Goal: Task Accomplishment & Management: Manage account settings

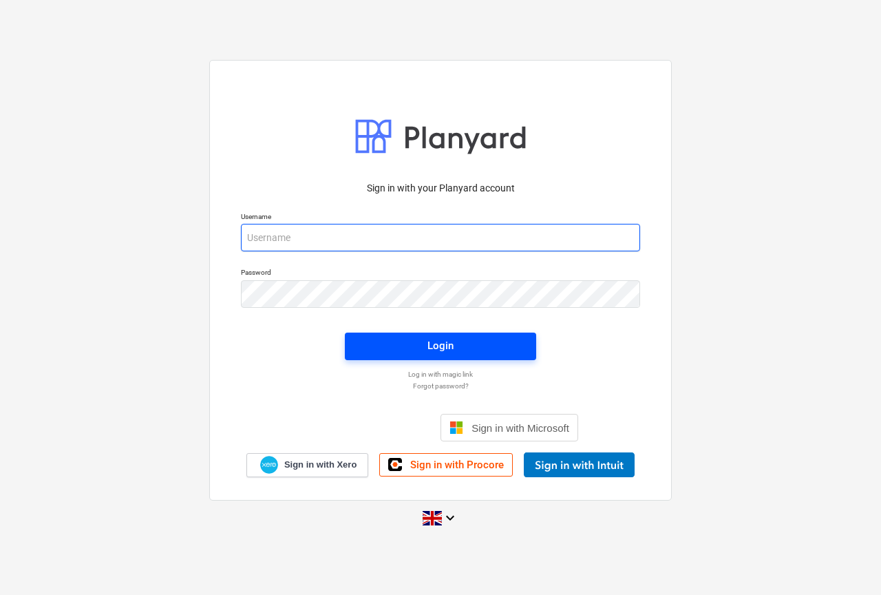
type input "[PERSON_NAME][EMAIL_ADDRESS][DOMAIN_NAME]"
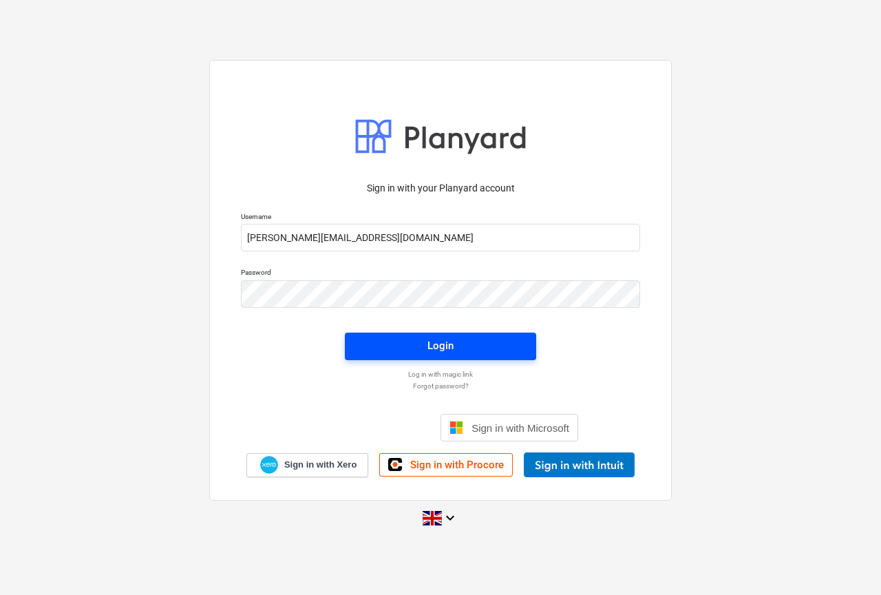
click at [452, 351] on div "Login" at bounding box center [440, 346] width 26 height 18
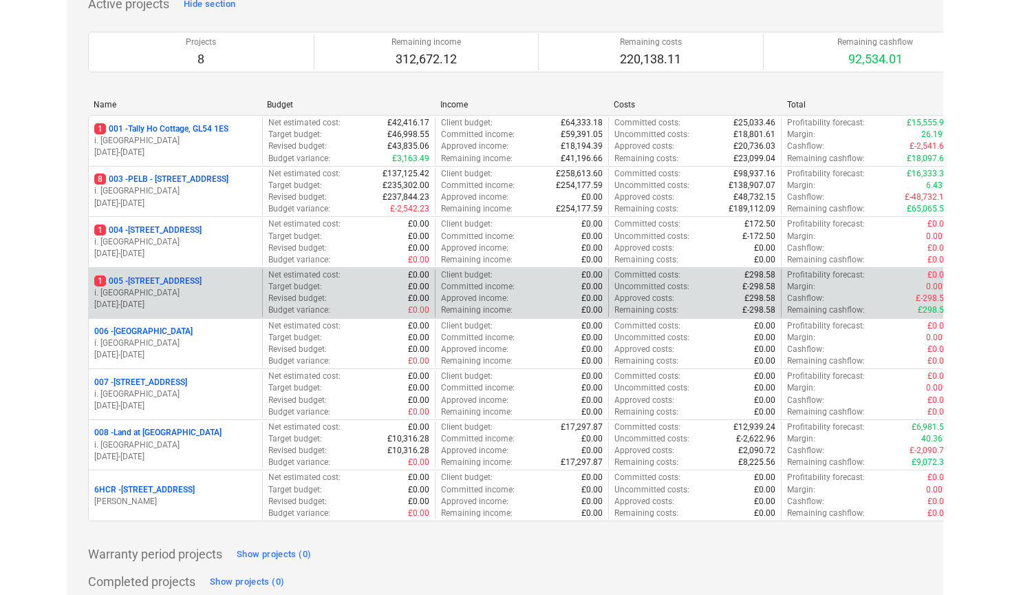
scroll to position [107, 0]
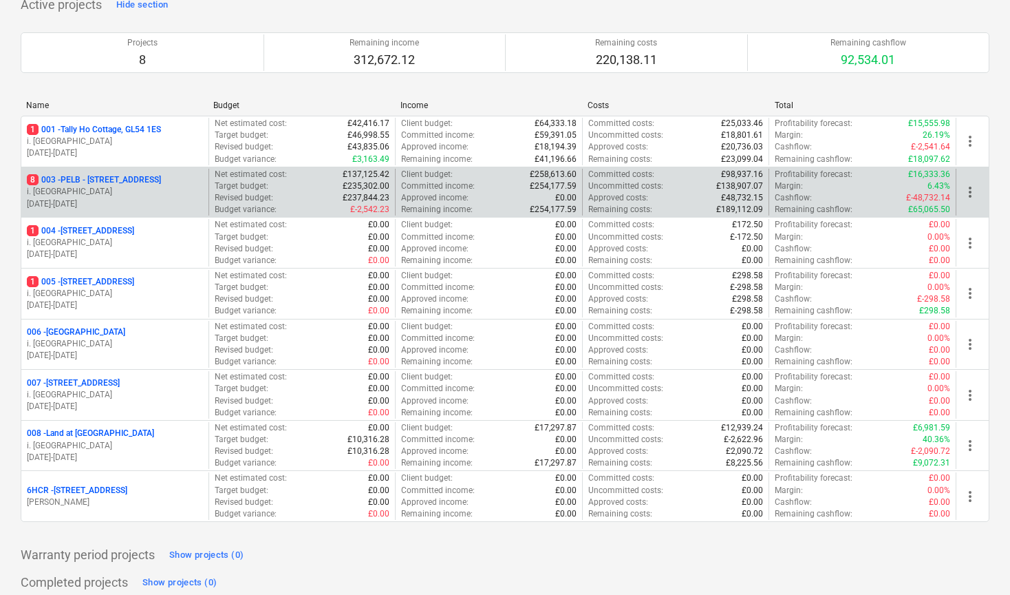
click at [142, 174] on p "8 003 - PELB - [GEOGRAPHIC_DATA], [GEOGRAPHIC_DATA], GL2 7NE" at bounding box center [94, 180] width 134 height 12
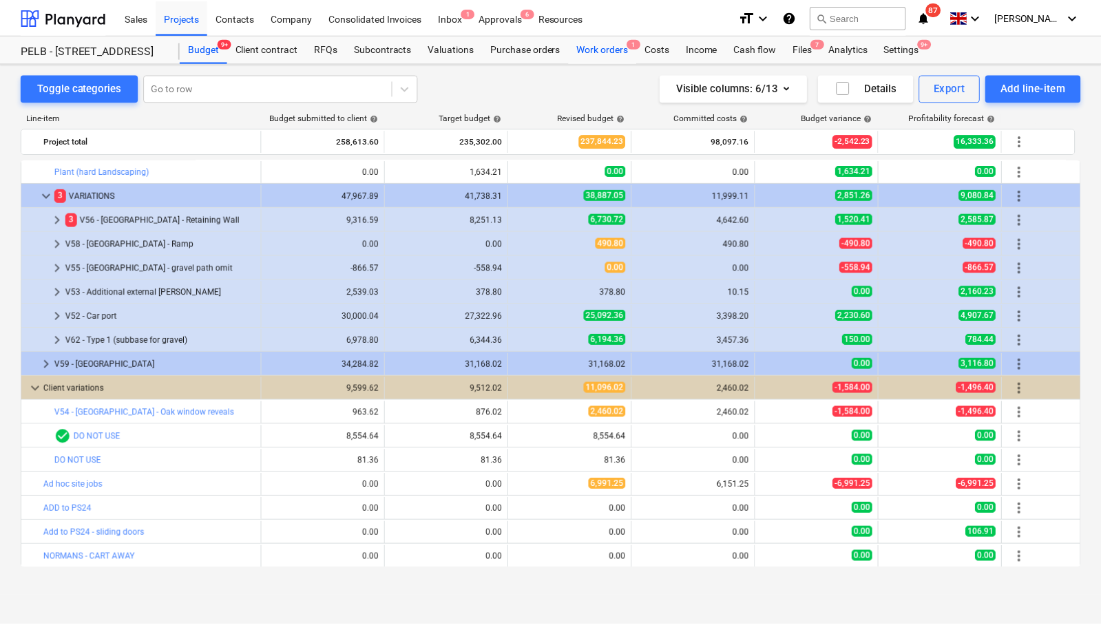
scroll to position [1735, 0]
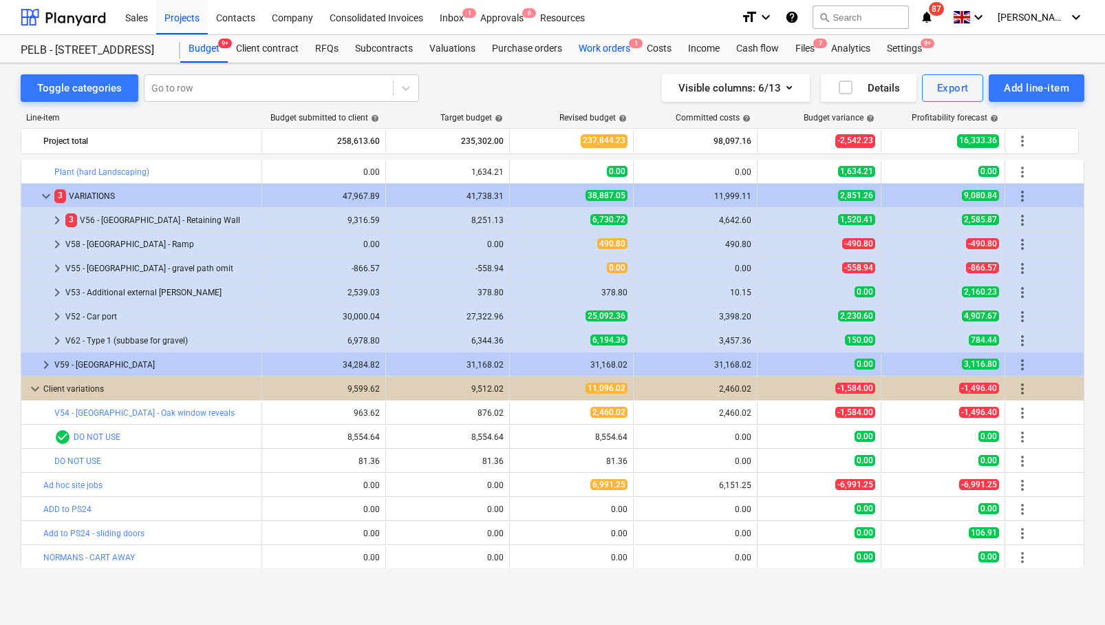
click at [608, 50] on div "Work orders 1" at bounding box center [605, 49] width 68 height 28
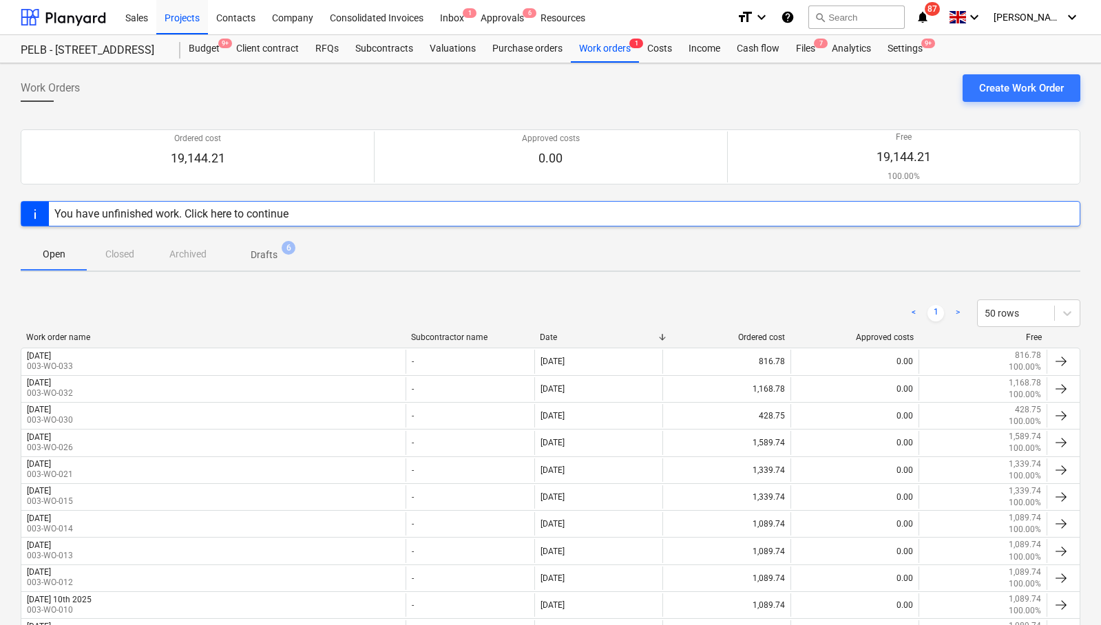
click at [268, 251] on p "Drafts" at bounding box center [264, 255] width 27 height 14
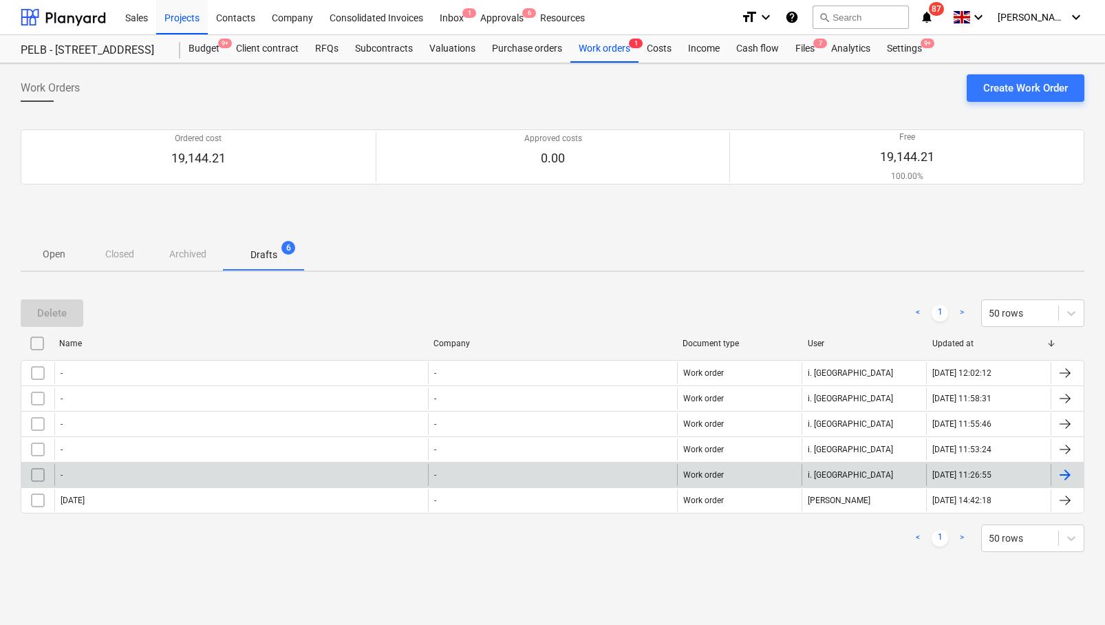
click at [142, 479] on div "-" at bounding box center [241, 475] width 374 height 22
click at [87, 476] on div "-" at bounding box center [241, 475] width 374 height 22
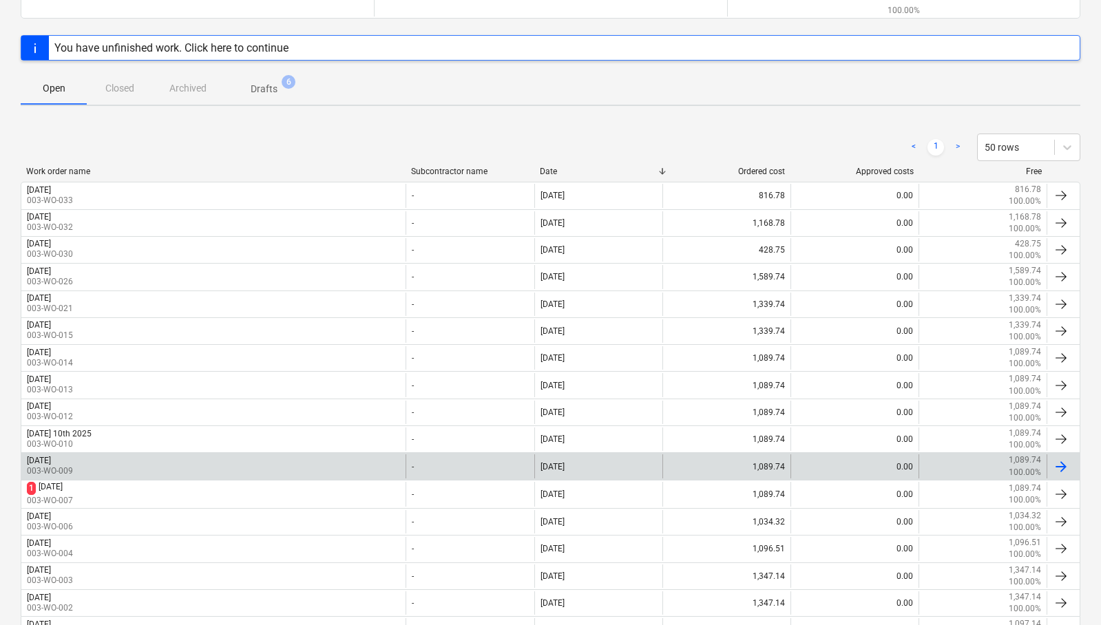
scroll to position [200, 0]
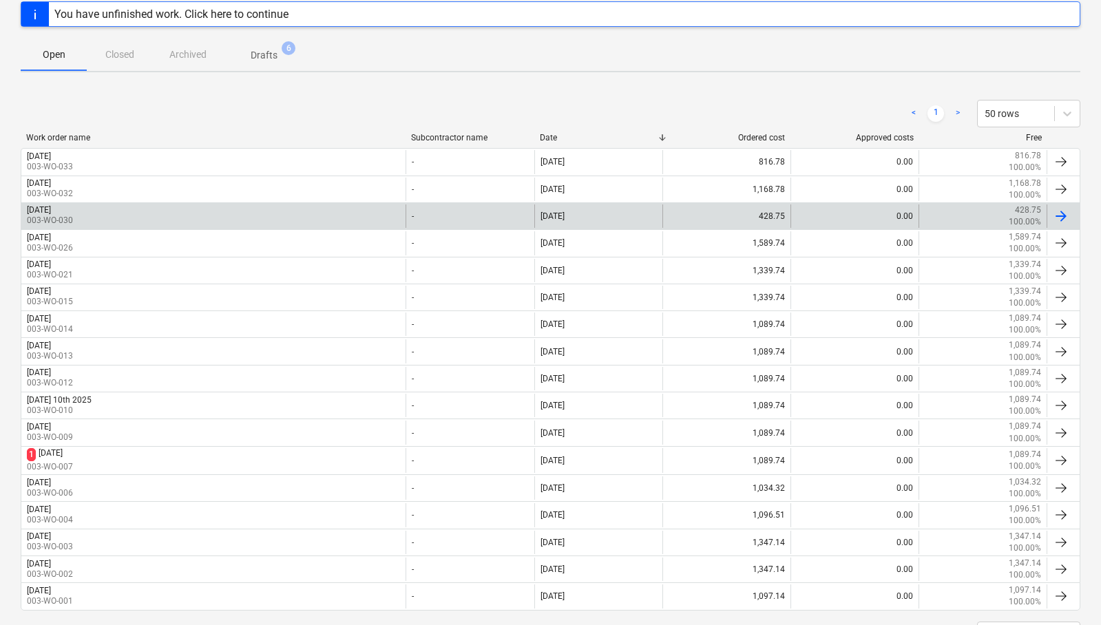
click at [51, 206] on div "[DATE]" at bounding box center [39, 210] width 24 height 10
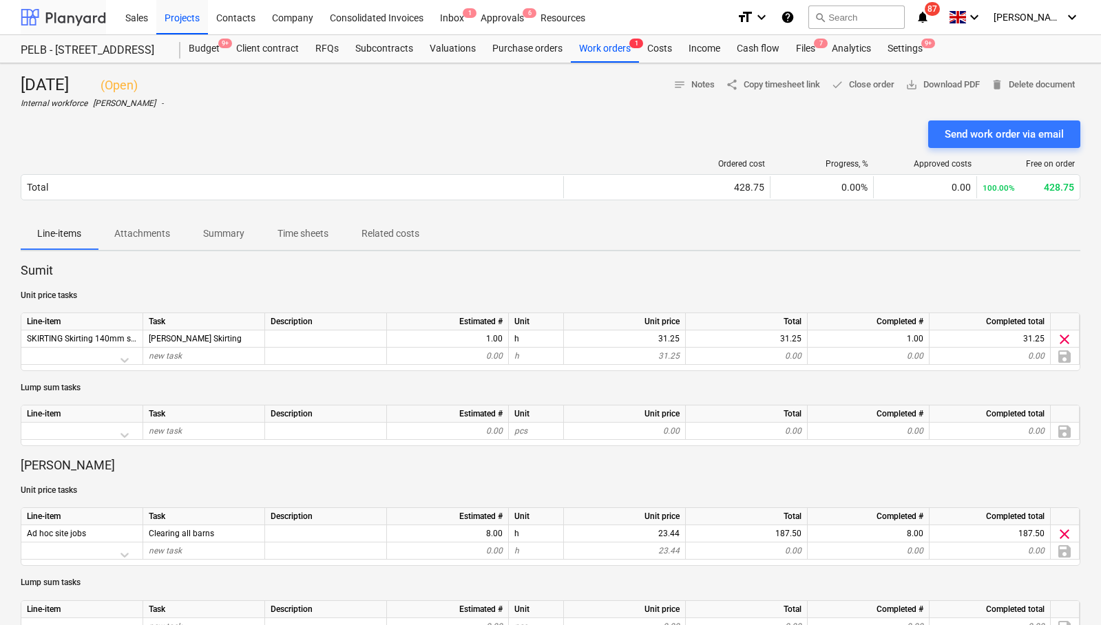
click at [81, 17] on div at bounding box center [63, 17] width 85 height 34
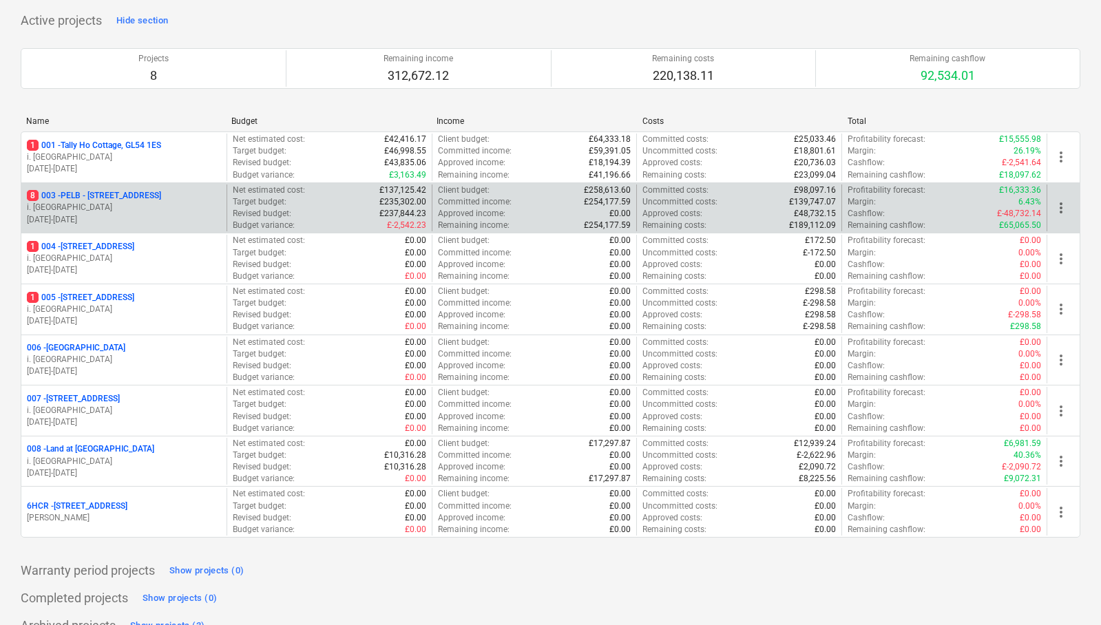
scroll to position [114, 0]
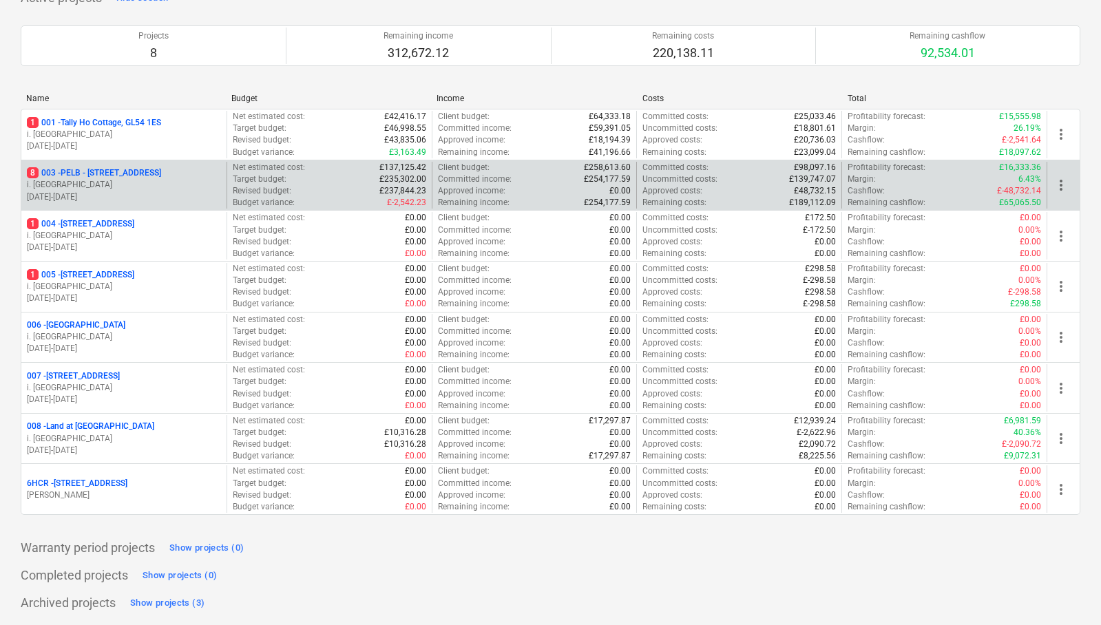
click at [112, 167] on p "8 003 - PELB - [GEOGRAPHIC_DATA], [GEOGRAPHIC_DATA], GL2 7NE" at bounding box center [94, 173] width 134 height 12
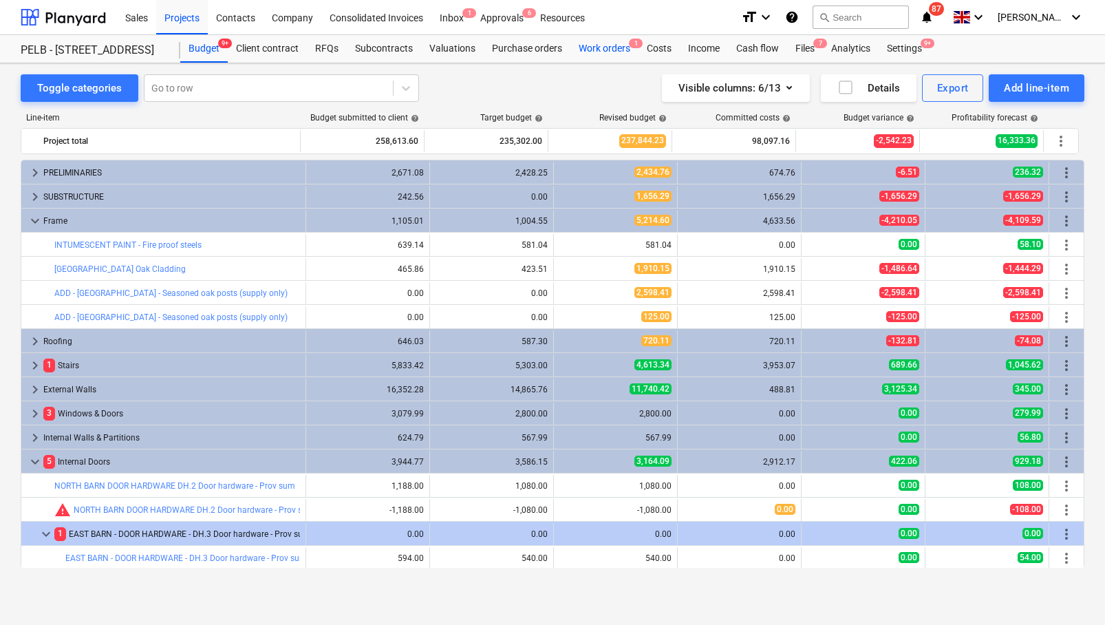
click at [612, 52] on div "Work orders 1" at bounding box center [605, 49] width 68 height 28
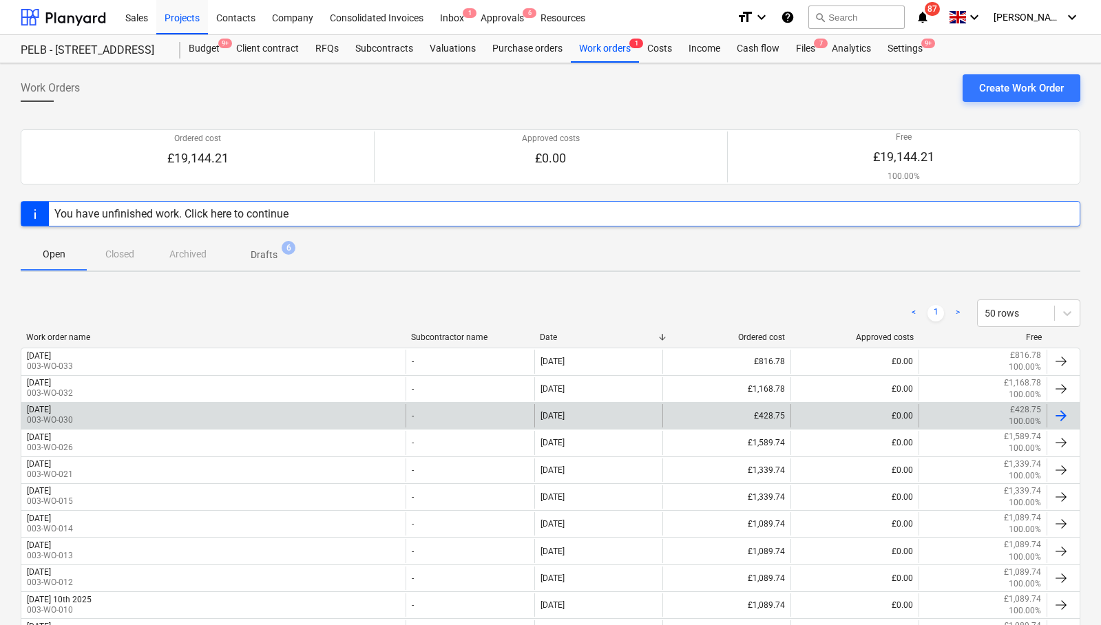
scroll to position [76, 0]
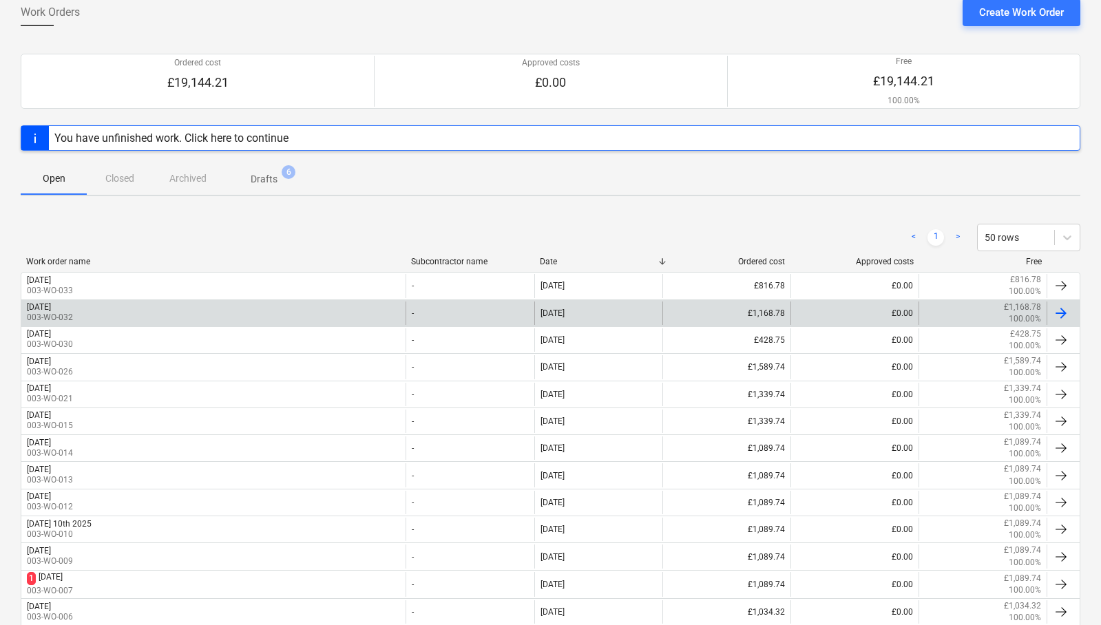
click at [51, 310] on div "[DATE]" at bounding box center [39, 307] width 24 height 10
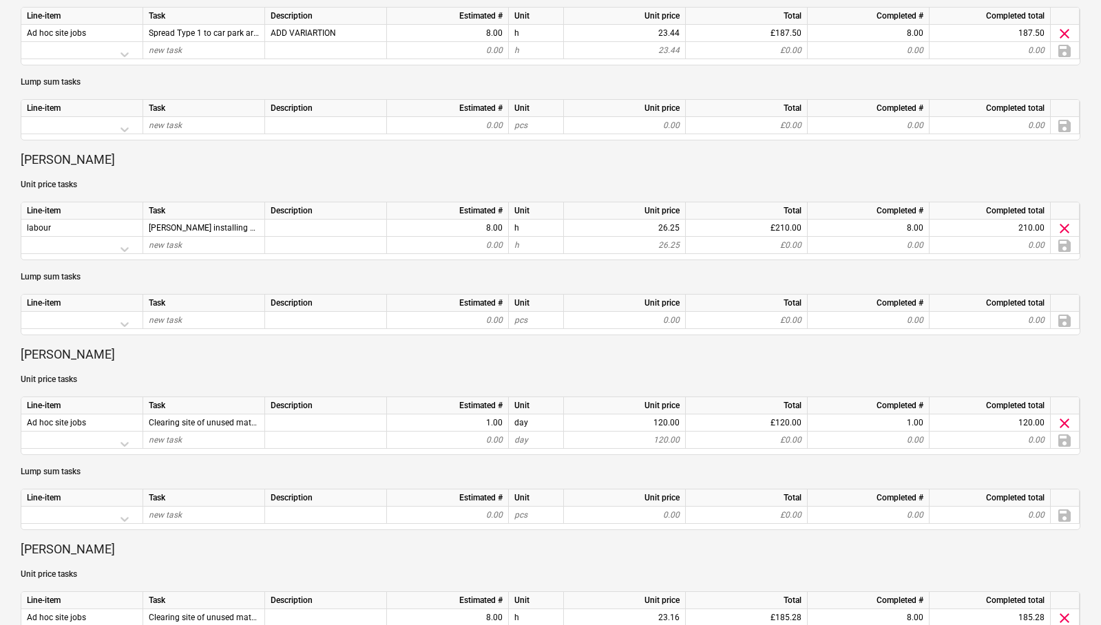
scroll to position [809, 0]
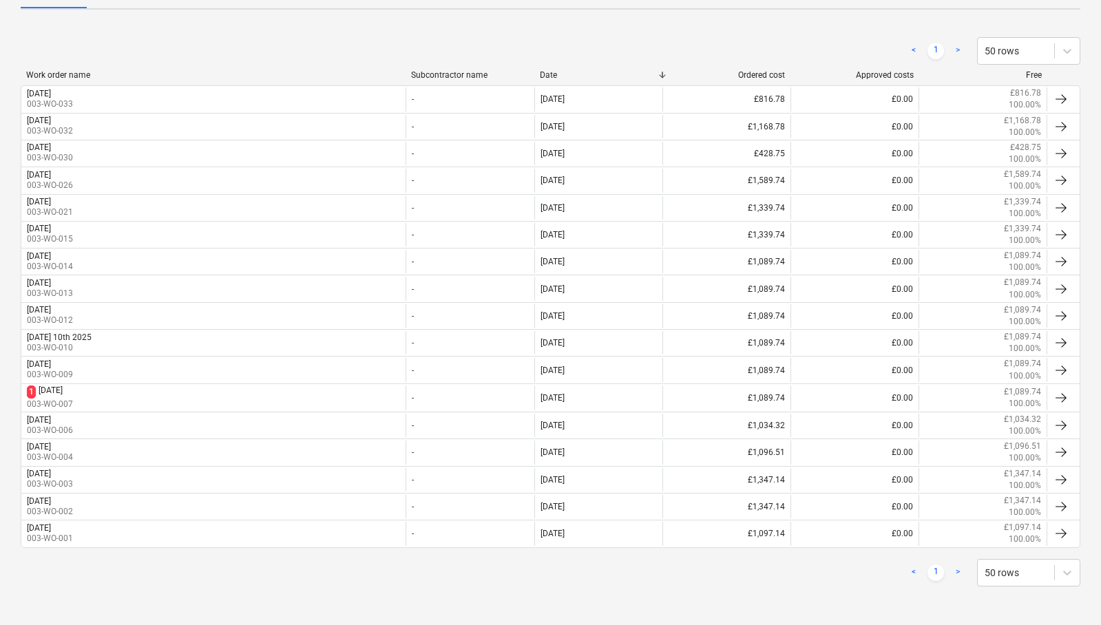
scroll to position [76, 0]
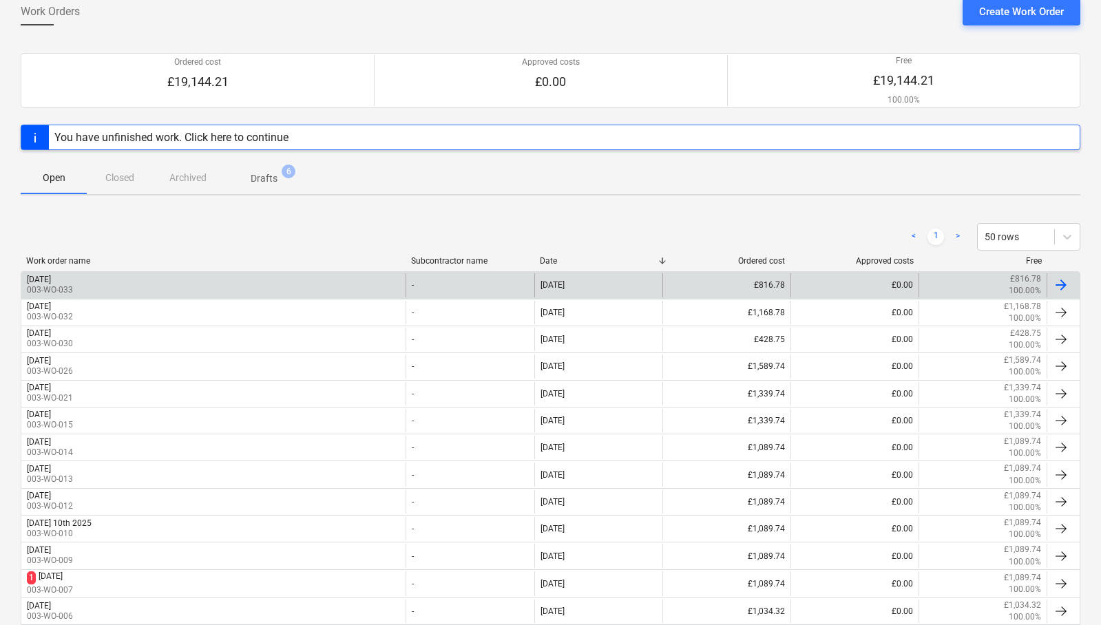
click at [51, 282] on div "[DATE]" at bounding box center [39, 280] width 24 height 10
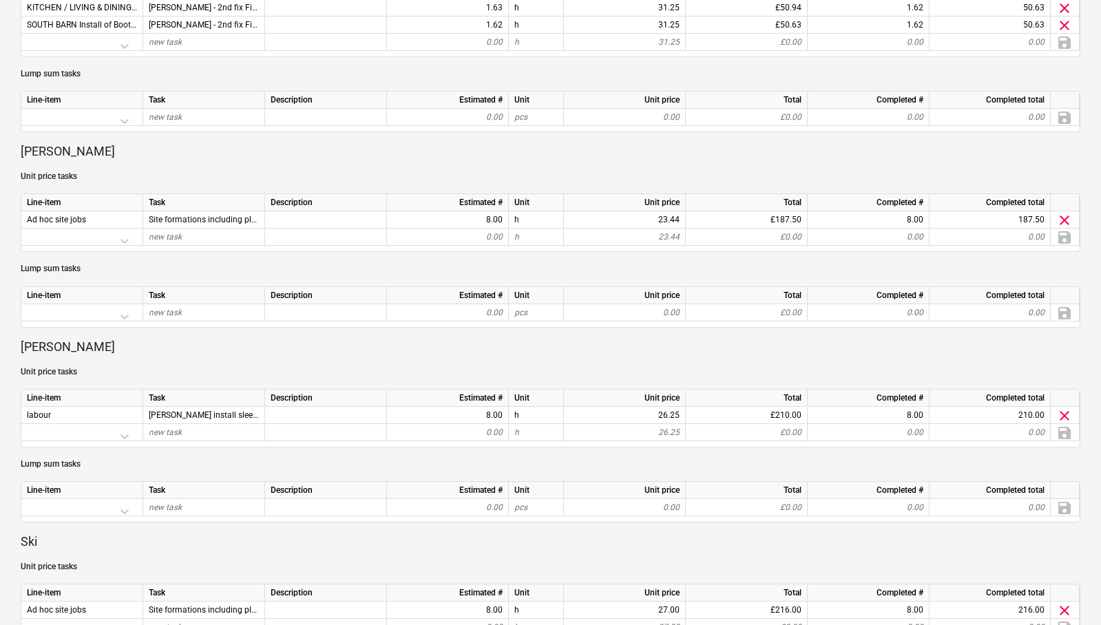
scroll to position [662, 0]
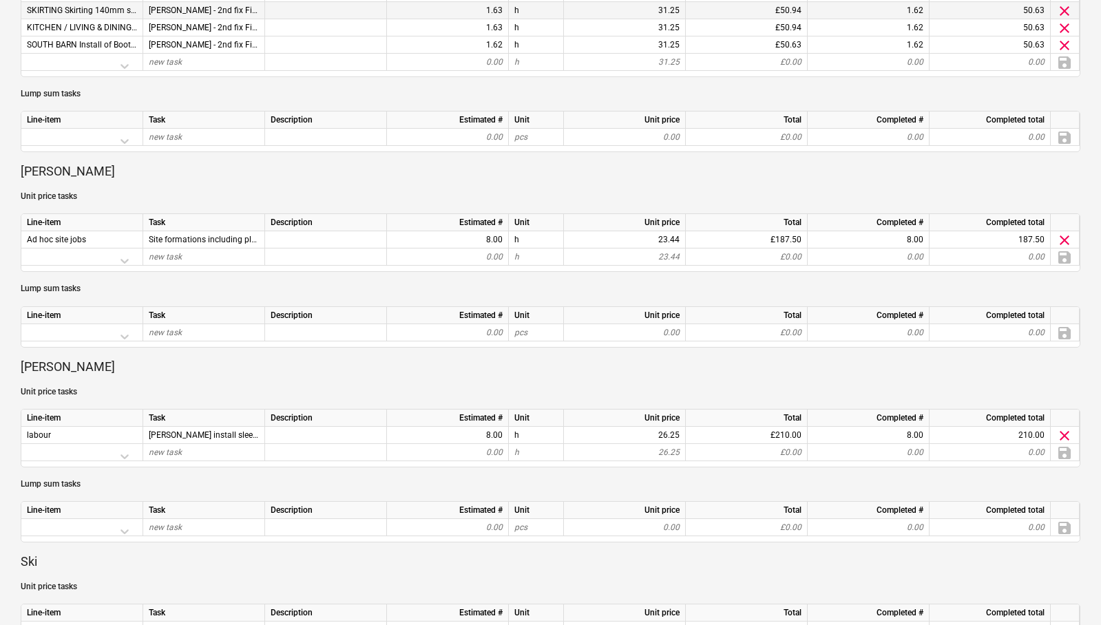
scroll to position [76, 0]
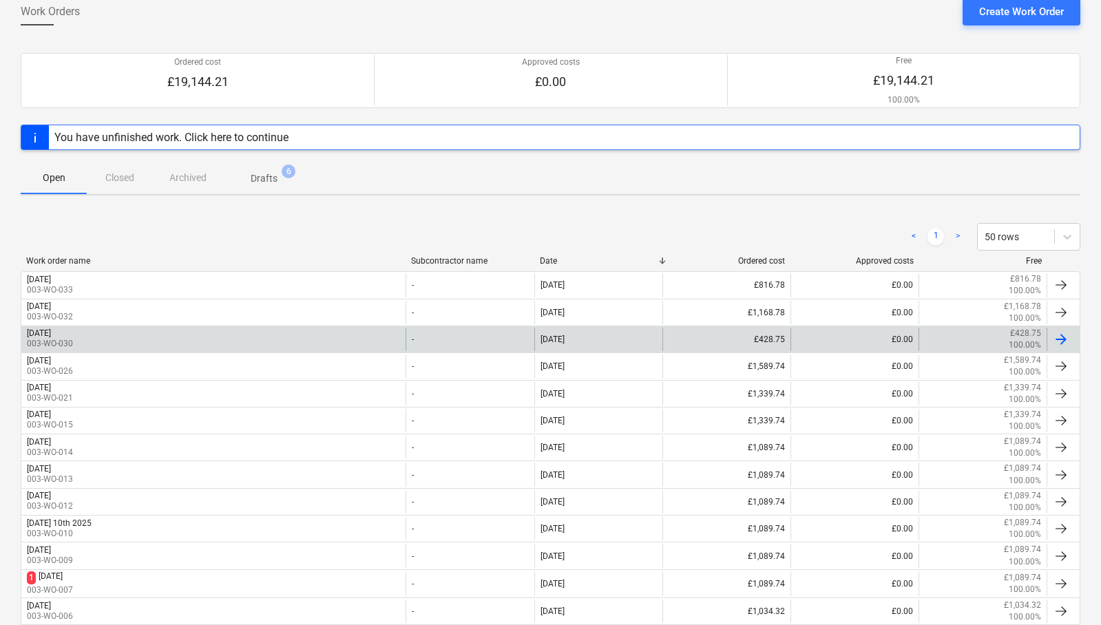
click at [51, 335] on div "[DATE]" at bounding box center [39, 333] width 24 height 10
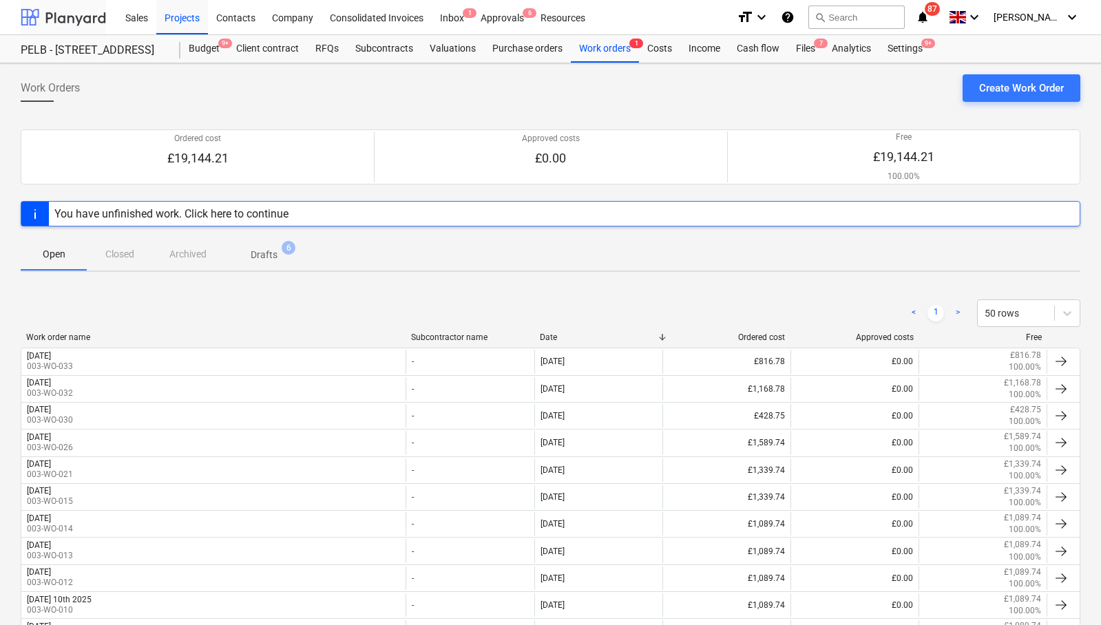
click at [87, 22] on div at bounding box center [63, 17] width 85 height 34
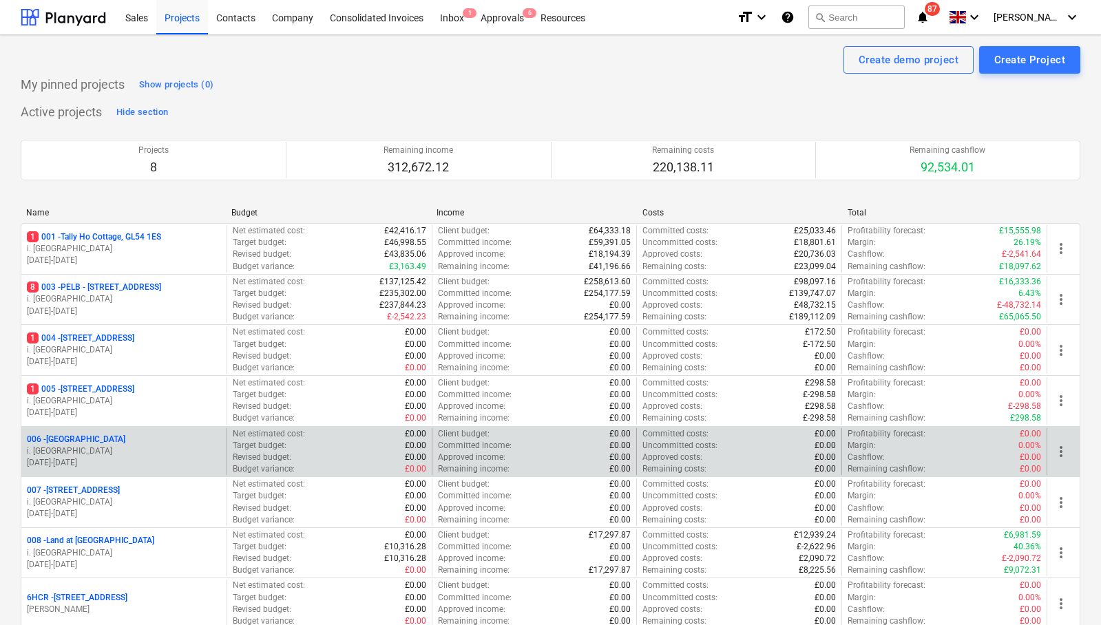
scroll to position [114, 0]
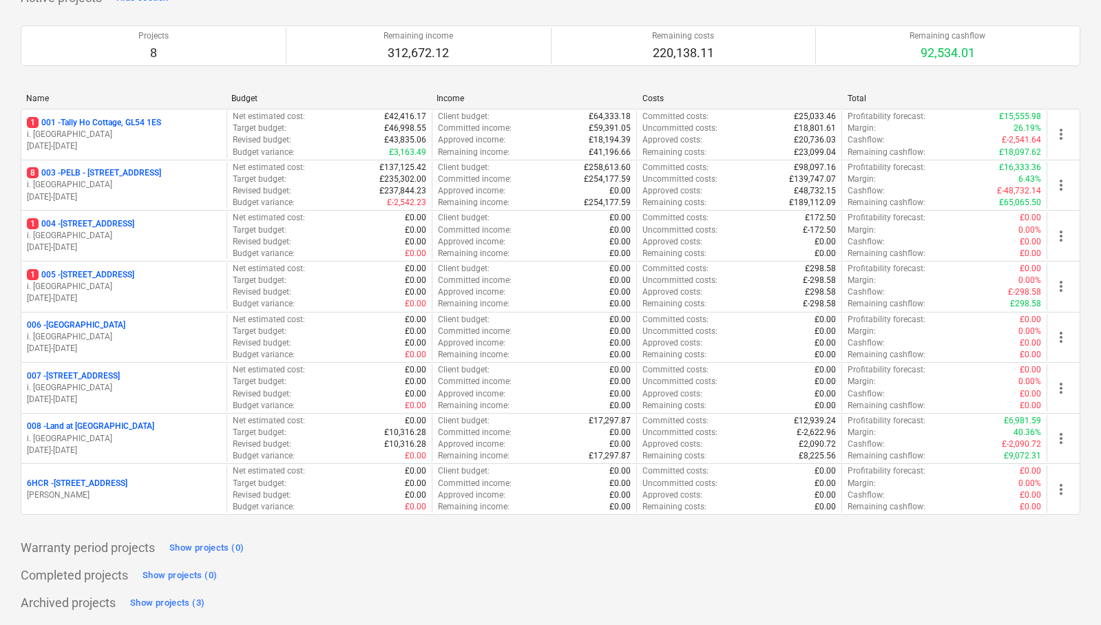
click at [70, 423] on p "008 - Land at [GEOGRAPHIC_DATA]" at bounding box center [90, 427] width 127 height 12
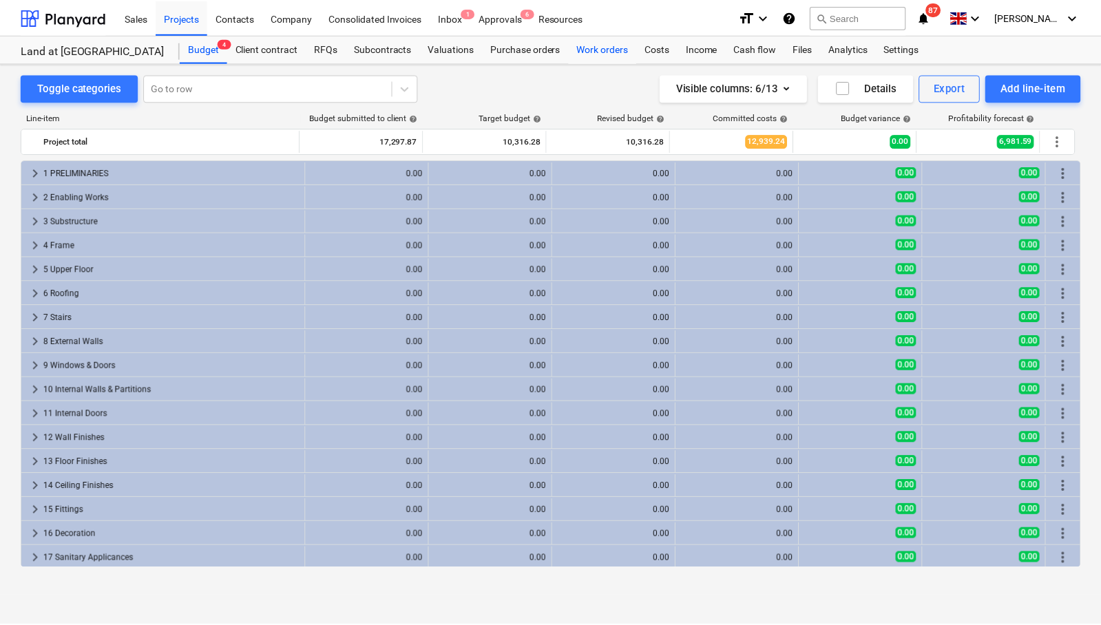
scroll to position [411, 0]
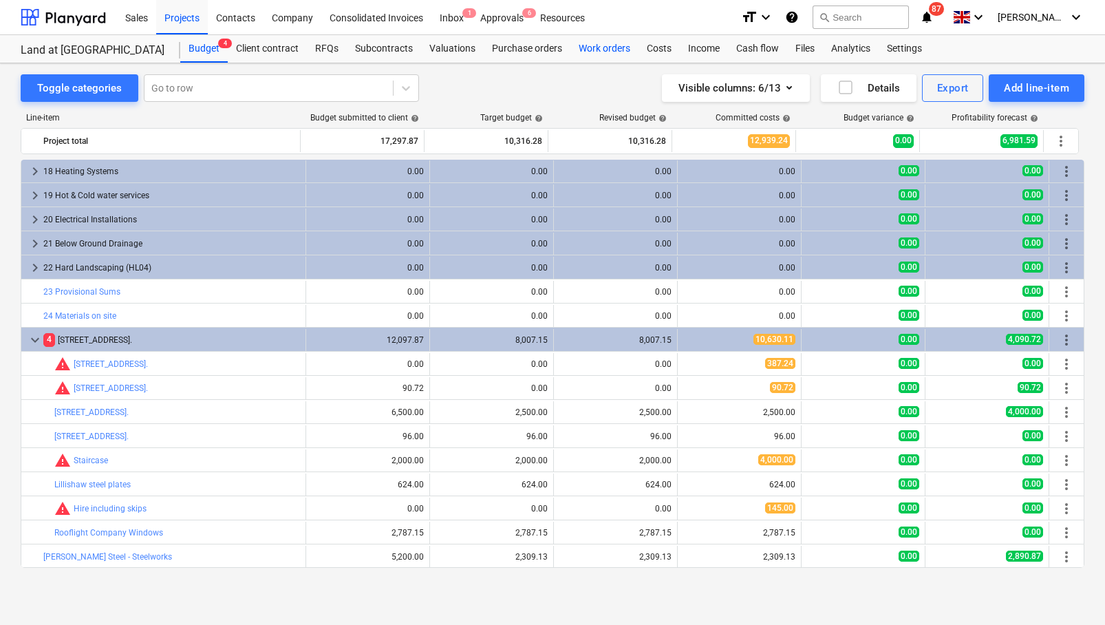
click at [628, 50] on div "Work orders" at bounding box center [605, 49] width 68 height 28
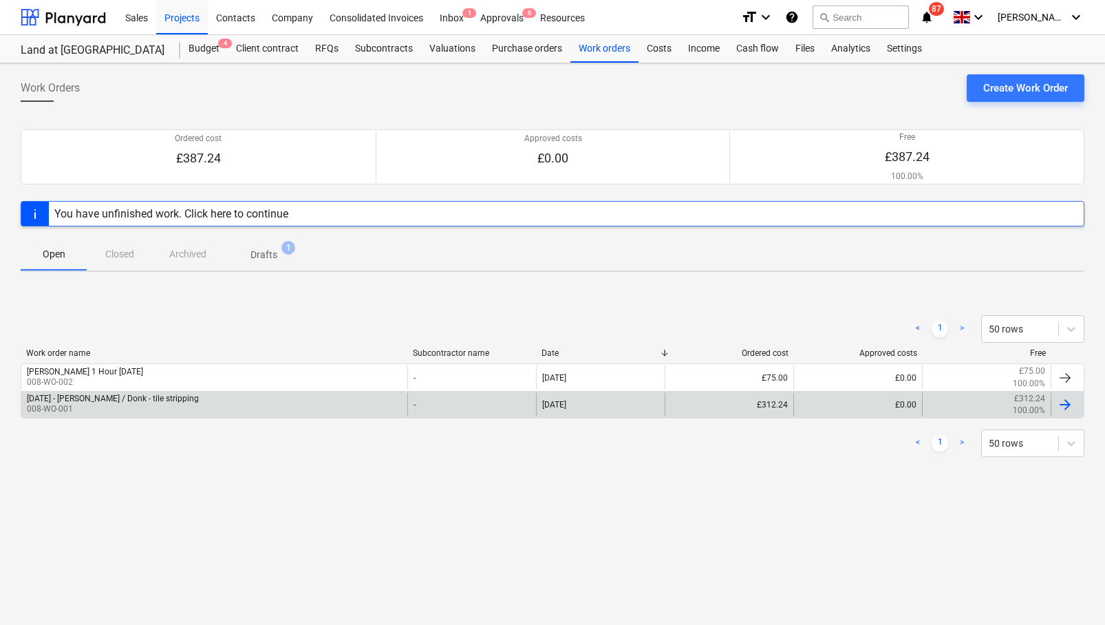
click at [101, 401] on div "[DATE] - [PERSON_NAME] / Donk - tile stripping" at bounding box center [113, 399] width 172 height 10
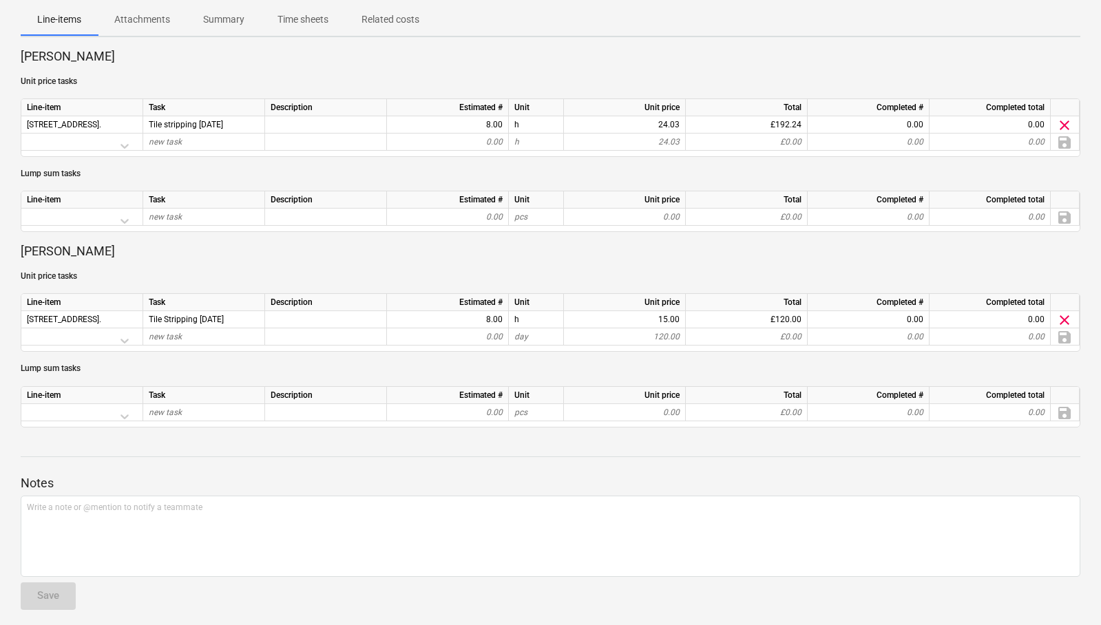
scroll to position [211, 0]
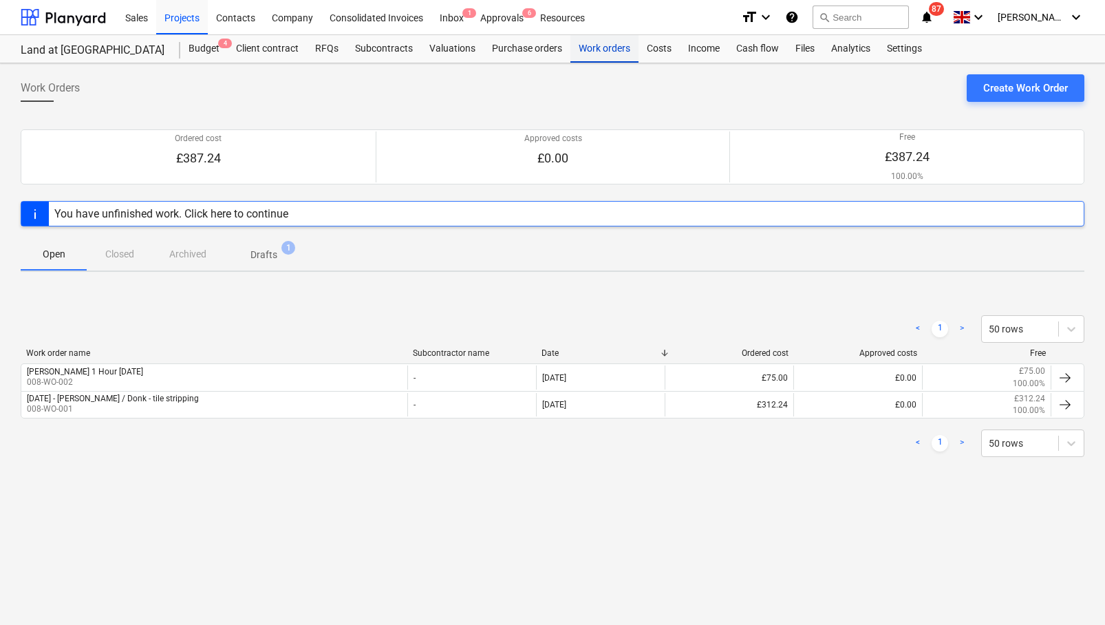
click at [606, 51] on div "Work orders" at bounding box center [605, 49] width 68 height 28
click at [67, 19] on div at bounding box center [63, 17] width 85 height 34
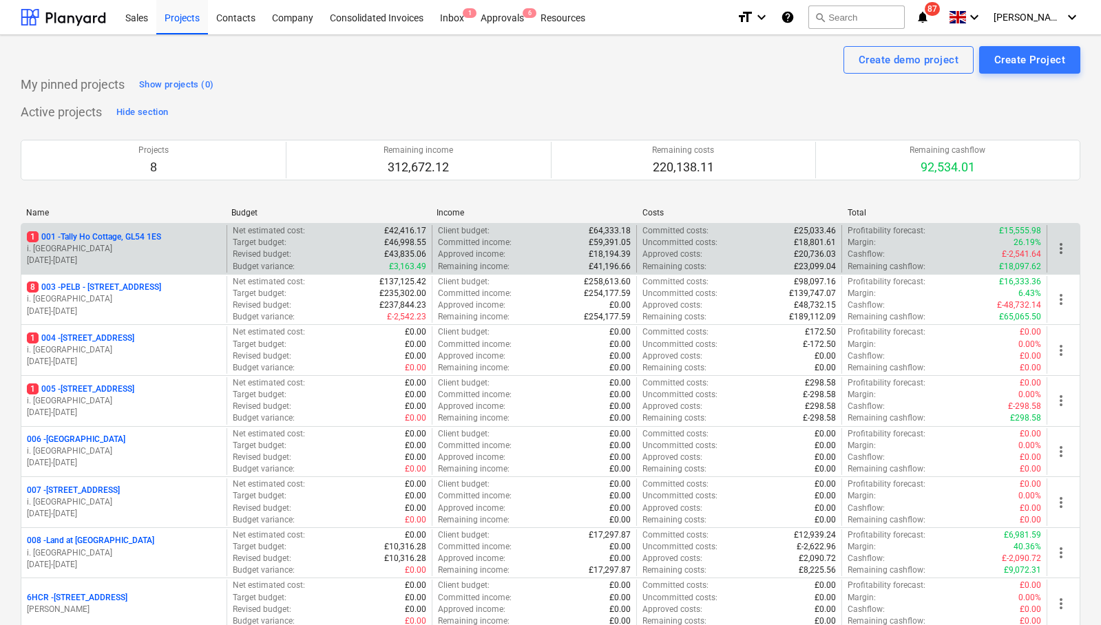
scroll to position [114, 0]
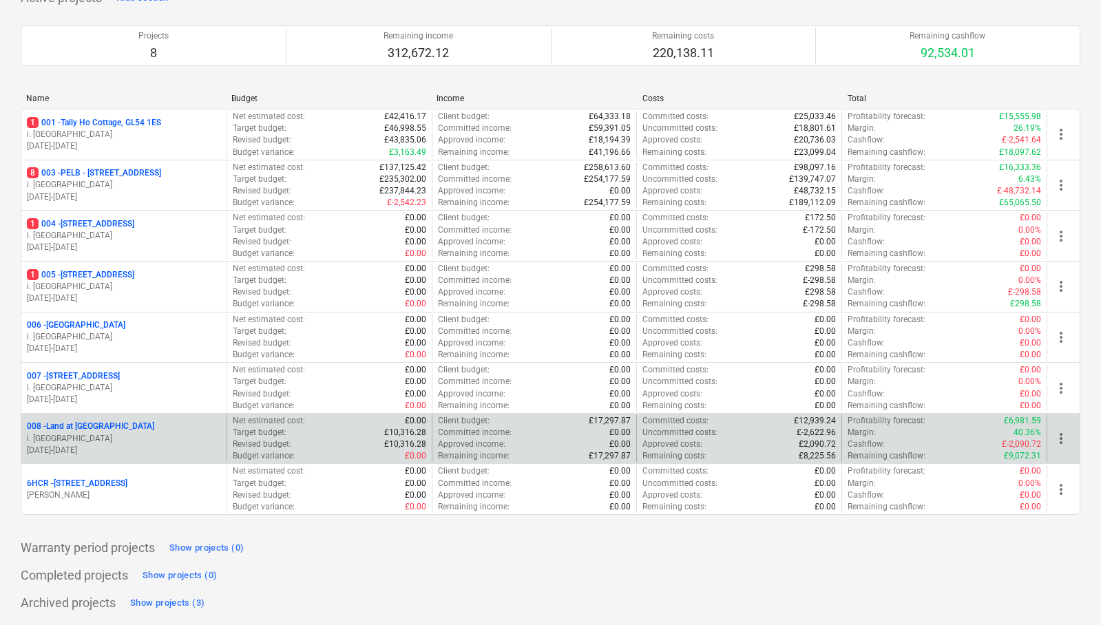
click at [85, 427] on p "008 - Land at [GEOGRAPHIC_DATA]" at bounding box center [90, 427] width 127 height 12
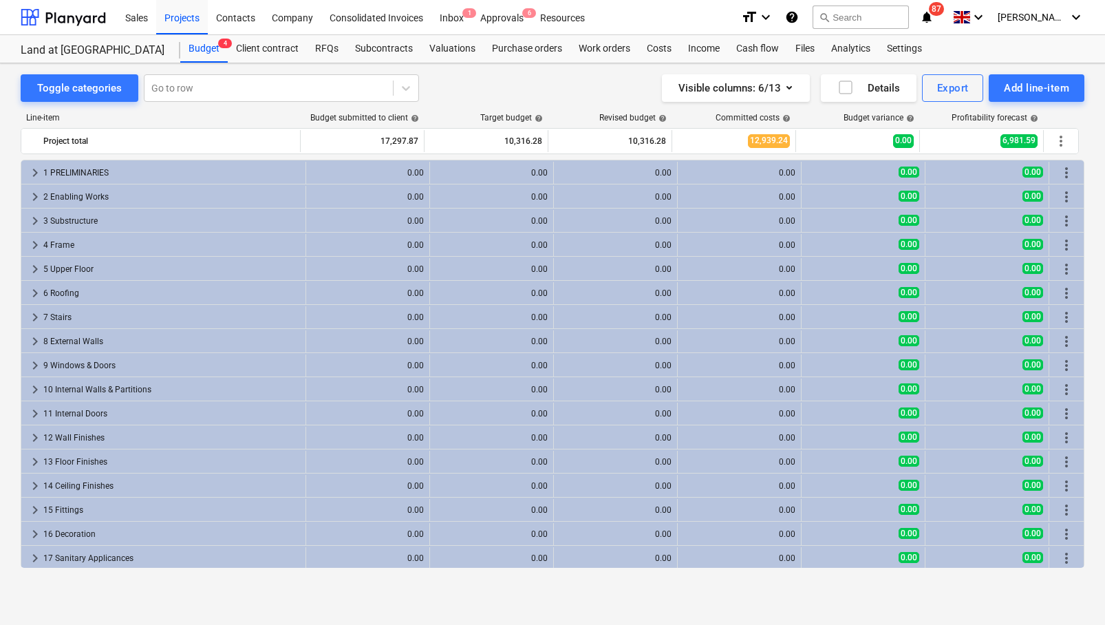
scroll to position [411, 0]
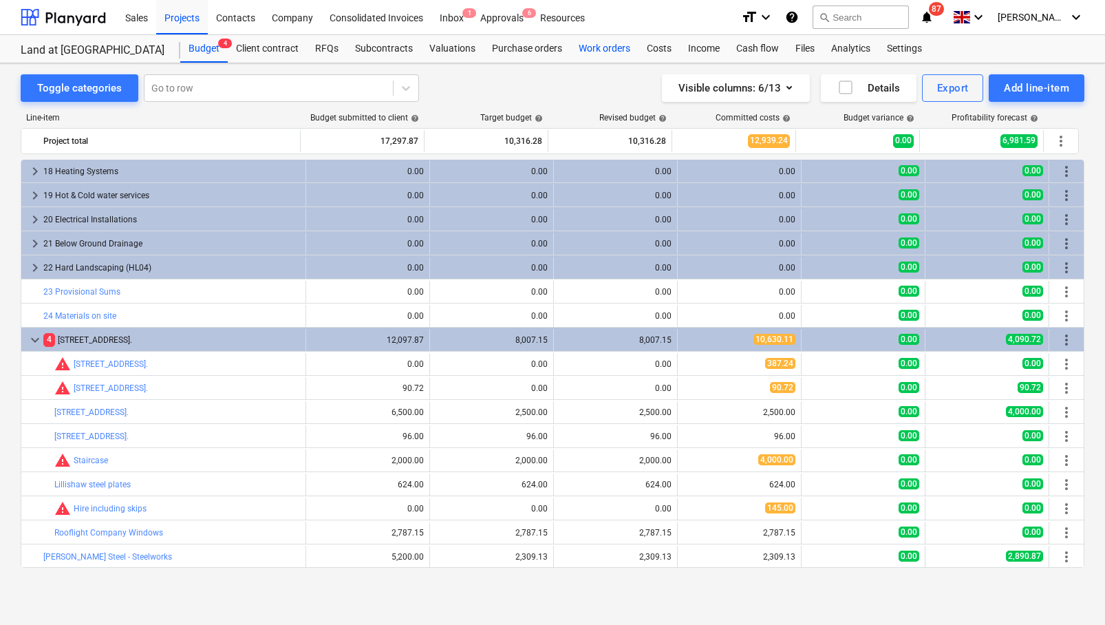
click at [610, 50] on div "Work orders" at bounding box center [605, 49] width 68 height 28
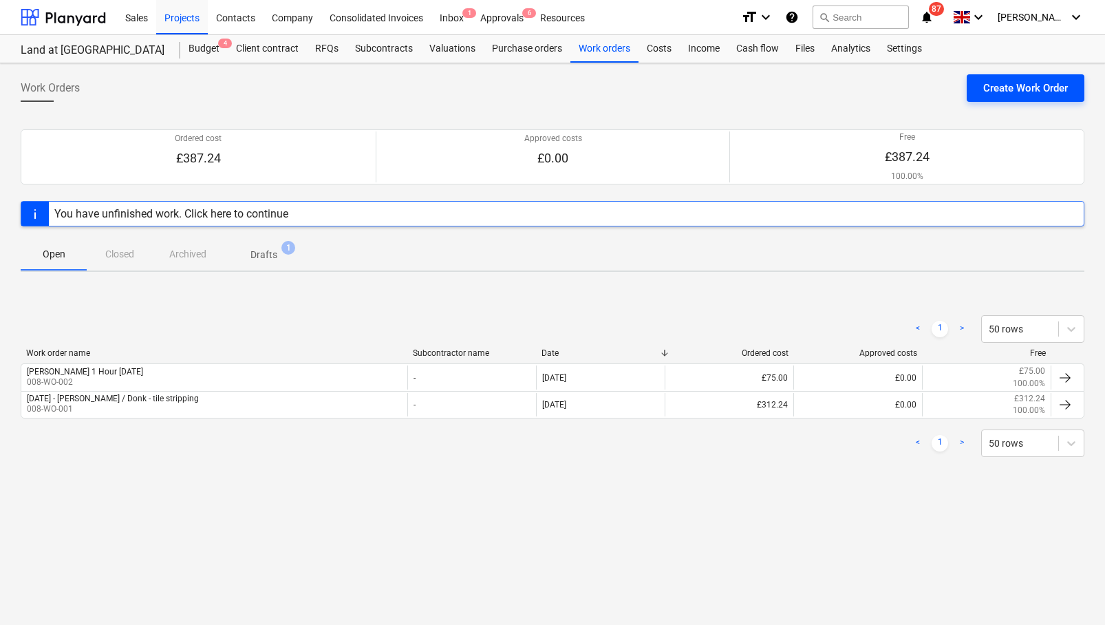
click at [880, 87] on div "Create Work Order" at bounding box center [1026, 88] width 85 height 18
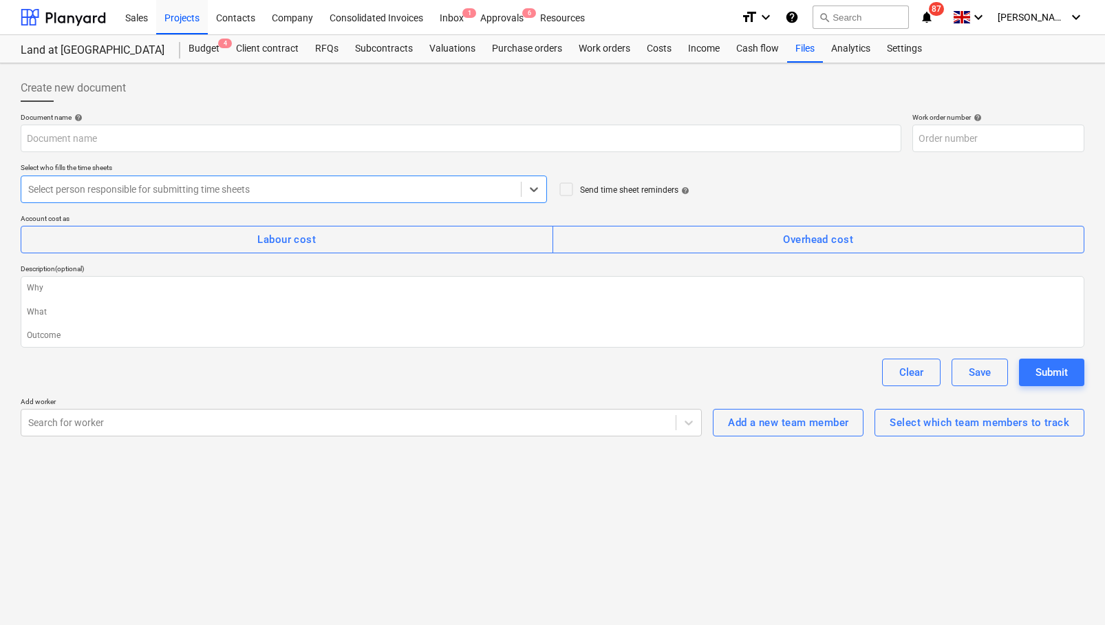
type textarea "x"
type input "008-WO-004"
click at [208, 50] on div "Budget 4" at bounding box center [203, 49] width 47 height 28
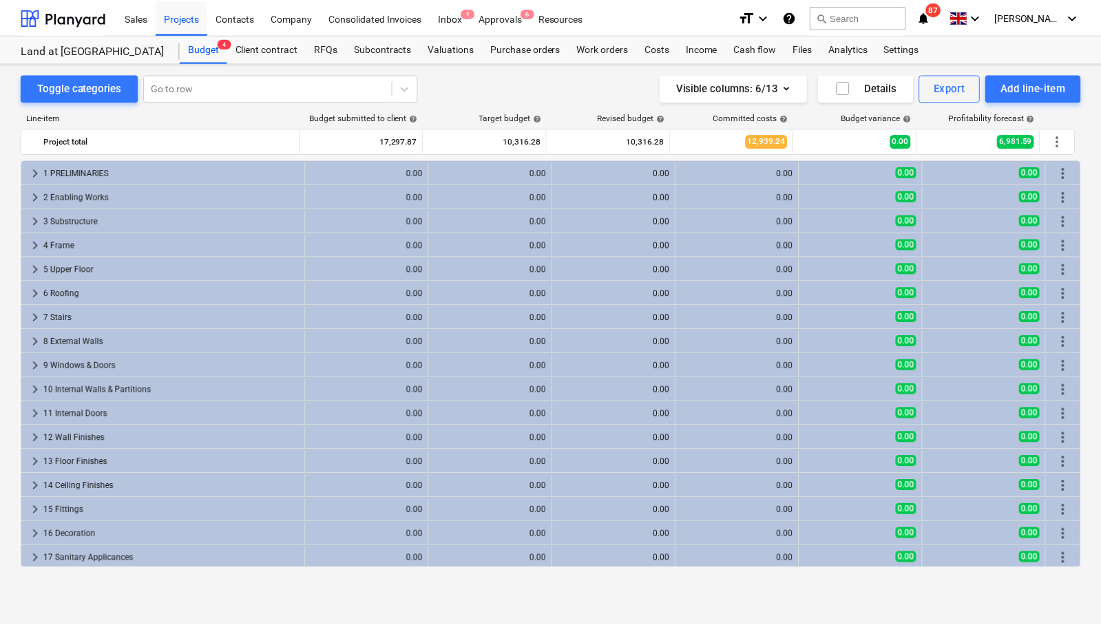
scroll to position [411, 0]
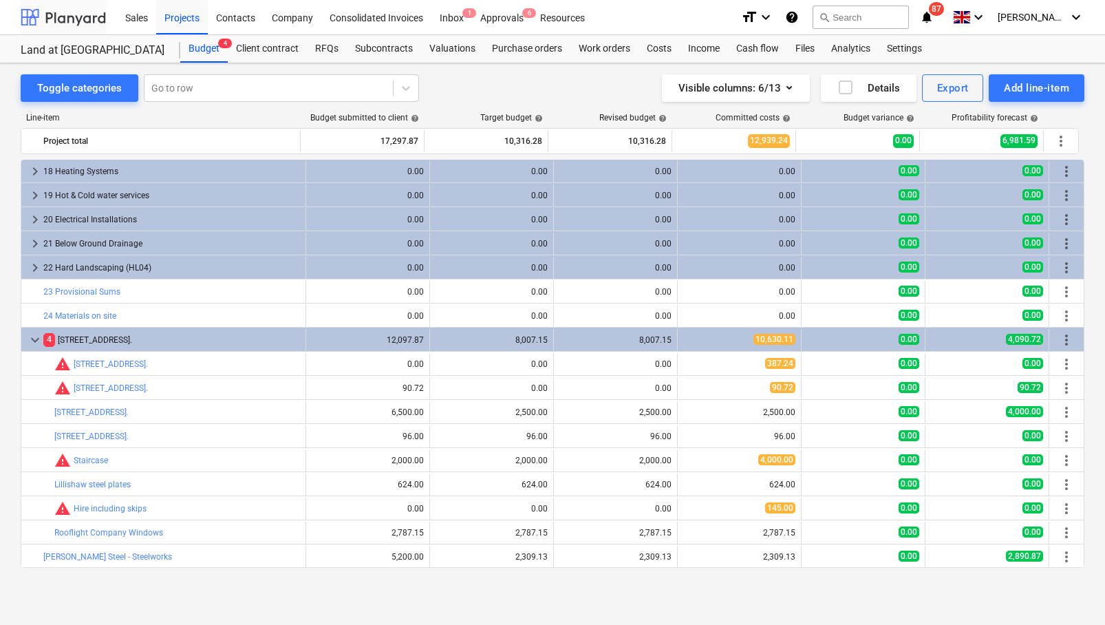
click at [80, 11] on div at bounding box center [63, 17] width 85 height 34
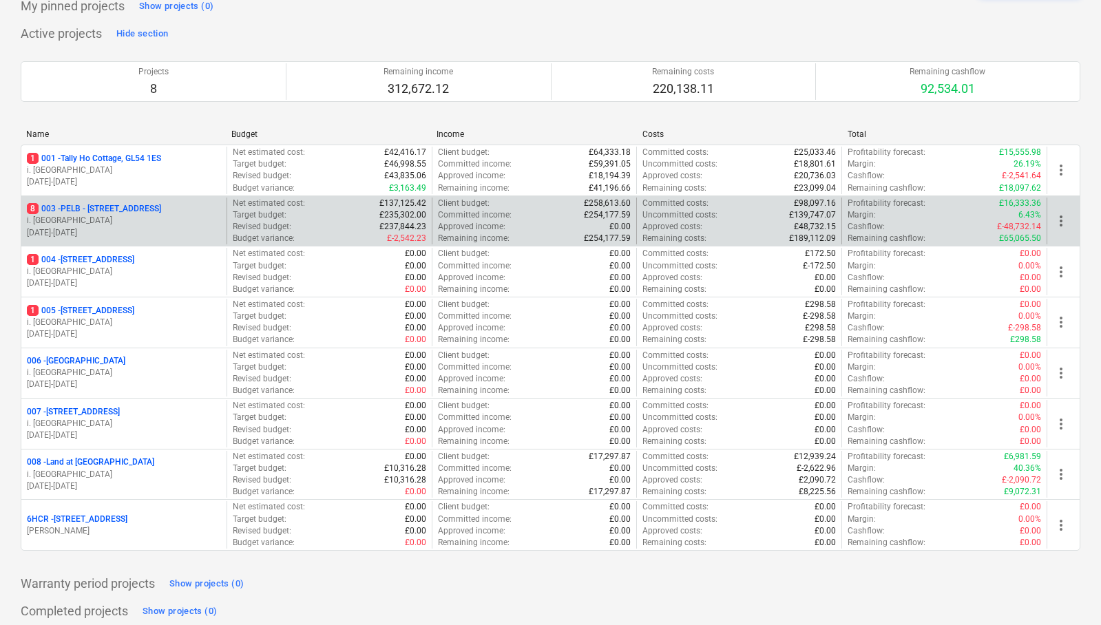
scroll to position [80, 0]
click at [127, 202] on p "8 003 - PELB - [GEOGRAPHIC_DATA], [GEOGRAPHIC_DATA], GL2 7NE" at bounding box center [94, 208] width 134 height 12
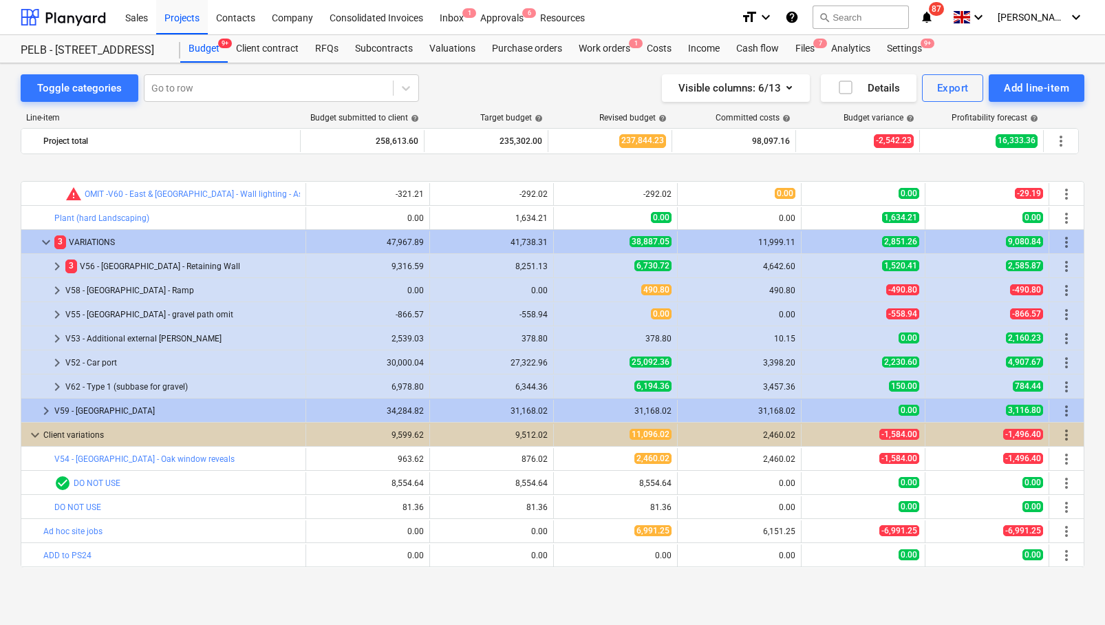
scroll to position [1736, 0]
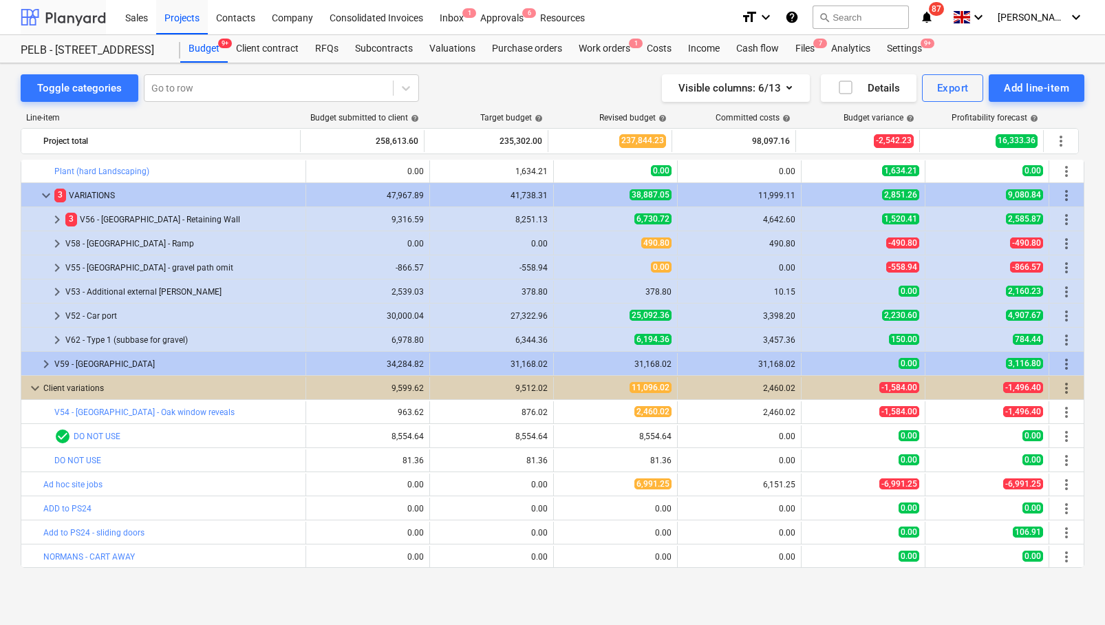
click at [56, 25] on div at bounding box center [63, 17] width 85 height 34
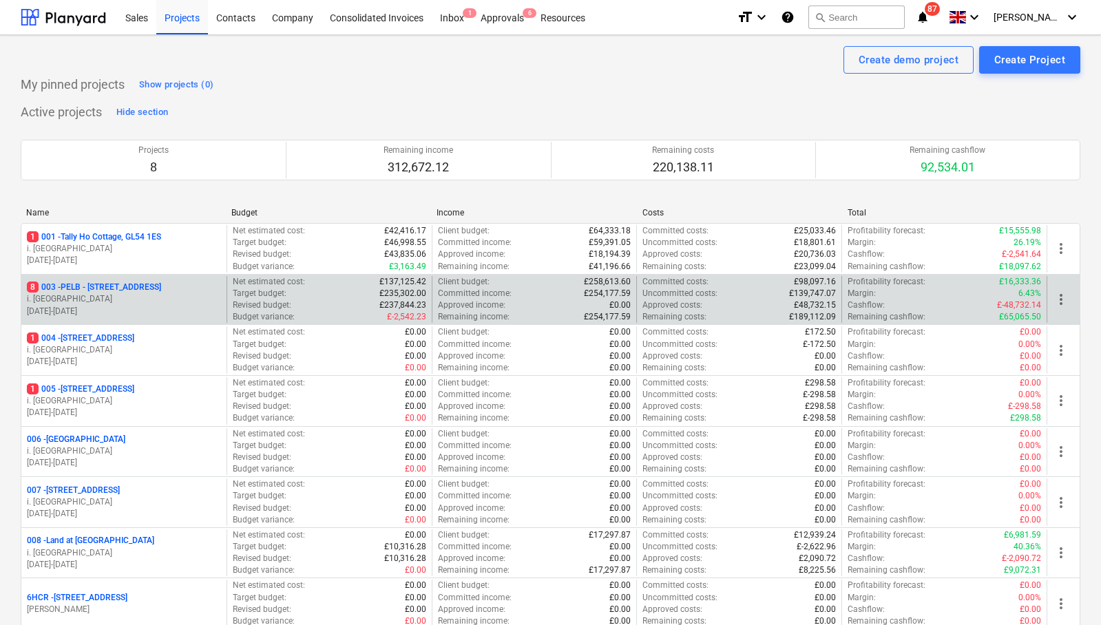
click at [155, 286] on p "8 003 - PELB - [GEOGRAPHIC_DATA], [GEOGRAPHIC_DATA], GL2 7NE" at bounding box center [94, 288] width 134 height 12
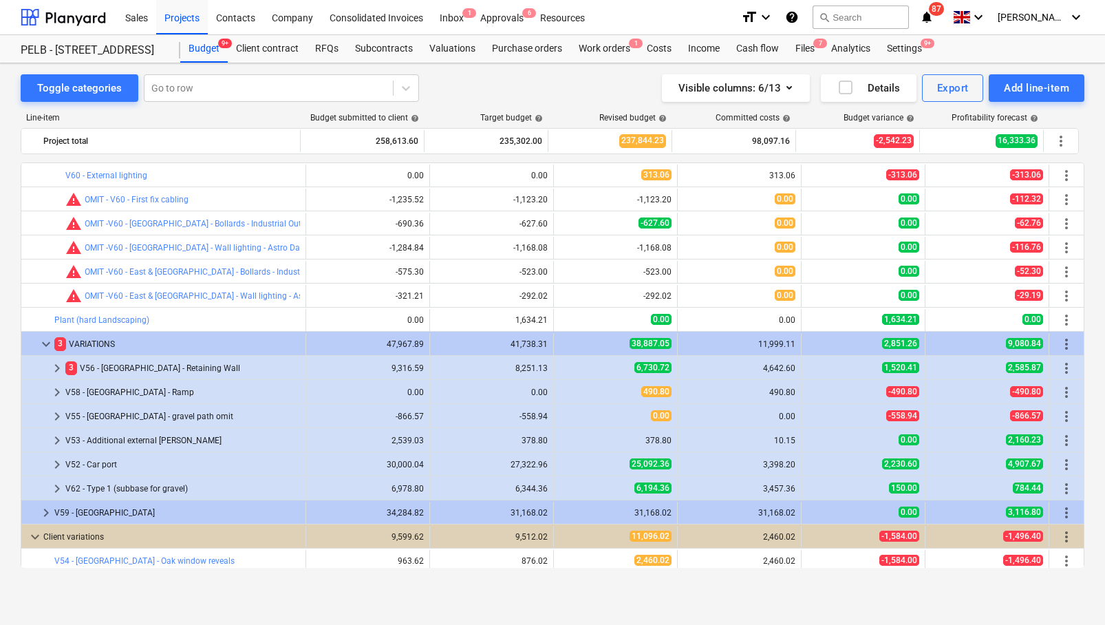
scroll to position [1639, 0]
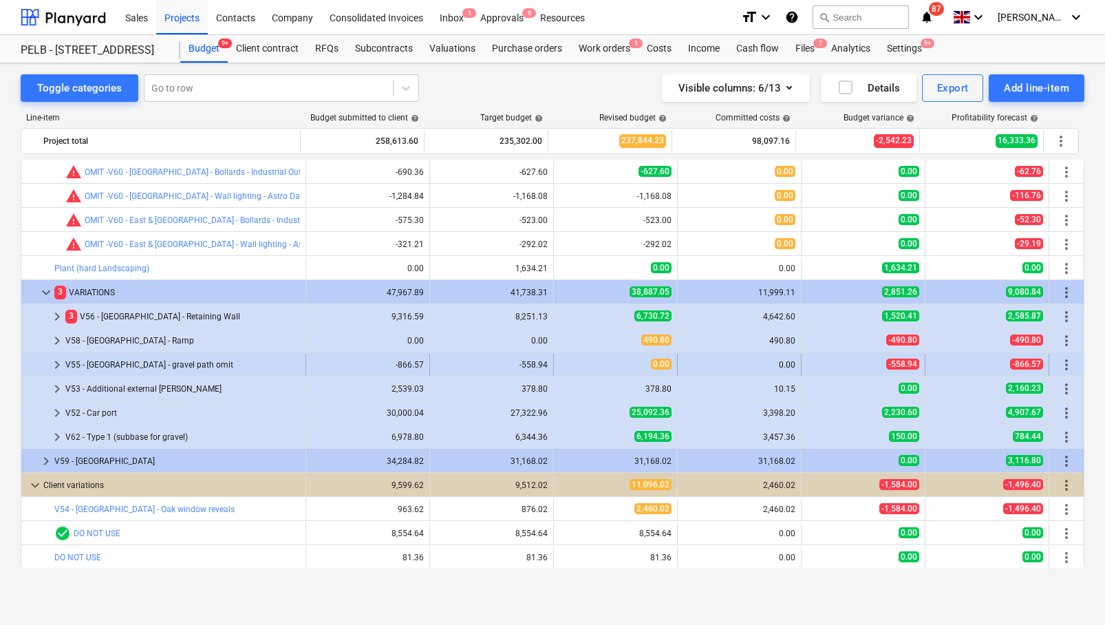
click at [136, 367] on div "V55 - [GEOGRAPHIC_DATA] - gravel path omit" at bounding box center [182, 365] width 235 height 22
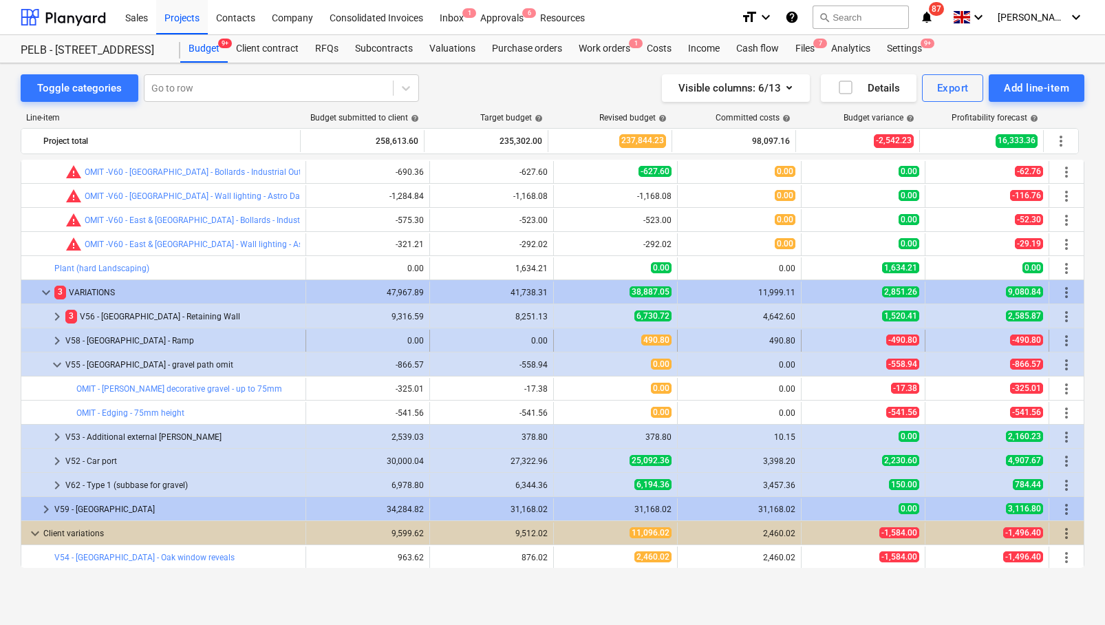
click at [84, 330] on div "V58 - [GEOGRAPHIC_DATA] - Ramp" at bounding box center [182, 341] width 235 height 22
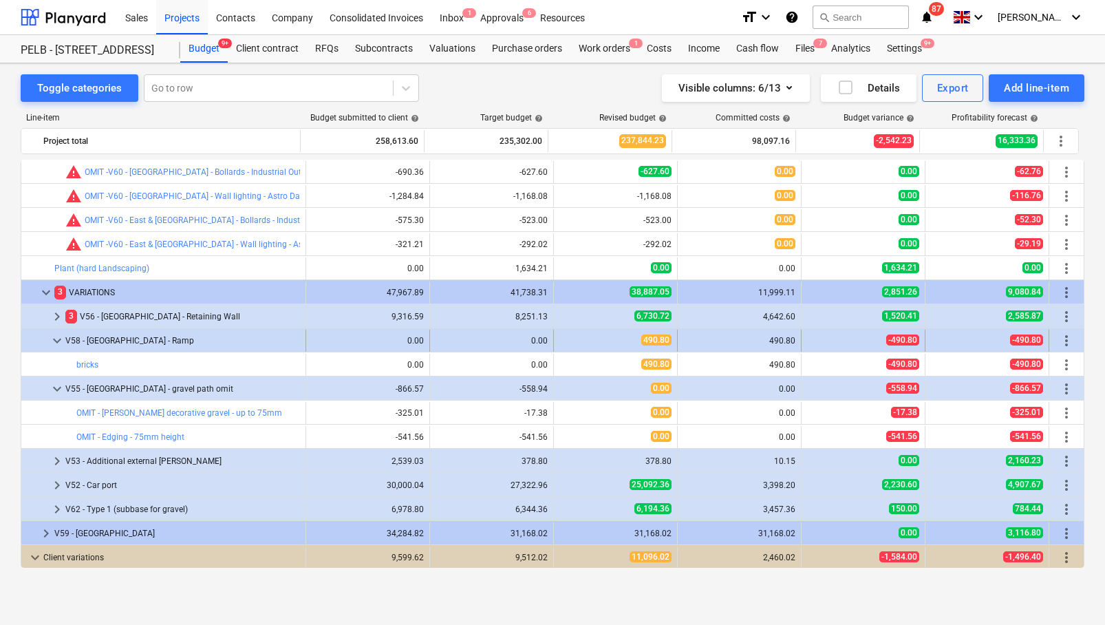
click at [70, 337] on div "V58 - [GEOGRAPHIC_DATA] - Ramp" at bounding box center [182, 341] width 235 height 22
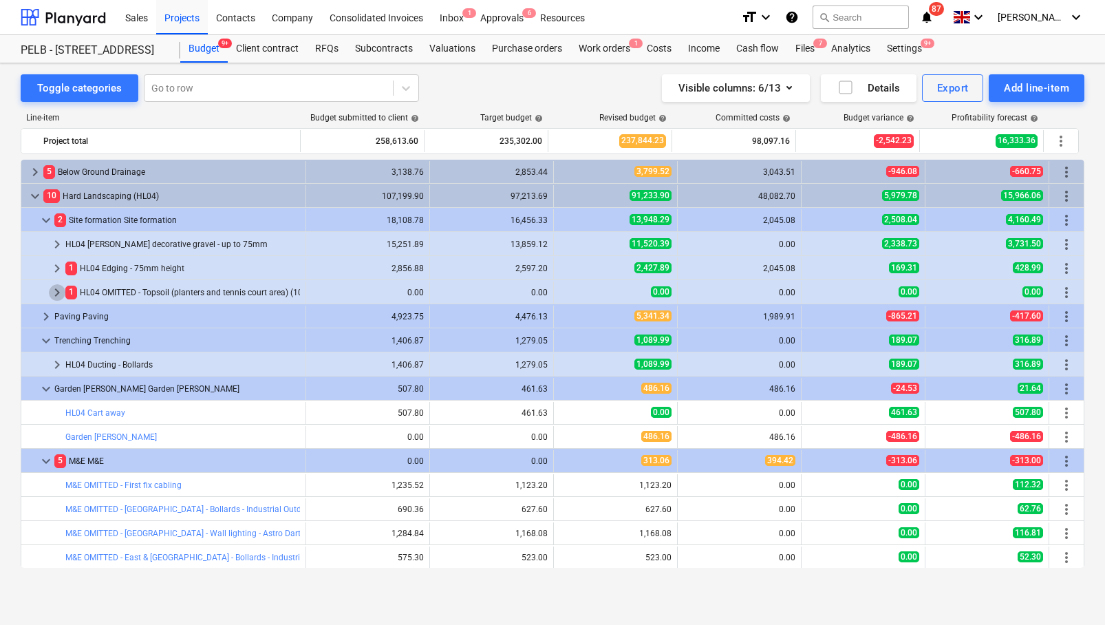
scroll to position [1156, 0]
click at [59, 294] on span "keyboard_arrow_right" at bounding box center [57, 293] width 17 height 17
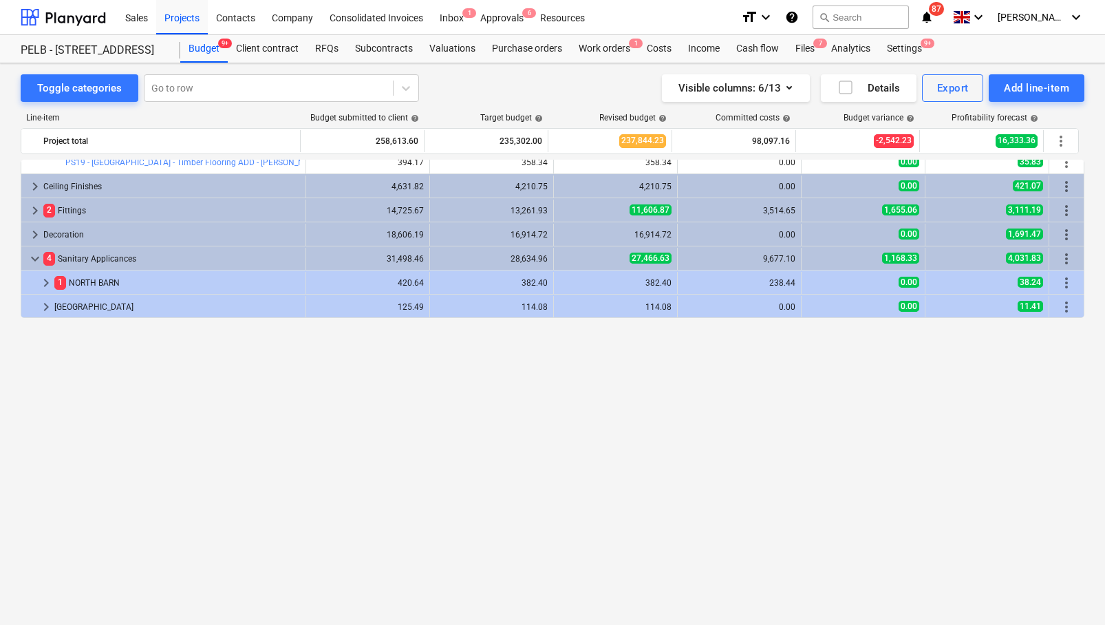
scroll to position [564, 0]
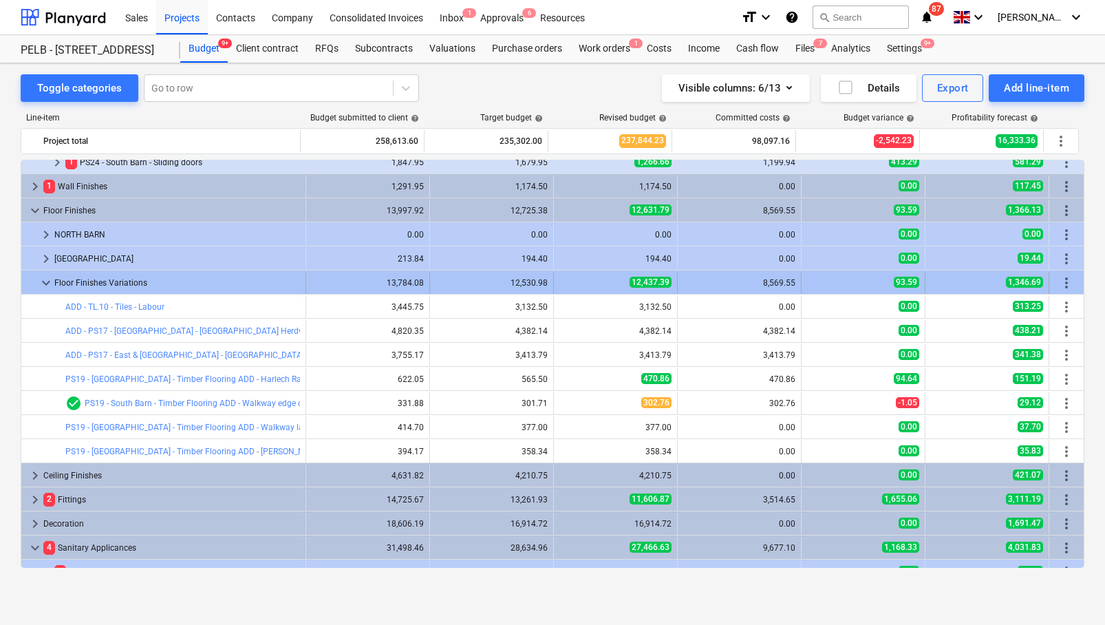
click at [71, 284] on div "Floor Finishes Variations" at bounding box center [177, 283] width 246 height 22
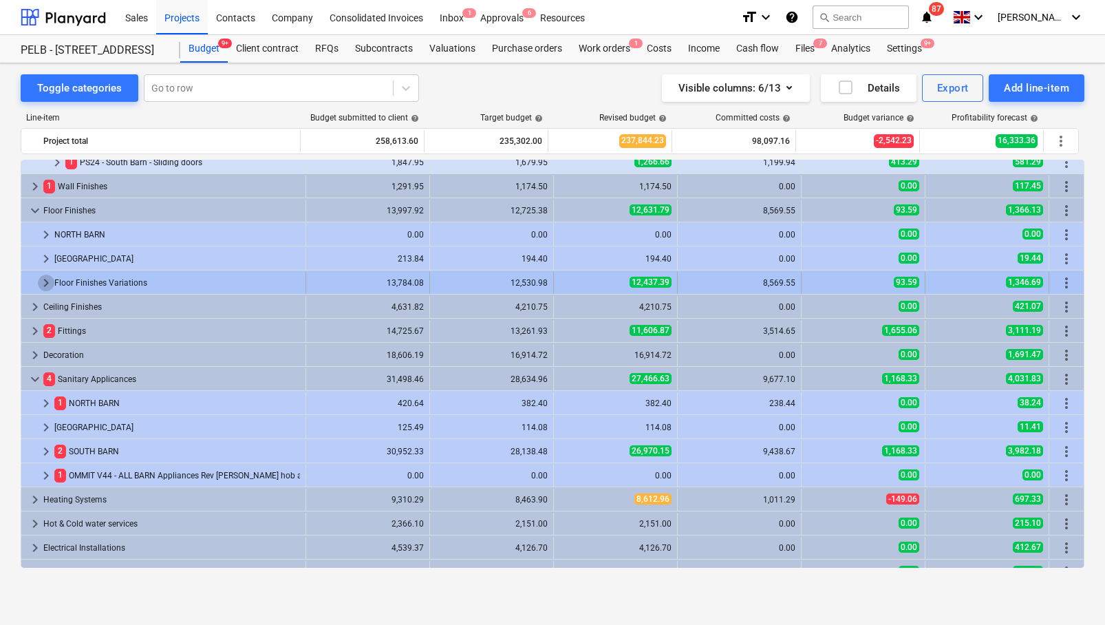
click at [50, 280] on span "keyboard_arrow_right" at bounding box center [46, 283] width 17 height 17
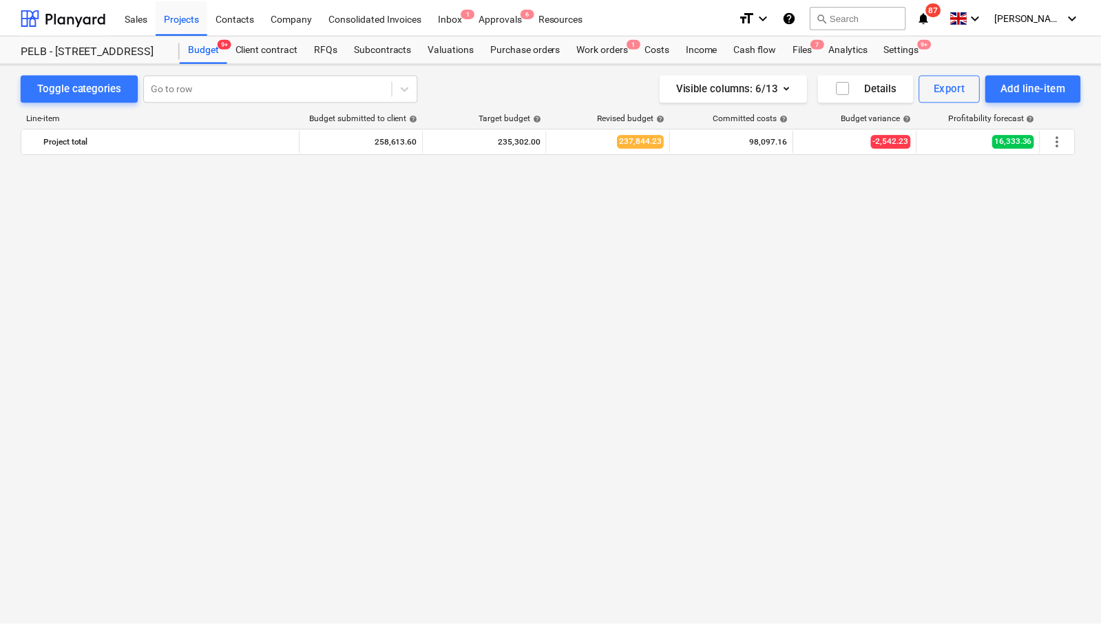
scroll to position [1832, 0]
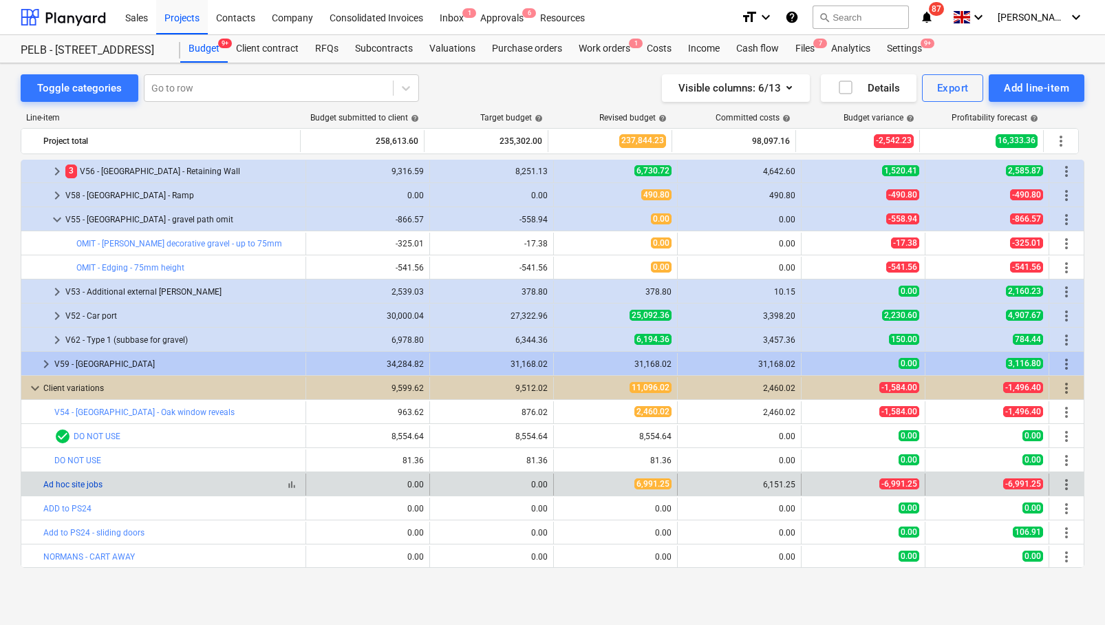
click at [81, 485] on link "Ad hoc site jobs" at bounding box center [72, 485] width 59 height 10
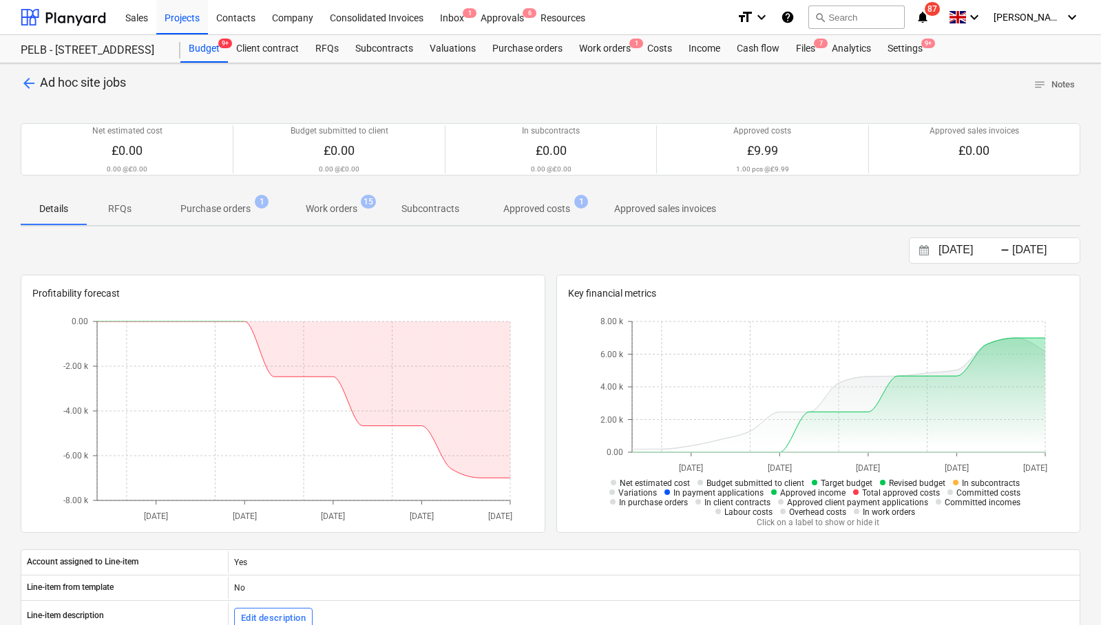
click at [26, 85] on span "arrow_back" at bounding box center [29, 83] width 17 height 17
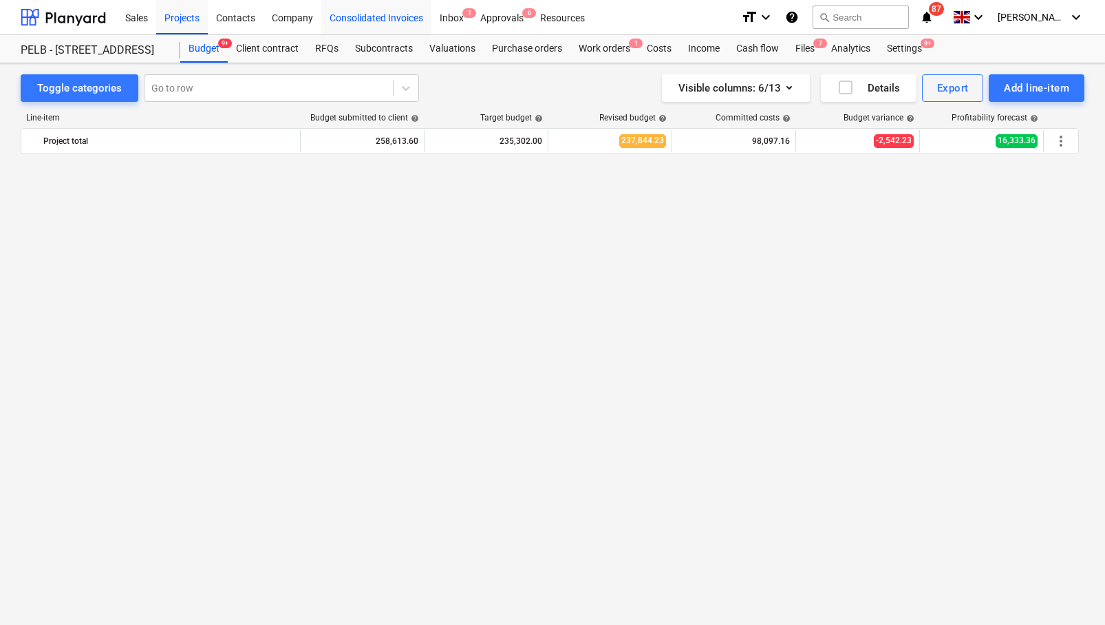
scroll to position [1832, 0]
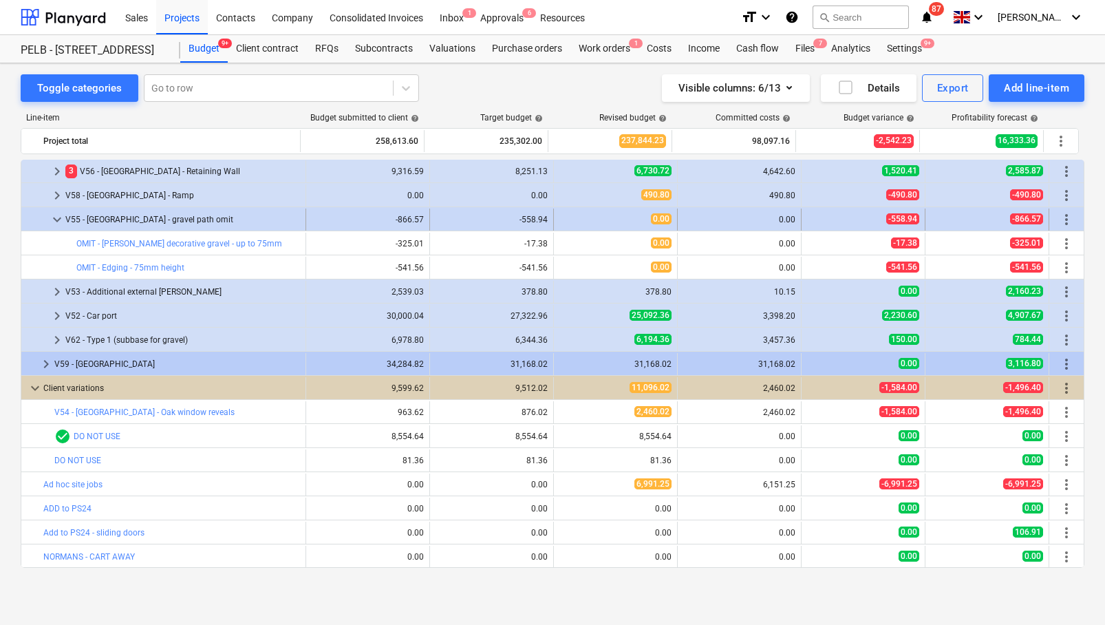
click at [59, 217] on span "keyboard_arrow_down" at bounding box center [57, 219] width 17 height 17
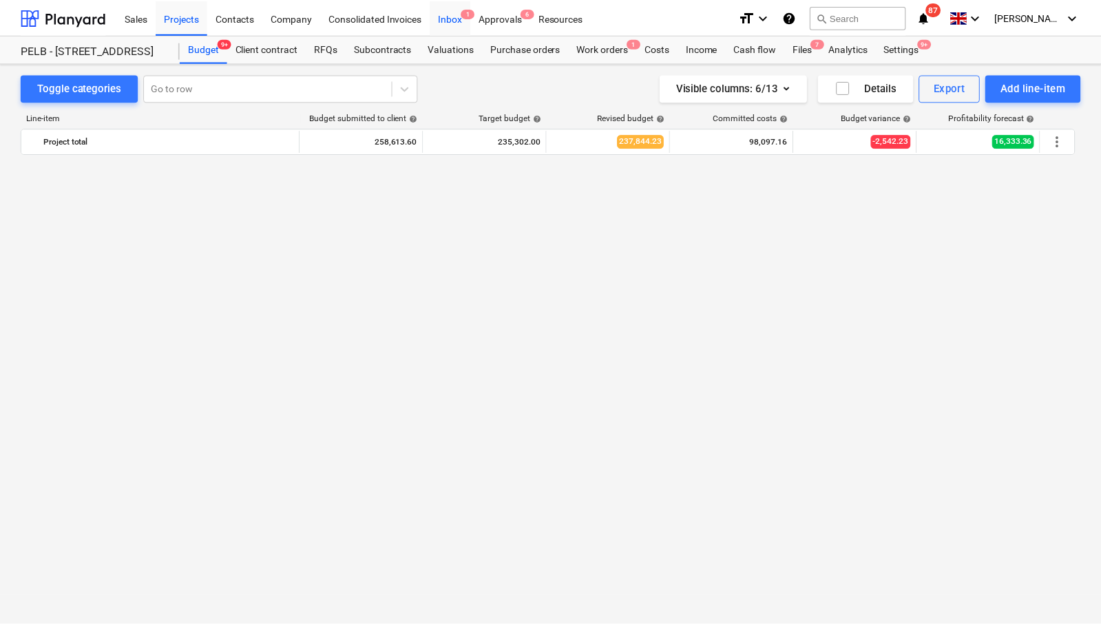
scroll to position [528, 0]
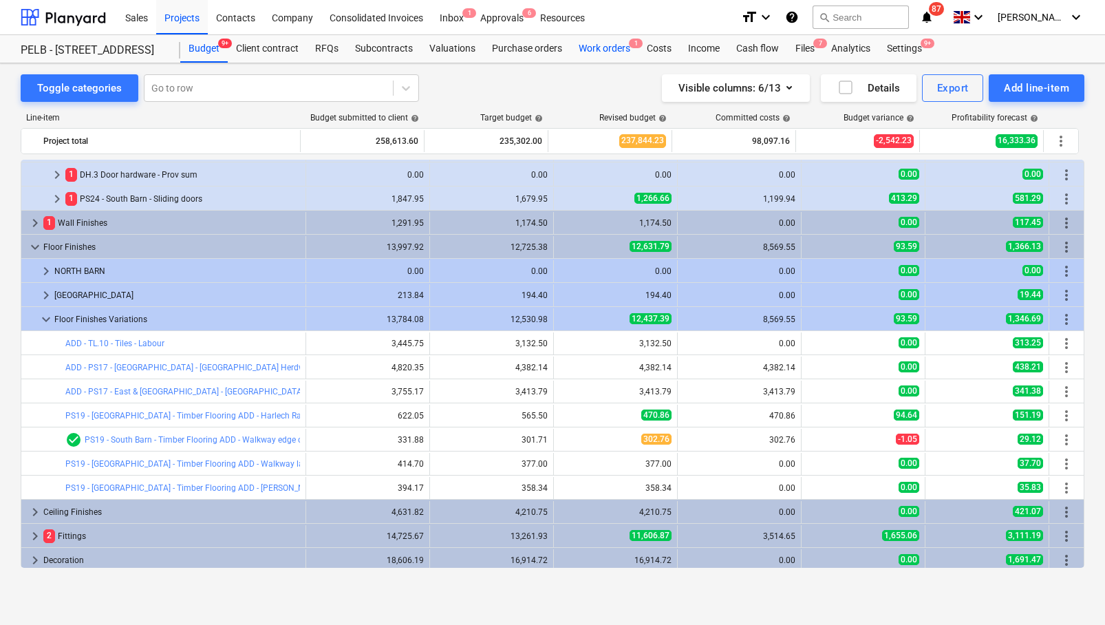
click at [609, 49] on div "Work orders 1" at bounding box center [605, 49] width 68 height 28
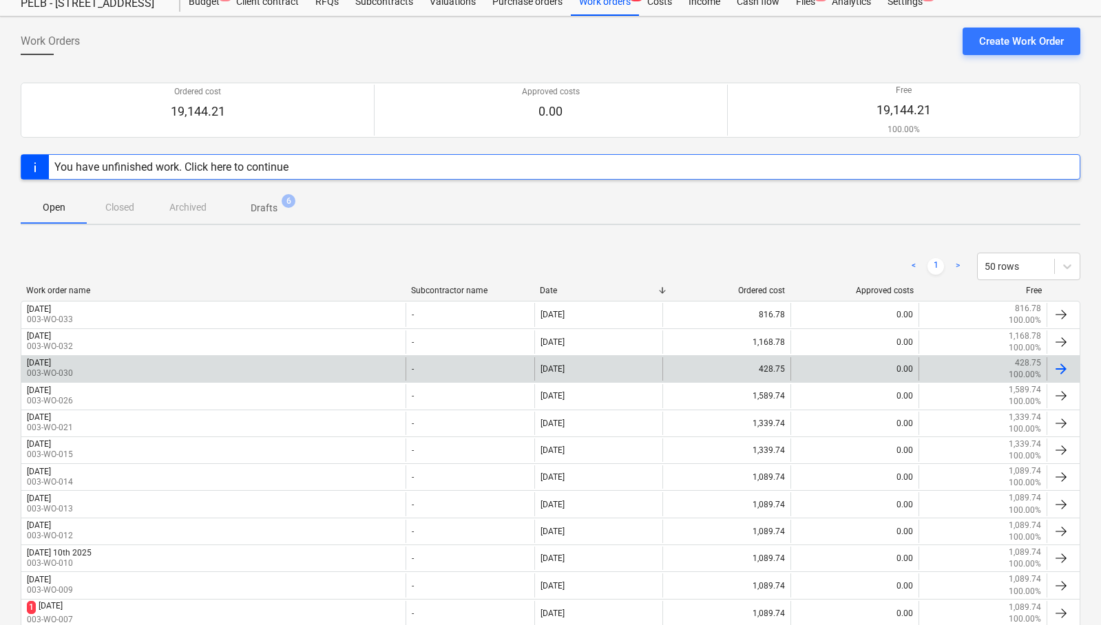
scroll to position [84, 0]
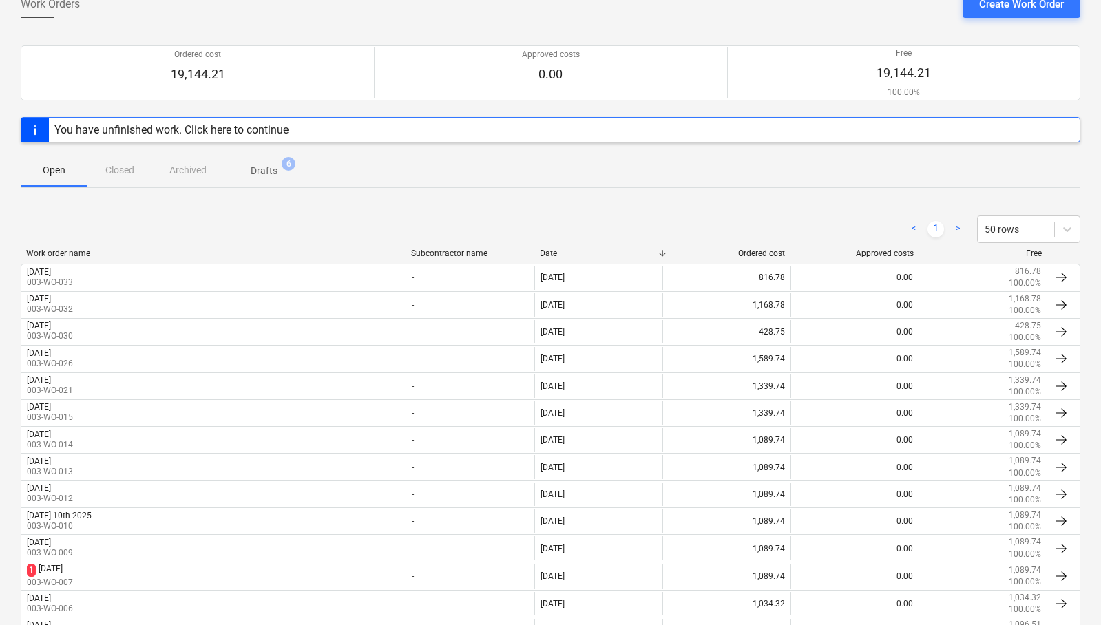
click at [266, 165] on p "Drafts" at bounding box center [264, 171] width 27 height 14
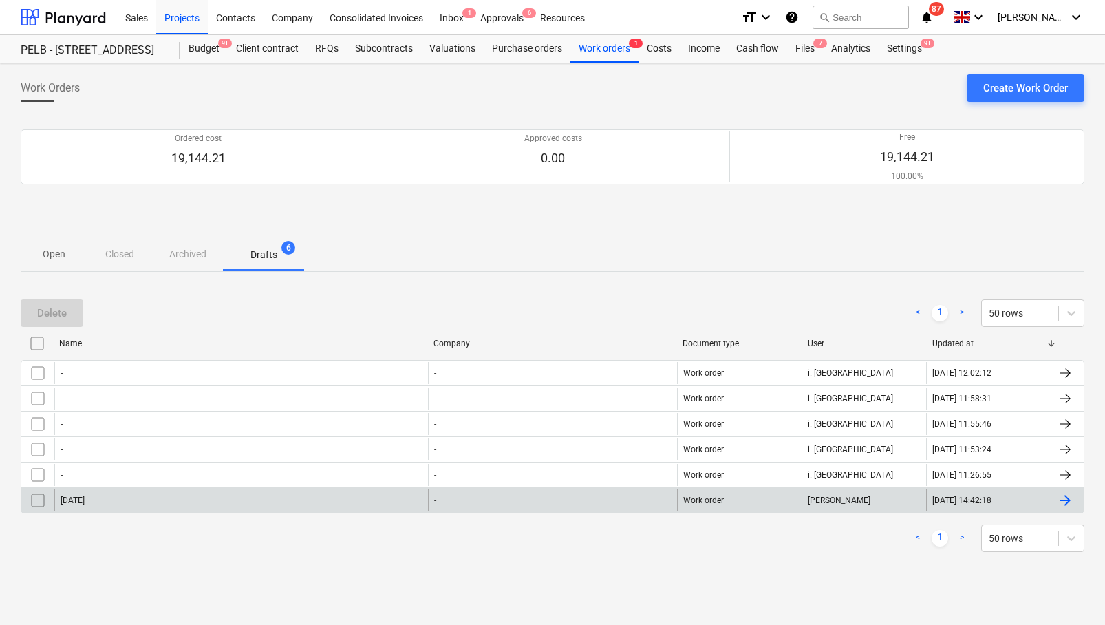
click at [134, 493] on div "[DATE]" at bounding box center [241, 500] width 374 height 22
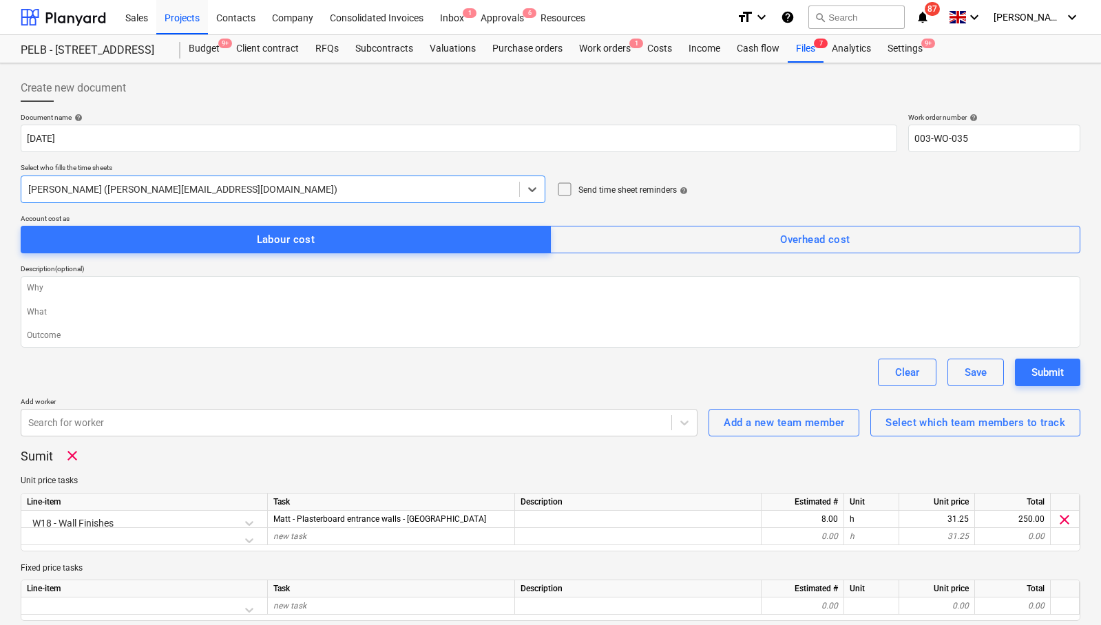
scroll to position [1, 0]
click at [608, 52] on div "Work orders 1" at bounding box center [605, 48] width 68 height 28
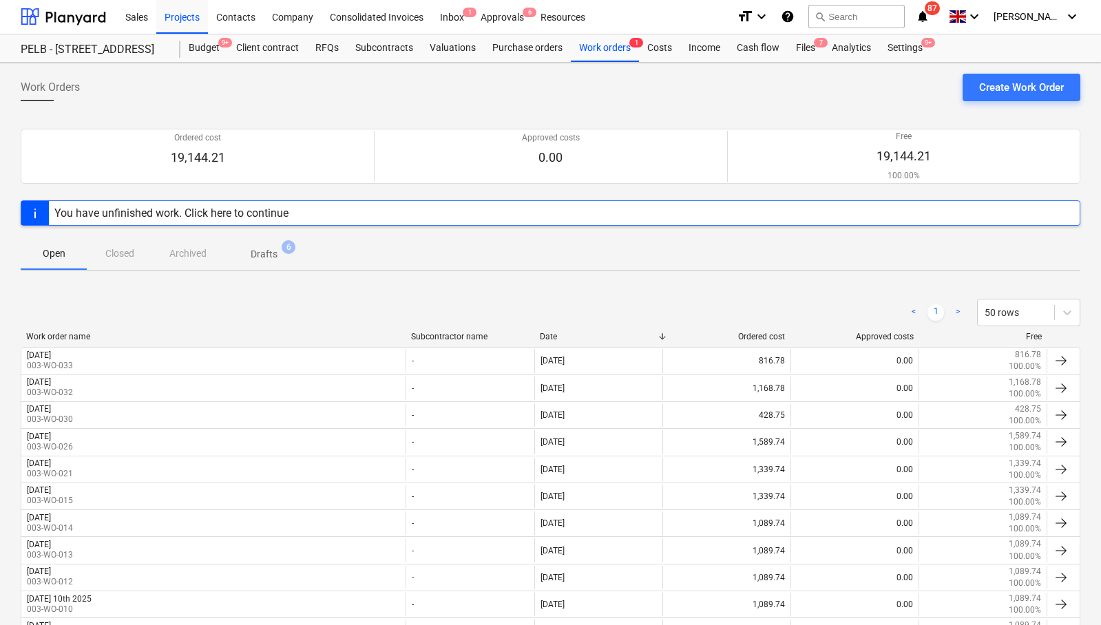
click at [282, 255] on span "Drafts 6" at bounding box center [264, 254] width 49 height 14
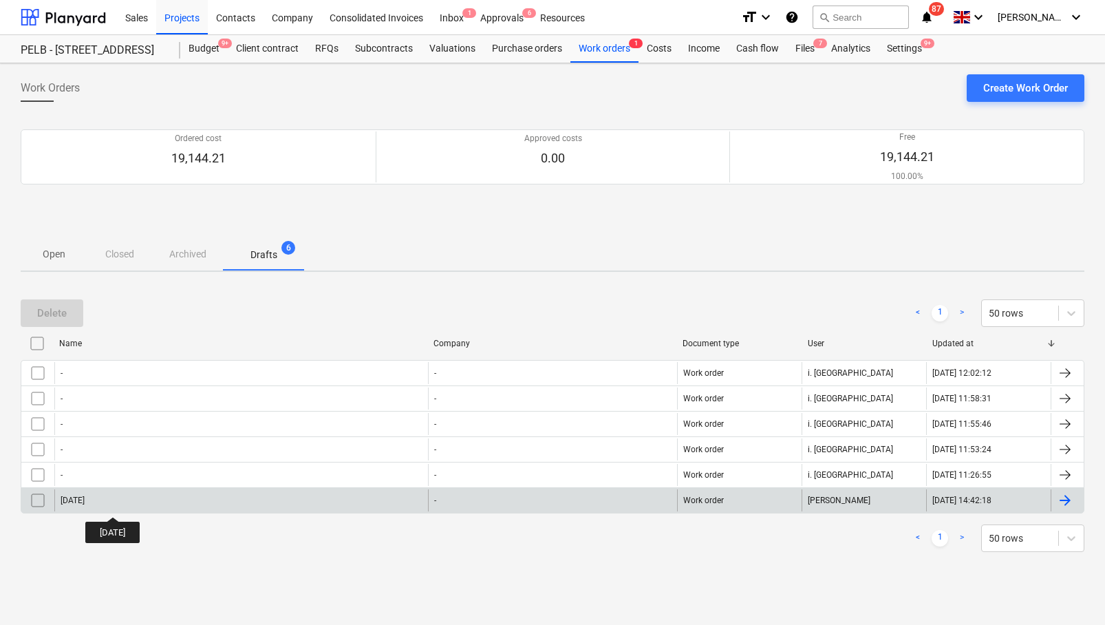
click at [85, 504] on div "[DATE]" at bounding box center [73, 501] width 24 height 10
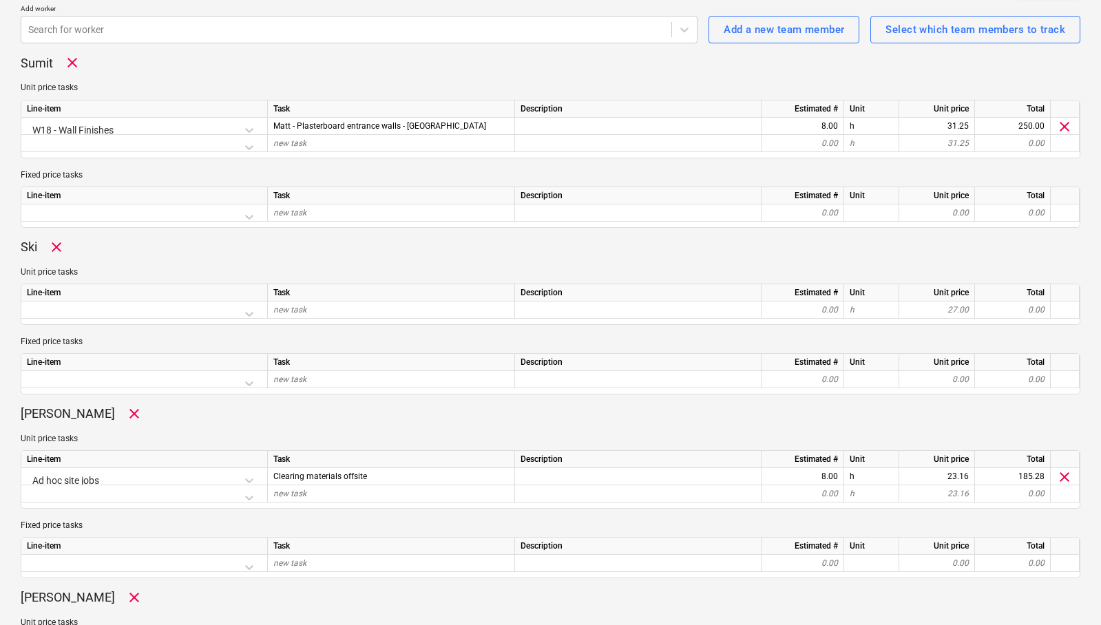
scroll to position [400, 0]
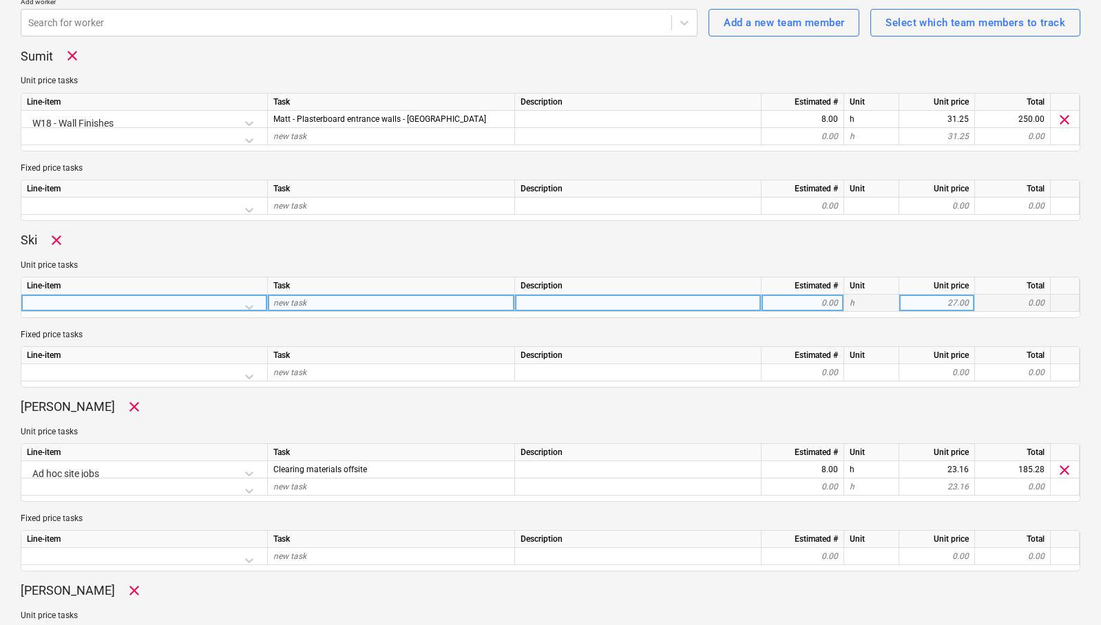
click at [217, 301] on div at bounding box center [144, 307] width 235 height 24
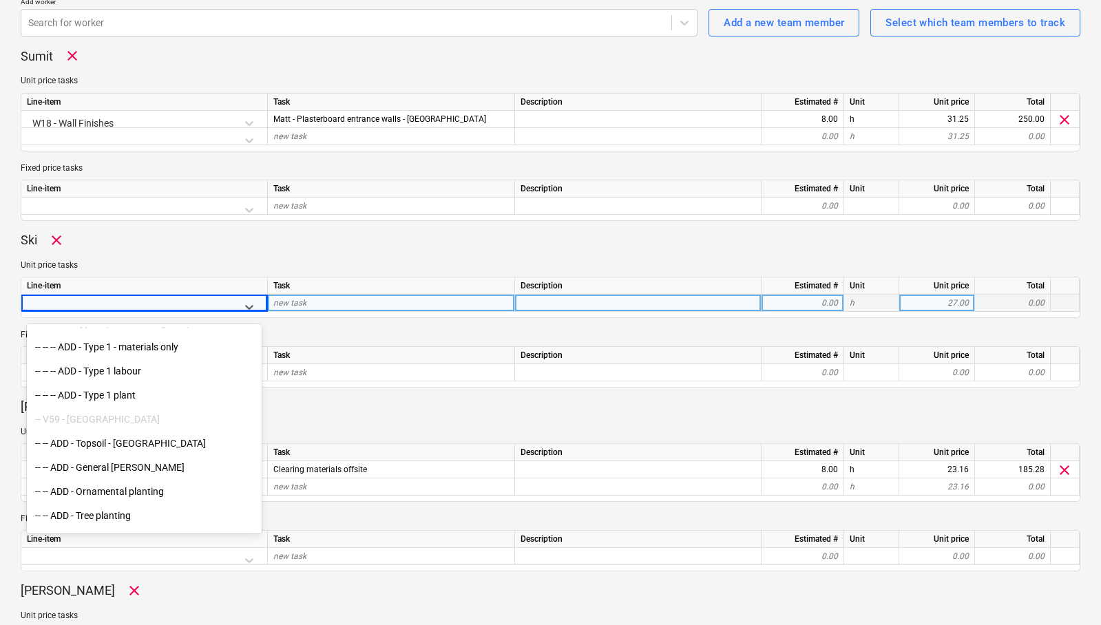
scroll to position [8857, 0]
click at [146, 370] on div "-- -- -- -- labour -- -- -- ADD - Scaffolding -- -- V62 - Type 1 (subbase for g…" at bounding box center [144, 430] width 235 height 206
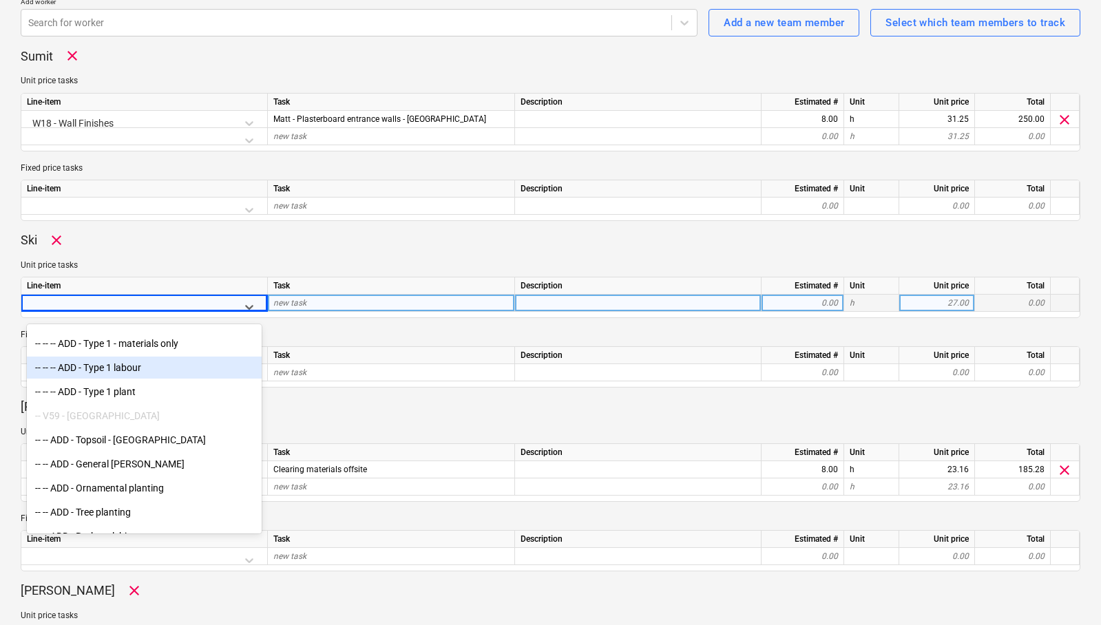
click at [78, 368] on div "-- -- -- ADD - Type 1 labour" at bounding box center [144, 368] width 235 height 22
type textarea "x"
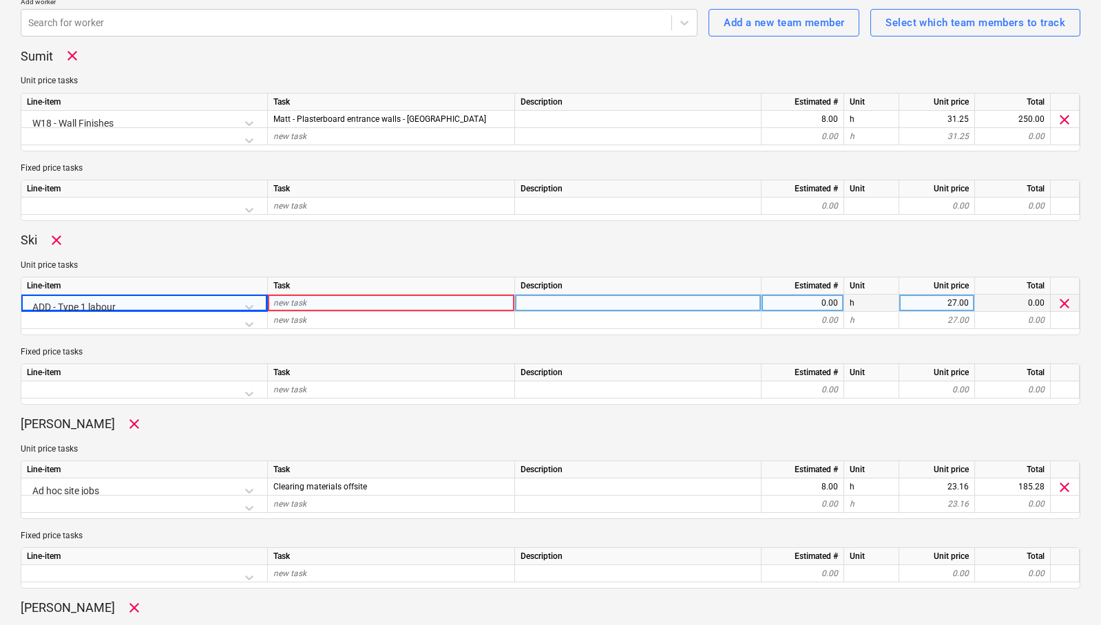
click at [305, 304] on span "new task" at bounding box center [289, 303] width 33 height 10
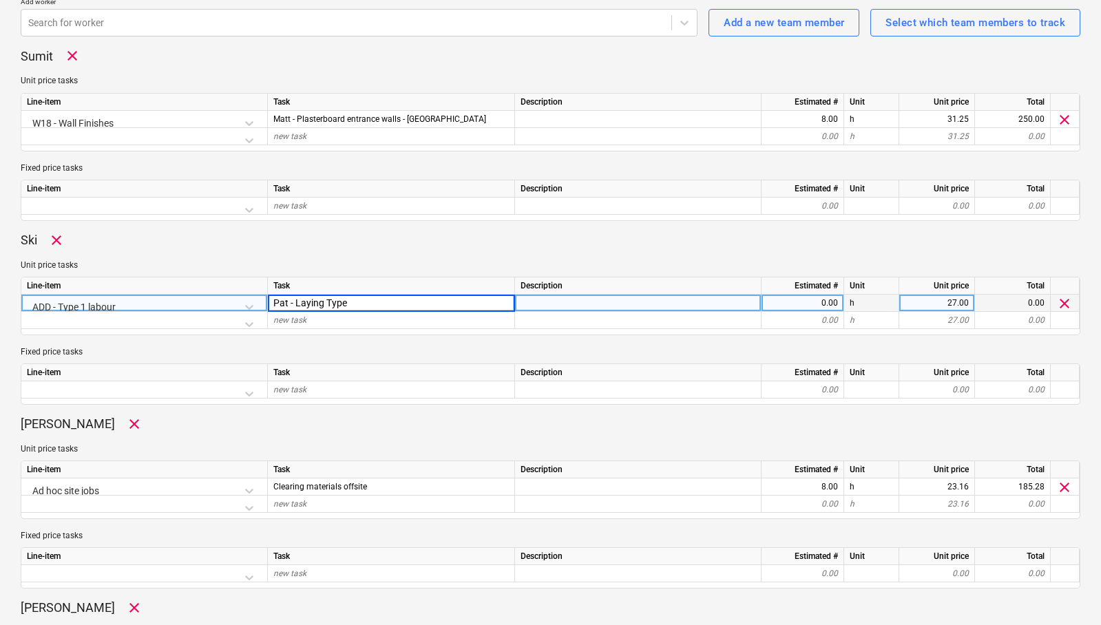
type input "Pat - Laying Type 1"
type textarea "x"
click at [829, 301] on div "0.00" at bounding box center [802, 303] width 71 height 17
type input "8"
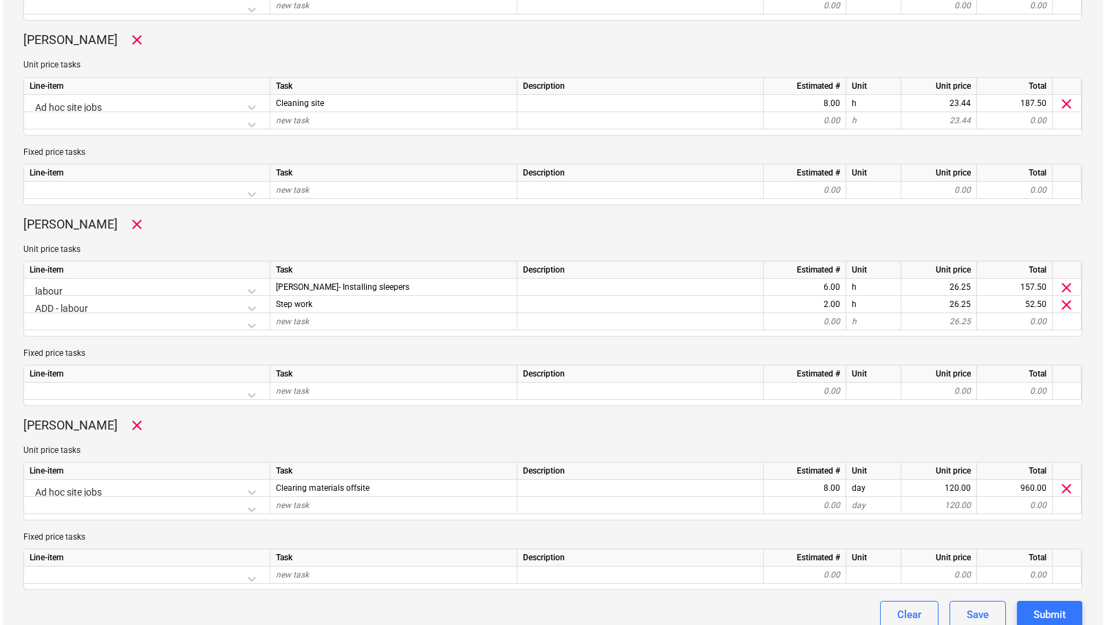
scroll to position [982, 0]
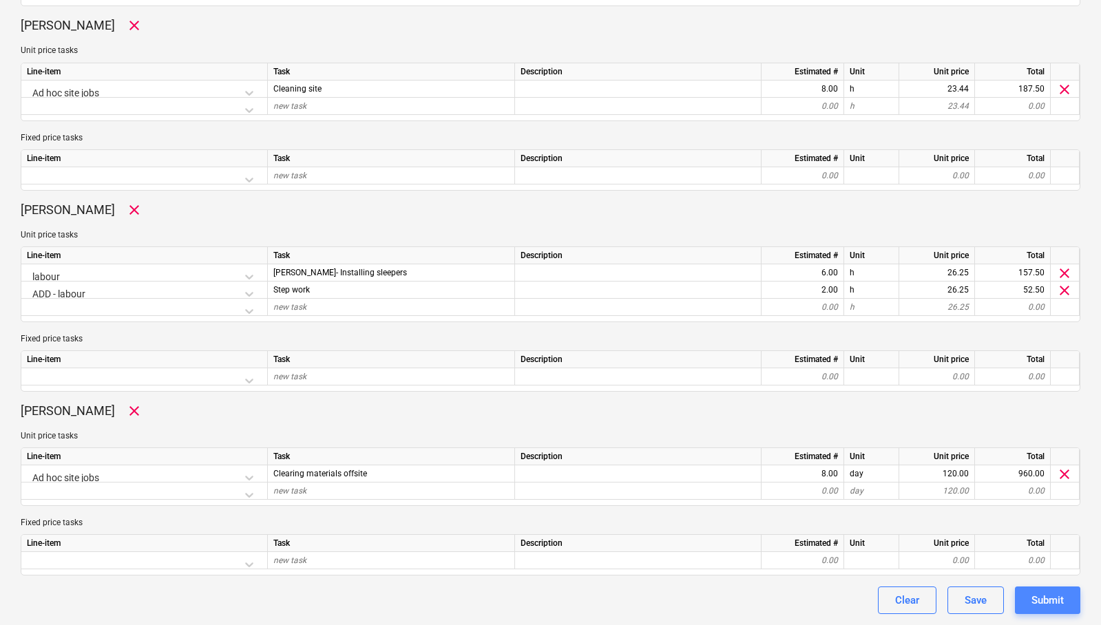
click at [880, 594] on div "Submit" at bounding box center [1047, 600] width 32 height 18
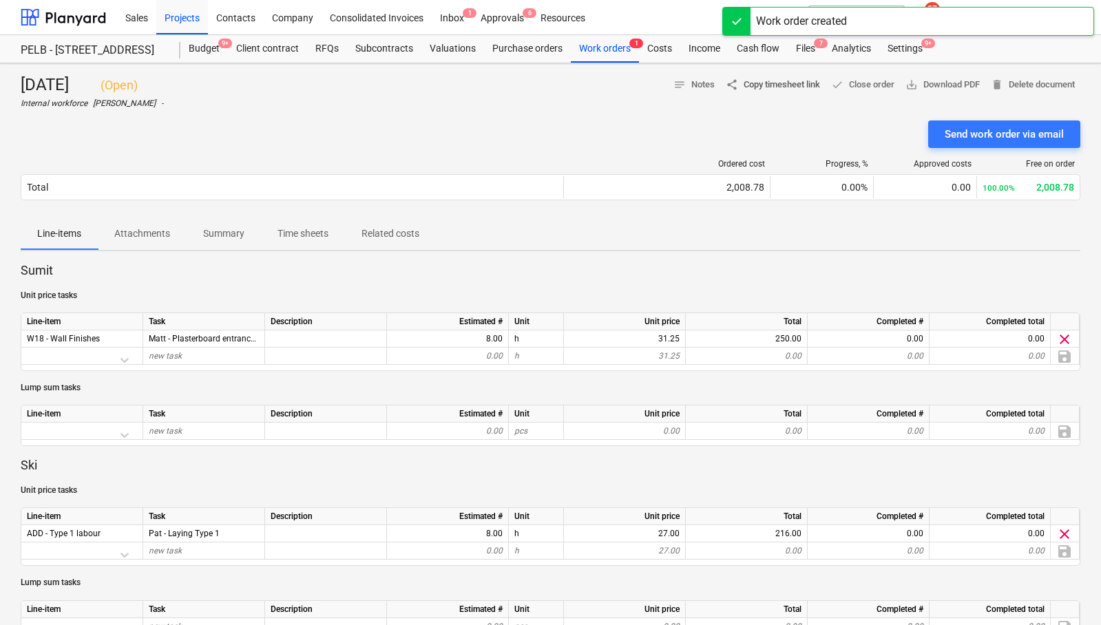
click at [785, 85] on span "share Copy timesheet link" at bounding box center [772, 85] width 94 height 16
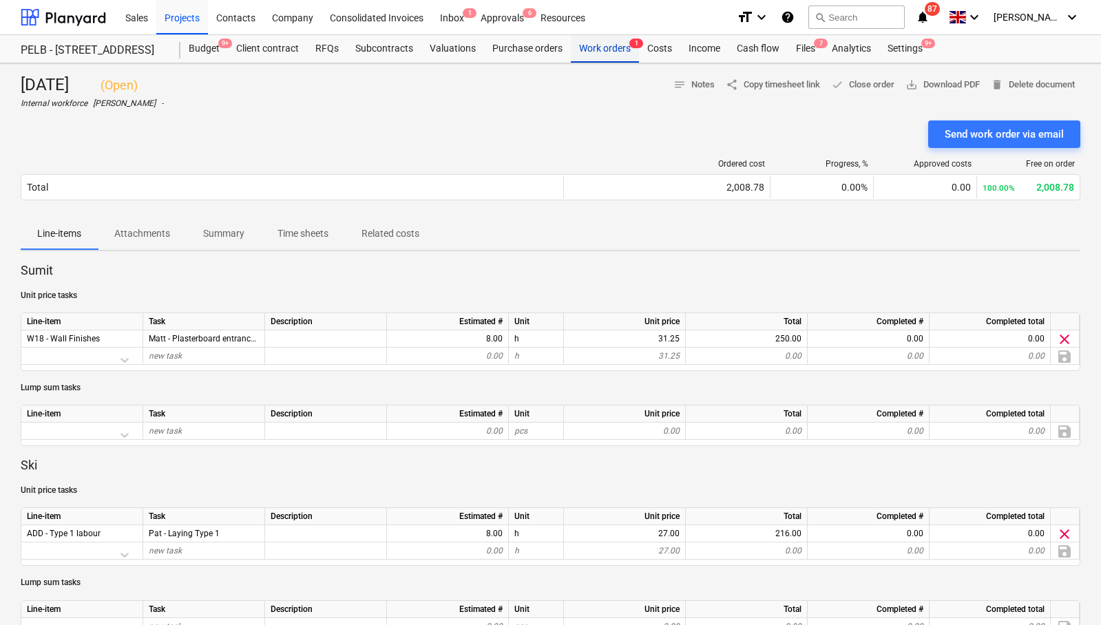
click at [602, 52] on div "Work orders 1" at bounding box center [605, 49] width 68 height 28
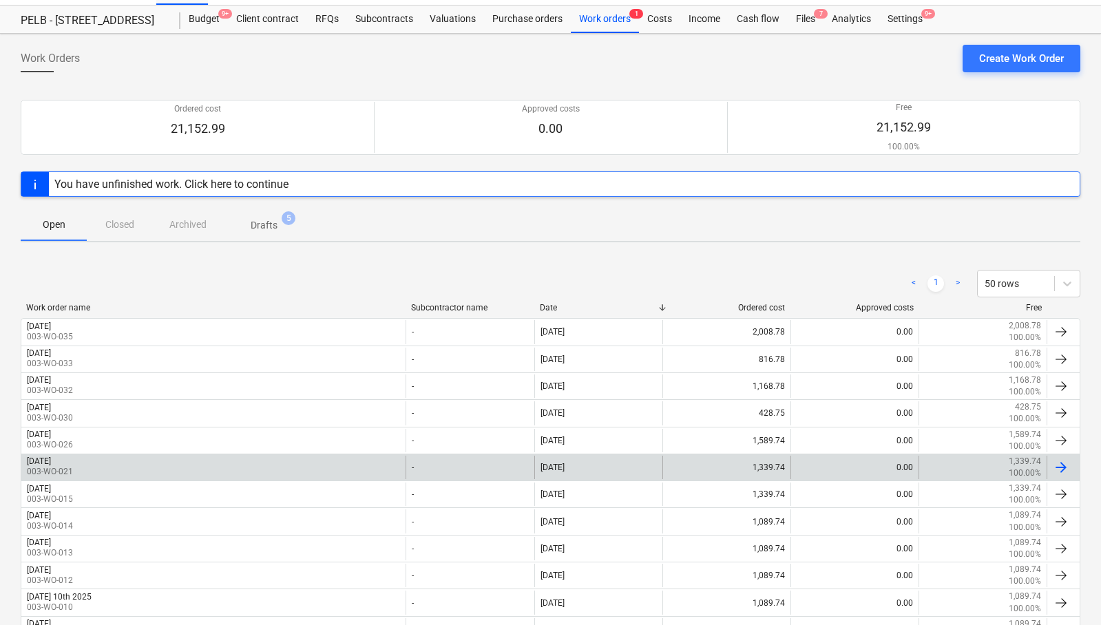
scroll to position [28, 0]
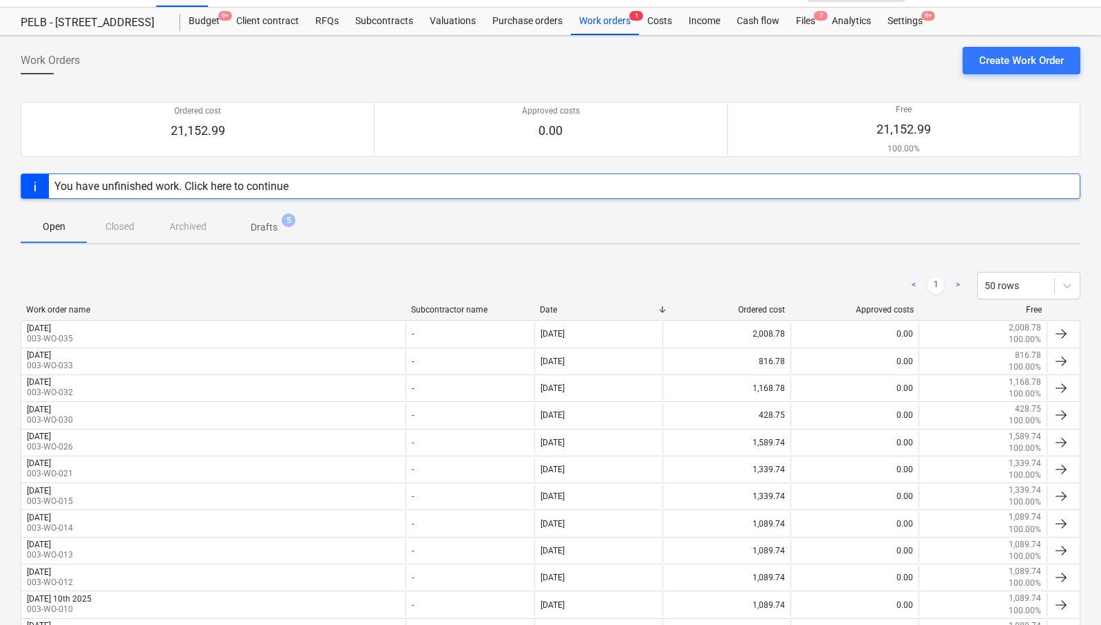
click at [264, 226] on p "Drafts" at bounding box center [264, 227] width 27 height 14
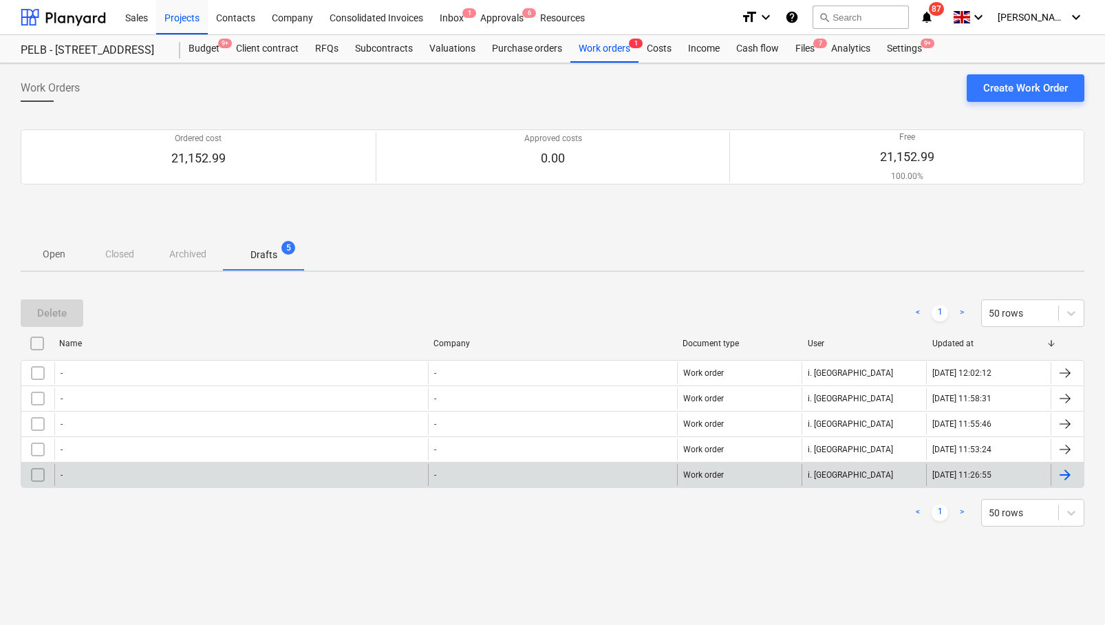
click at [96, 474] on div "-" at bounding box center [241, 475] width 374 height 22
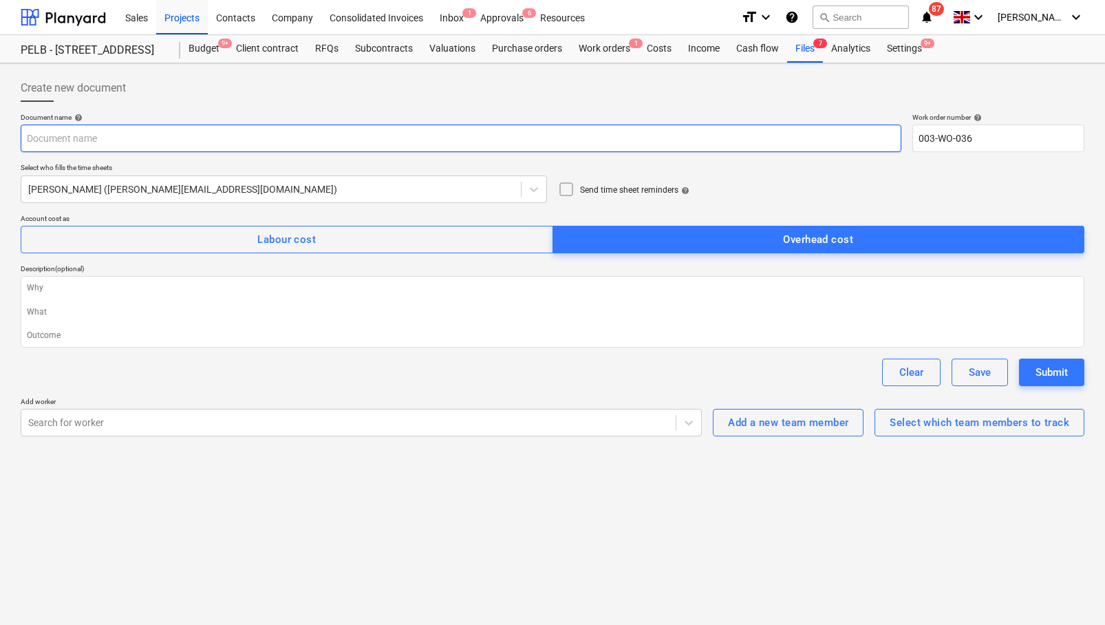
click at [100, 136] on input "text" at bounding box center [461, 139] width 881 height 28
type textarea "x"
type input "T"
type textarea "x"
type input "Th"
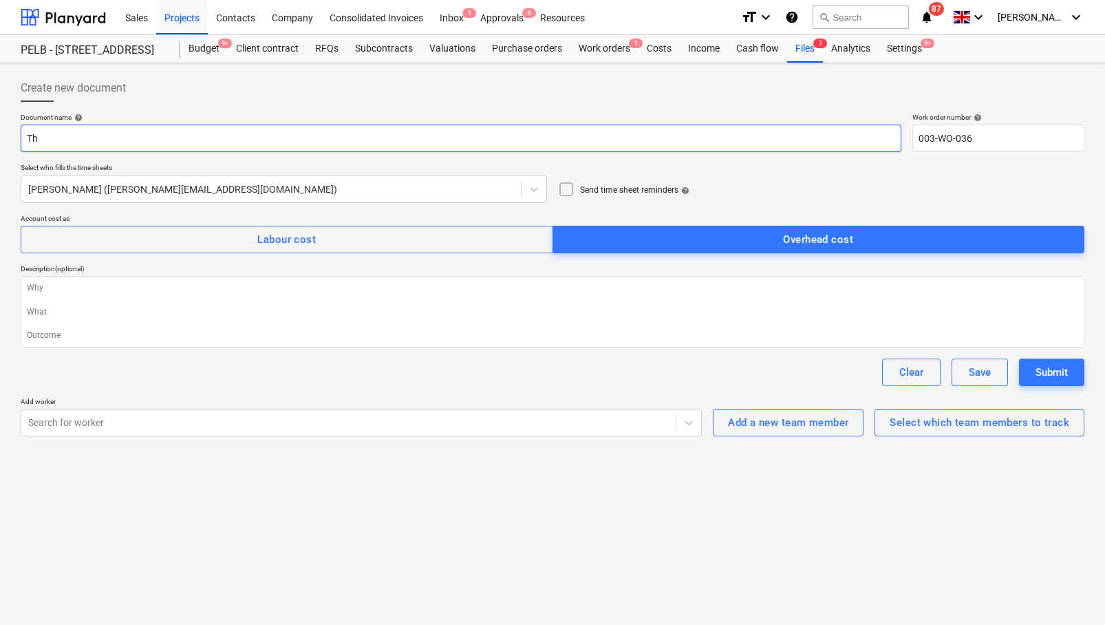
type textarea "x"
type input "Thu"
type textarea "x"
type input "Thura"
type textarea "x"
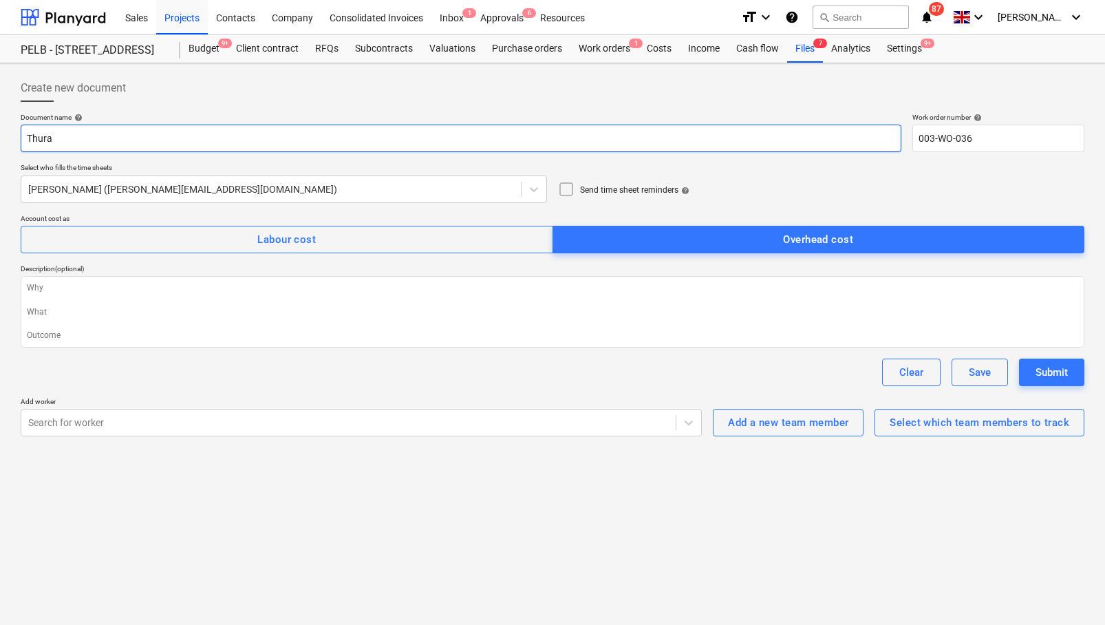
type input "Thuras"
type textarea "x"
type input "Thurasd"
type textarea "x"
type input "Thurasda"
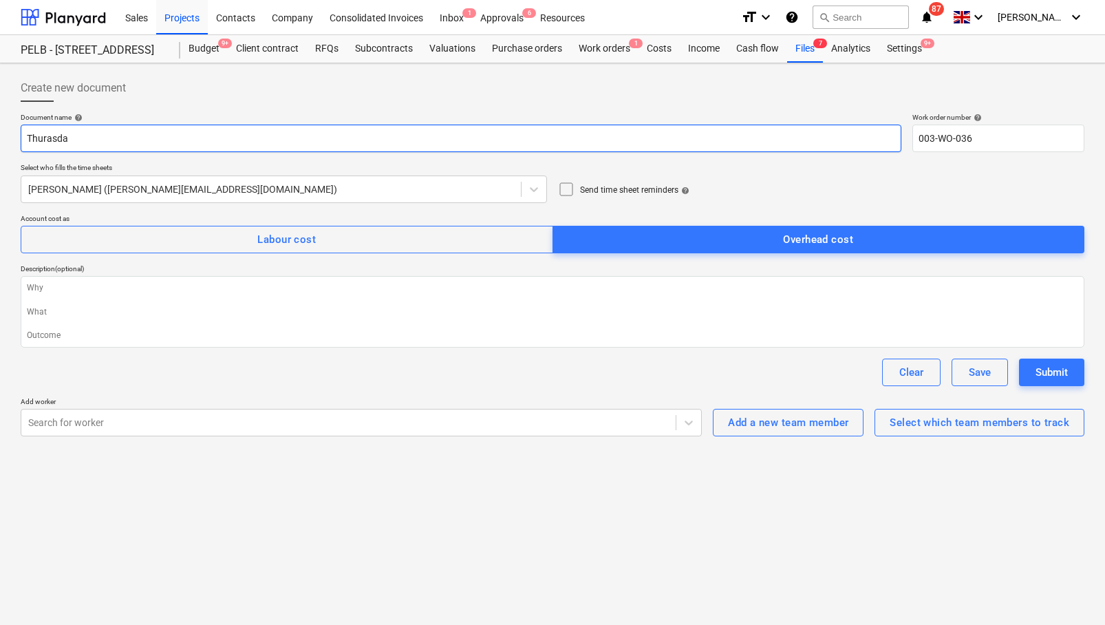
type textarea "x"
type input "Thurasday"
type textarea "x"
type input "Thurasday"
type textarea "x"
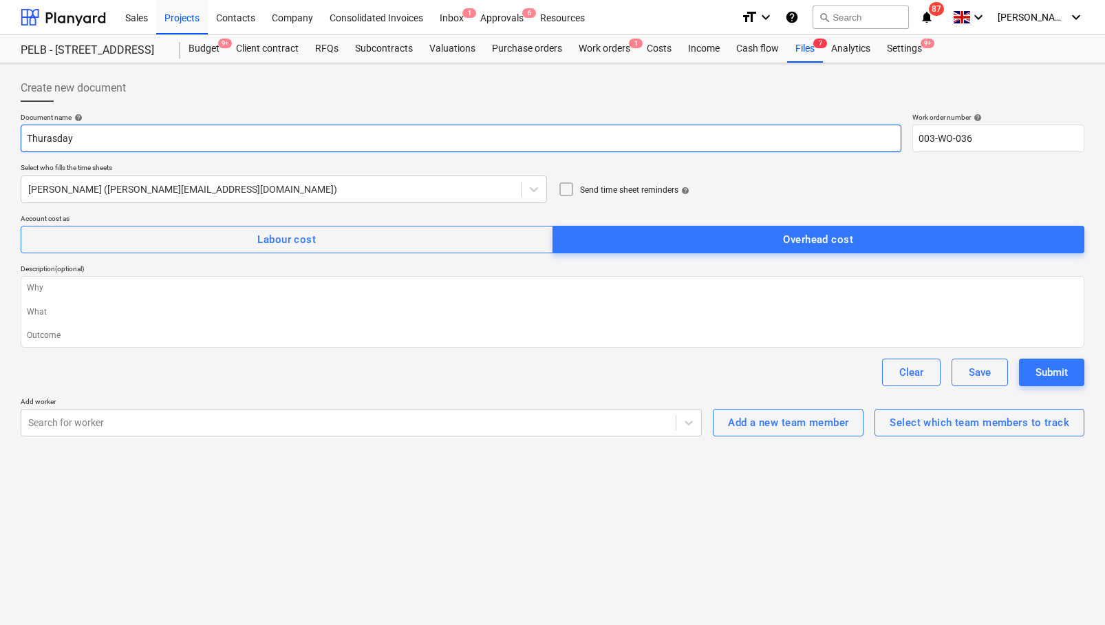
type input "Thurasday"
type textarea "x"
type input "Thurasda"
type textarea "x"
type input "Thurasd"
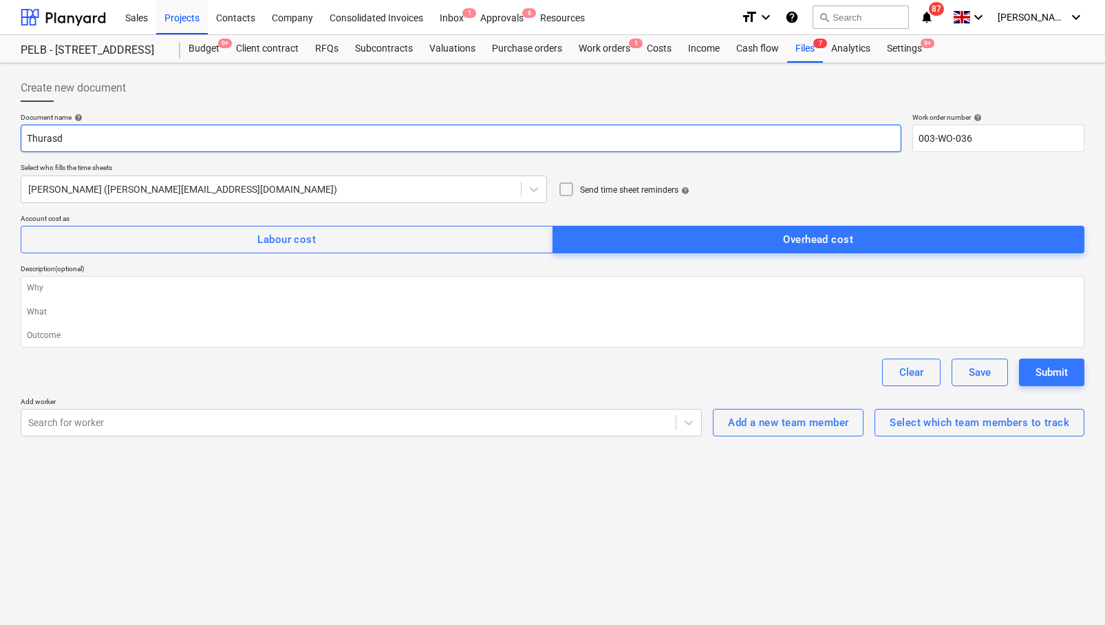
type textarea "x"
type input "Thuras"
type textarea "x"
type input "Thura"
type textarea "x"
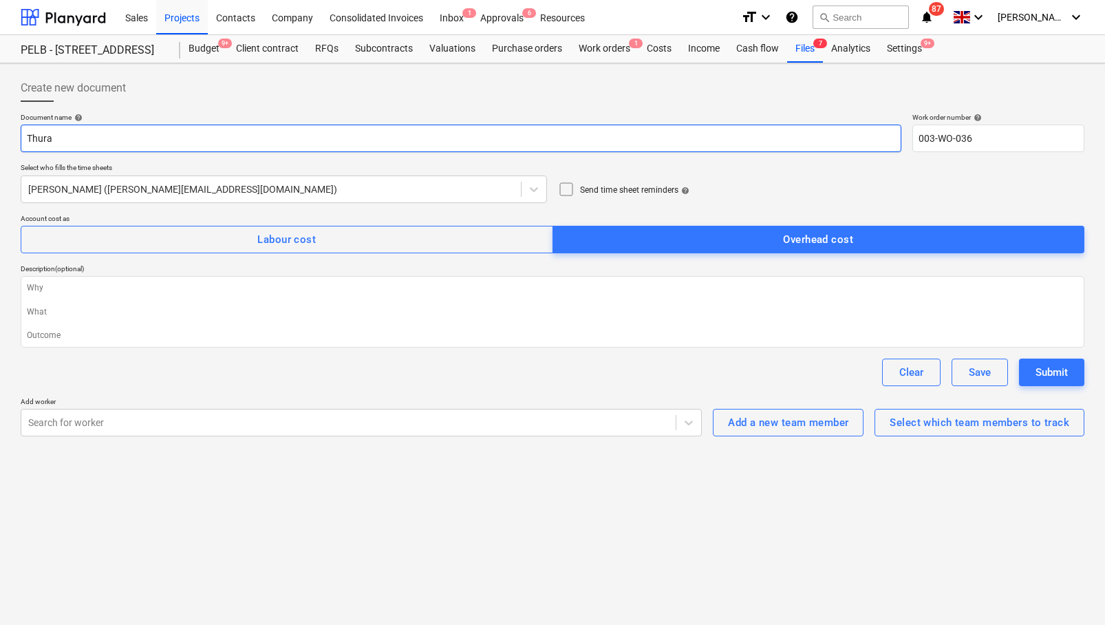
type input "Thur"
type textarea "x"
type input "Thurs"
type textarea "x"
type input "Thursd"
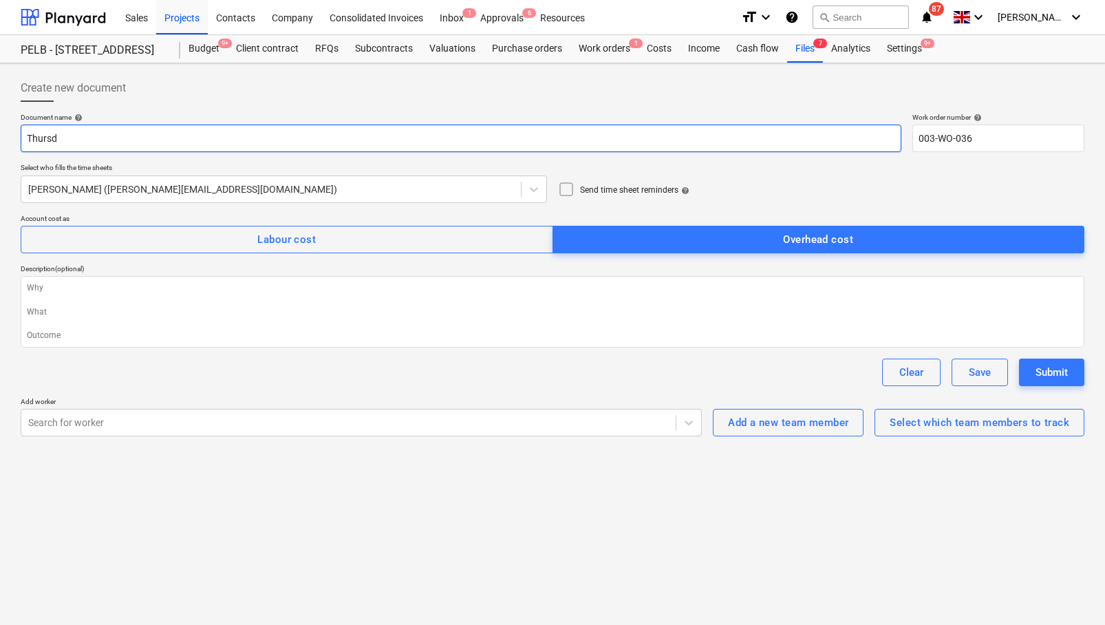
type textarea "x"
type input "Thursda"
type textarea "x"
type input "[DATE]"
type textarea "x"
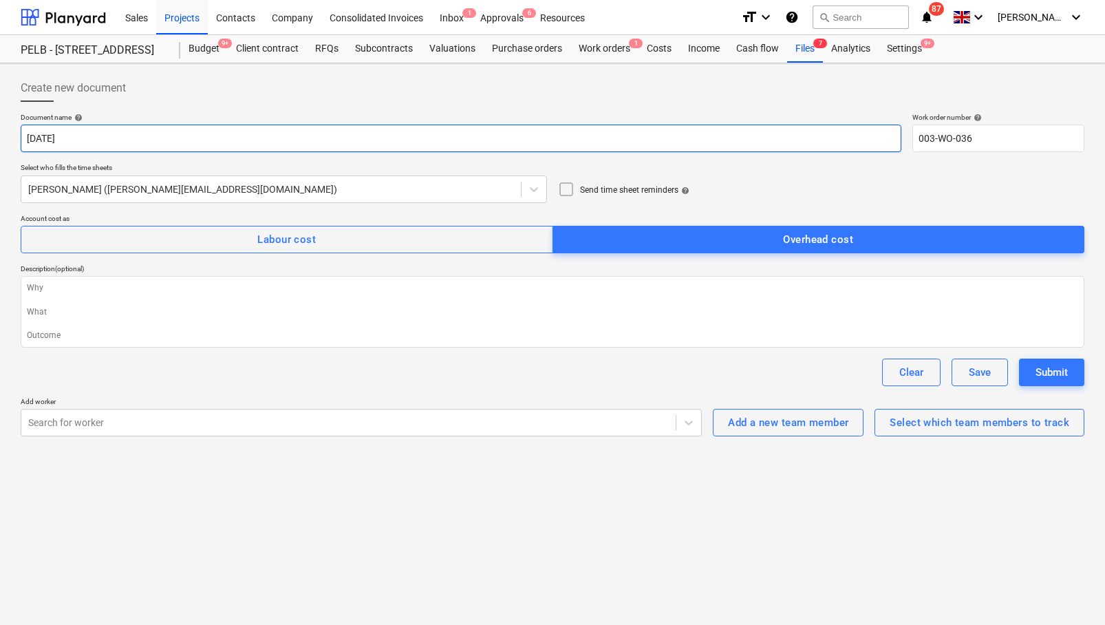
type input "[DATE]"
type textarea "x"
type input "[DATE] 2"
type textarea "x"
type input "[DATE] 25"
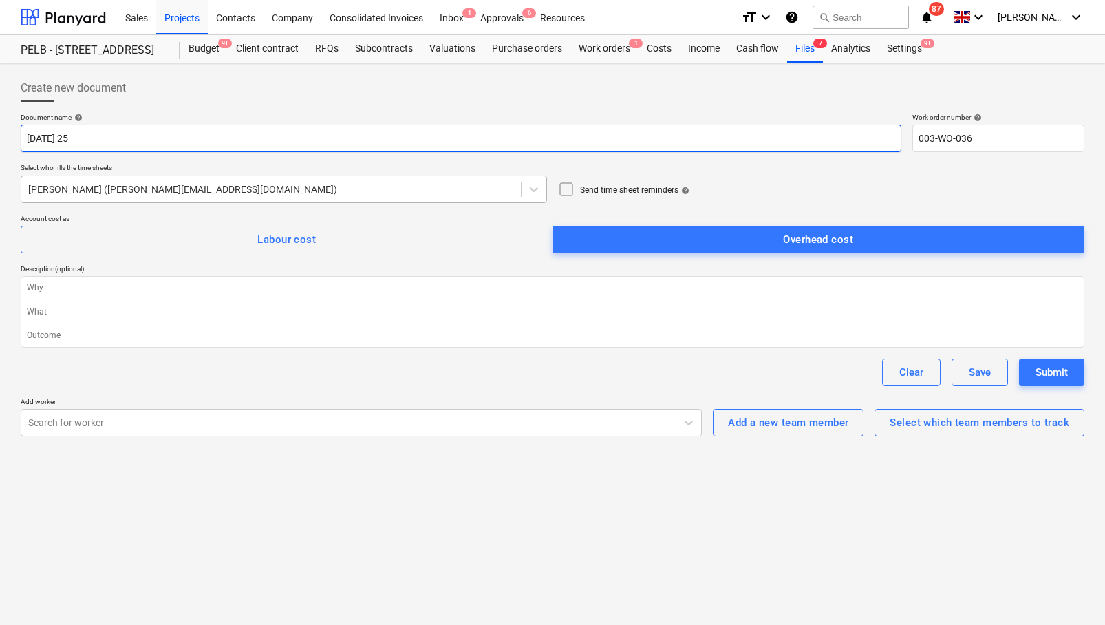
type textarea "x"
type input "[DATE] 25t"
type textarea "x"
type input "[DATE] 25th"
type textarea "x"
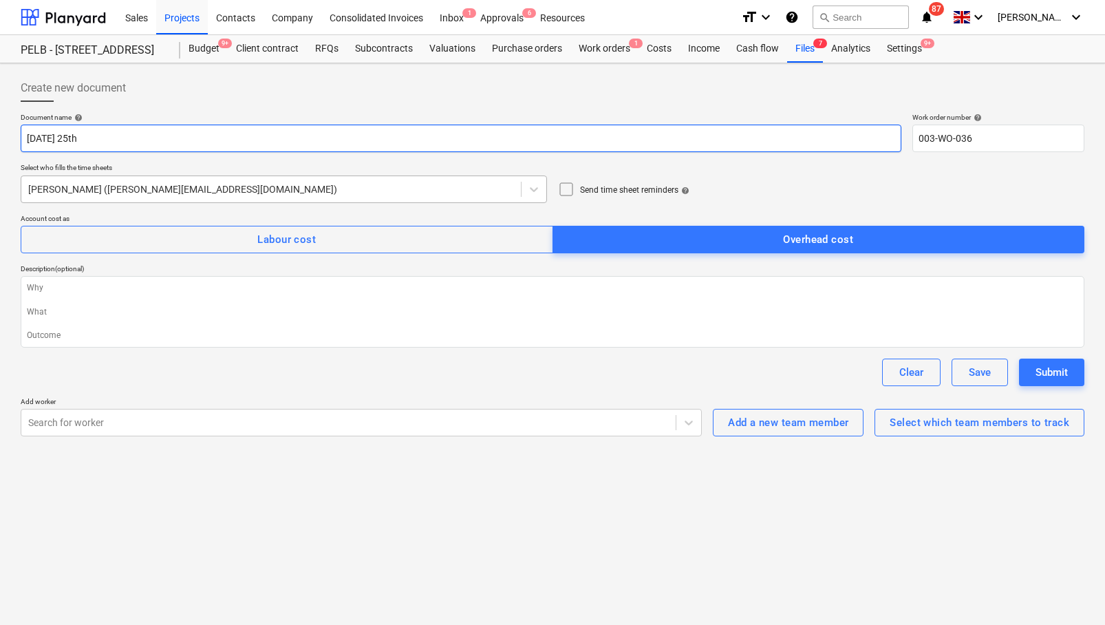
type input "[DATE] 25th"
type textarea "x"
type input "[DATE] 25th S"
type textarea "x"
type input "[DATE] 25th Se"
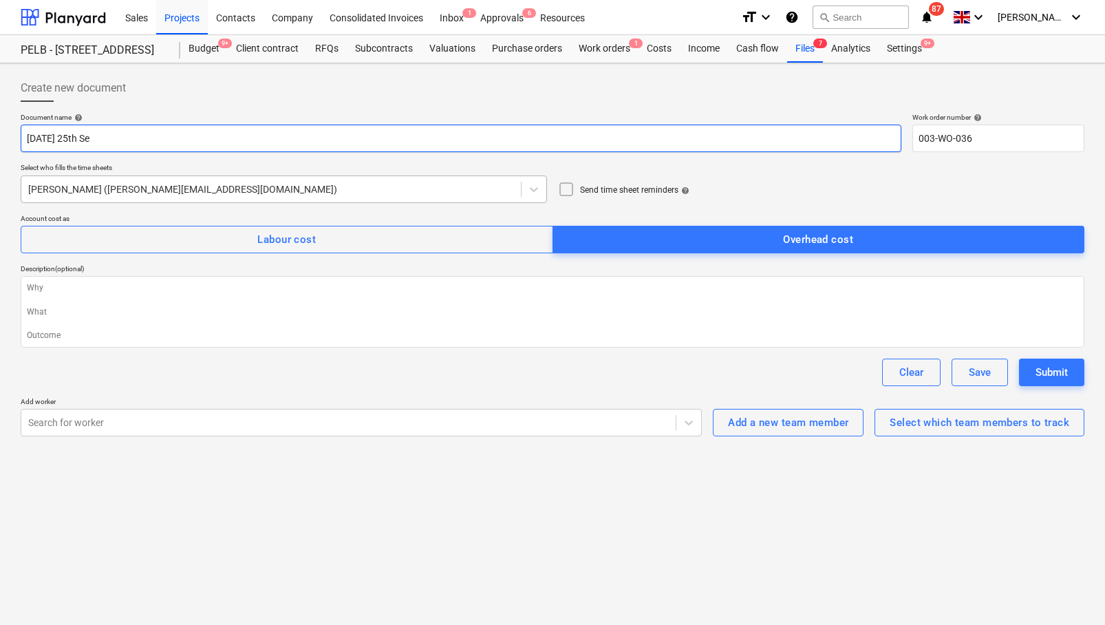
type textarea "x"
type input "[DATE]"
type textarea "x"
type input "[DATE]"
type textarea "x"
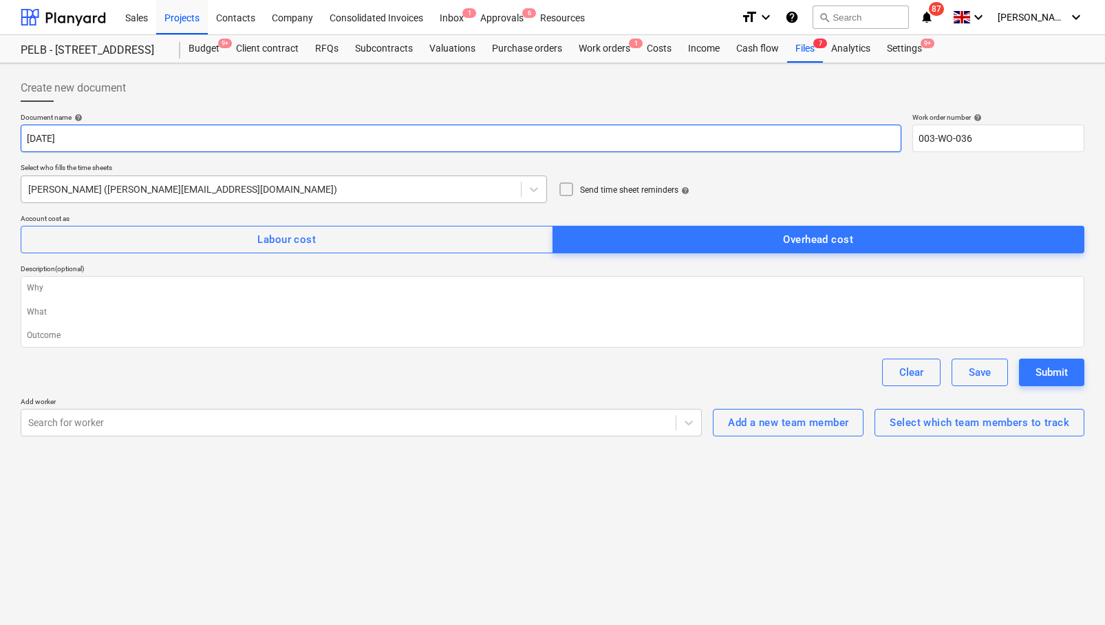
type input "[DATE] 25th Septe"
type textarea "x"
type input "[DATE] 25th Septem"
type textarea "x"
type input "[DATE] 25th Septemb"
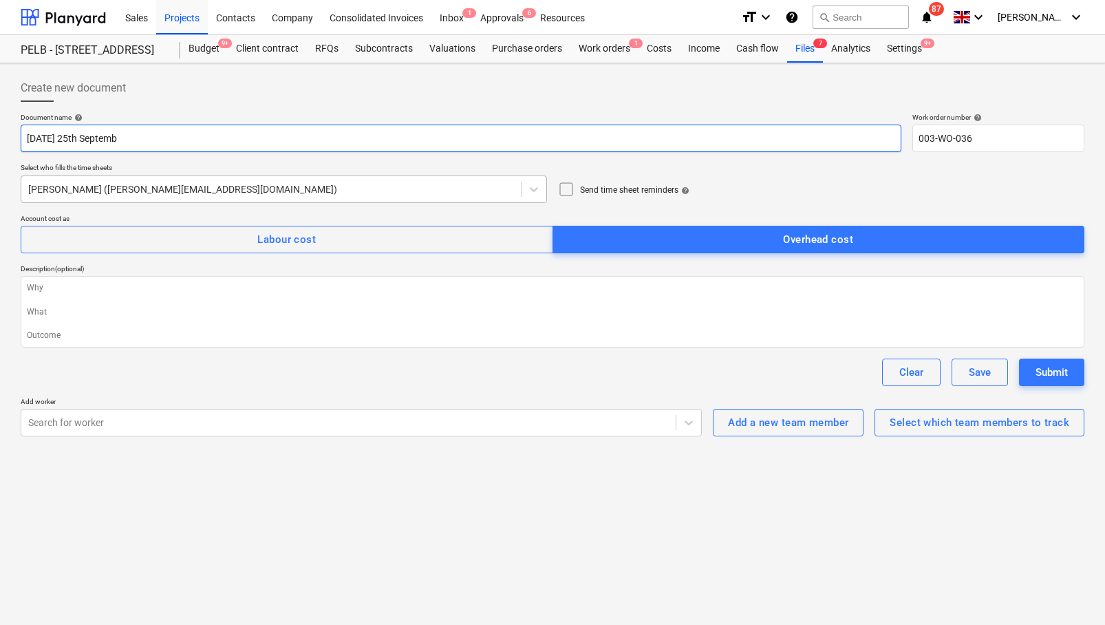
type textarea "x"
type input "[DATE] 25th Septembe"
type textarea "x"
type input "[DATE]"
type textarea "x"
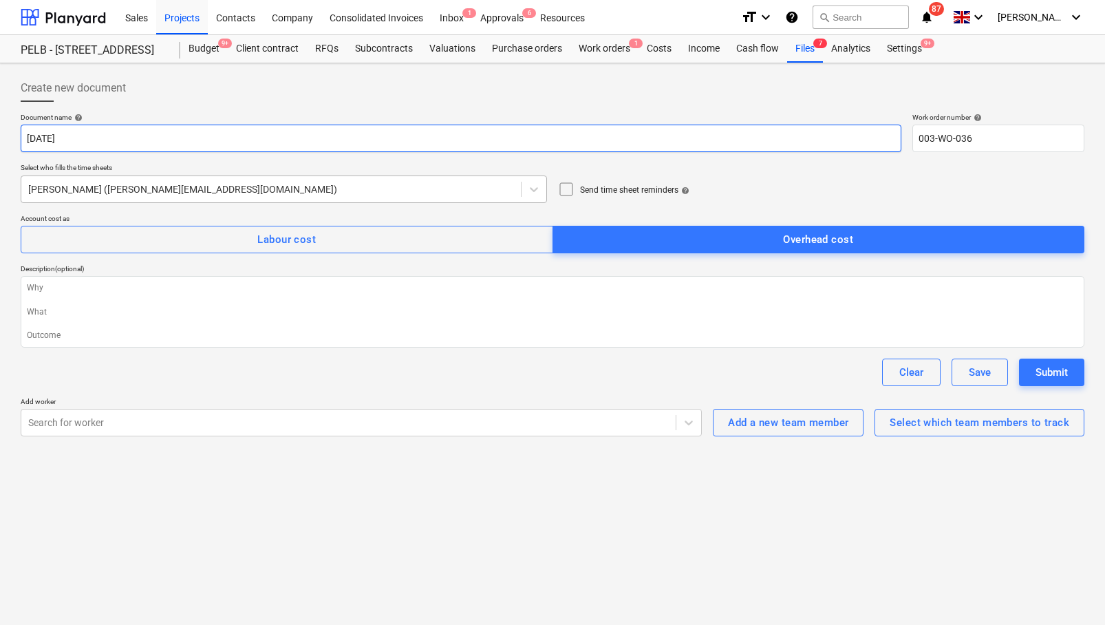
type input "[DATE]"
type textarea "x"
type input "[DATE] 2"
type textarea "x"
type input "[DATE]"
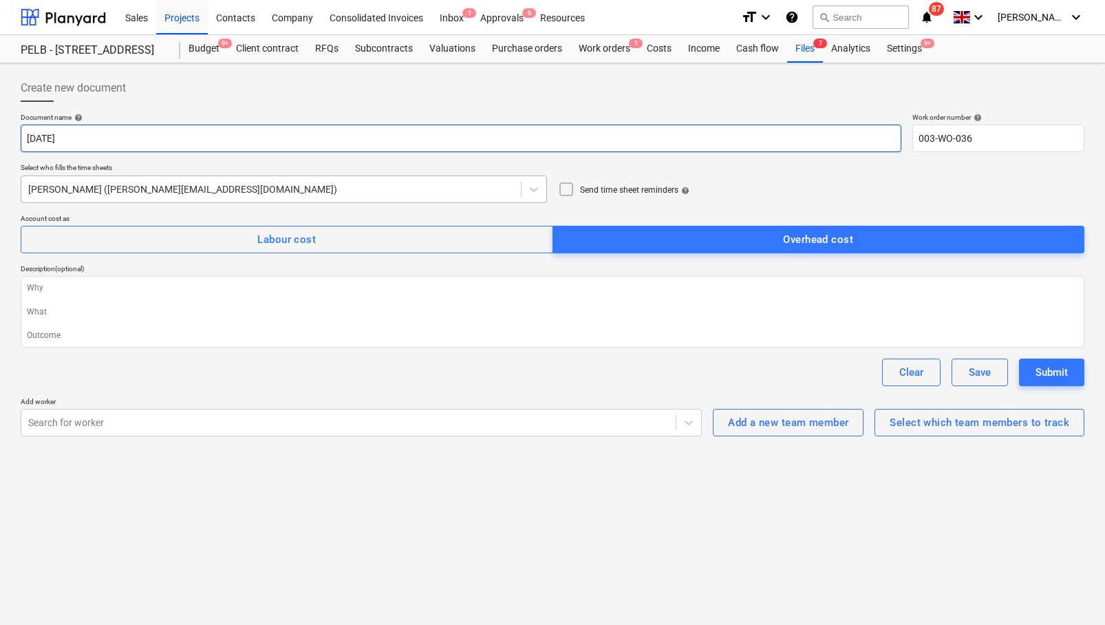
type textarea "x"
type input "[DATE]"
type textarea "x"
type input "[DATE]"
type textarea "x"
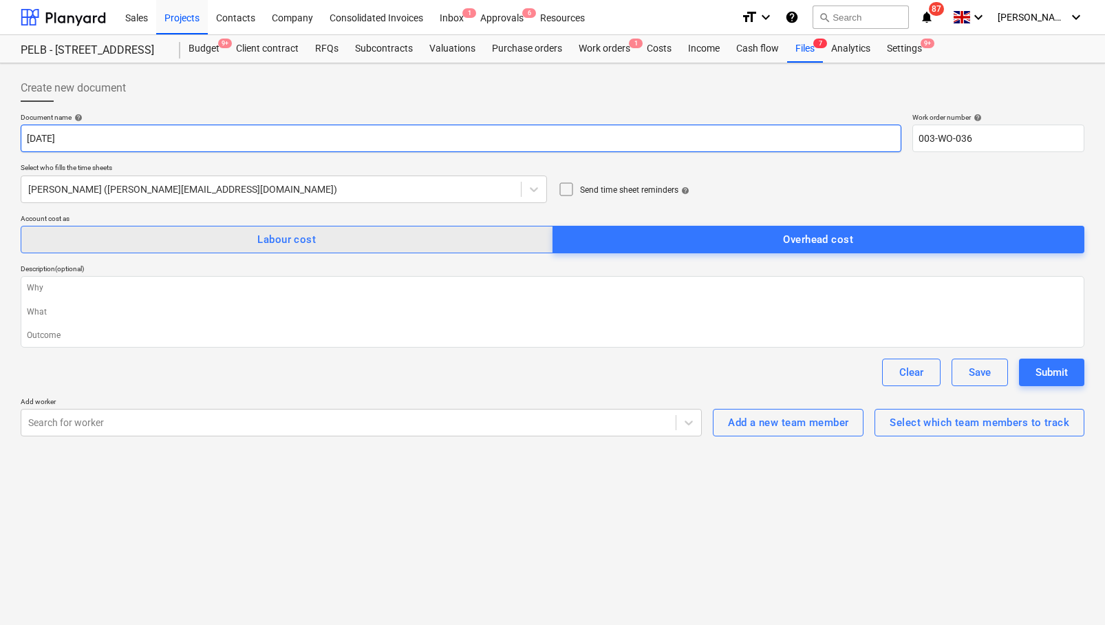
type input "[DATE]"
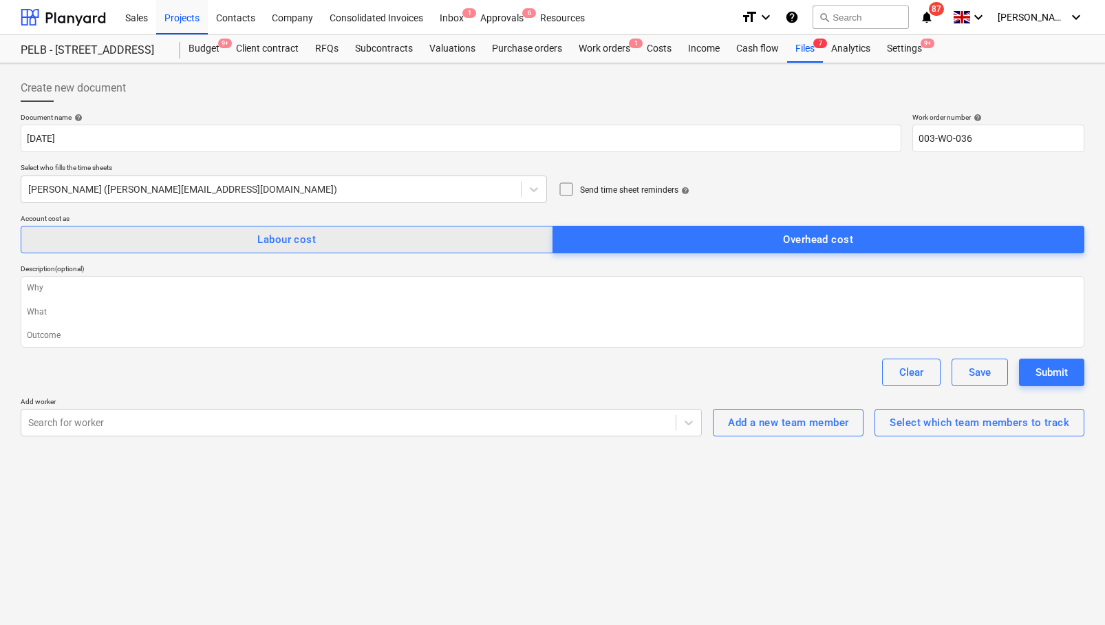
click at [299, 240] on div "Labour cost" at bounding box center [286, 240] width 59 height 18
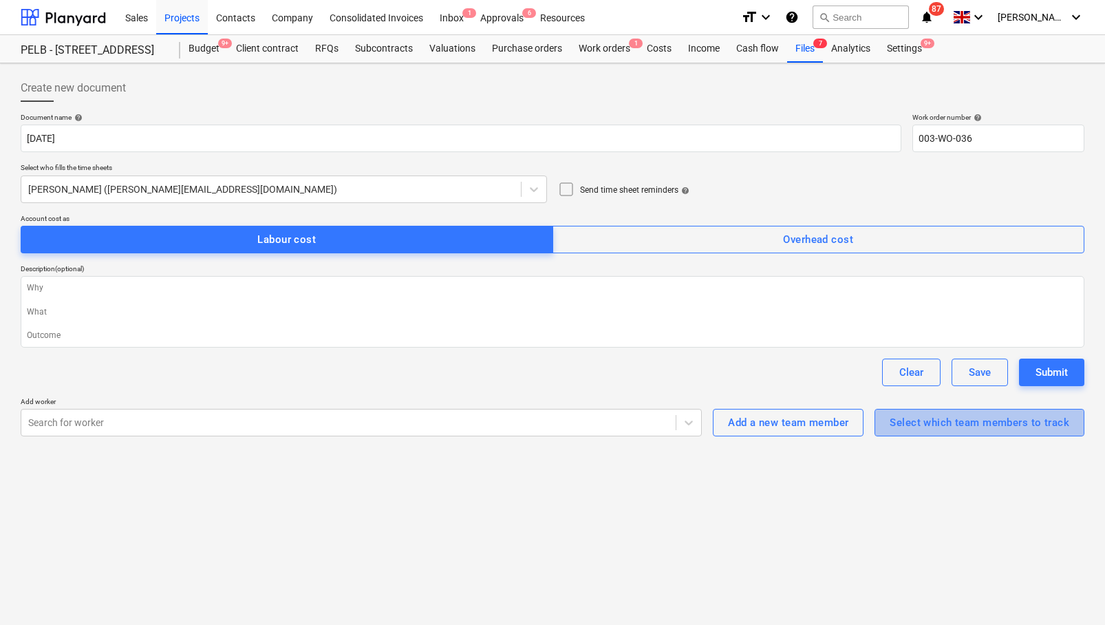
click at [880, 426] on div "Select which team members to track" at bounding box center [980, 423] width 180 height 18
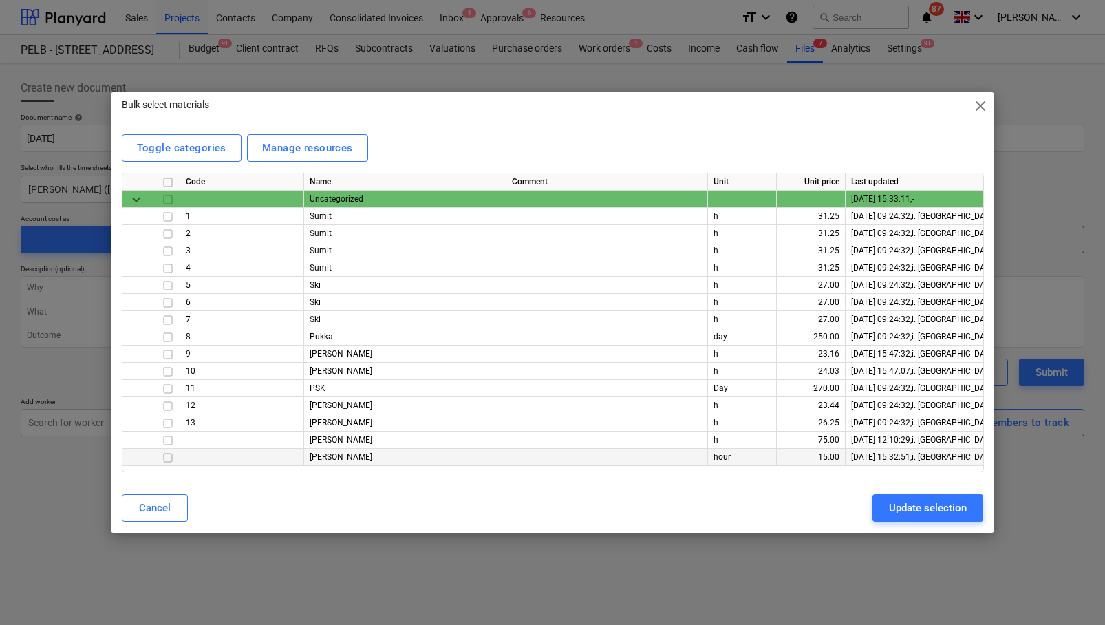
click at [165, 458] on input "checkbox" at bounding box center [168, 457] width 17 height 17
click at [169, 353] on input "checkbox" at bounding box center [168, 354] width 17 height 17
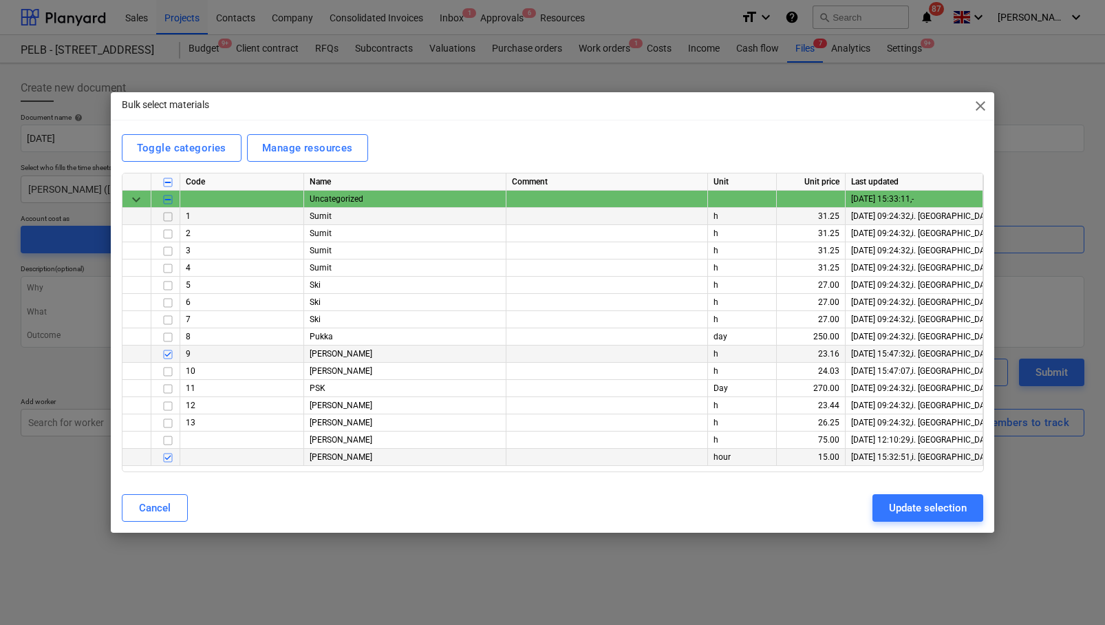
click at [171, 217] on input "checkbox" at bounding box center [168, 217] width 17 height 17
click at [168, 407] on input "checkbox" at bounding box center [168, 406] width 17 height 17
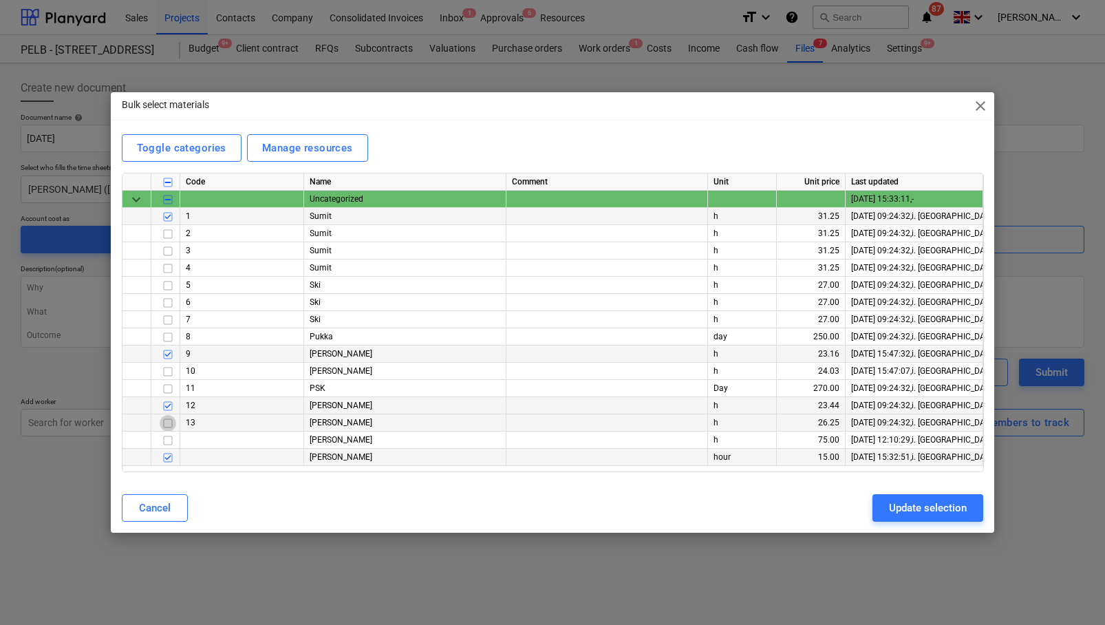
click at [170, 422] on input "checkbox" at bounding box center [168, 423] width 17 height 17
click at [172, 320] on input "checkbox" at bounding box center [168, 320] width 17 height 17
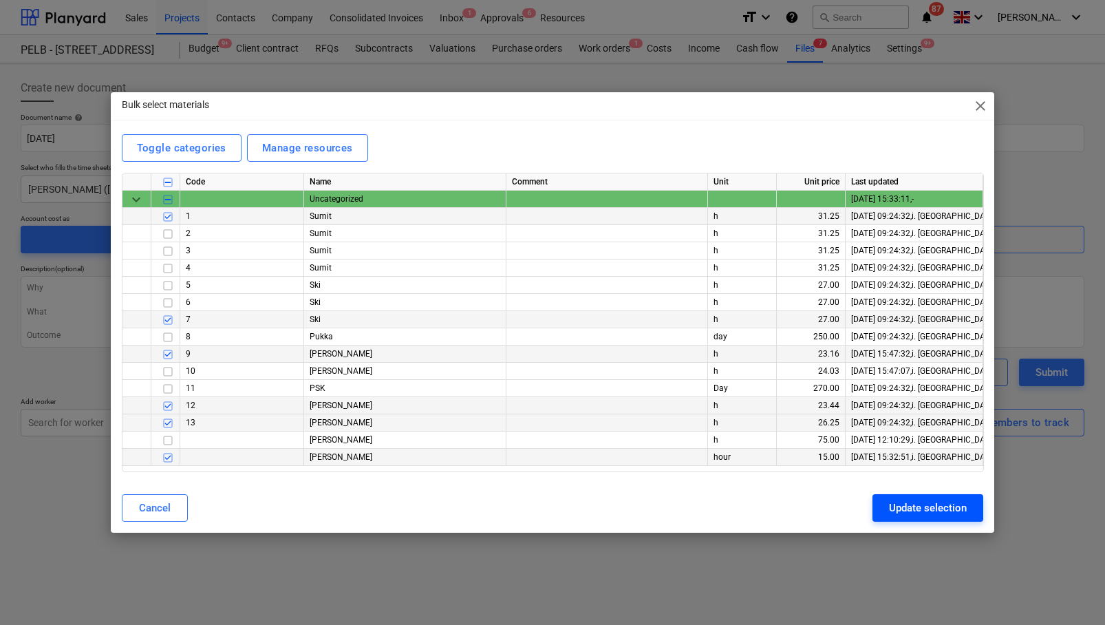
click at [880, 507] on div "Update selection" at bounding box center [928, 508] width 78 height 18
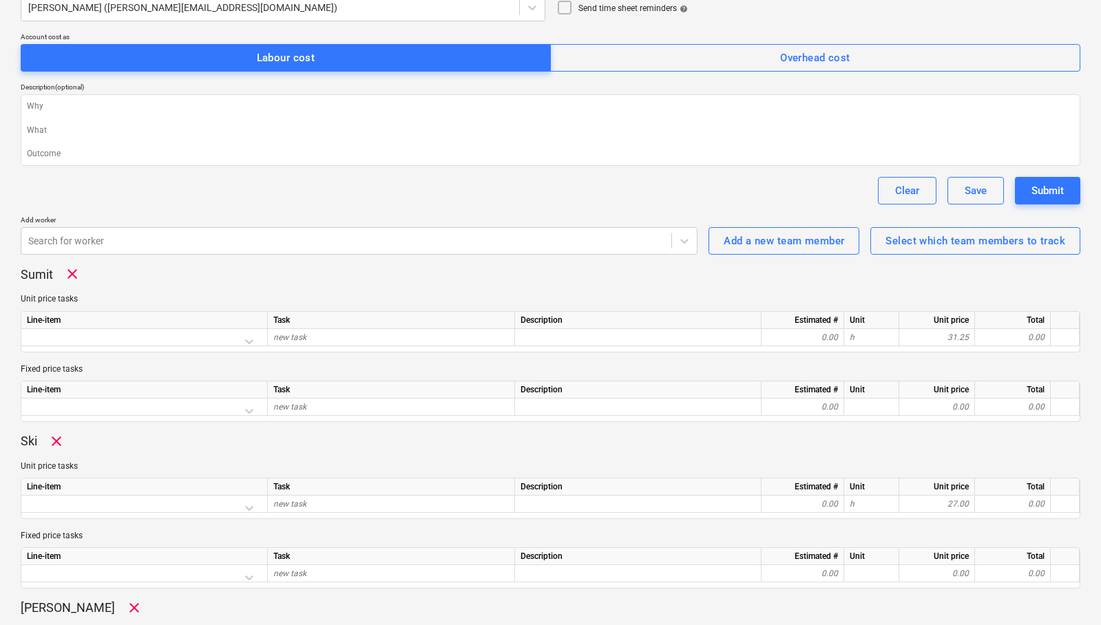
scroll to position [182, 0]
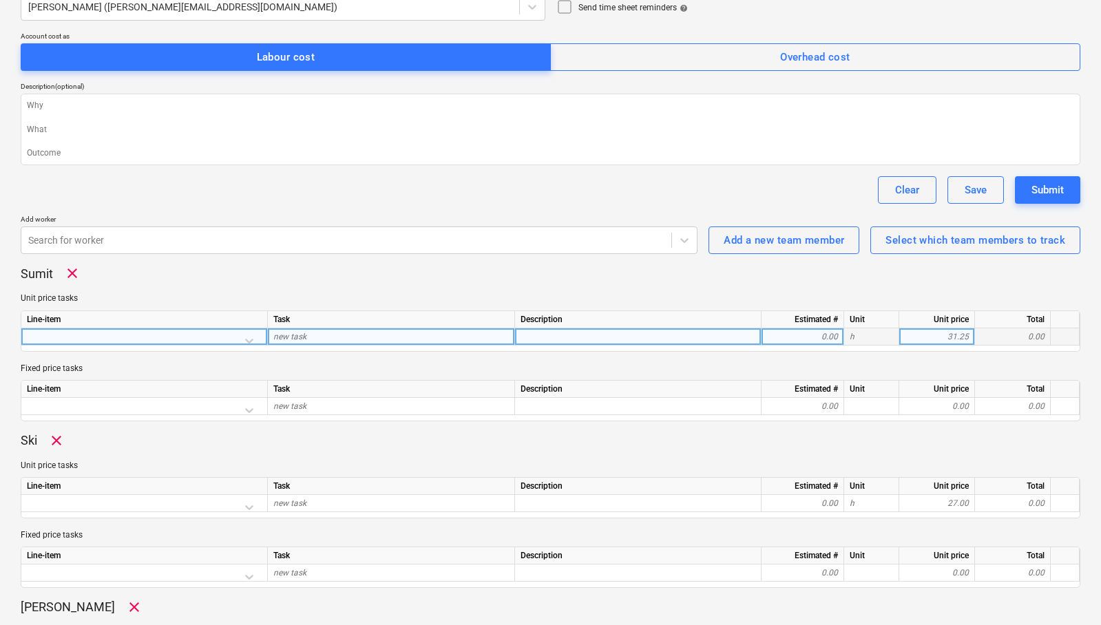
click at [254, 339] on div at bounding box center [144, 340] width 235 height 24
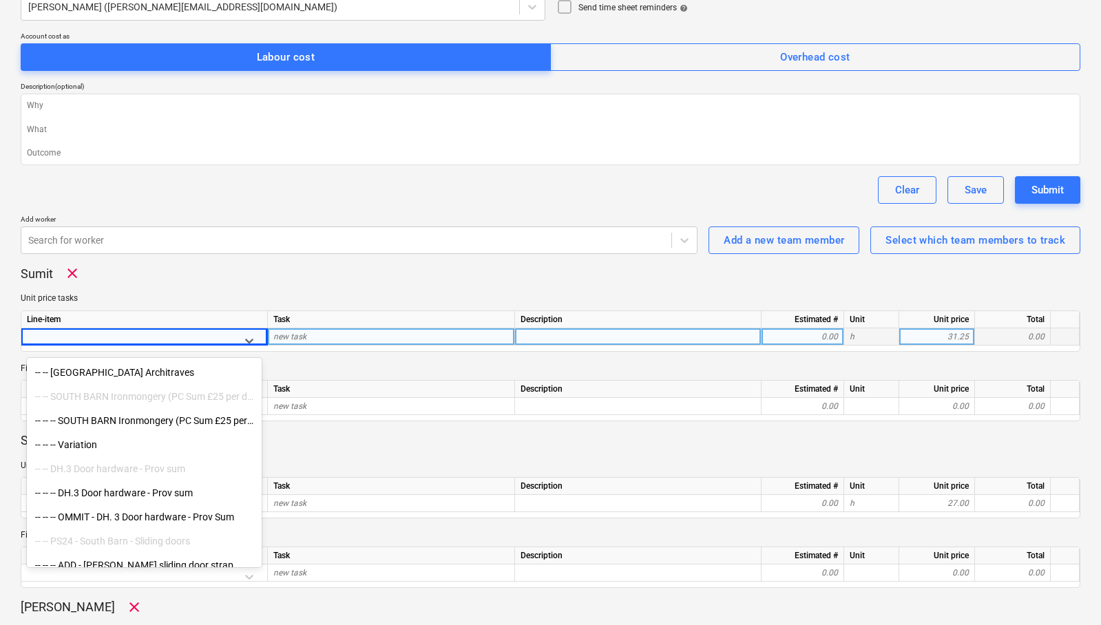
scroll to position [2081, 0]
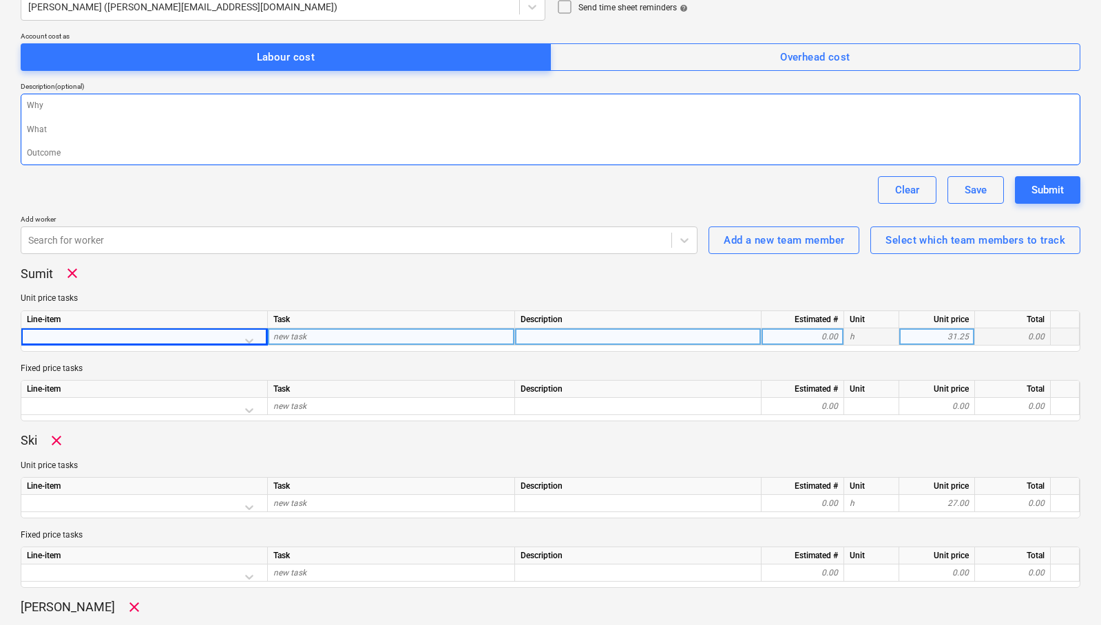
type textarea "x"
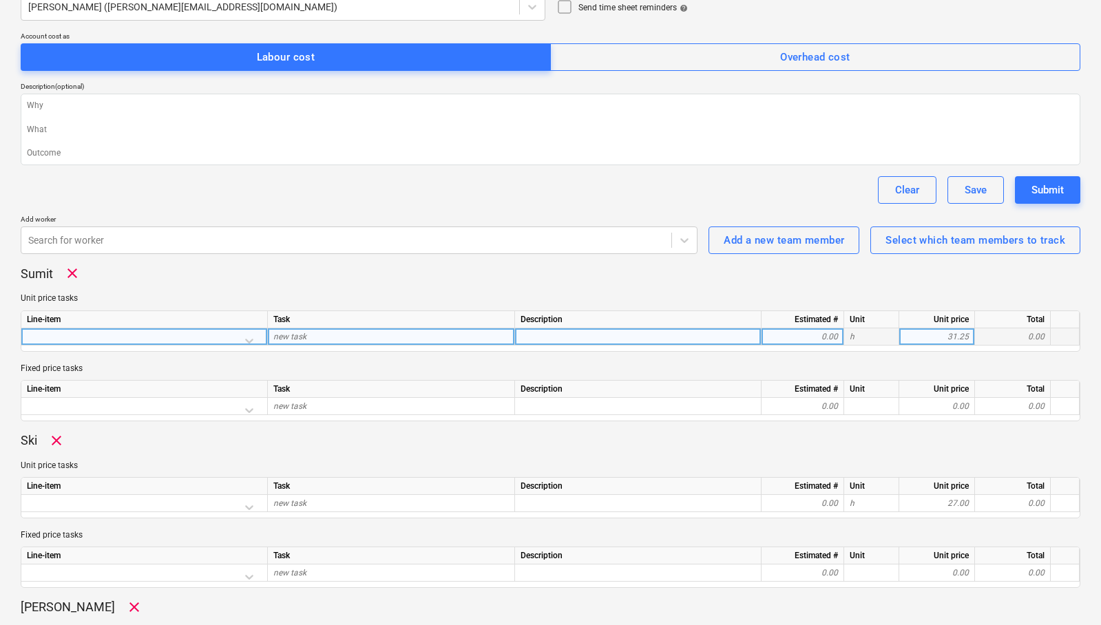
click at [252, 340] on div at bounding box center [144, 340] width 235 height 24
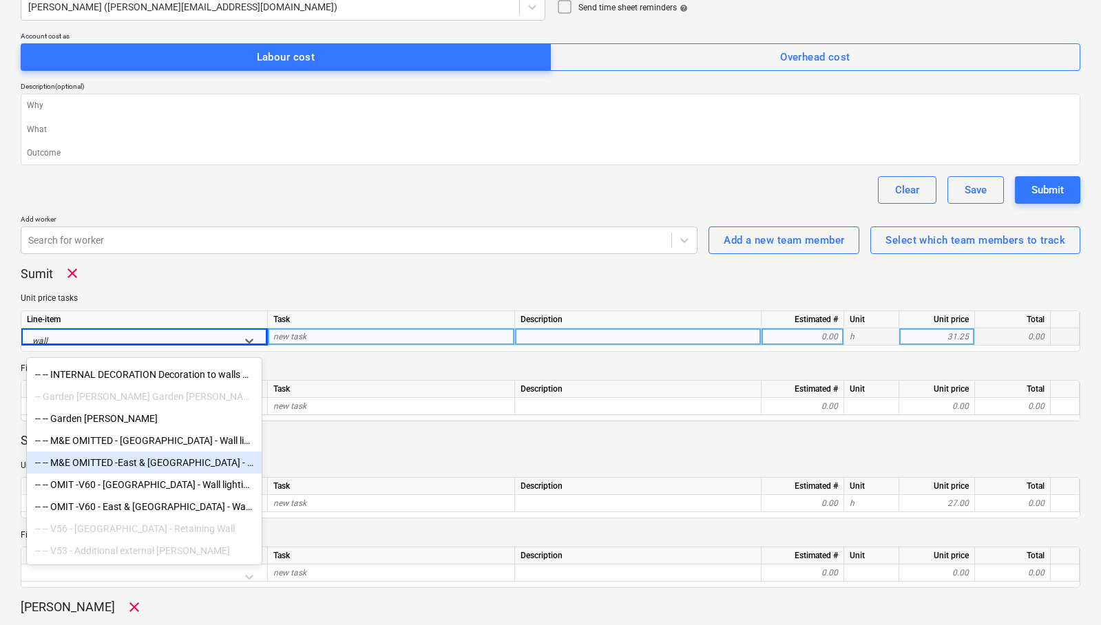
scroll to position [0, 0]
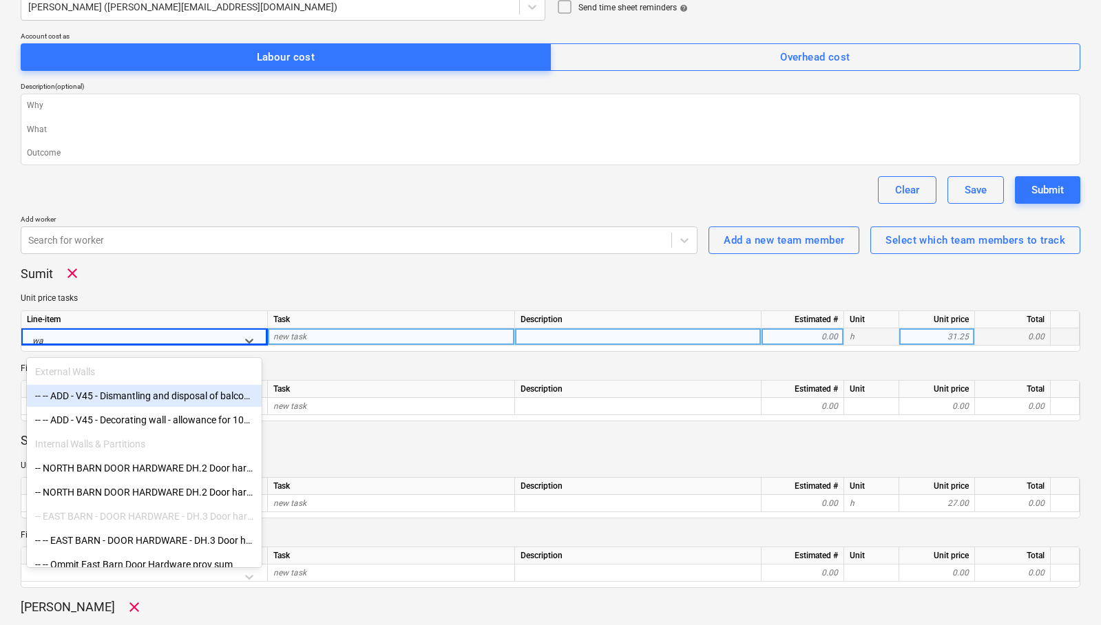
type input "w"
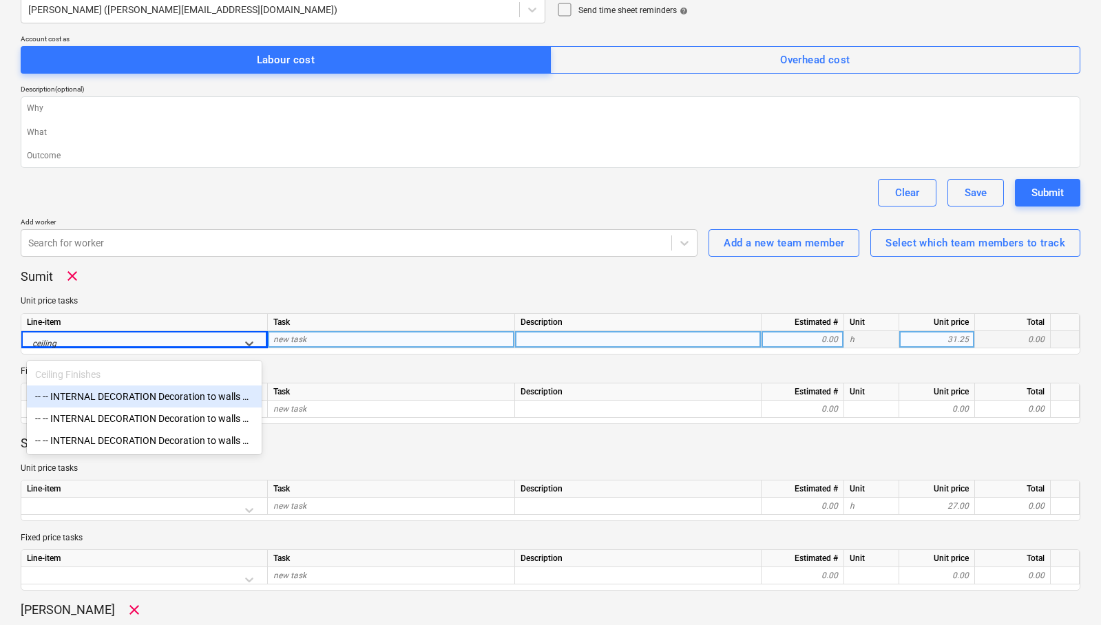
scroll to position [235, 0]
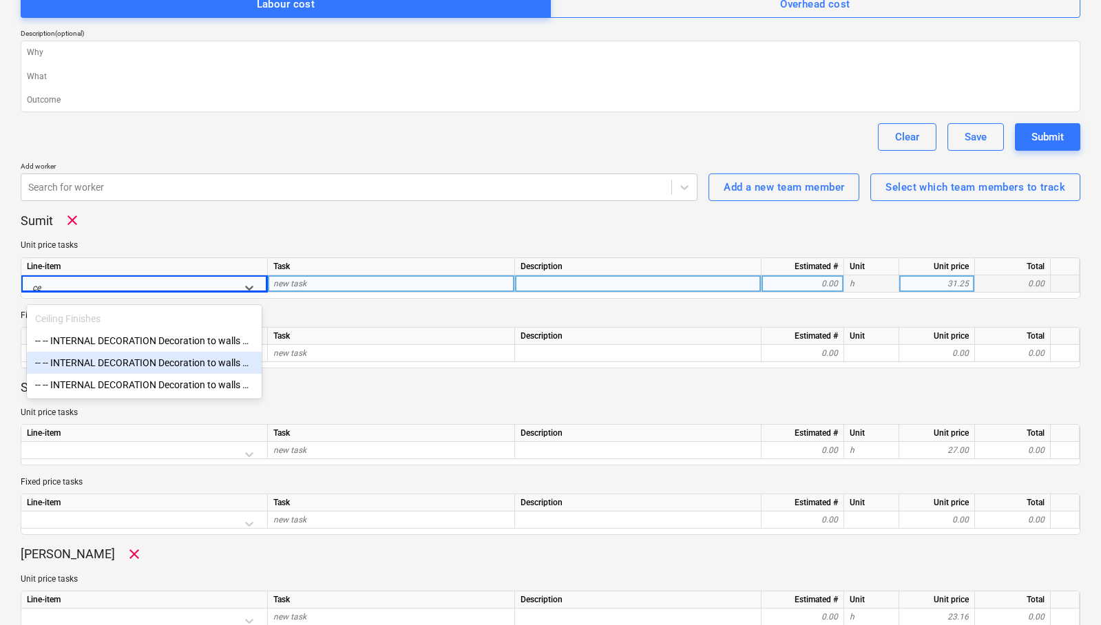
type input "c"
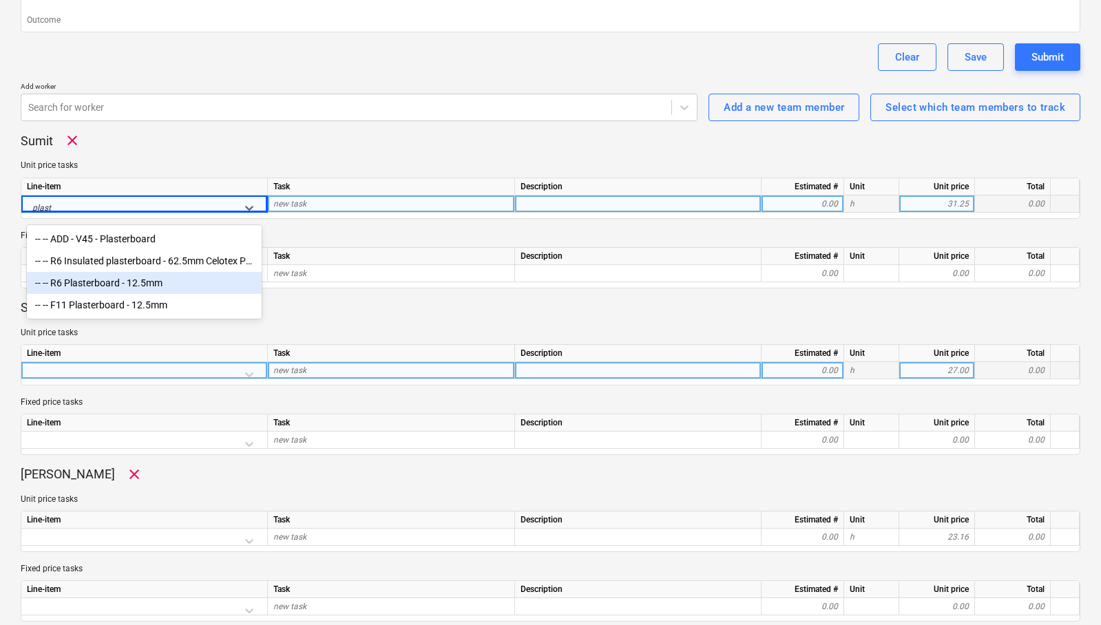
scroll to position [327, 0]
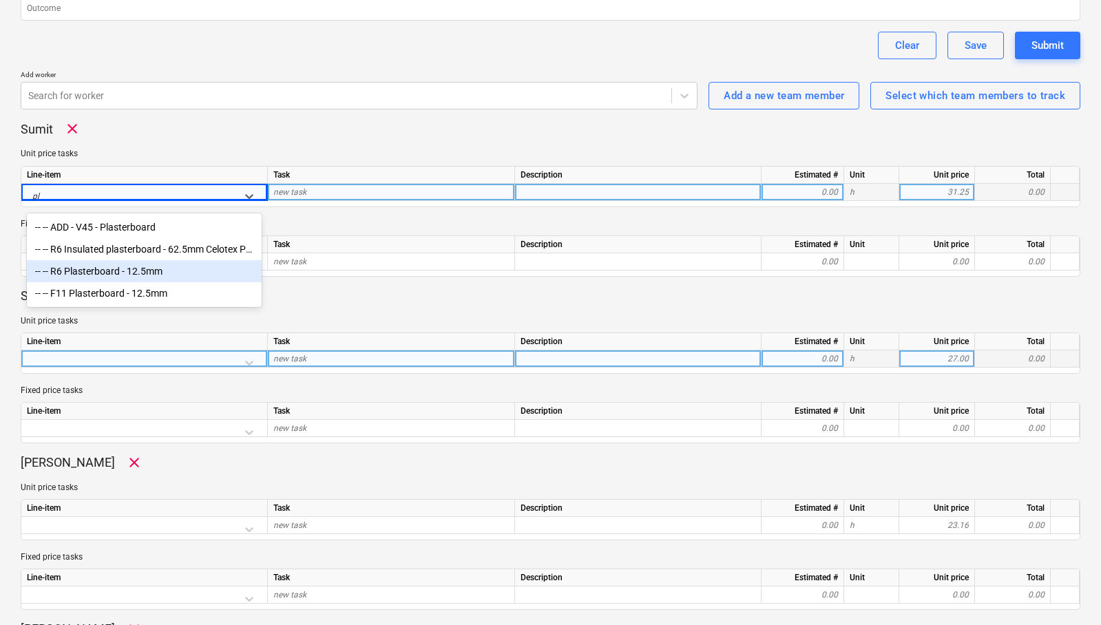
type input "p"
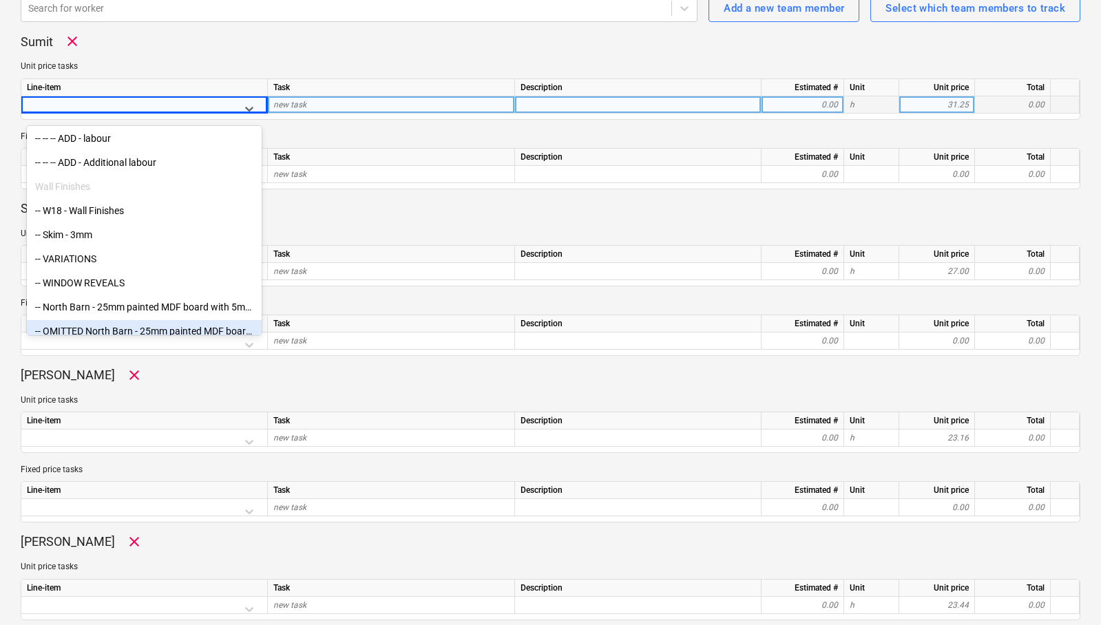
scroll to position [2308, 0]
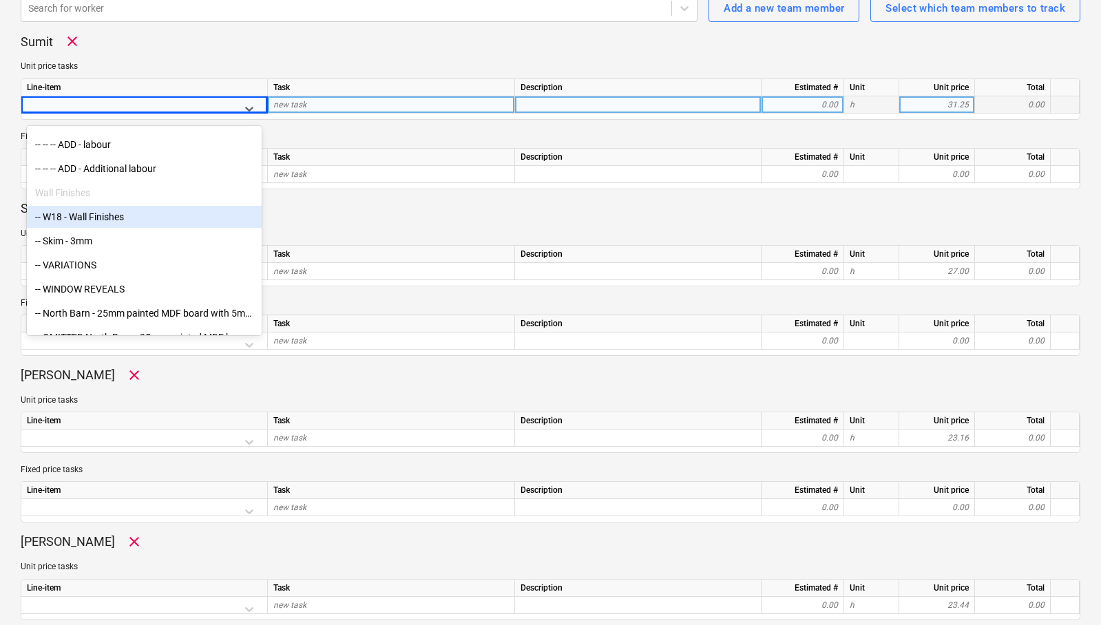
click at [92, 214] on div "-- -- -- ADD - [PERSON_NAME] sliding door strap -- -- -- ADD - T&G panels -- --…" at bounding box center [144, 232] width 235 height 206
click at [100, 213] on div "-- W18 - Wall Finishes" at bounding box center [144, 214] width 235 height 22
type textarea "x"
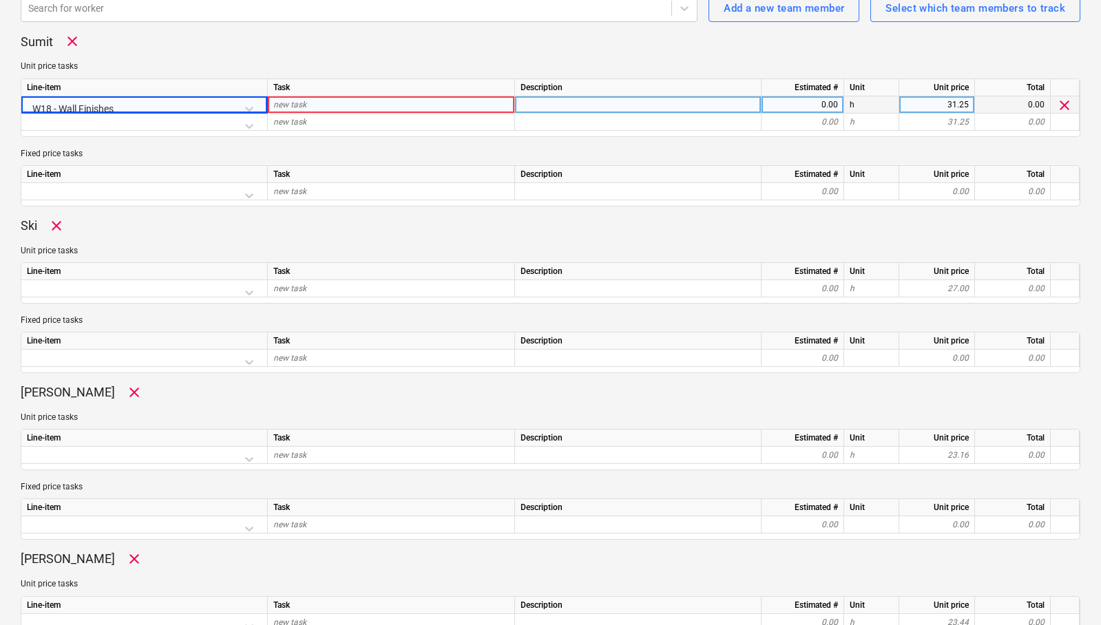
click at [327, 104] on div "new task" at bounding box center [391, 104] width 247 height 17
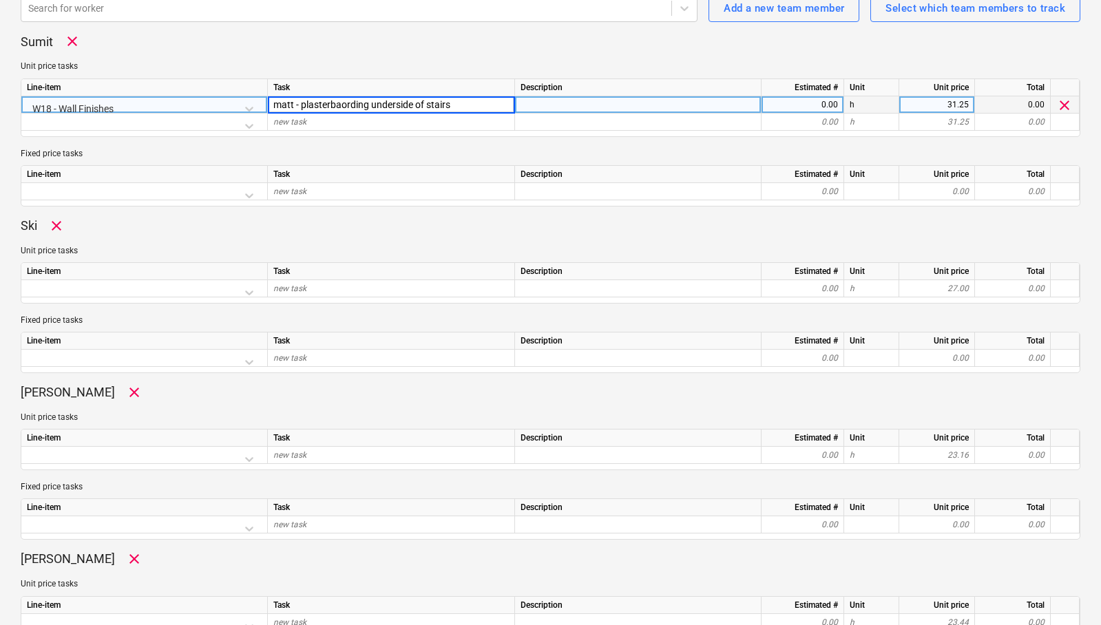
type input "matt - plasterbaording underside of stairs"
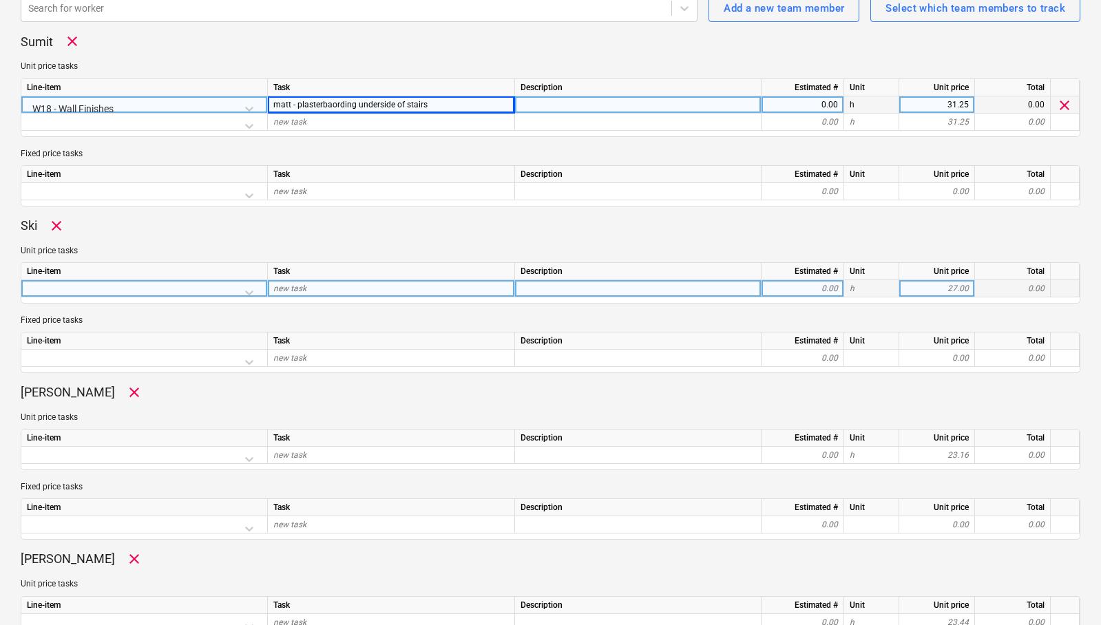
click at [248, 290] on div at bounding box center [144, 292] width 235 height 24
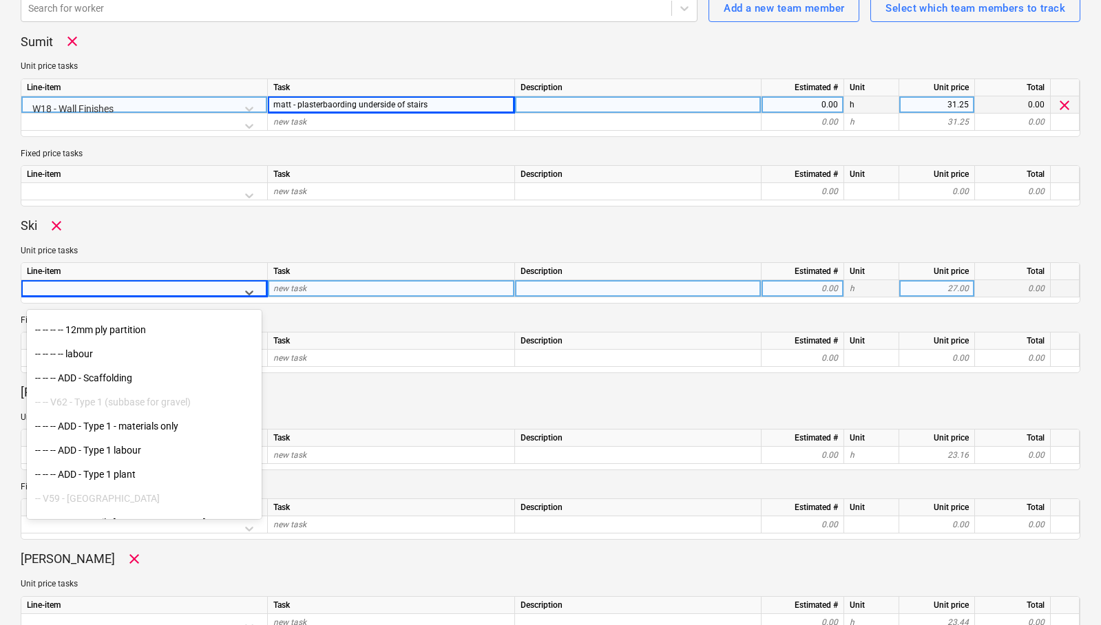
scroll to position [8766, 0]
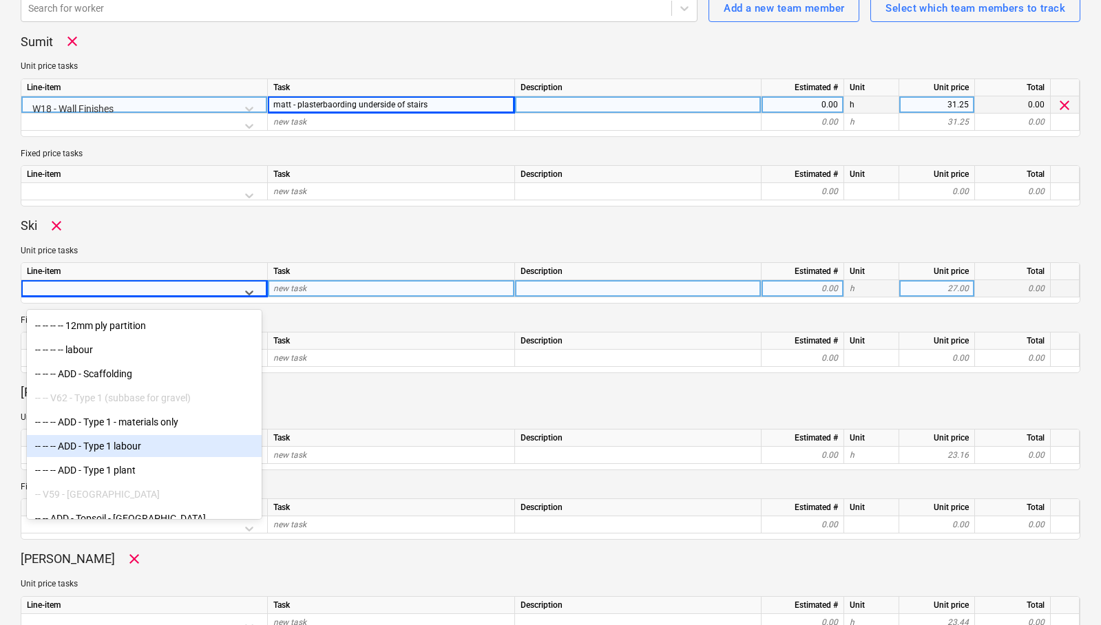
click at [115, 446] on div "-- -- -- ADD - Type 1 labour" at bounding box center [144, 446] width 235 height 22
type textarea "x"
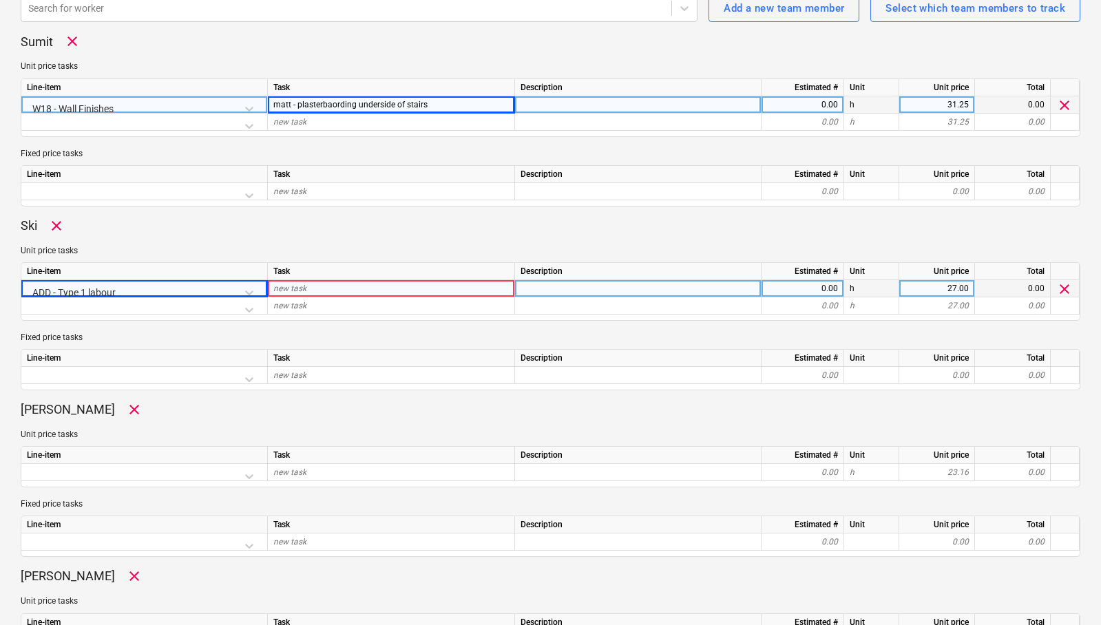
drag, startPoint x: 323, startPoint y: 290, endPoint x: 332, endPoint y: 286, distance: 10.5
click at [332, 286] on div "new task" at bounding box center [391, 288] width 247 height 17
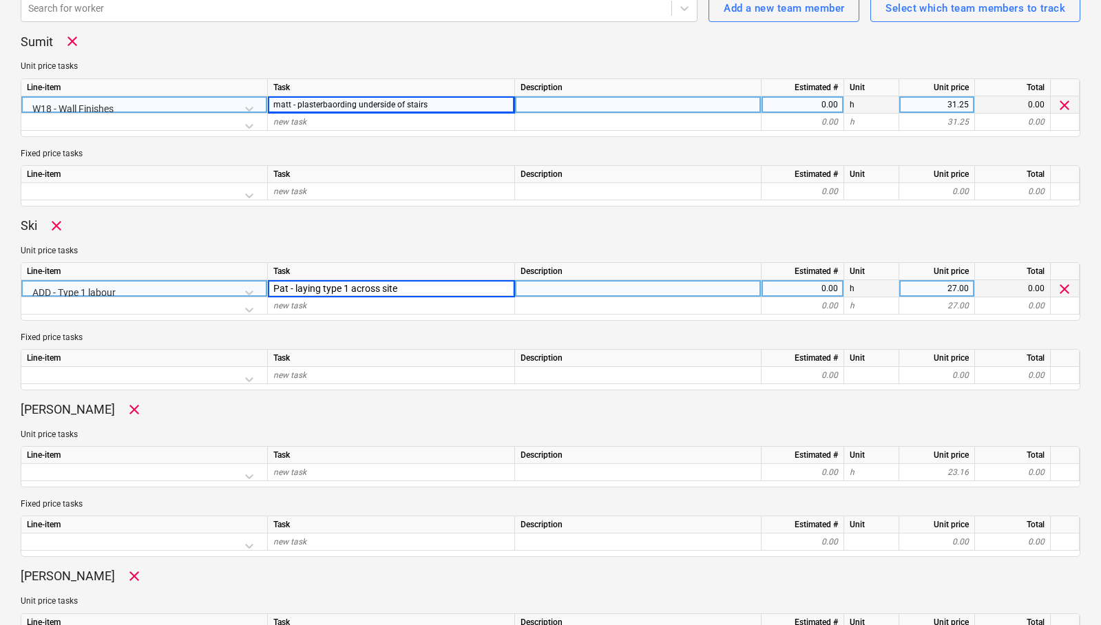
type input "Pat - laying type 1 across site"
type textarea "x"
click at [775, 288] on div "0.00" at bounding box center [802, 288] width 71 height 17
type input "8"
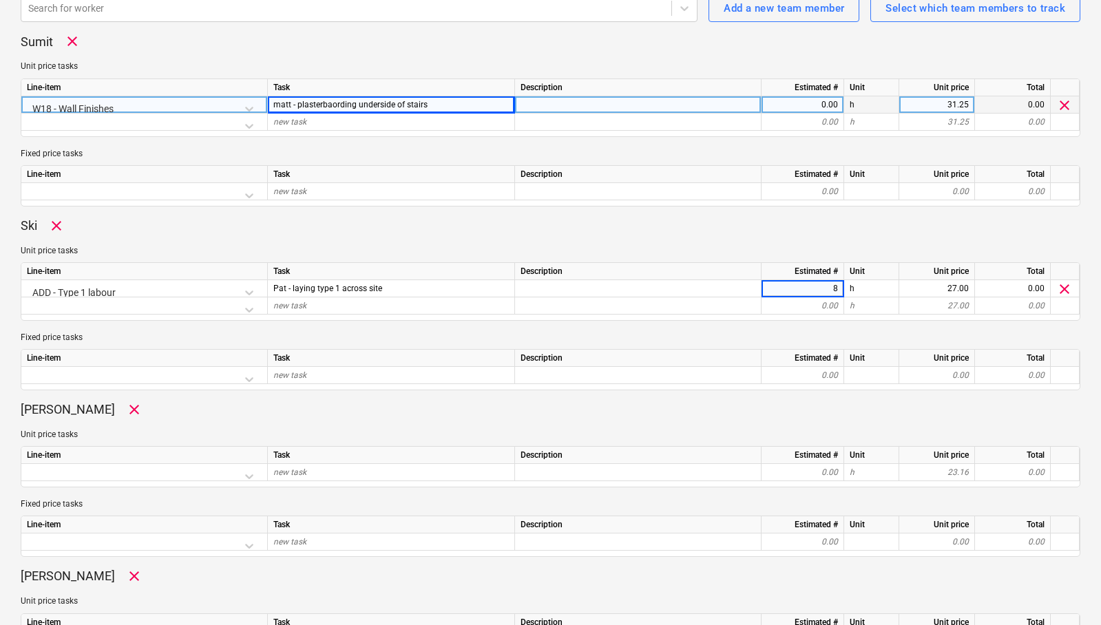
click at [821, 105] on div "0.00" at bounding box center [802, 104] width 71 height 17
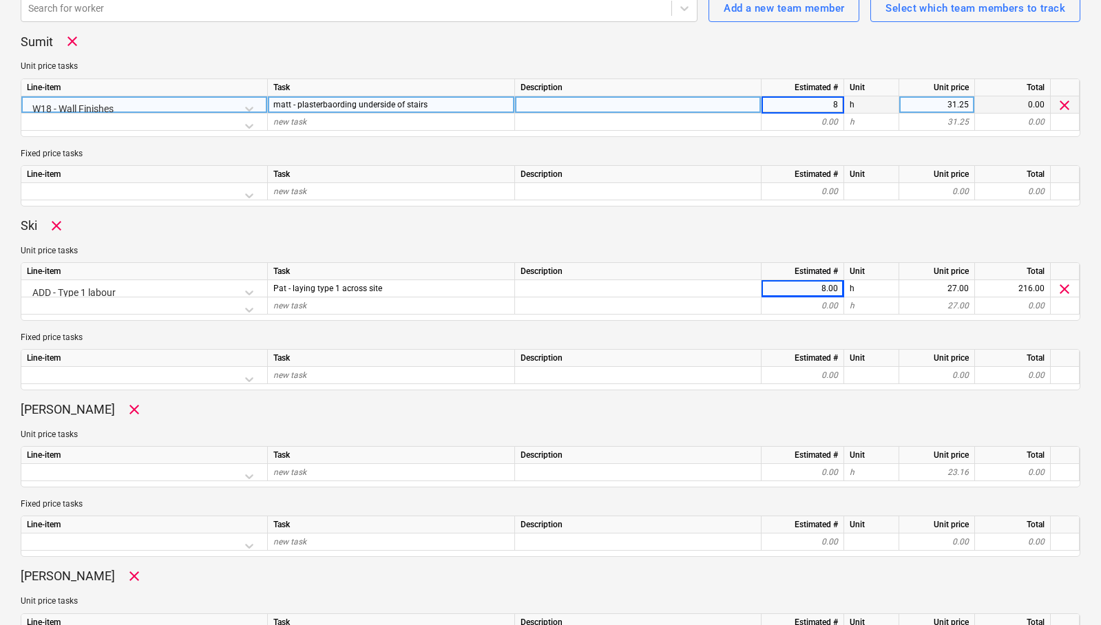
scroll to position [487, 0]
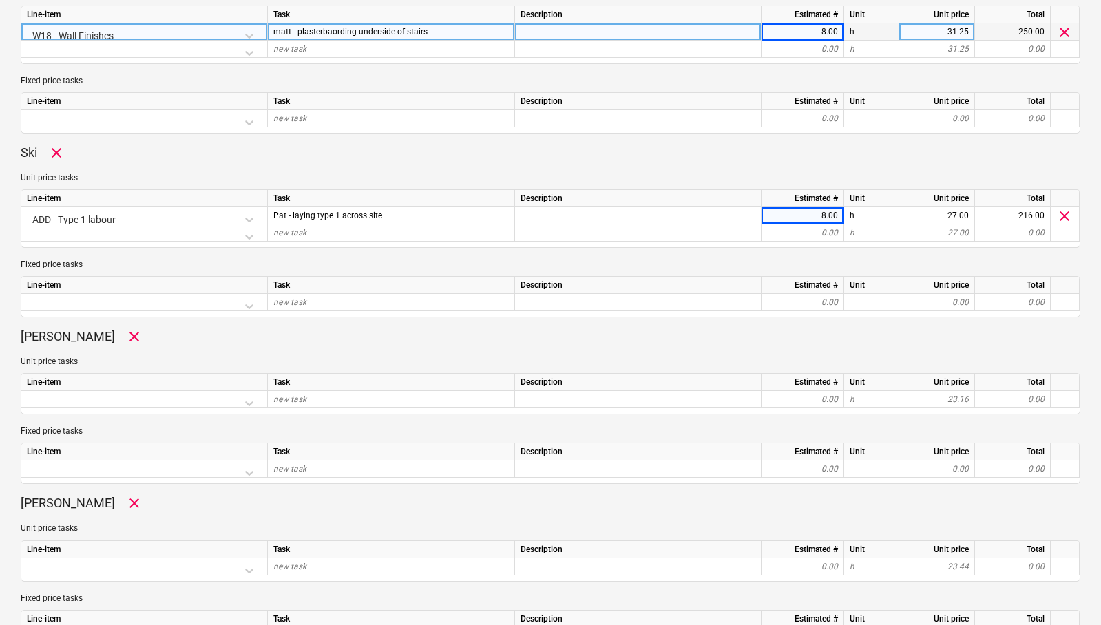
click at [246, 400] on div at bounding box center [144, 403] width 235 height 24
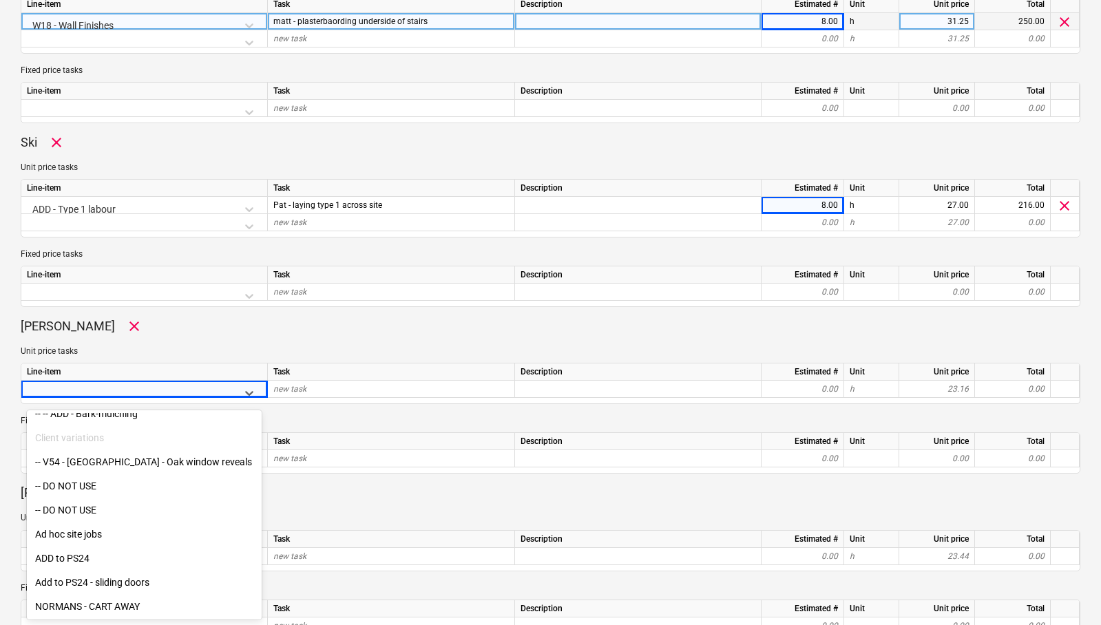
scroll to position [896, 0]
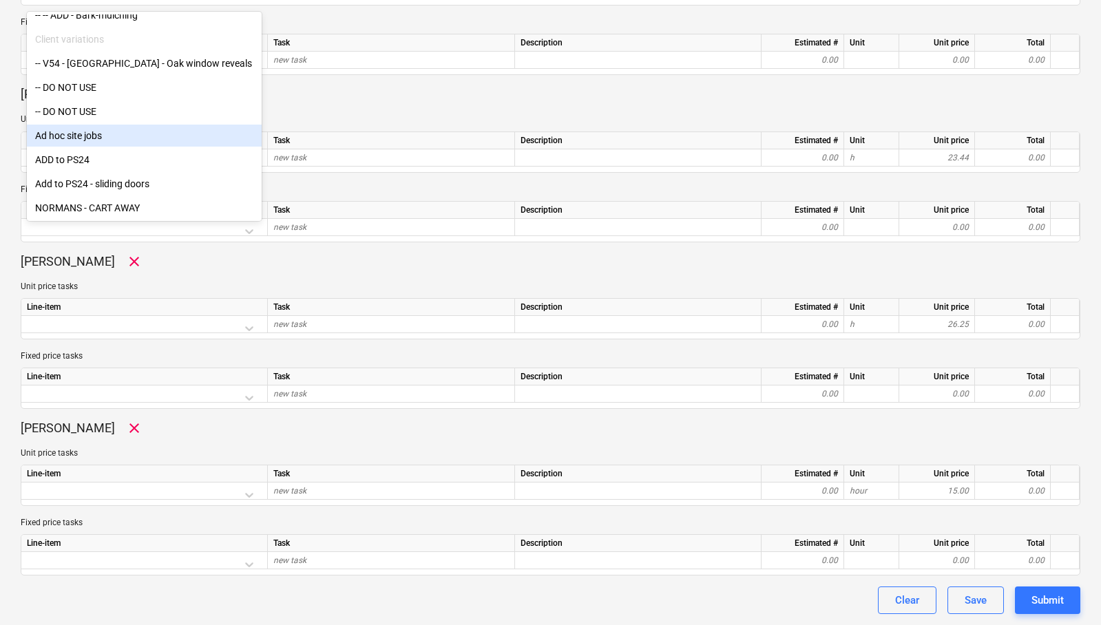
click at [76, 127] on div "Ad hoc site jobs" at bounding box center [144, 136] width 235 height 22
type textarea "x"
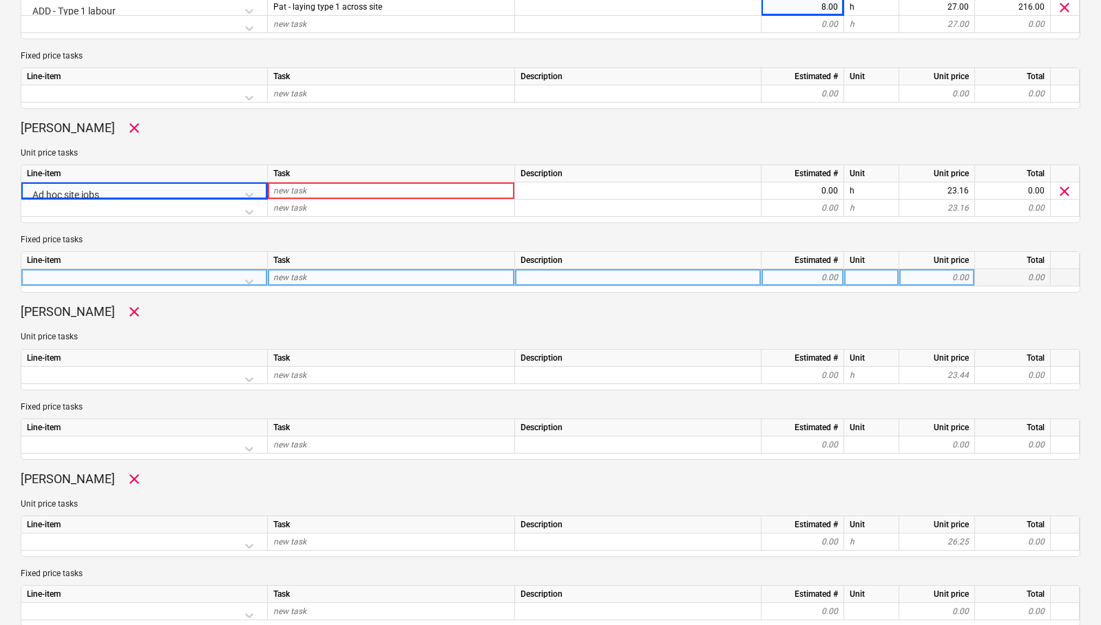
scroll to position [690, 0]
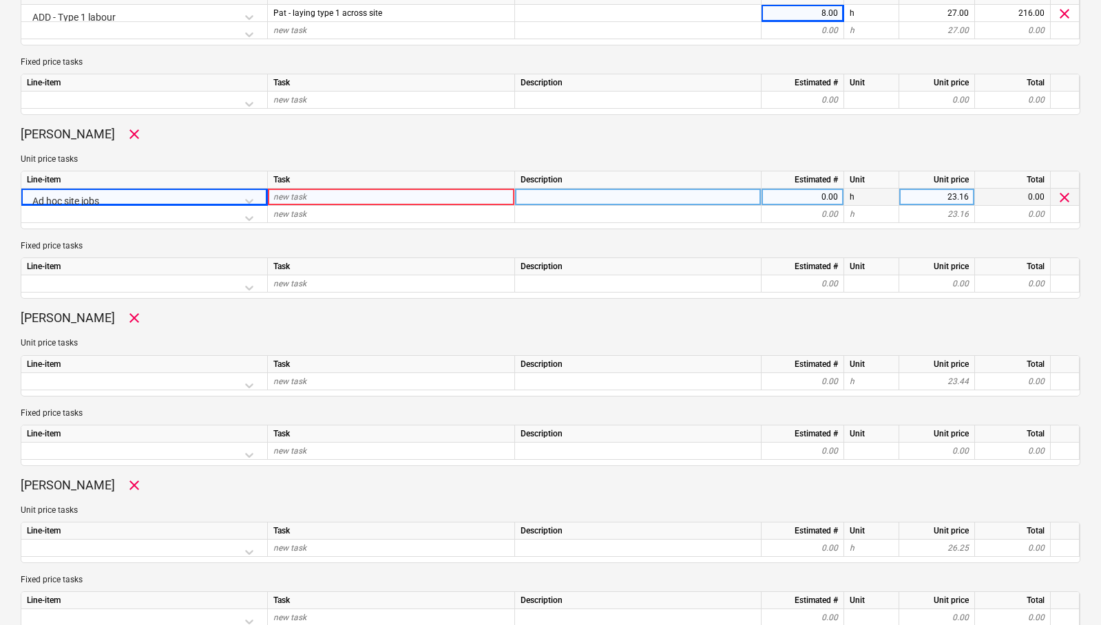
click at [315, 200] on div "new task" at bounding box center [391, 197] width 247 height 17
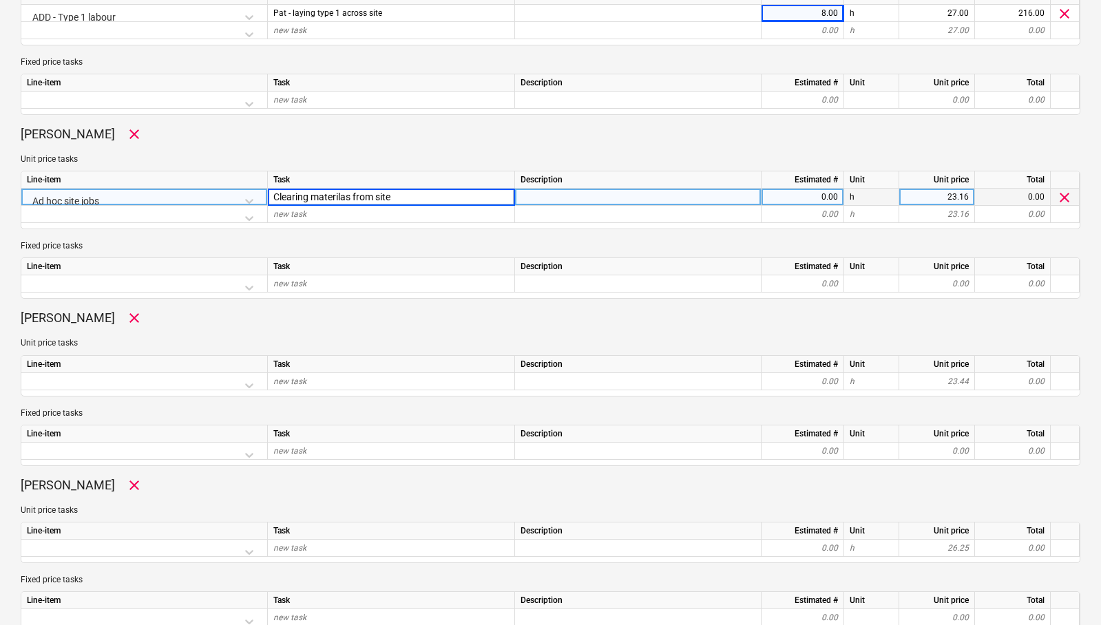
type input "Clearing materilas from site"
type textarea "x"
click at [831, 200] on div "0.00" at bounding box center [802, 197] width 71 height 17
type input "8"
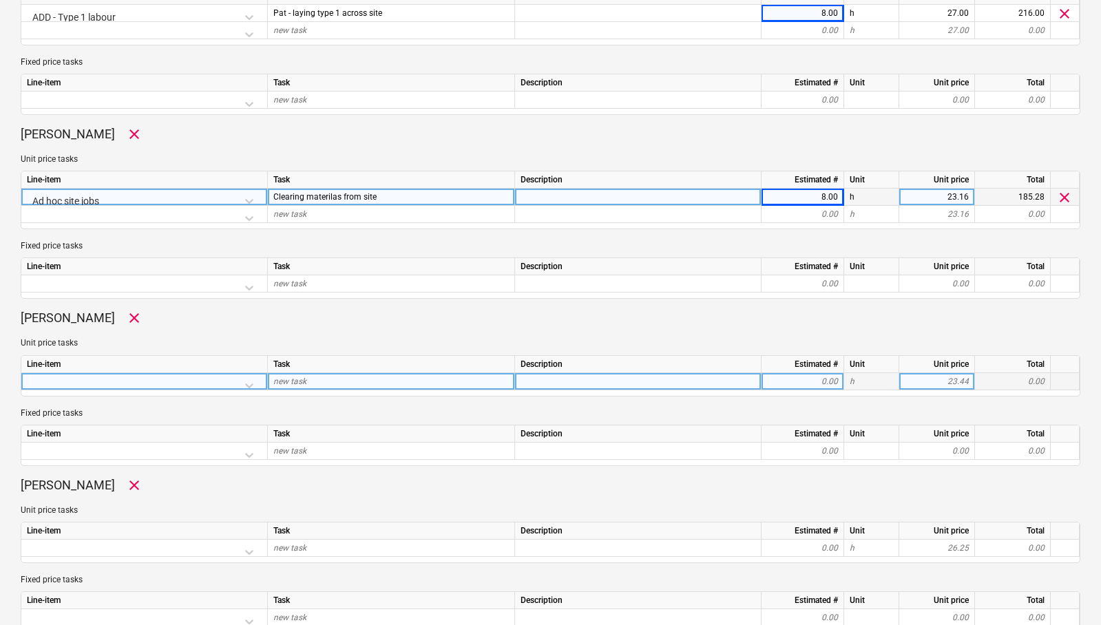
click at [249, 383] on div at bounding box center [144, 385] width 235 height 24
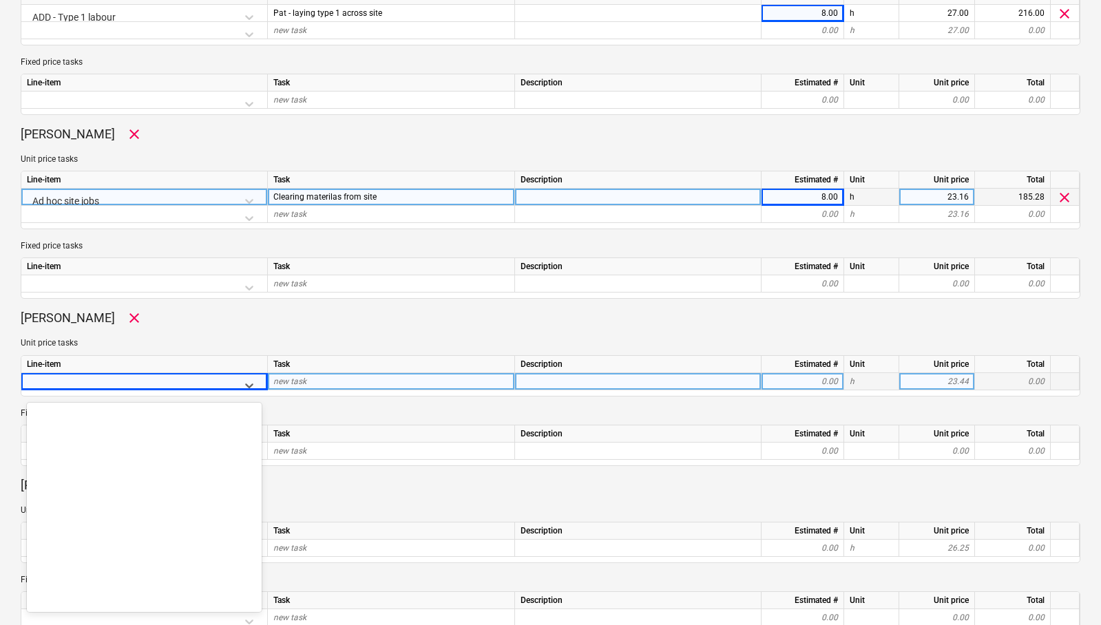
scroll to position [9068, 0]
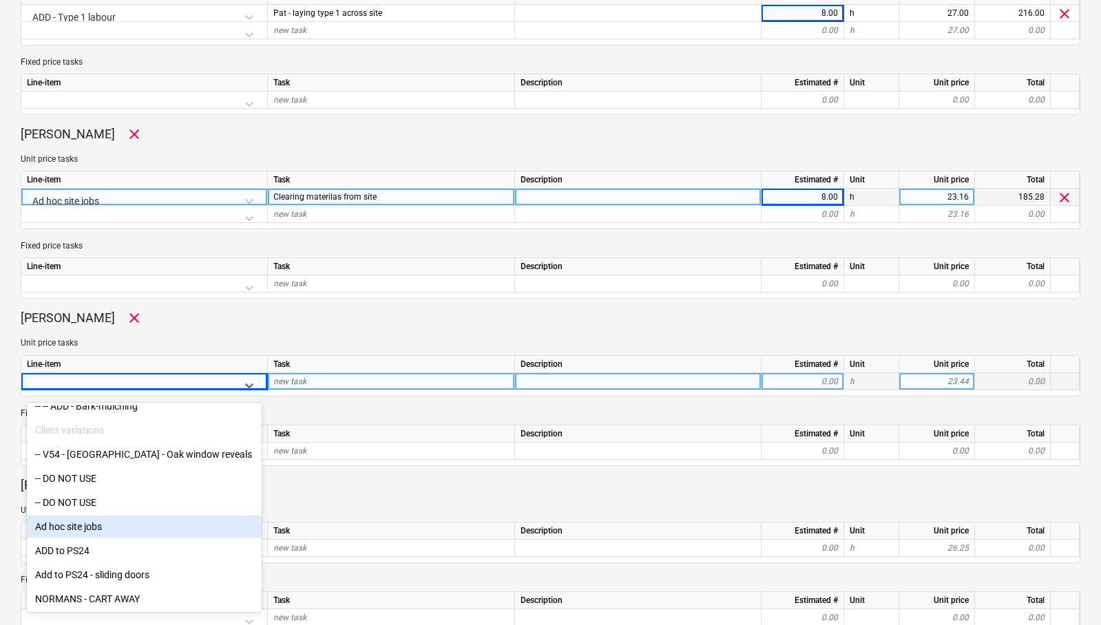
click at [72, 529] on div "Ad hoc site jobs" at bounding box center [144, 527] width 235 height 22
type textarea "x"
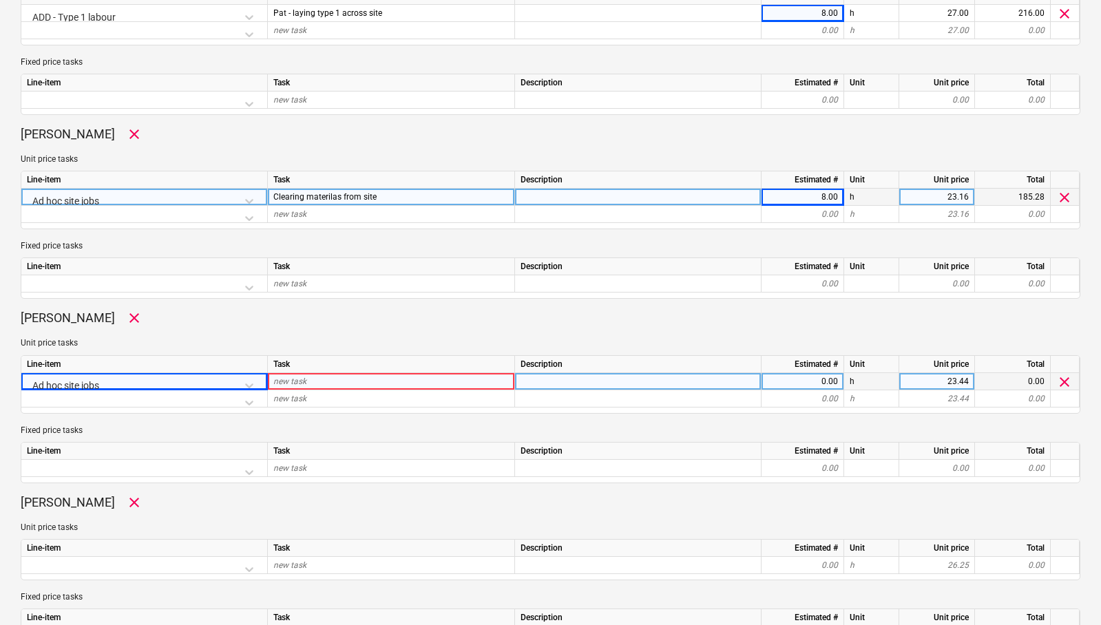
click at [308, 381] on div "new task" at bounding box center [391, 381] width 247 height 17
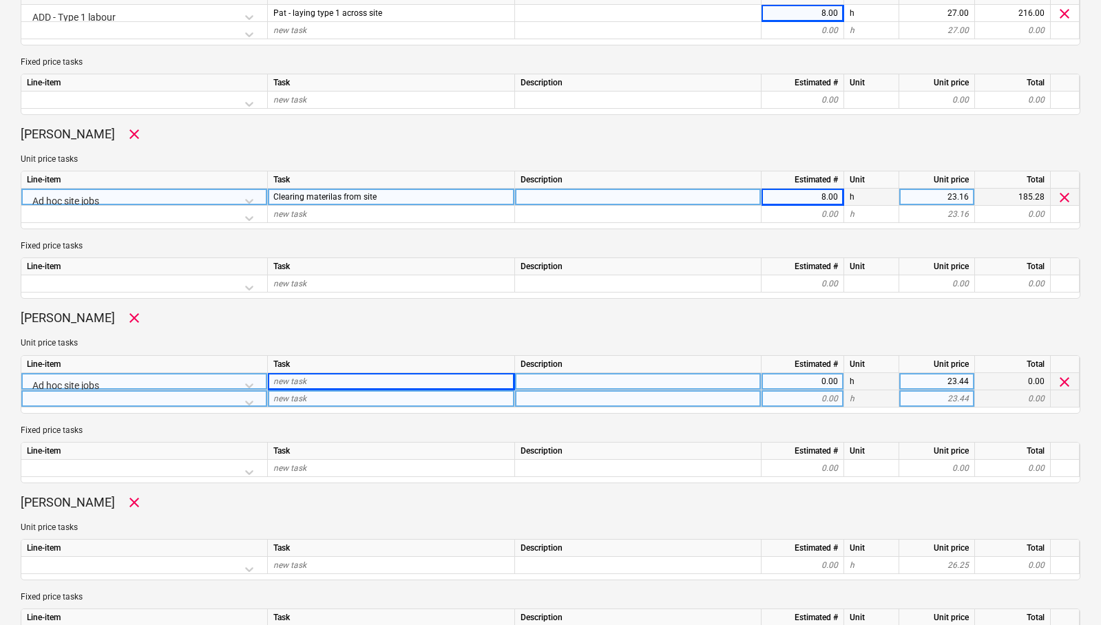
click at [253, 401] on div at bounding box center [144, 402] width 235 height 24
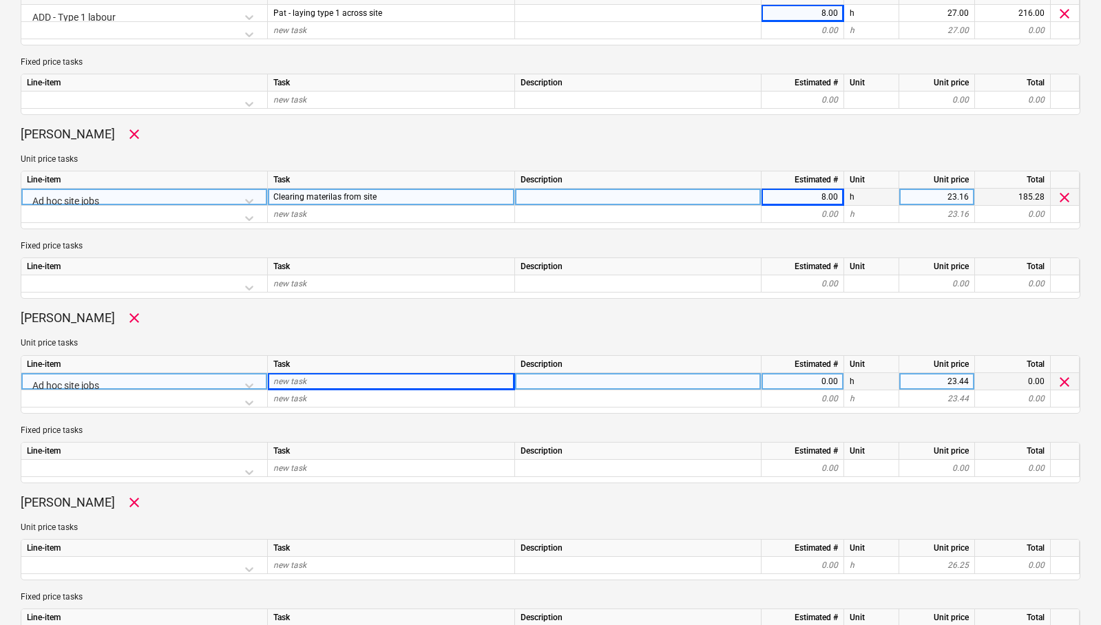
scroll to position [699, 0]
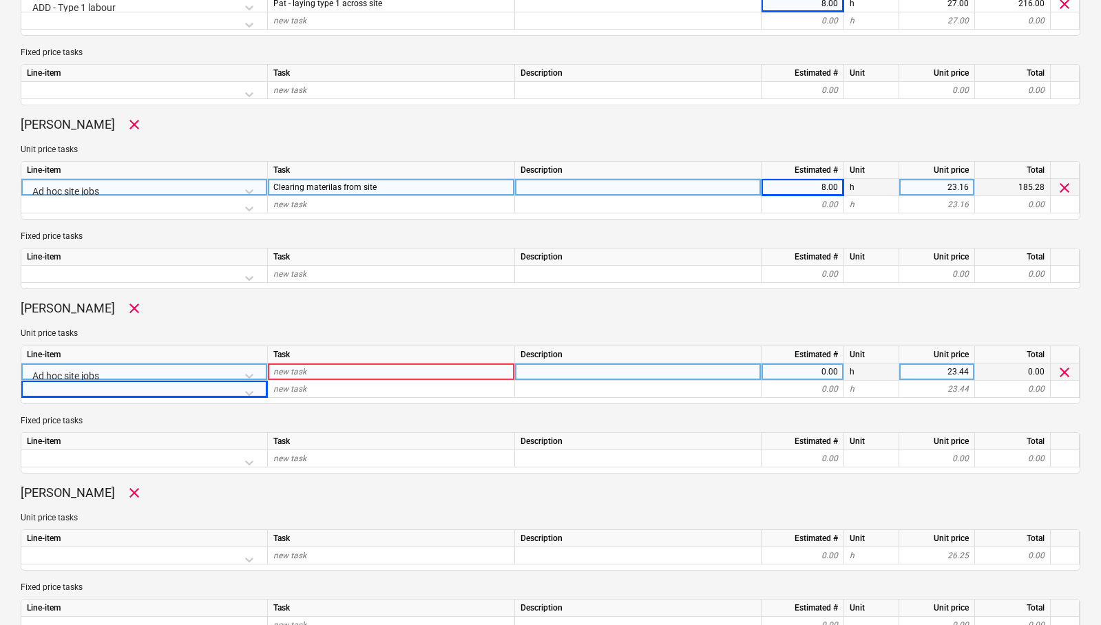
click at [291, 374] on span "new task" at bounding box center [289, 372] width 33 height 10
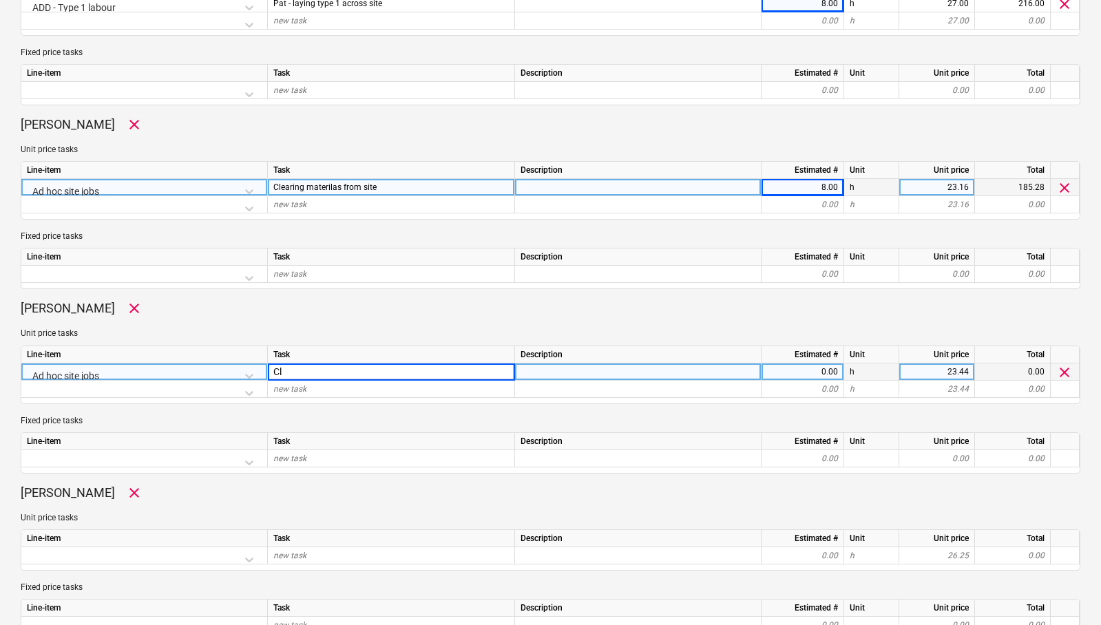
type input "C"
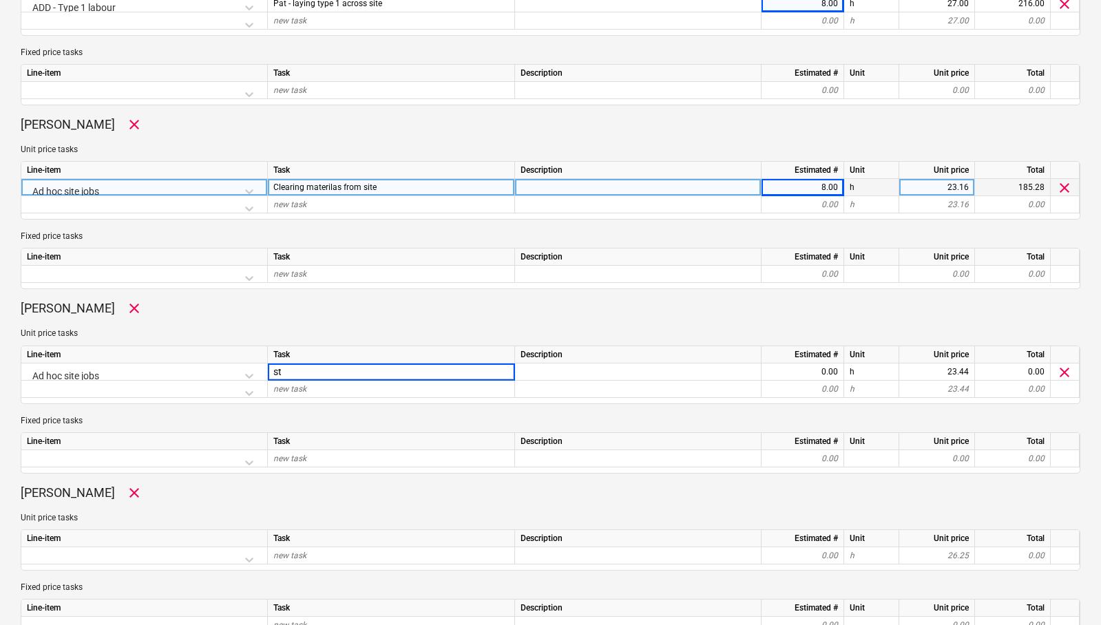
type input "stu"
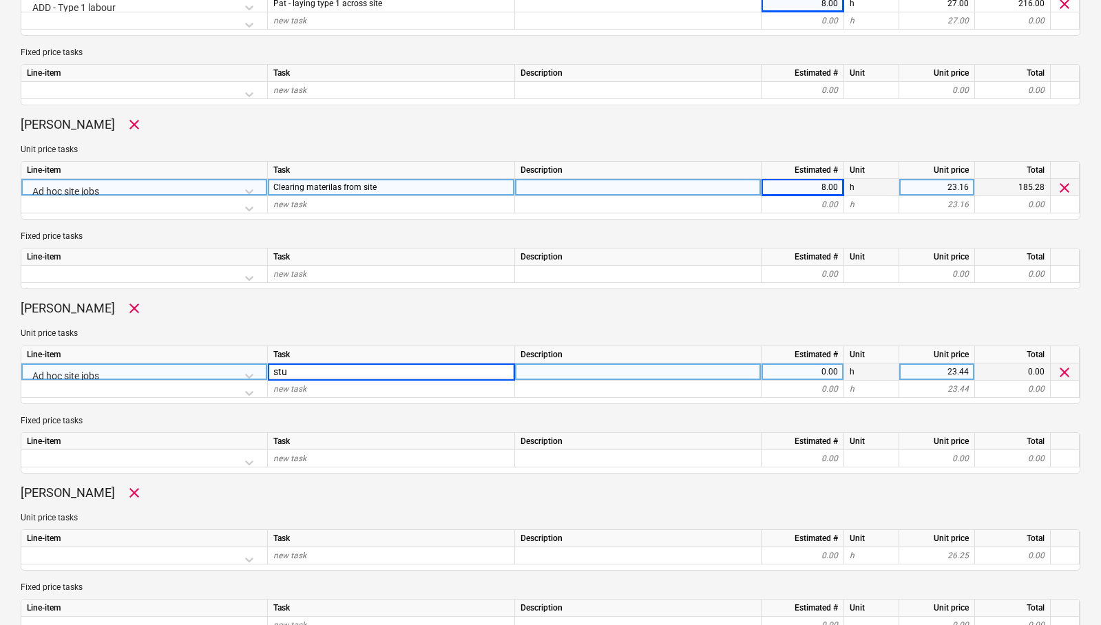
type textarea "x"
click at [798, 368] on div "0.00" at bounding box center [802, 371] width 71 height 17
type input "8"
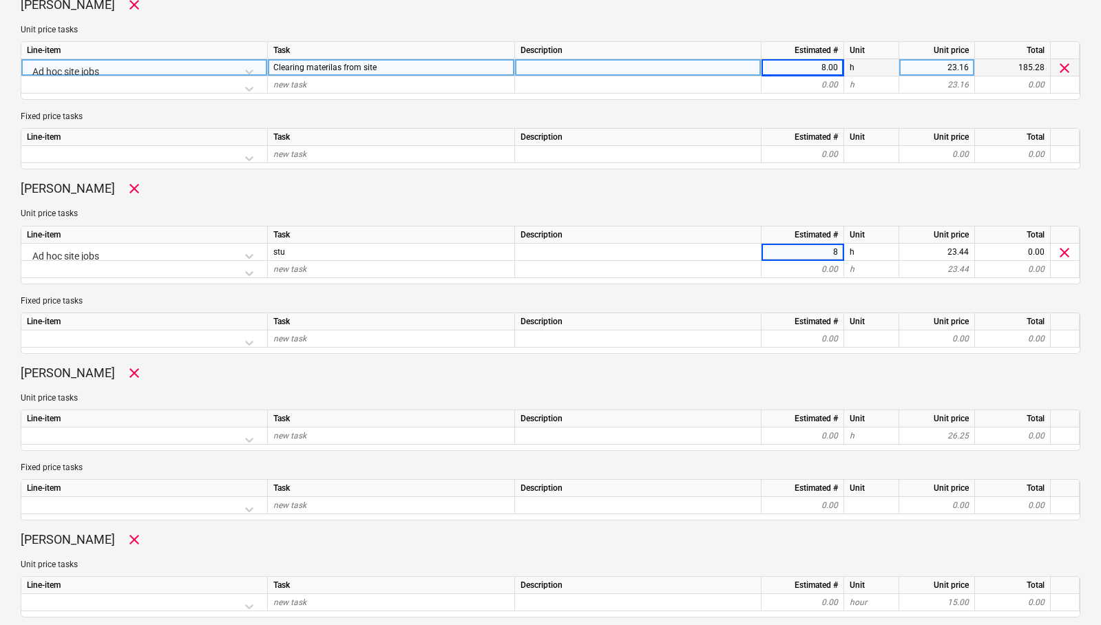
scroll to position [820, 0]
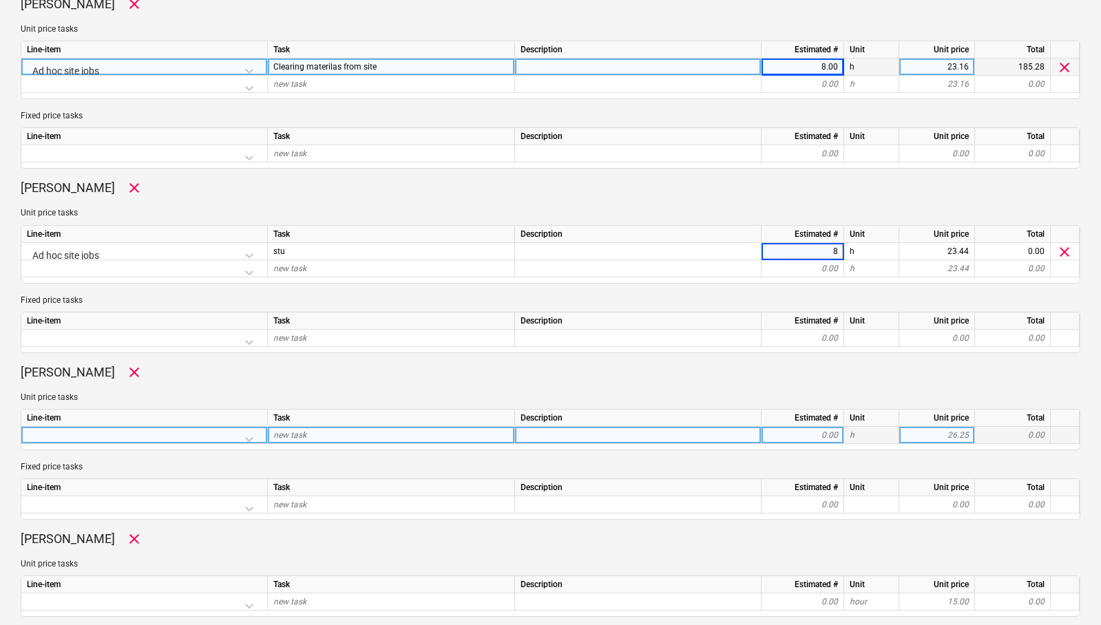
type textarea "x"
click at [251, 438] on div at bounding box center [144, 439] width 235 height 24
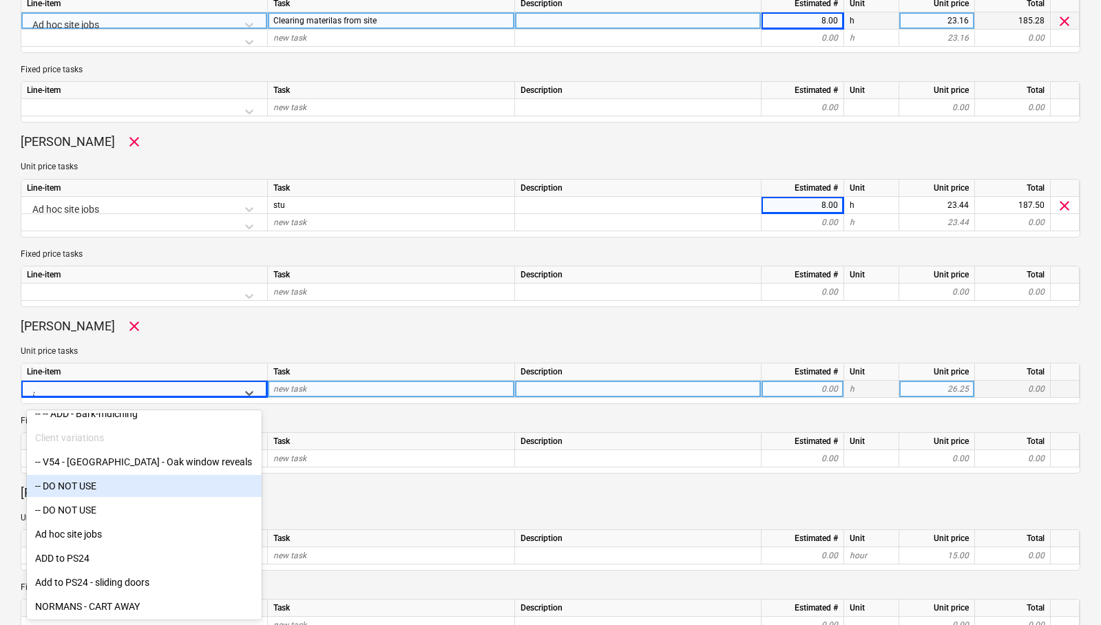
scroll to position [7189, 0]
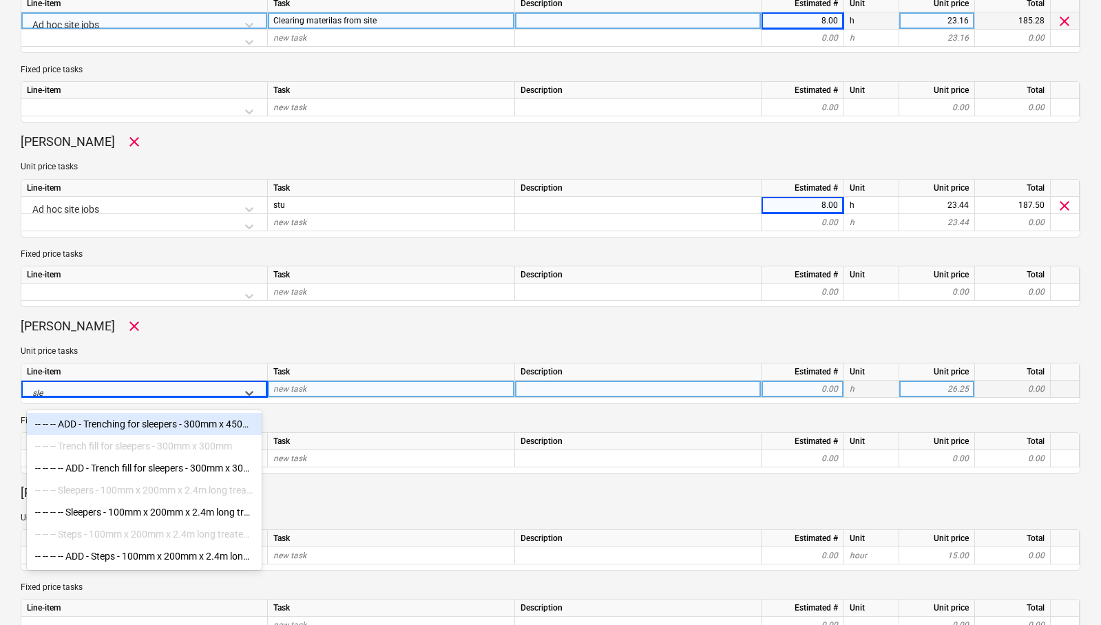
type input "slee"
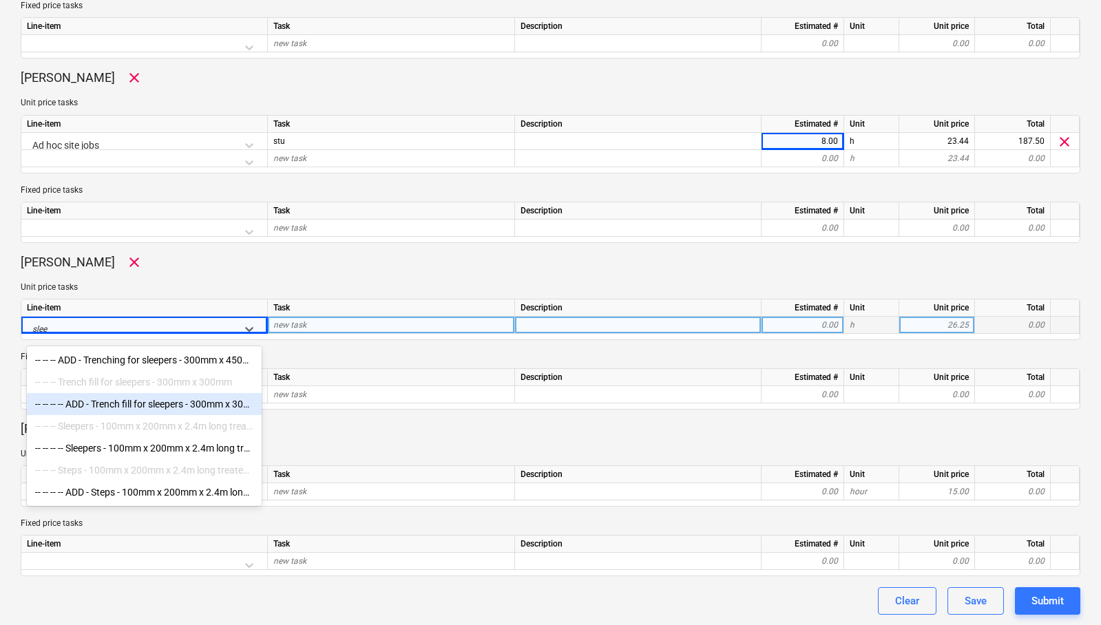
scroll to position [931, 0]
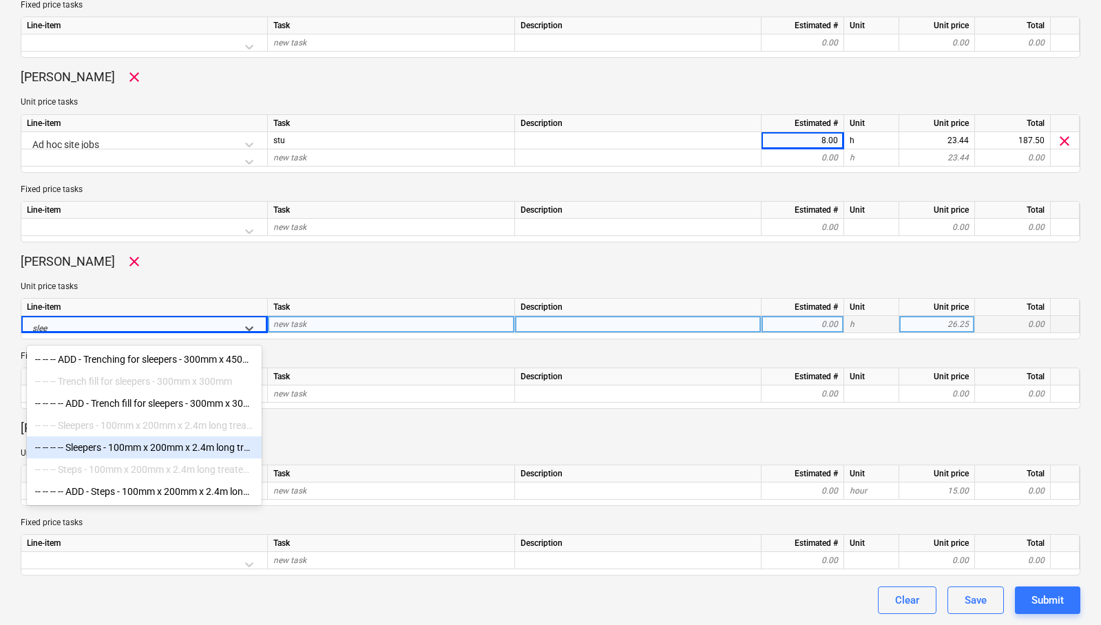
click at [172, 448] on div "-- -- -- -- Sleepers - 100mm x 200mm x 2.4m long treated sleepers" at bounding box center [144, 447] width 235 height 22
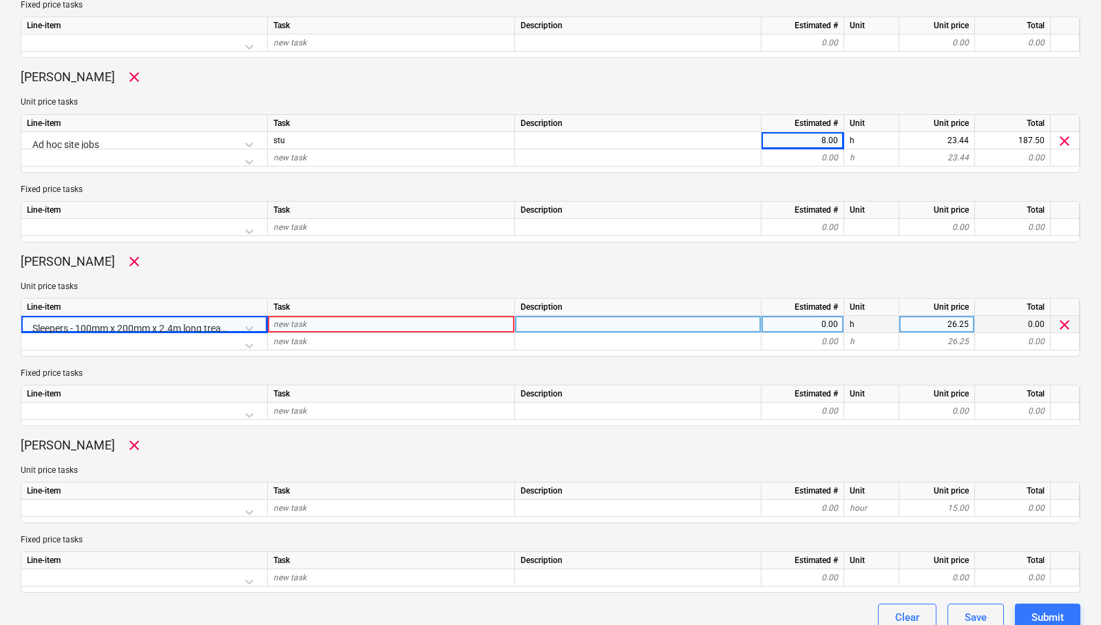
click at [248, 326] on div "Sleepers - 100mm x 200mm x 2.4m long treated sleepers" at bounding box center [144, 328] width 235 height 24
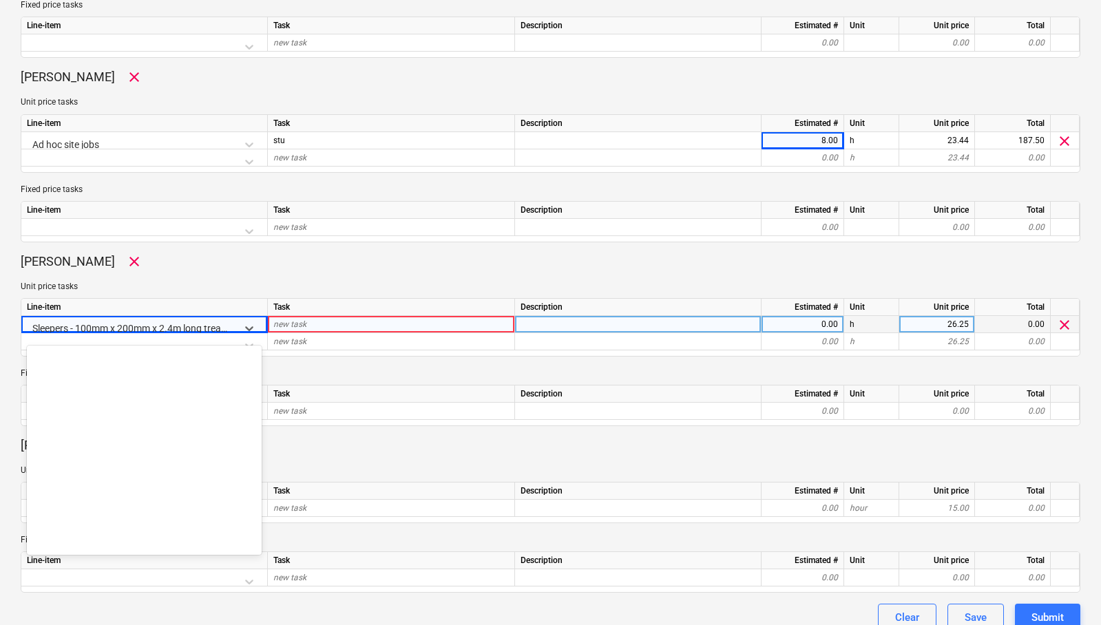
scroll to position [7829, 0]
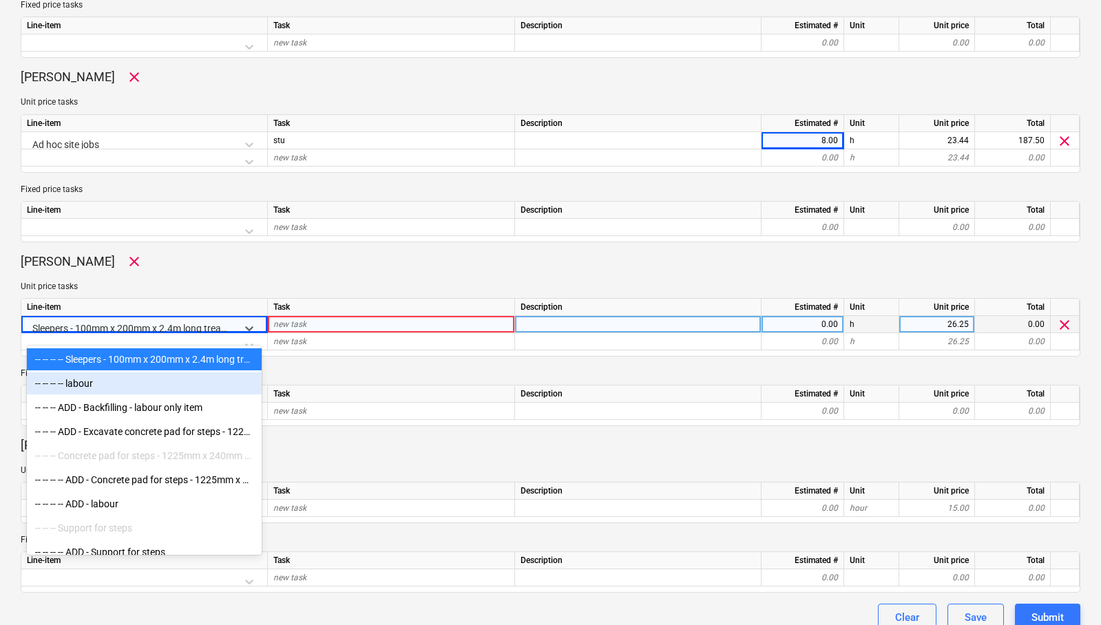
click at [131, 381] on div "-- -- -- -- labour" at bounding box center [144, 383] width 235 height 22
type textarea "x"
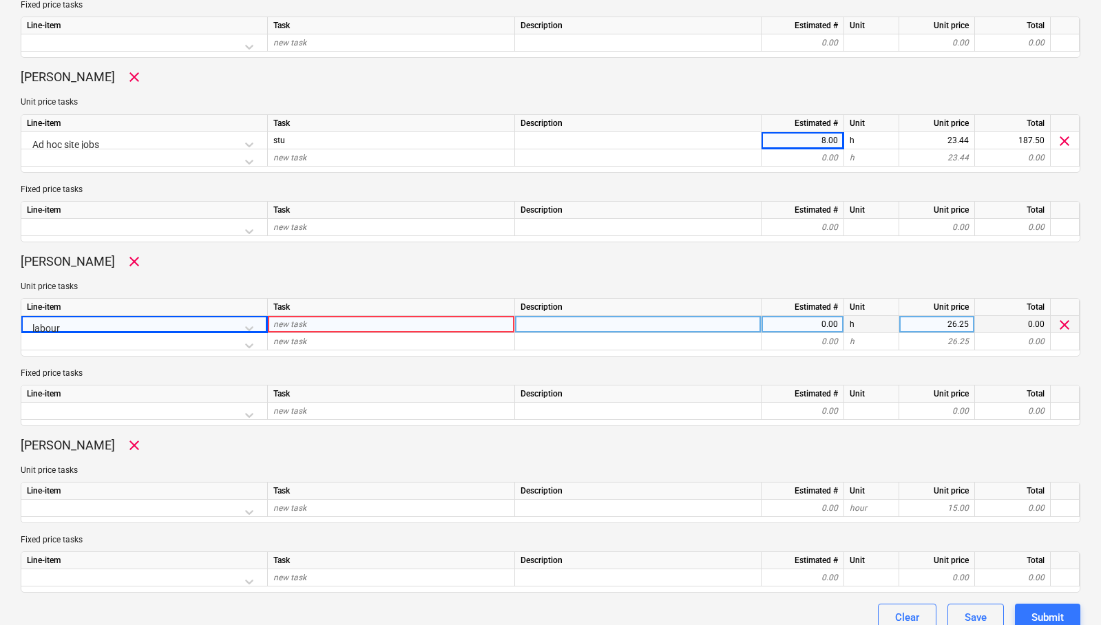
click at [317, 326] on div "new task" at bounding box center [391, 324] width 247 height 17
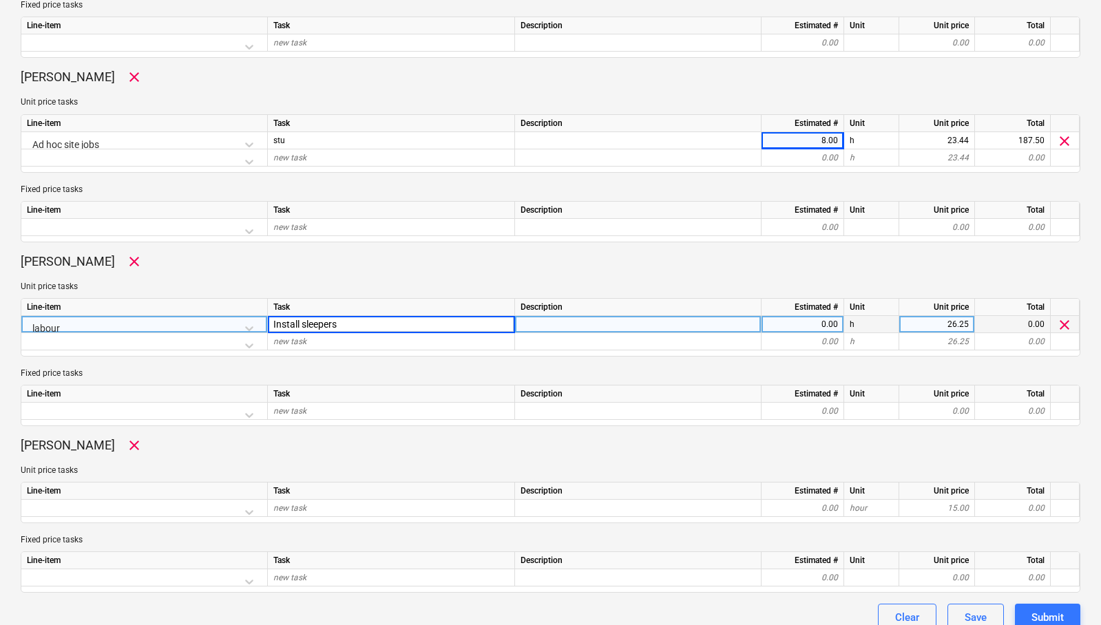
type input "Install sleepers"
type textarea "x"
click at [800, 325] on div "0.00" at bounding box center [802, 324] width 71 height 17
type input "6"
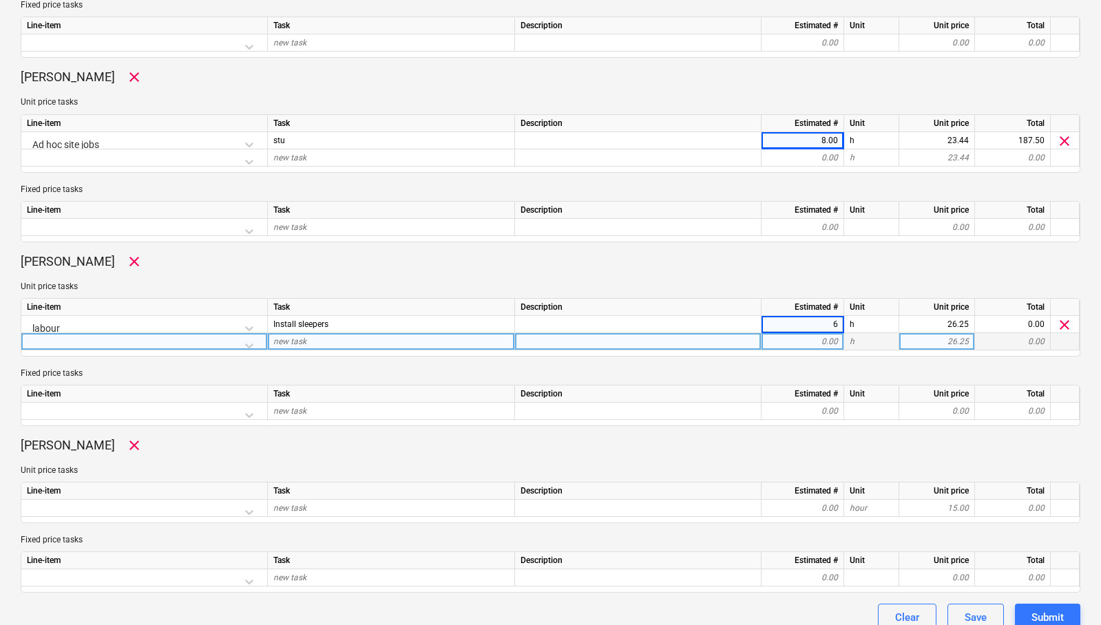
type textarea "x"
click at [240, 343] on div at bounding box center [144, 345] width 235 height 24
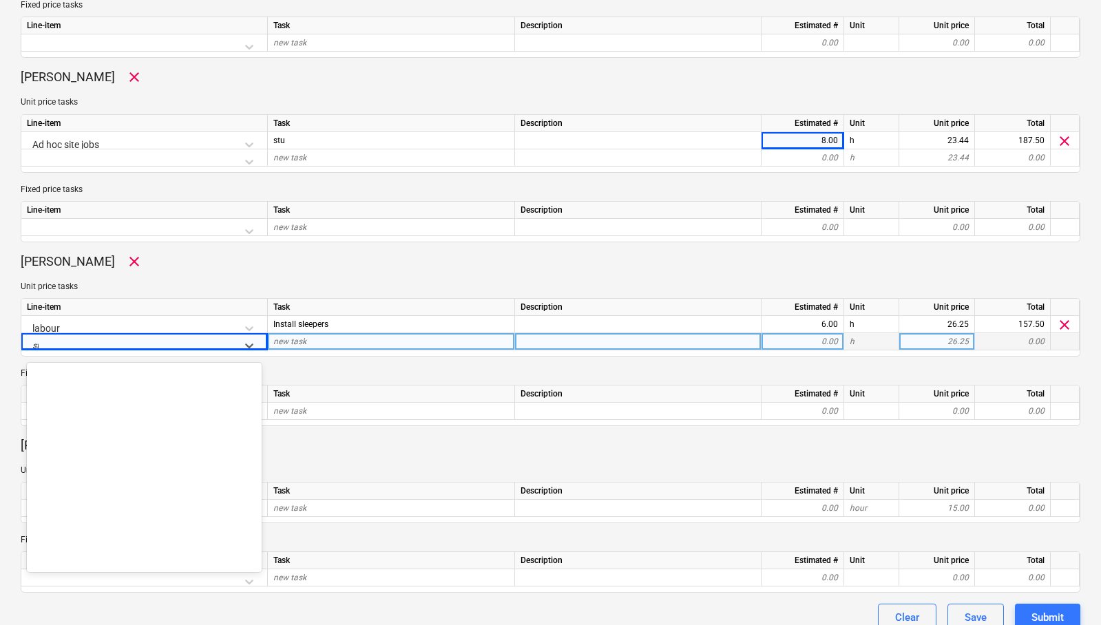
type input "ste"
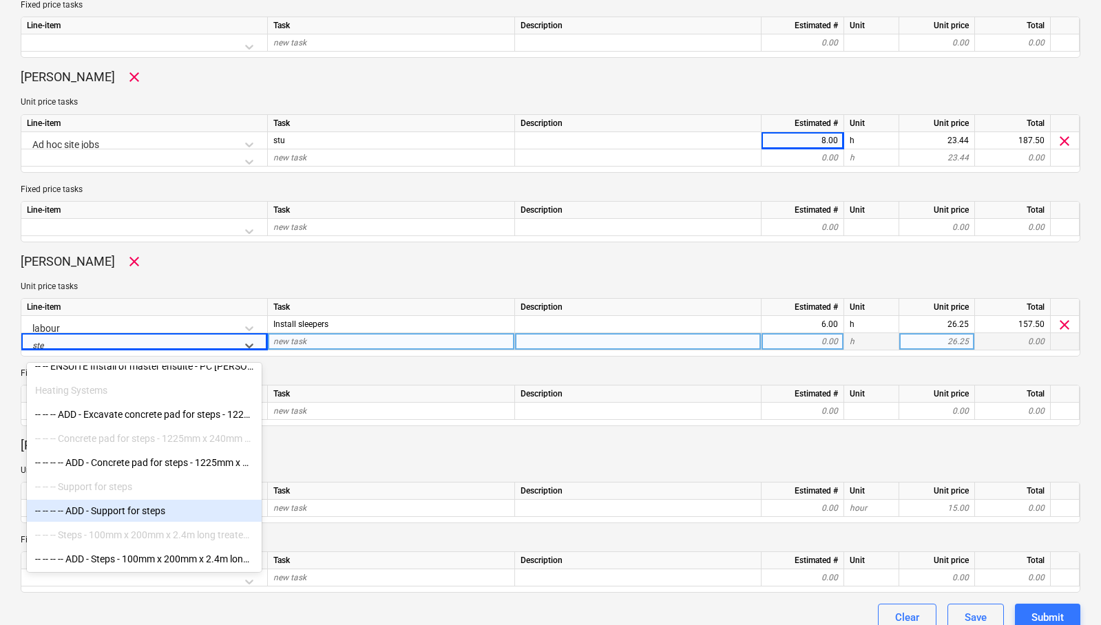
scroll to position [948, 0]
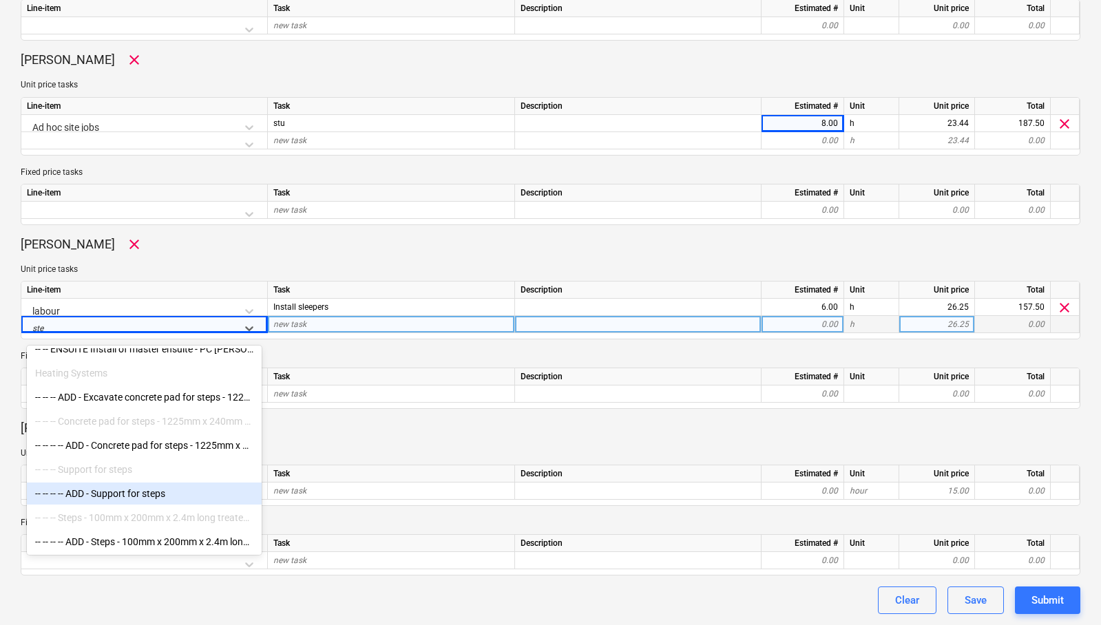
click at [135, 496] on div "-- -- -- -- ADD - Support for steps" at bounding box center [144, 493] width 235 height 22
type textarea "x"
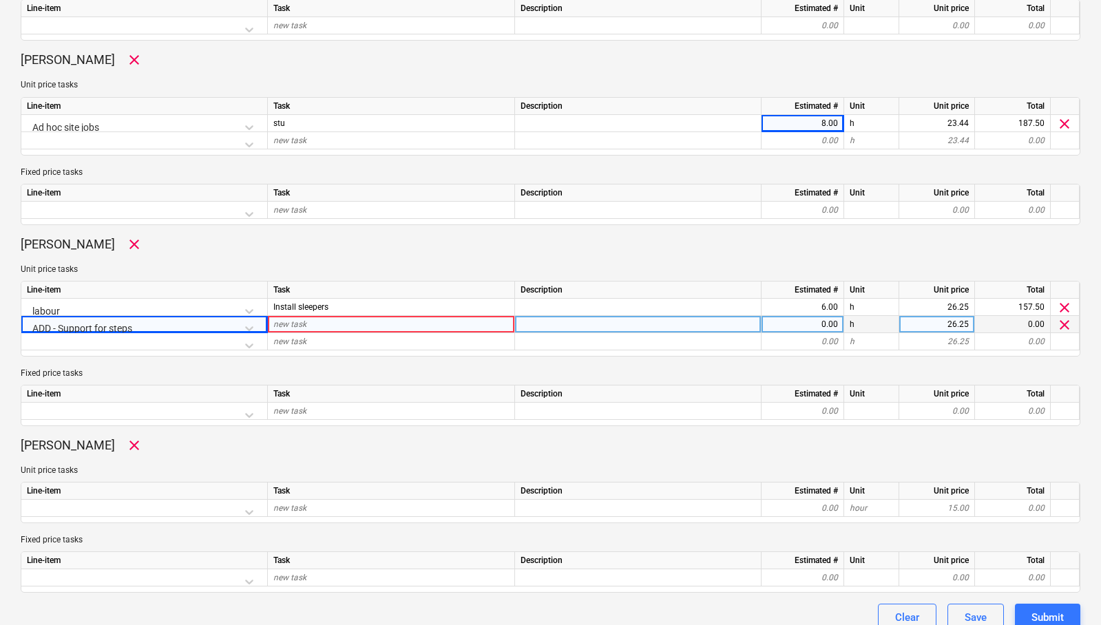
click at [334, 322] on div "new task" at bounding box center [391, 324] width 247 height 17
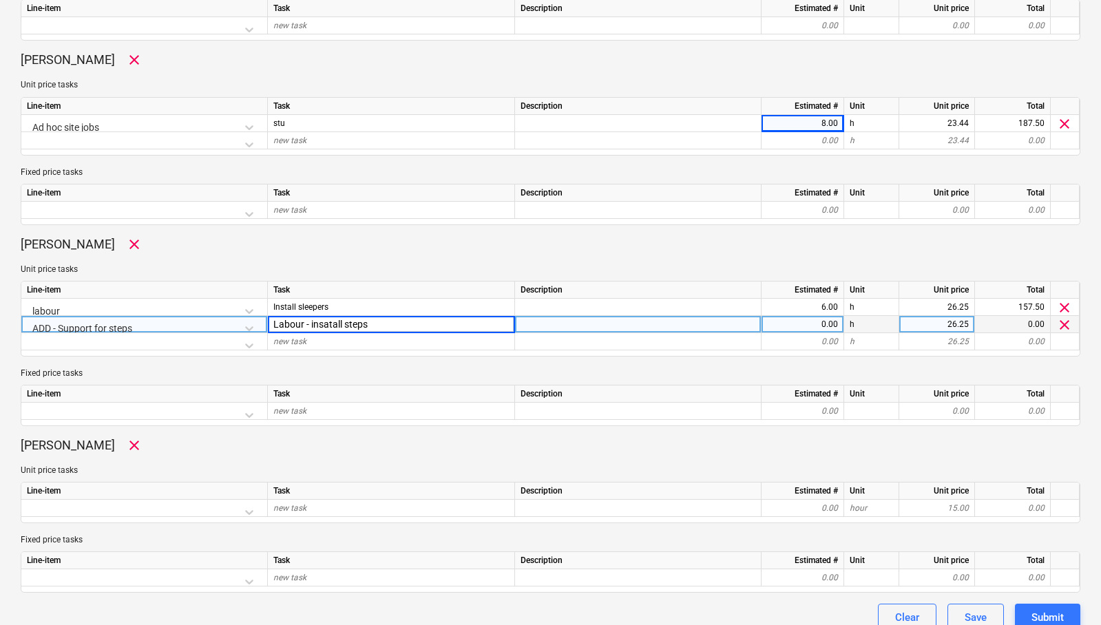
type input "Labour - insatall steps"
type textarea "x"
click at [818, 322] on div "0.00" at bounding box center [802, 324] width 71 height 17
type input "2"
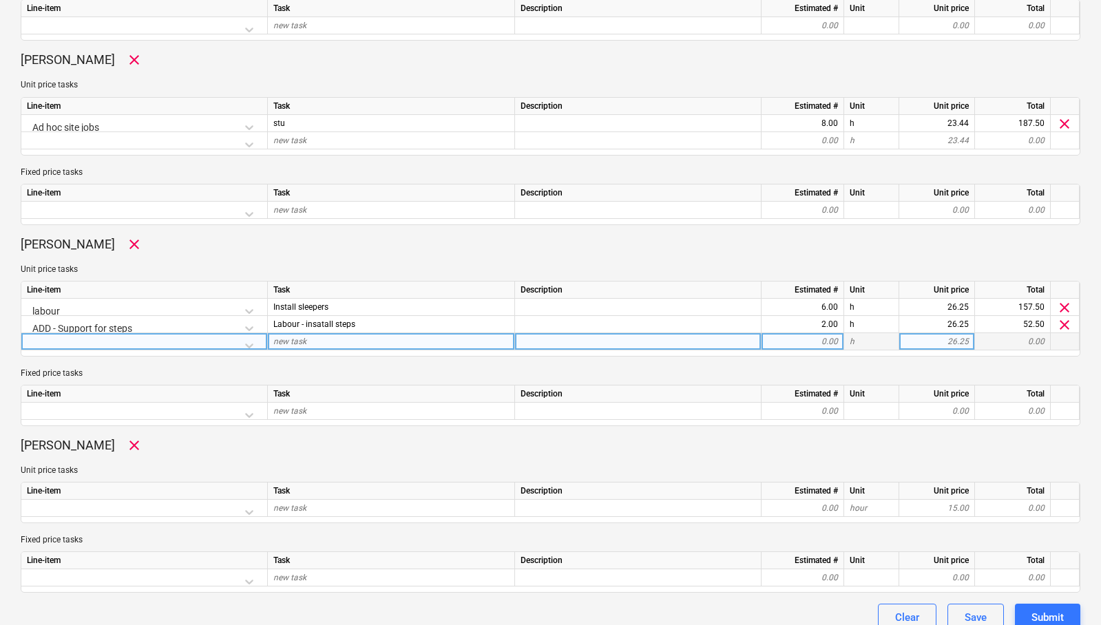
scroll to position [965, 0]
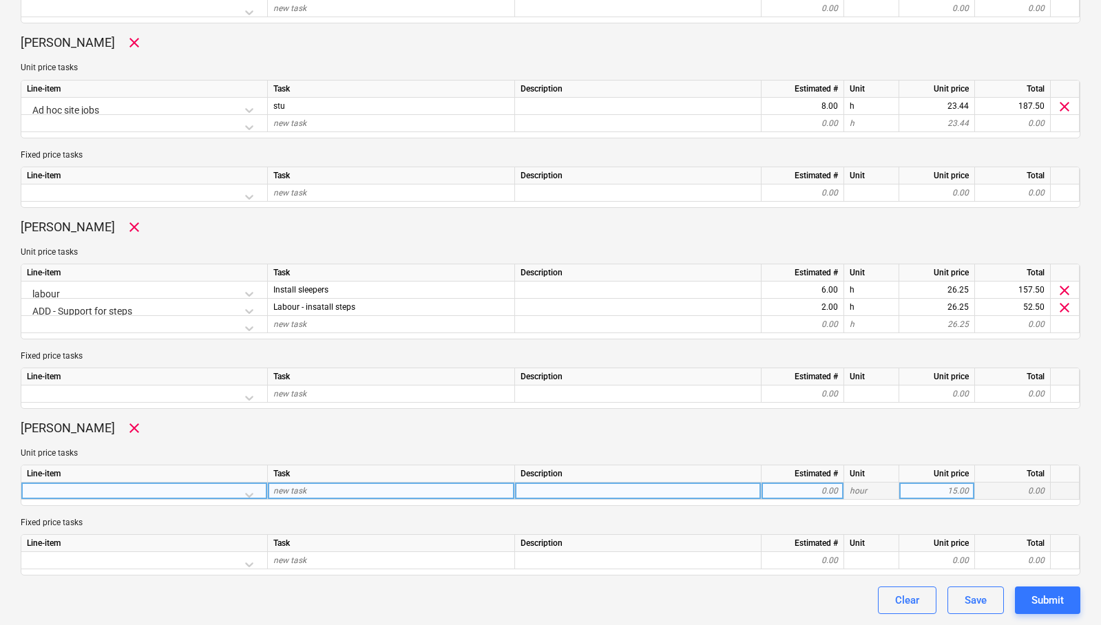
click at [252, 493] on div at bounding box center [144, 494] width 235 height 24
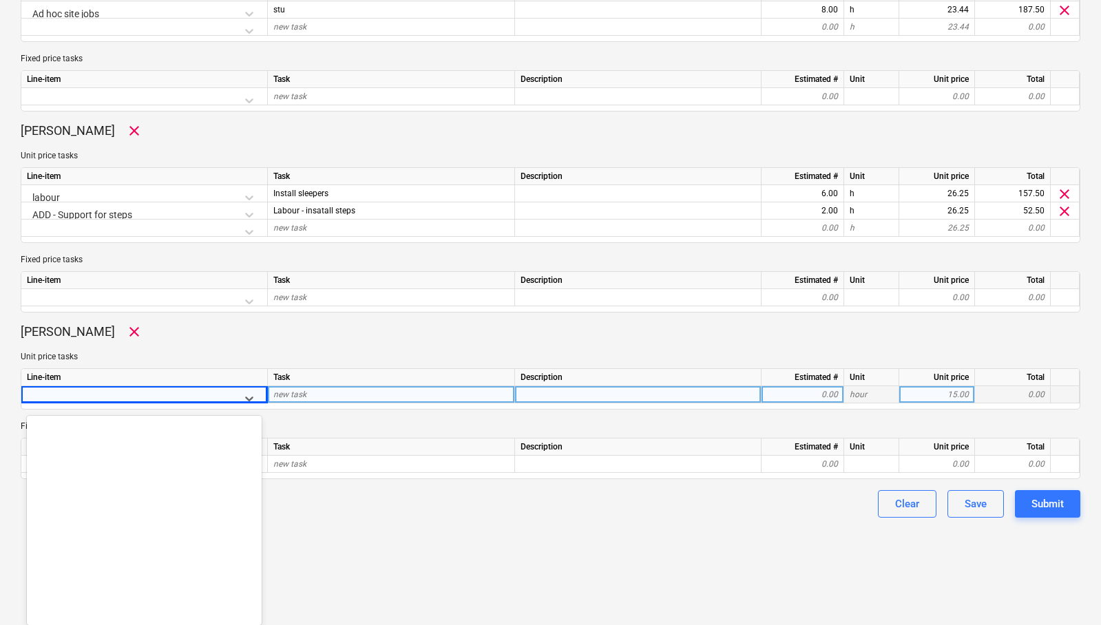
scroll to position [9068, 0]
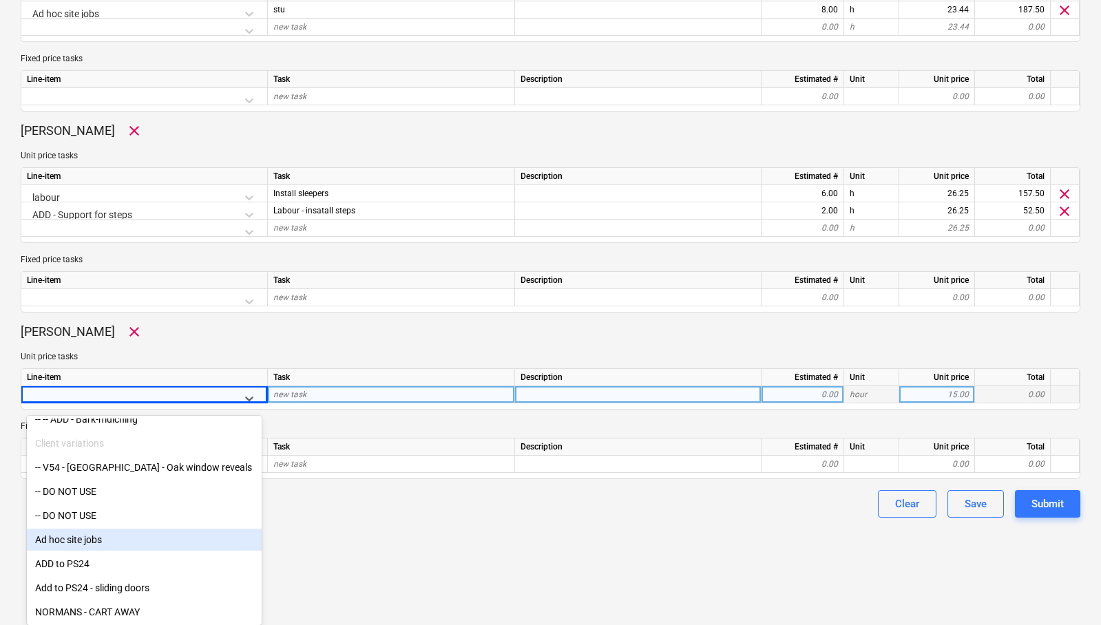
click at [78, 539] on div "Ad hoc site jobs" at bounding box center [144, 540] width 235 height 22
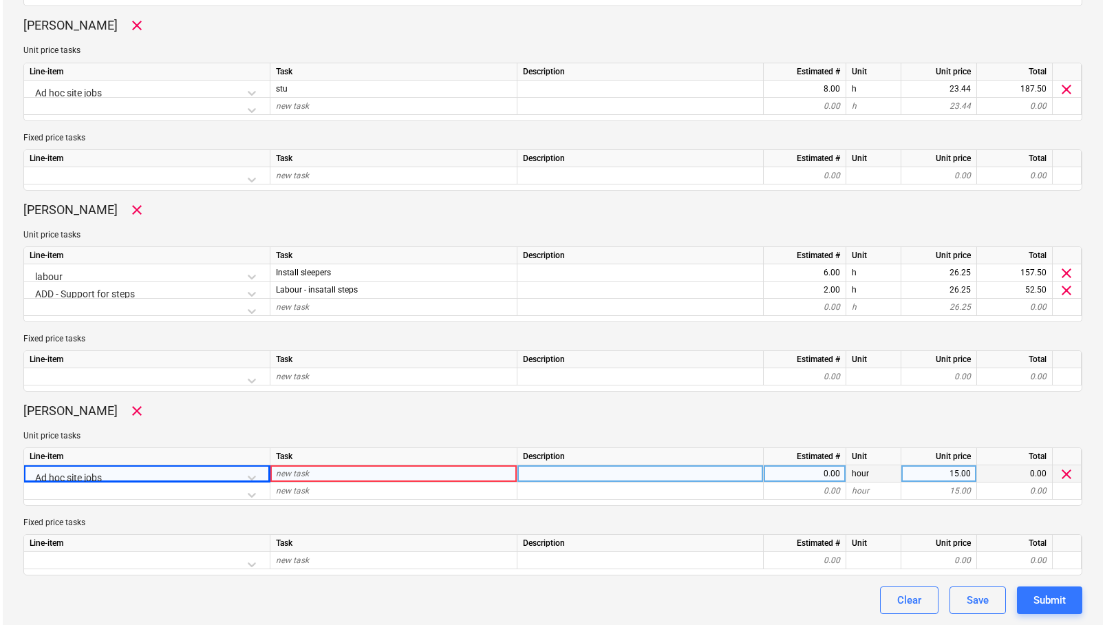
scroll to position [982, 0]
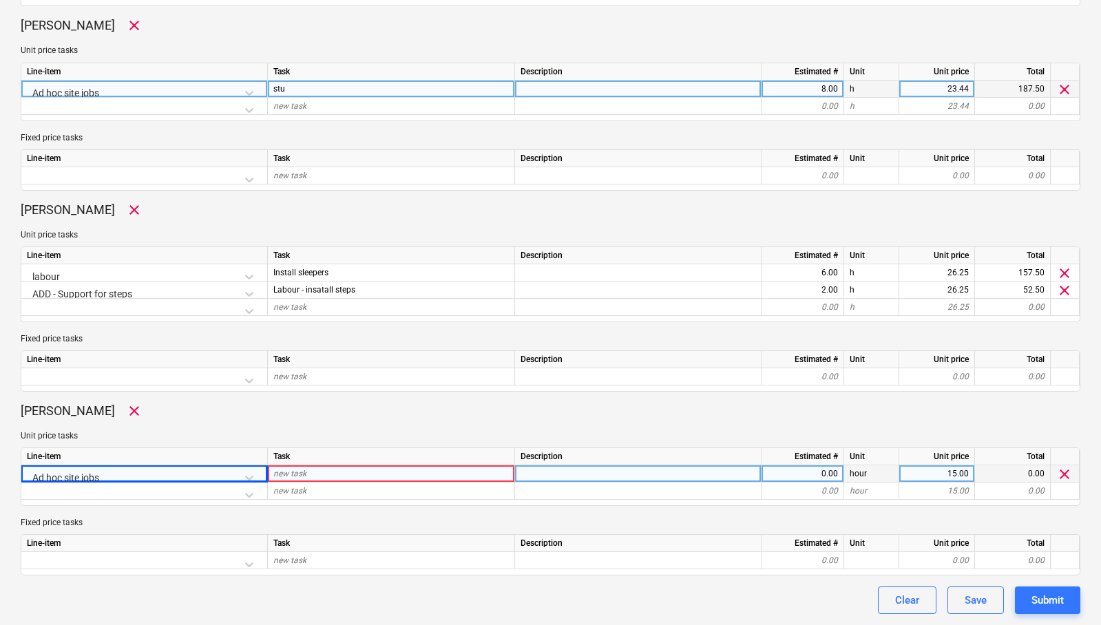
type textarea "x"
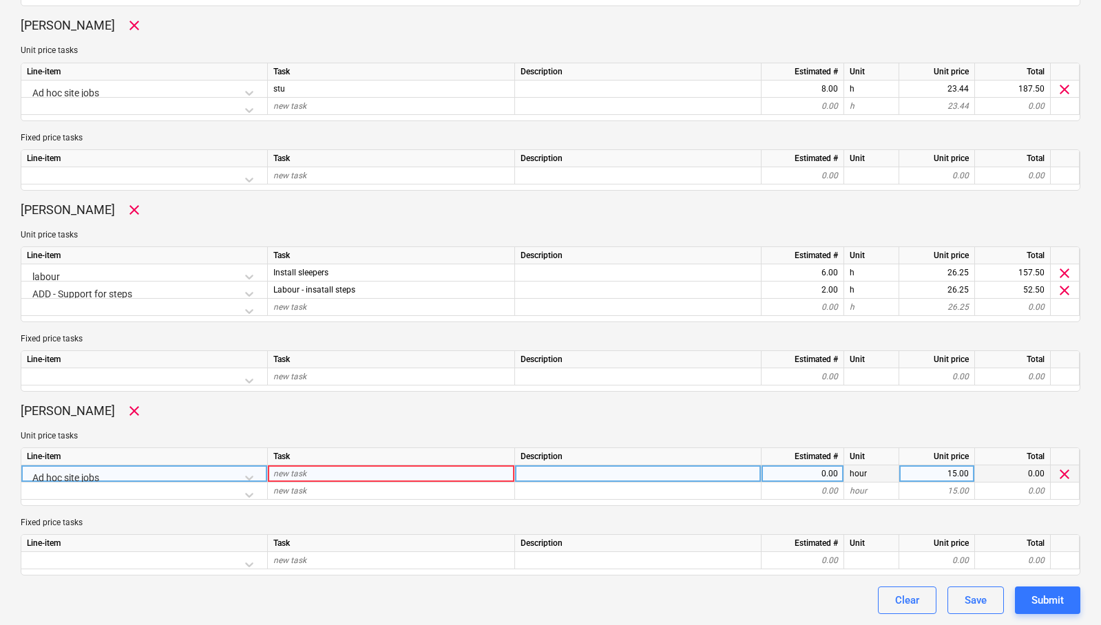
click at [335, 474] on div "new task" at bounding box center [391, 473] width 247 height 17
type input "Clearing materials from site"
click at [800, 477] on div "0.00" at bounding box center [802, 473] width 71 height 17
type textarea "x"
type input "8"
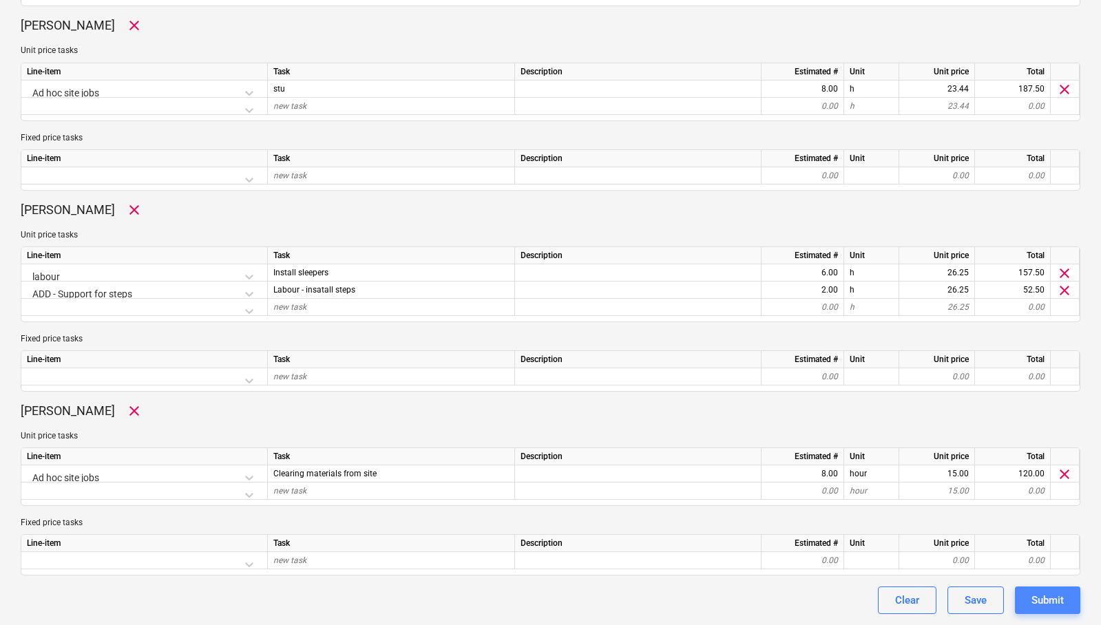
click at [880, 594] on div "Submit" at bounding box center [1047, 600] width 32 height 18
type textarea "x"
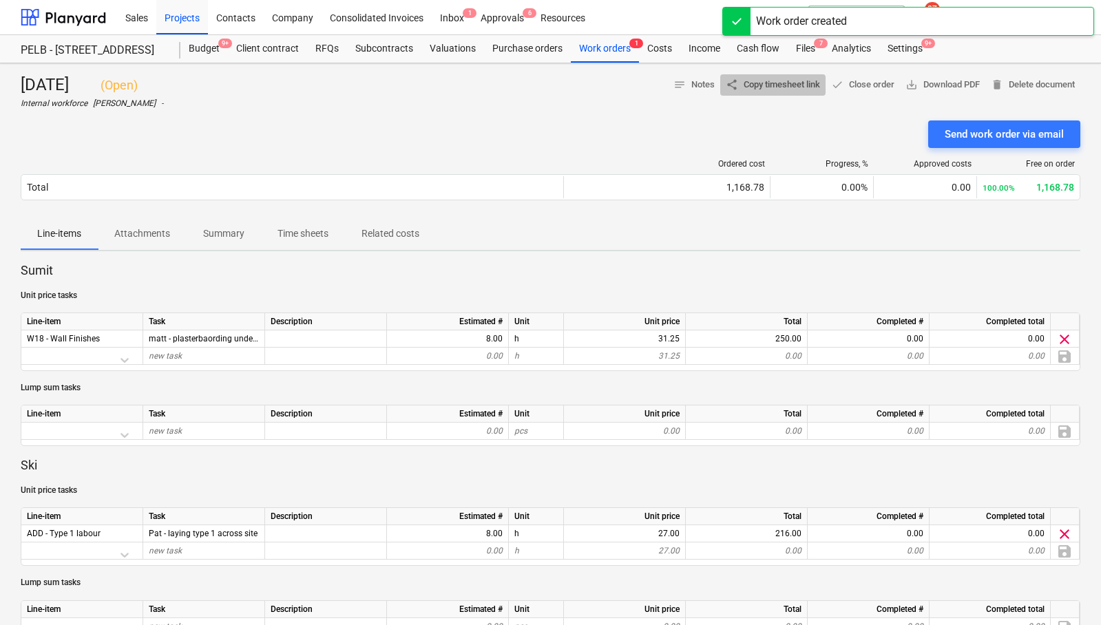
click at [775, 86] on span "share Copy timesheet link" at bounding box center [772, 85] width 94 height 16
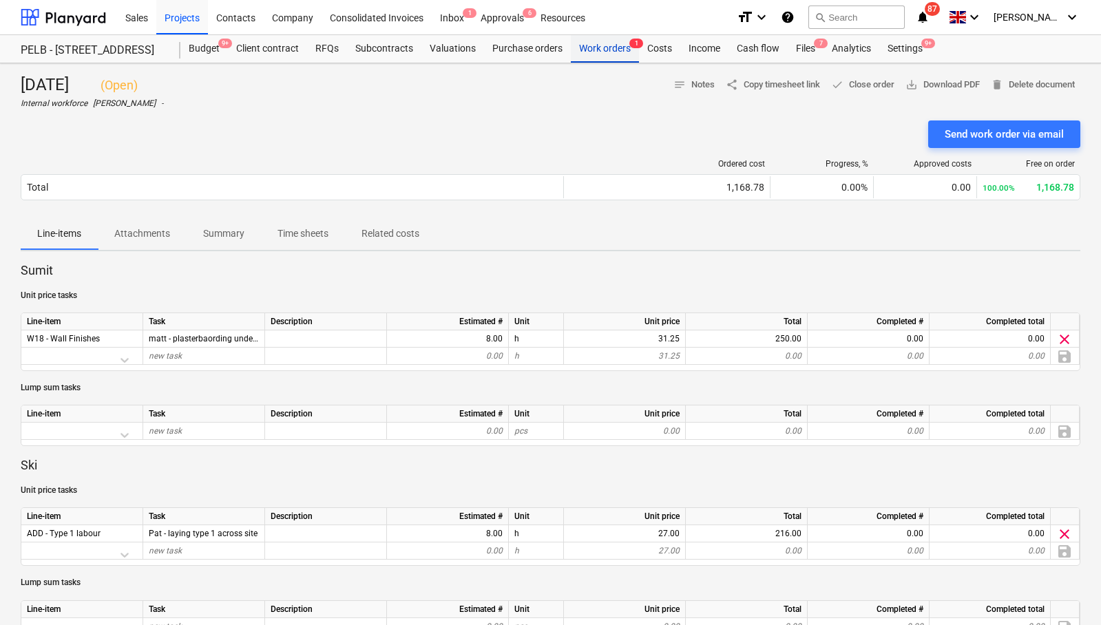
click at [595, 46] on div "Work orders 1" at bounding box center [605, 49] width 68 height 28
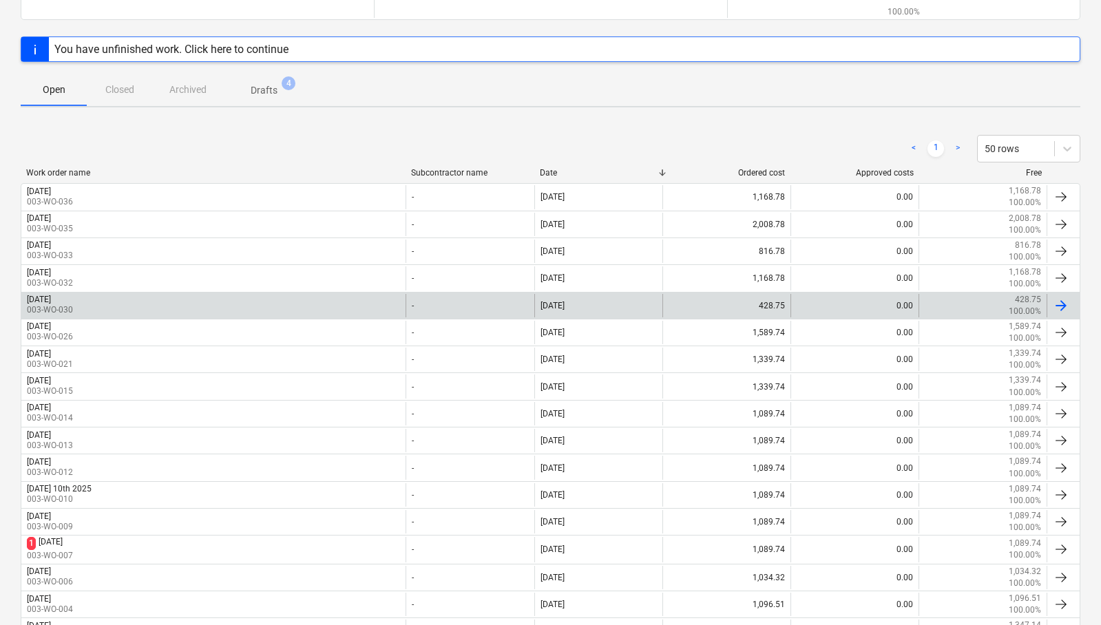
scroll to position [171, 0]
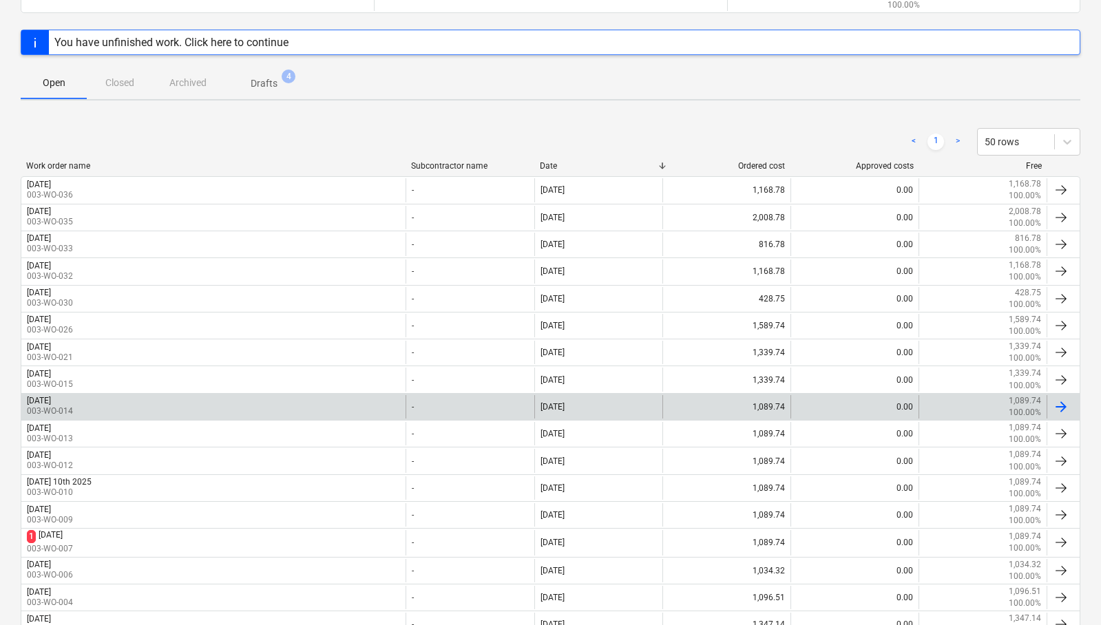
click at [106, 401] on div "[DATE] 003-WO-014" at bounding box center [213, 406] width 384 height 23
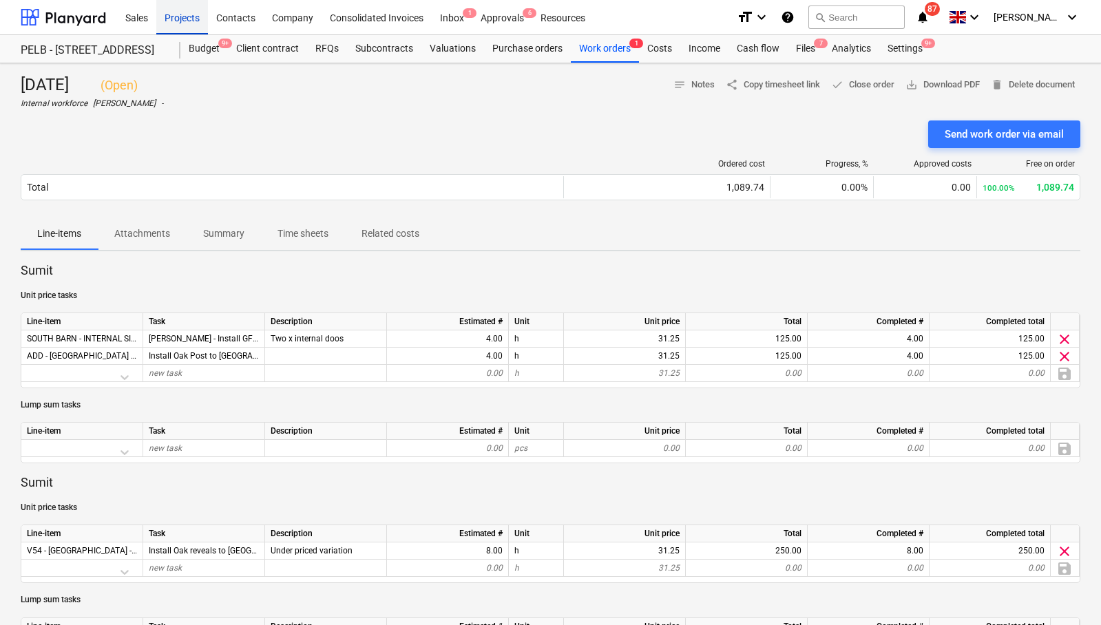
click at [178, 17] on div "Projects" at bounding box center [182, 16] width 52 height 35
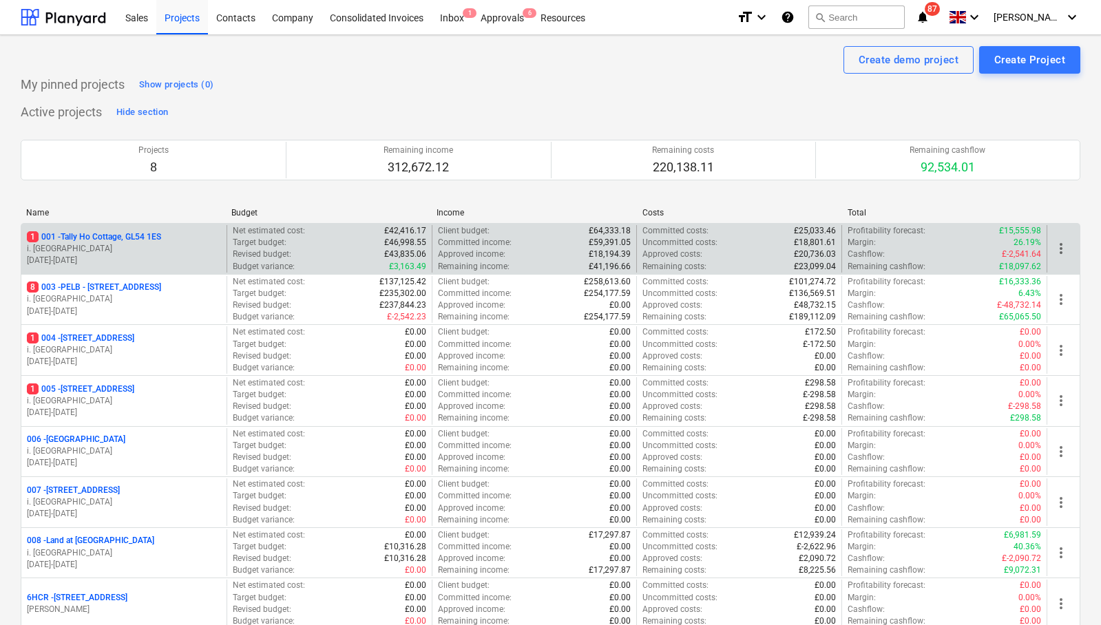
scroll to position [1, 0]
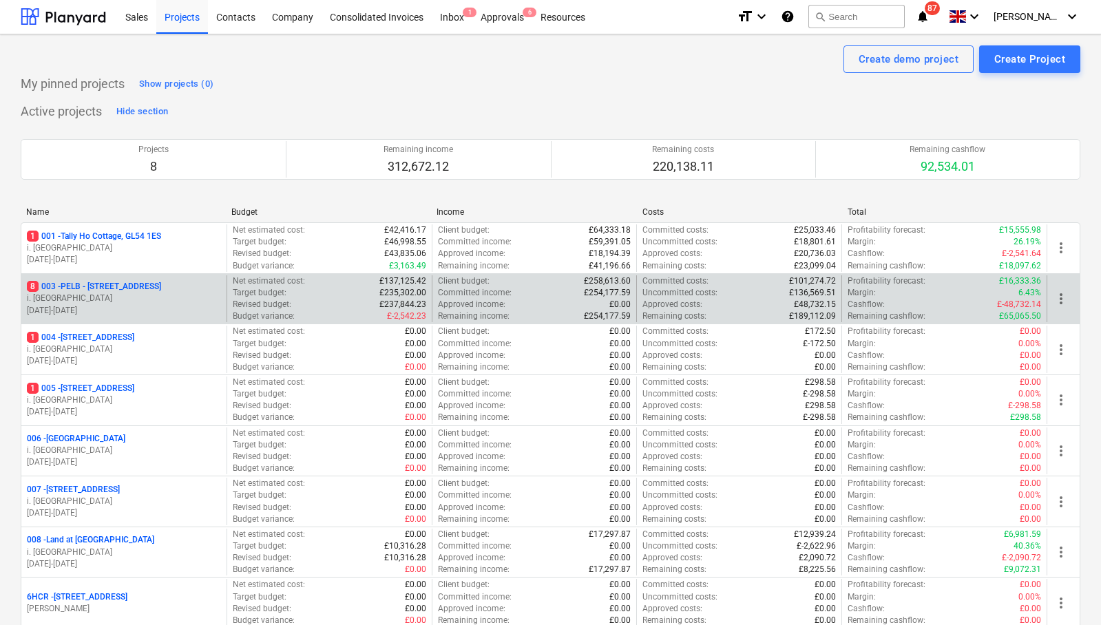
click at [122, 281] on p "8 003 - PELB - [GEOGRAPHIC_DATA], [GEOGRAPHIC_DATA], GL2 7NE" at bounding box center [94, 287] width 134 height 12
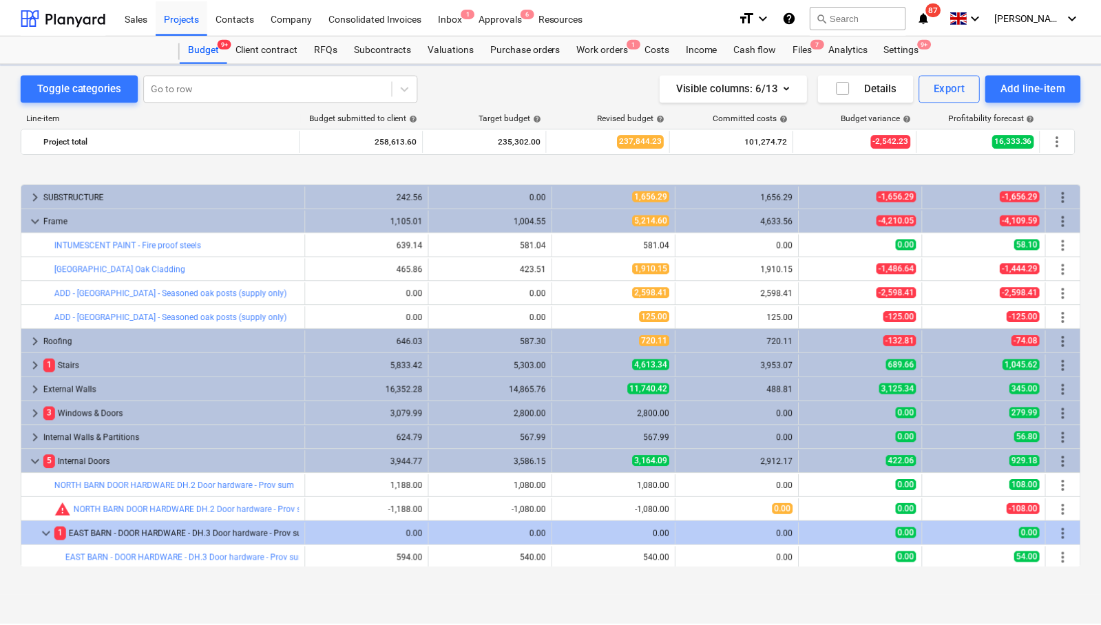
scroll to position [528, 0]
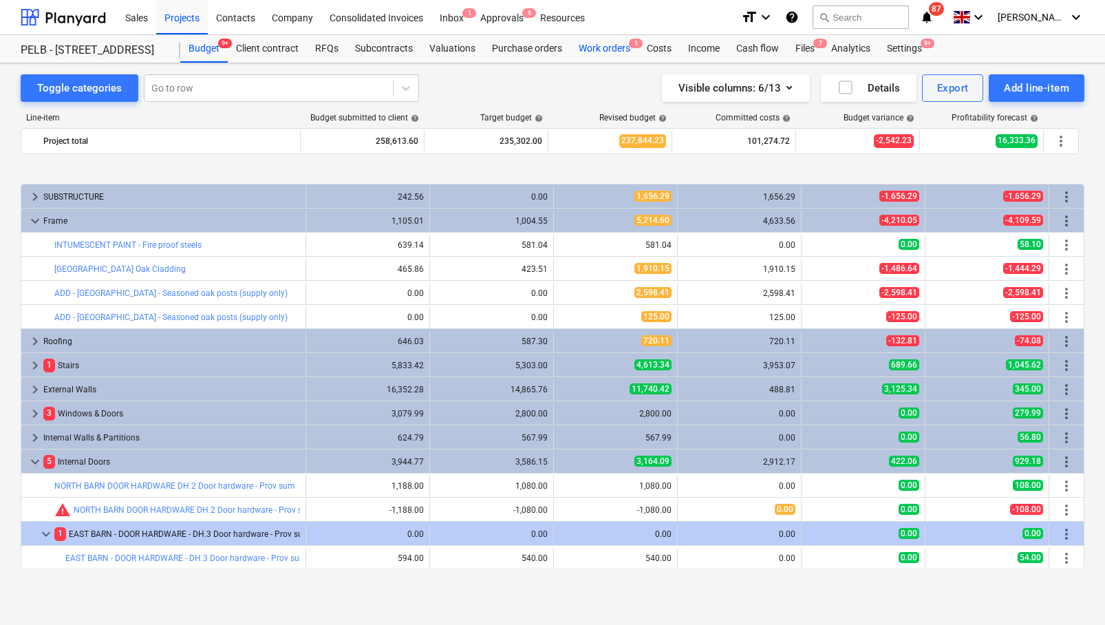
click at [600, 45] on div "Work orders 1" at bounding box center [605, 49] width 68 height 28
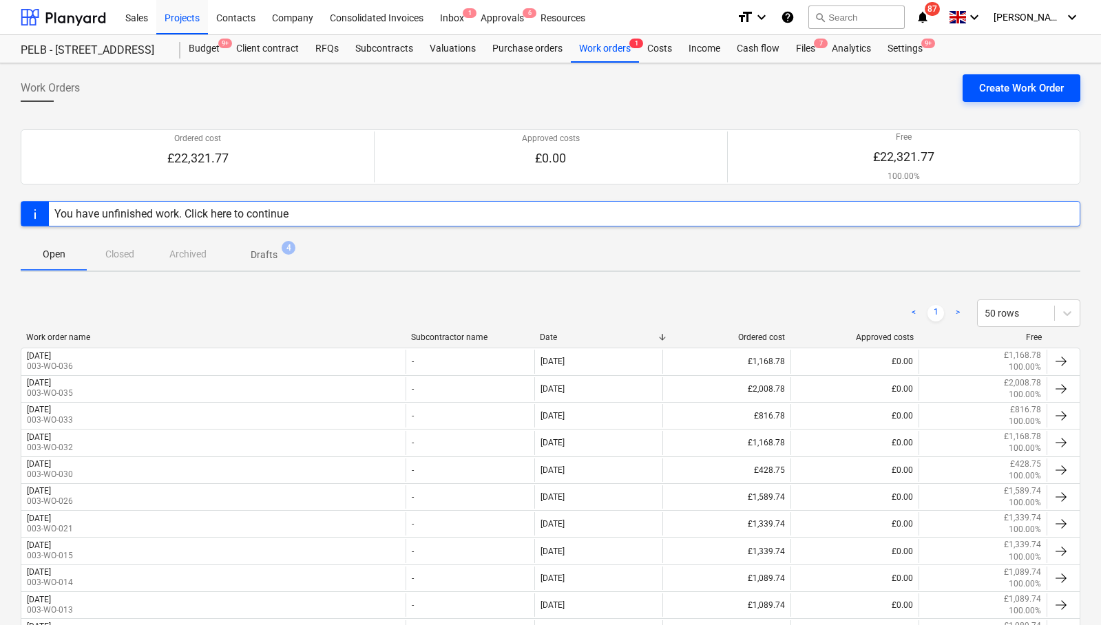
click at [1034, 86] on div "Create Work Order" at bounding box center [1021, 88] width 85 height 18
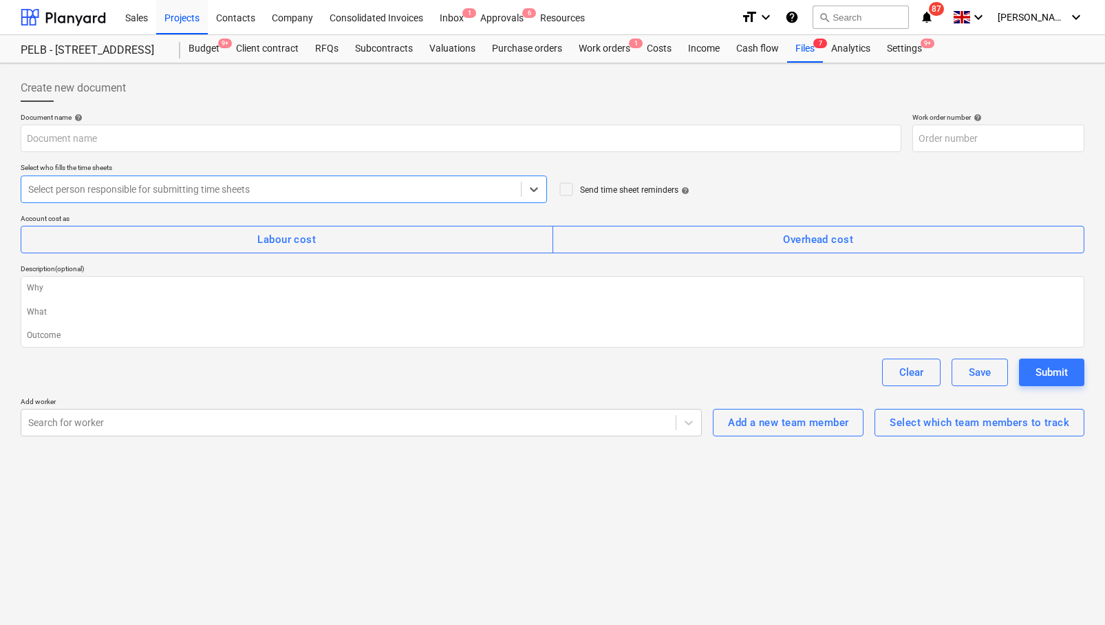
type textarea "x"
type input "003-WO-041"
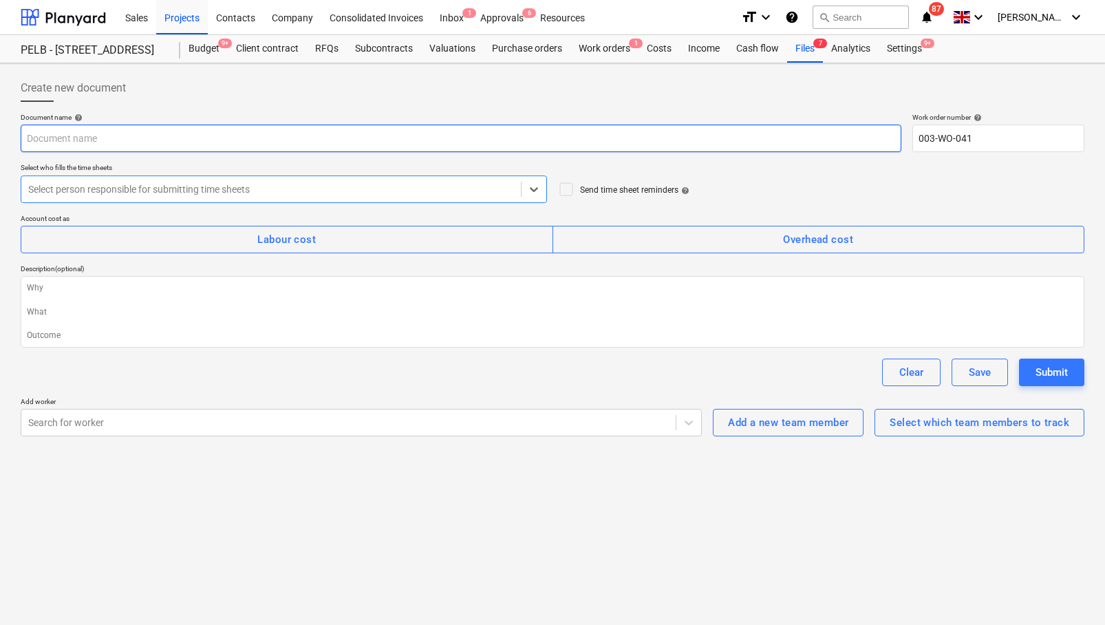
click at [114, 146] on input "text" at bounding box center [461, 139] width 881 height 28
type textarea "x"
type input "F"
type textarea "x"
type input "Fr"
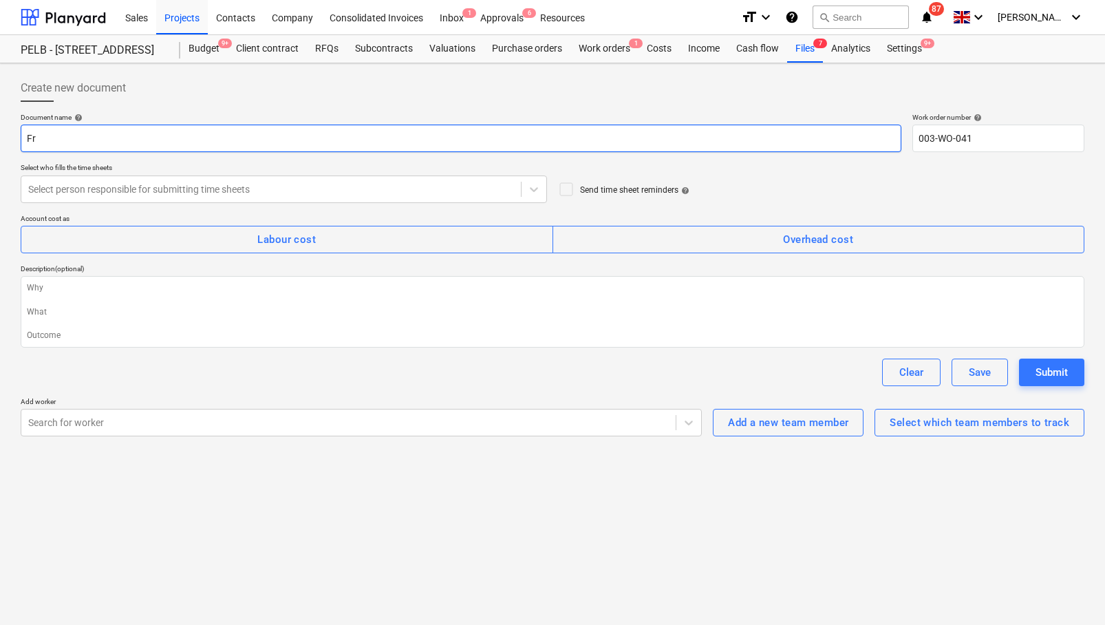
type textarea "x"
type input "Fri"
type textarea "x"
type input "Frid"
type textarea "x"
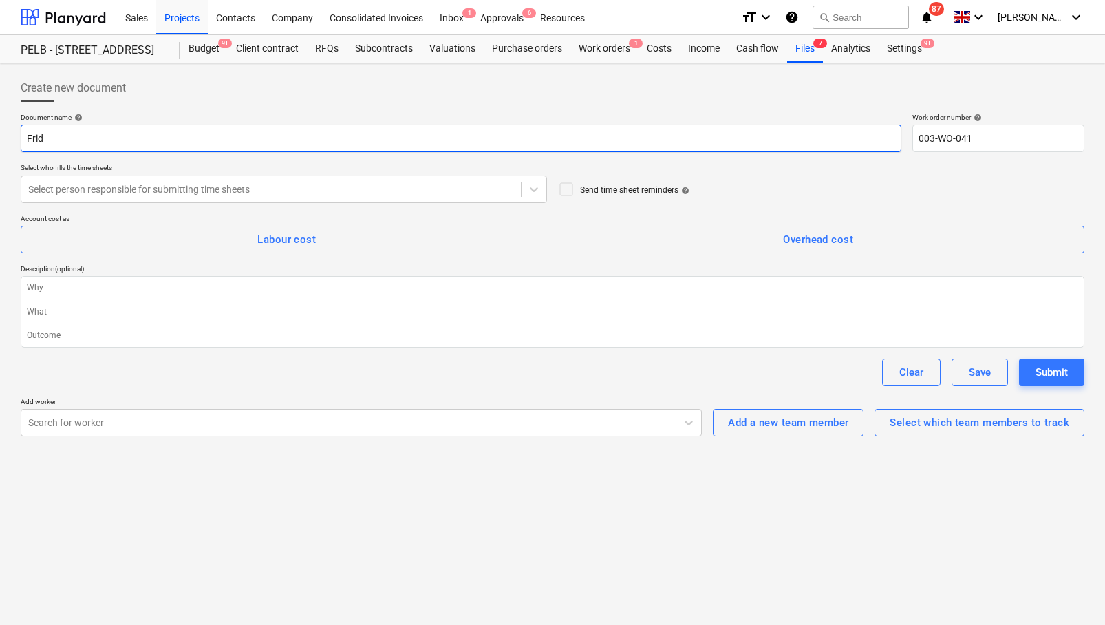
type input "Frida"
type textarea "x"
type input "Friday"
type textarea "x"
type input "Friday"
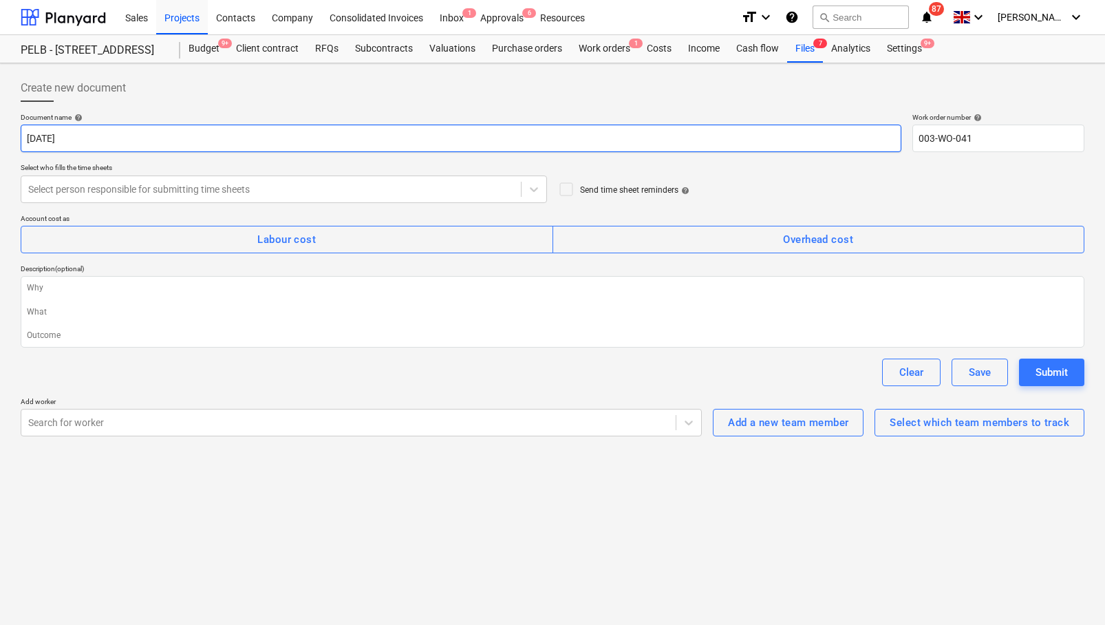
type textarea "x"
type input "Friday 2"
type textarea "x"
type input "Friday 26"
type textarea "x"
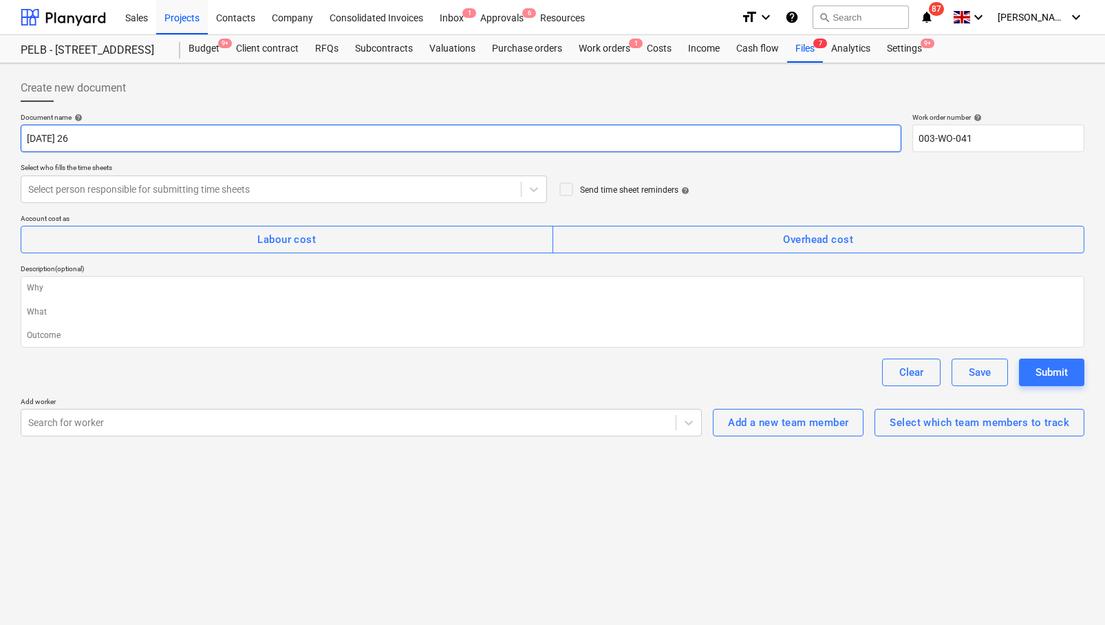
type input "Friday 26t"
type textarea "x"
type input "Friday 26th"
type textarea "x"
type input "Friday 26th"
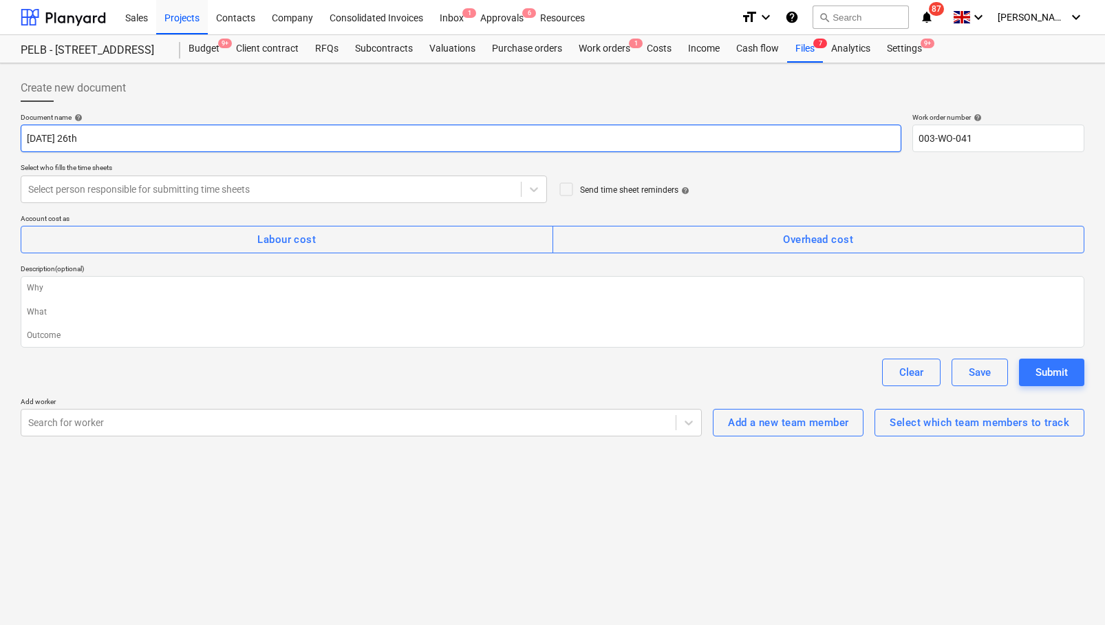
type textarea "x"
type input "Friday 26th S"
type textarea "x"
type input "Friday 26th Se"
type textarea "x"
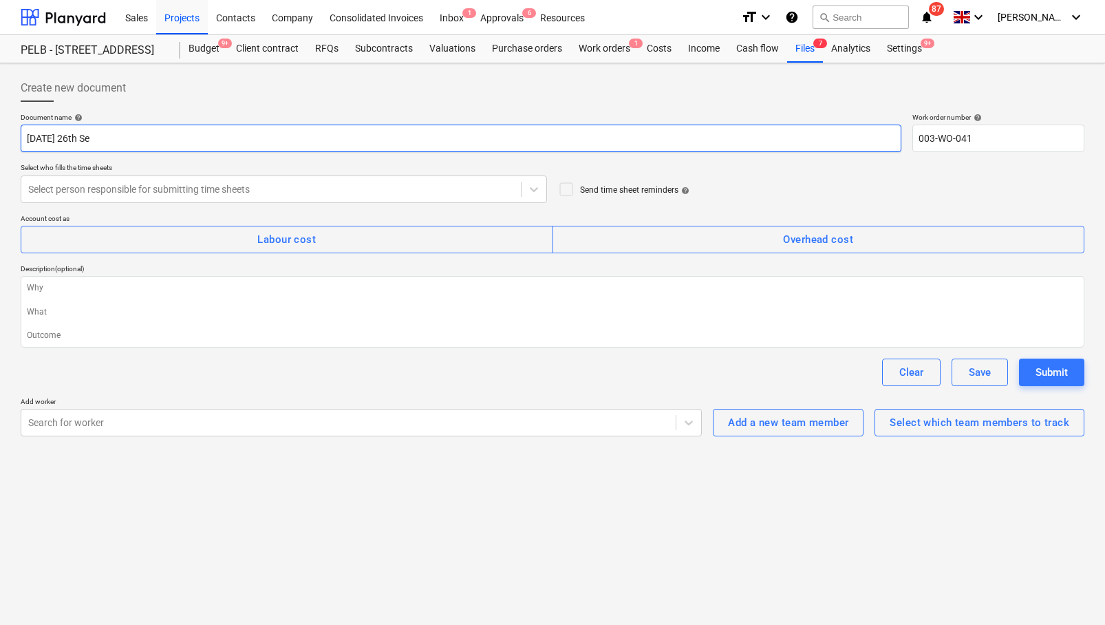
type input "Friday 26th Sep"
type textarea "x"
type input "Friday 26th Sept"
type textarea "x"
type input "Friday 26th Septe"
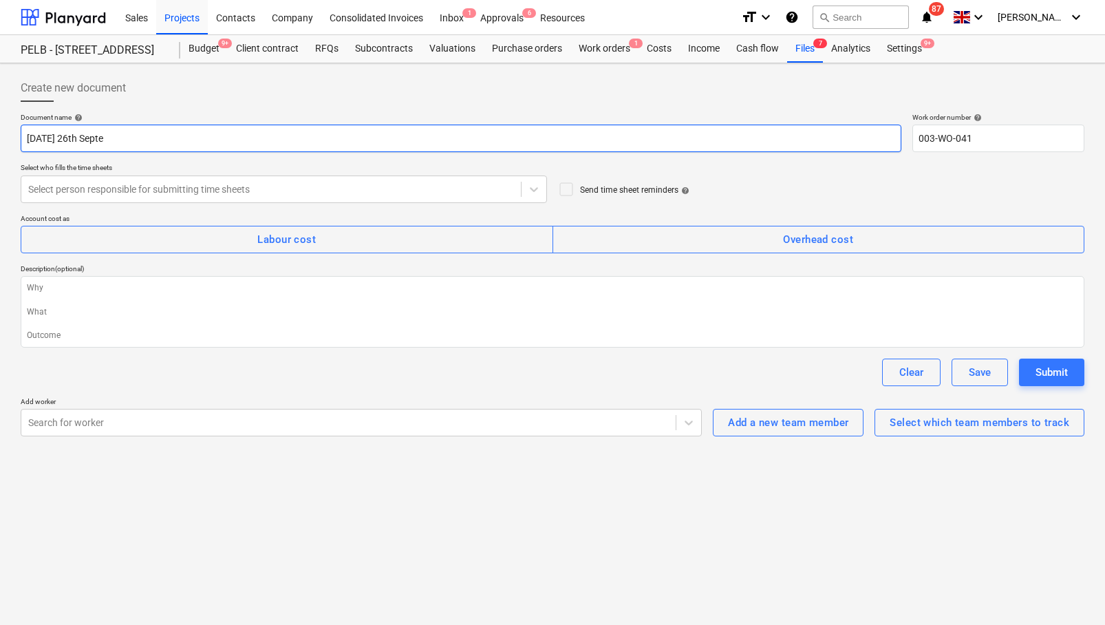
type textarea "x"
type input "Friday 26th Septem"
type textarea "x"
type input "Friday 26th Septemb"
type textarea "x"
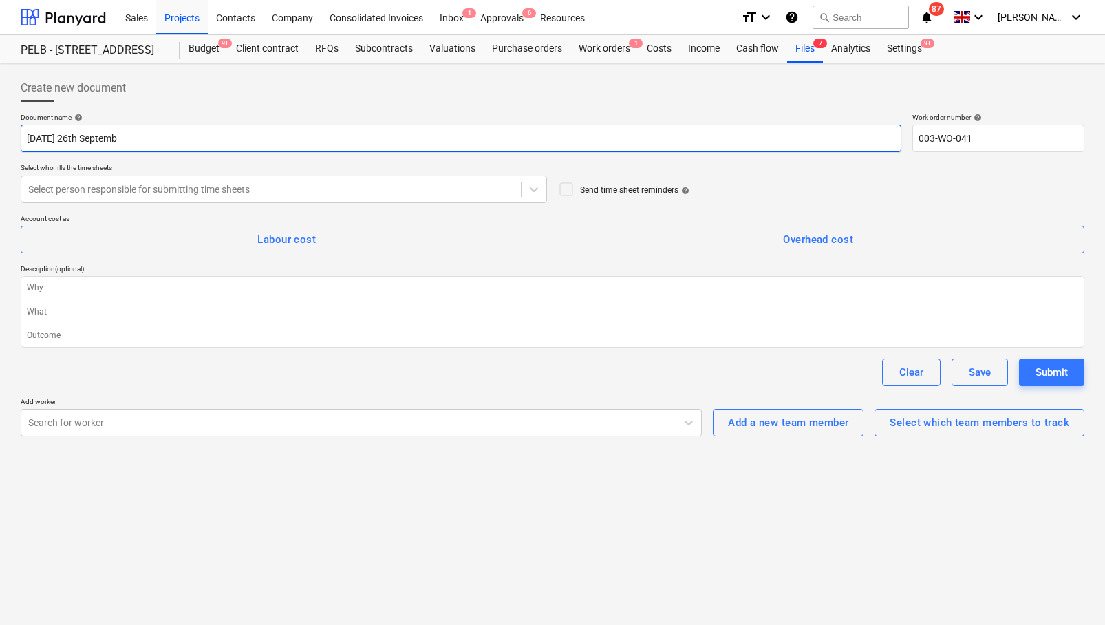
type input "Friday 26th Septembe"
type textarea "x"
type input "Friday 26th September"
type textarea "x"
type input "Friday 26th September"
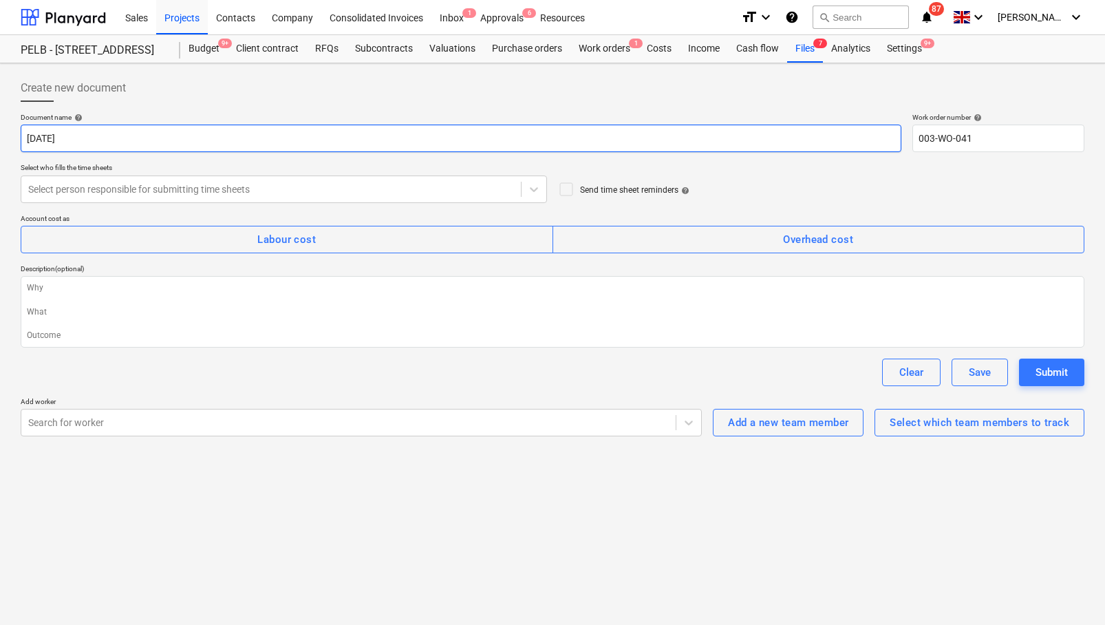
type textarea "x"
type input "Friday 26th September 2"
type textarea "x"
type input "Friday 26th September 20"
type textarea "x"
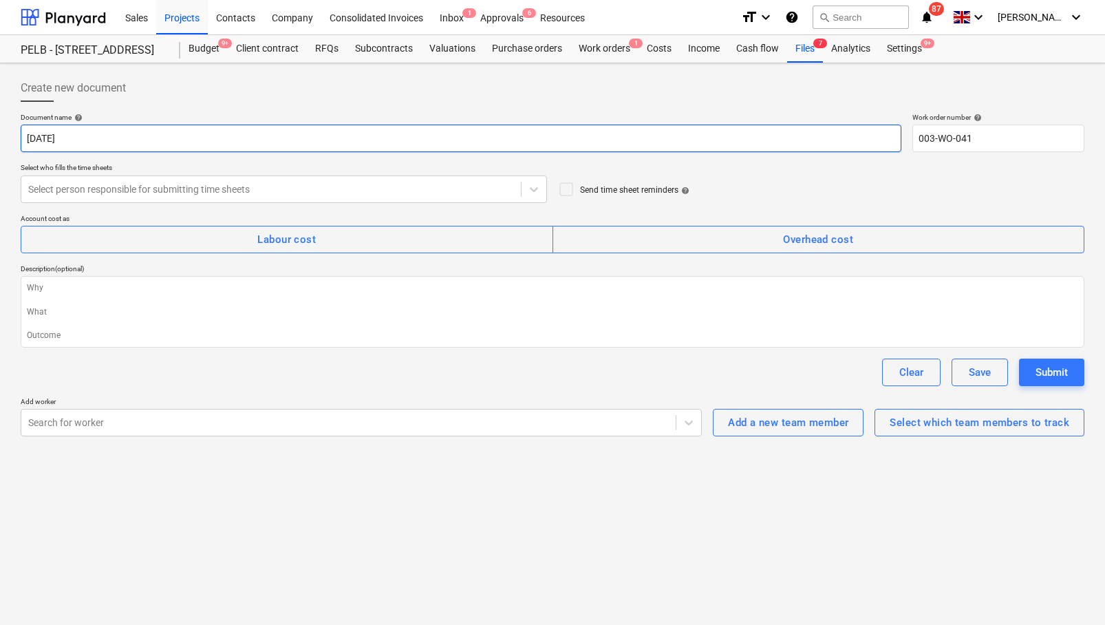
type input "Friday 26th September 202"
type textarea "x"
type input "Friday 26th September 2025"
type textarea "x"
type input "Friday 26th September 2025"
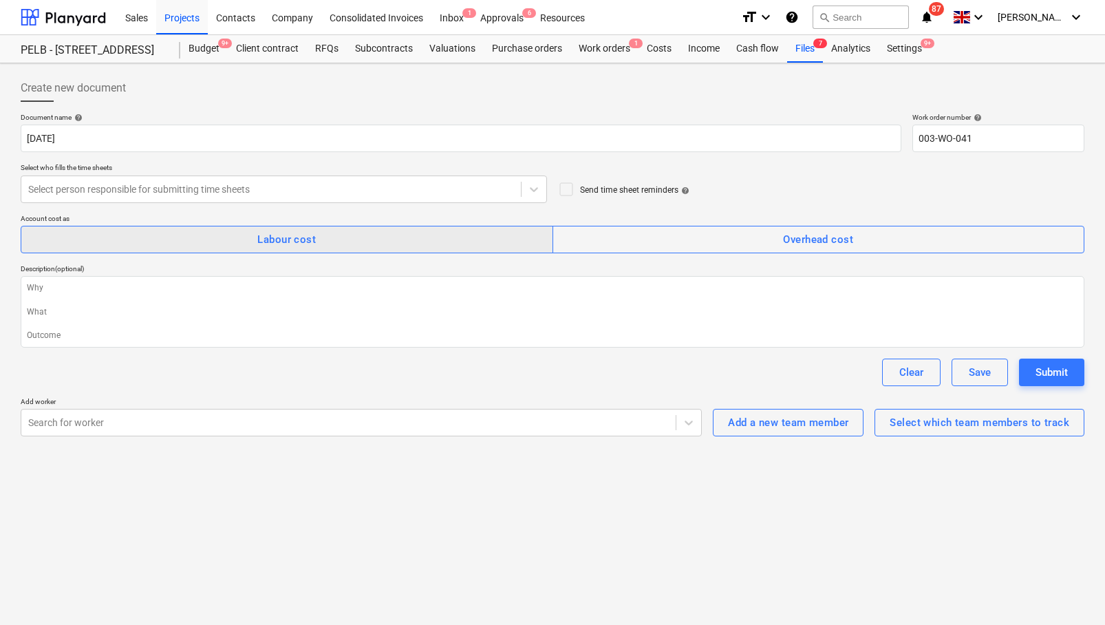
click at [310, 236] on div "Labour cost" at bounding box center [286, 240] width 59 height 18
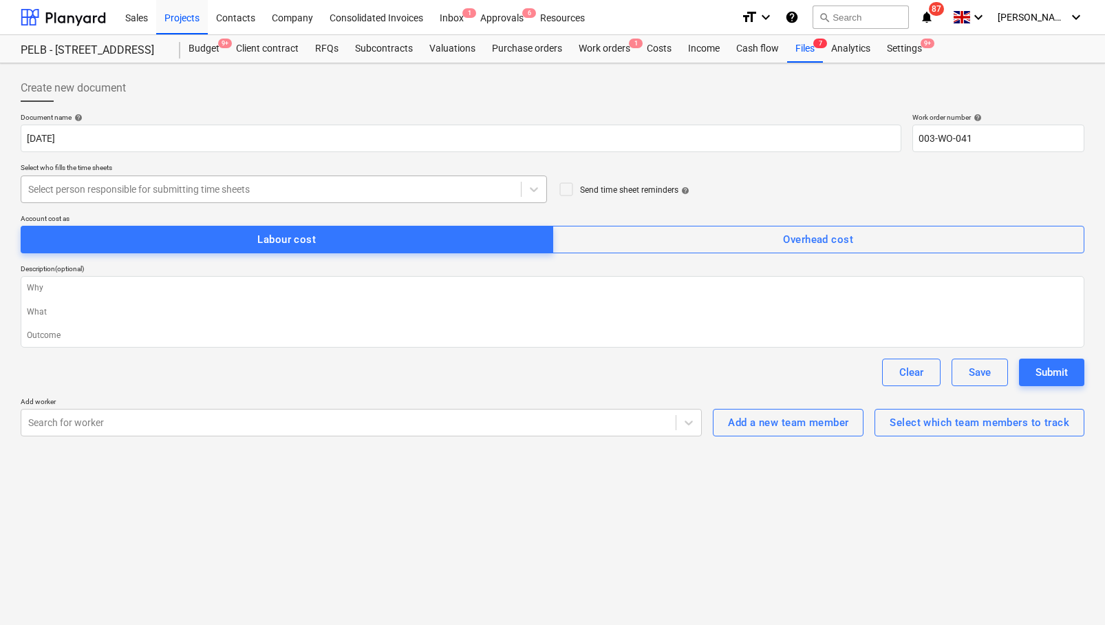
click at [244, 187] on div at bounding box center [271, 189] width 486 height 14
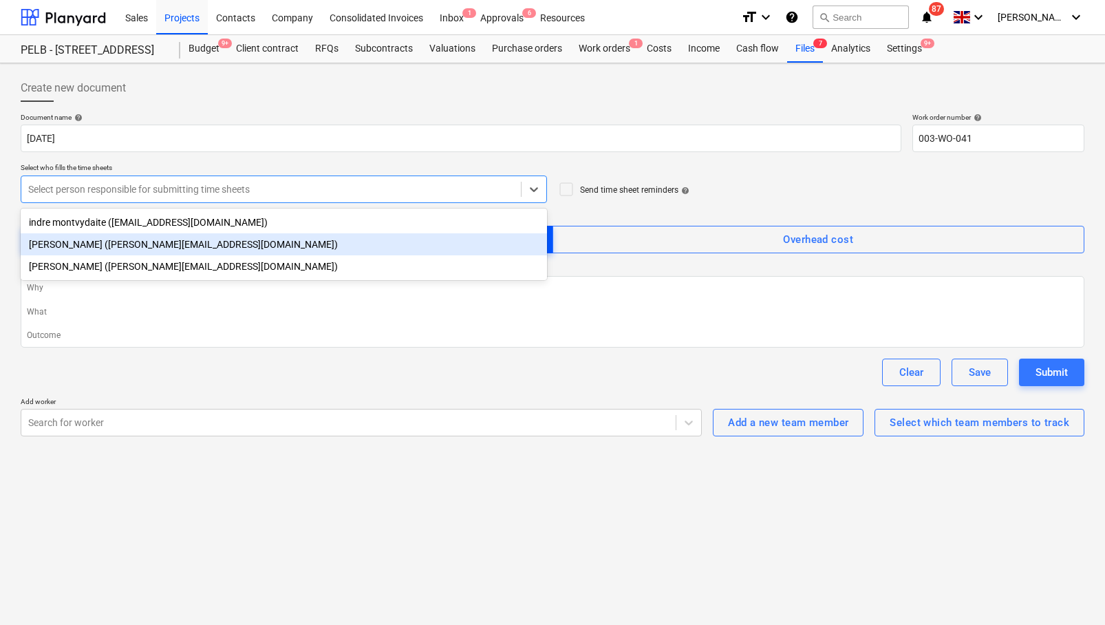
click at [151, 247] on div "[PERSON_NAME] ([PERSON_NAME][EMAIL_ADDRESS][DOMAIN_NAME])" at bounding box center [284, 244] width 527 height 22
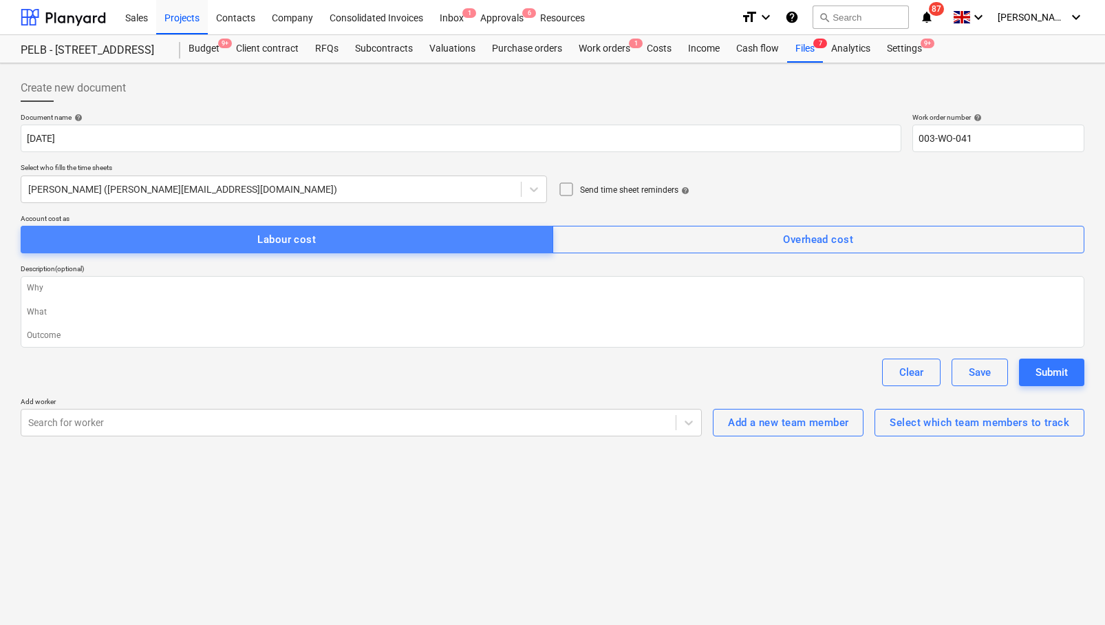
click at [284, 240] on div "Labour cost" at bounding box center [286, 240] width 59 height 18
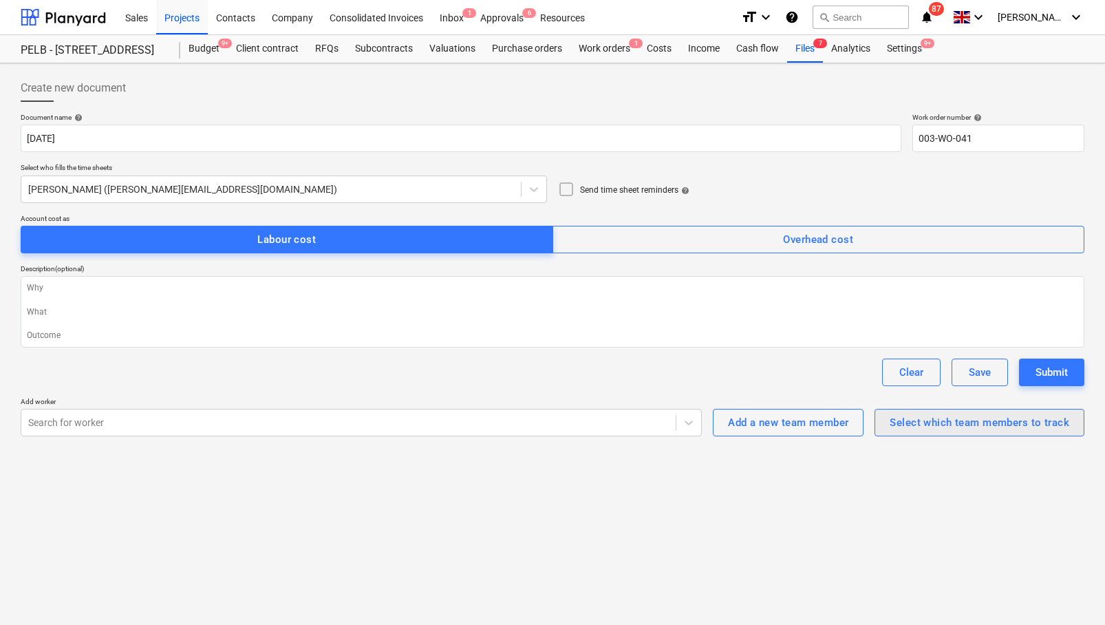
click at [957, 423] on div "Select which team members to track" at bounding box center [980, 423] width 180 height 18
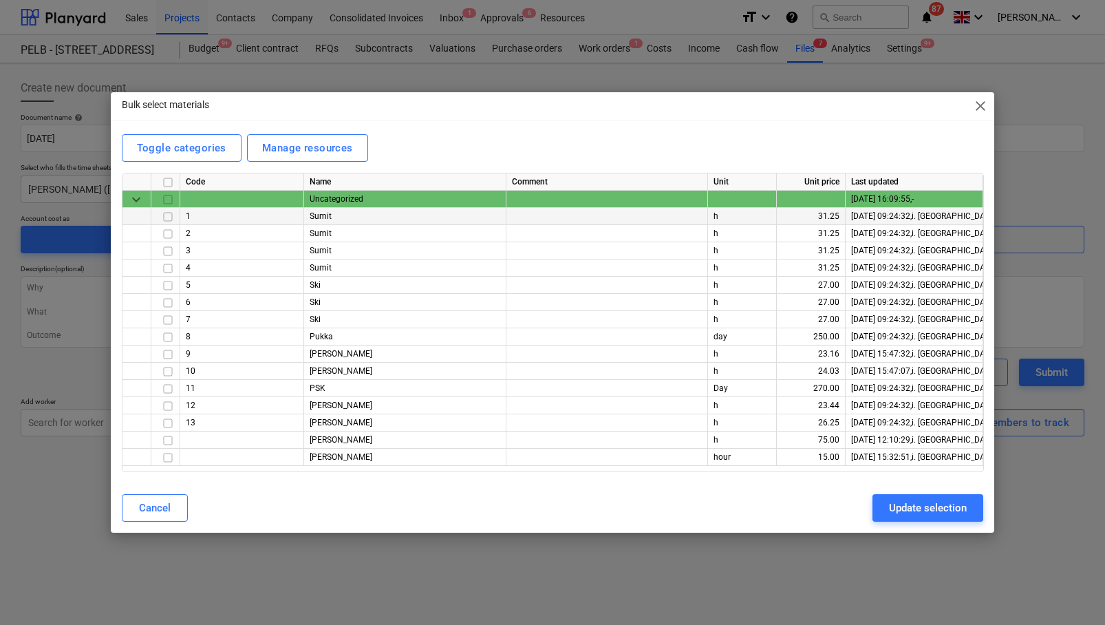
click at [167, 217] on input "checkbox" at bounding box center [168, 217] width 17 height 17
click at [169, 302] on input "checkbox" at bounding box center [168, 303] width 17 height 17
click at [170, 455] on input "checkbox" at bounding box center [168, 457] width 17 height 17
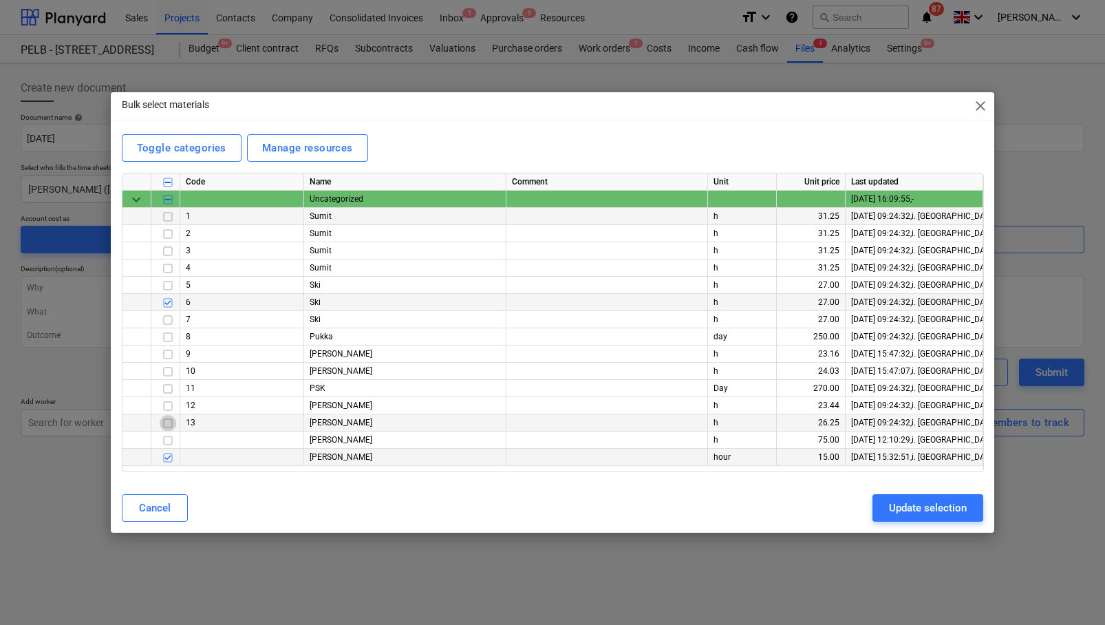
click at [169, 425] on input "checkbox" at bounding box center [168, 423] width 17 height 17
click at [169, 411] on input "checkbox" at bounding box center [168, 406] width 17 height 17
click at [168, 356] on input "checkbox" at bounding box center [168, 354] width 17 height 17
click at [923, 510] on div "Update selection" at bounding box center [928, 508] width 78 height 18
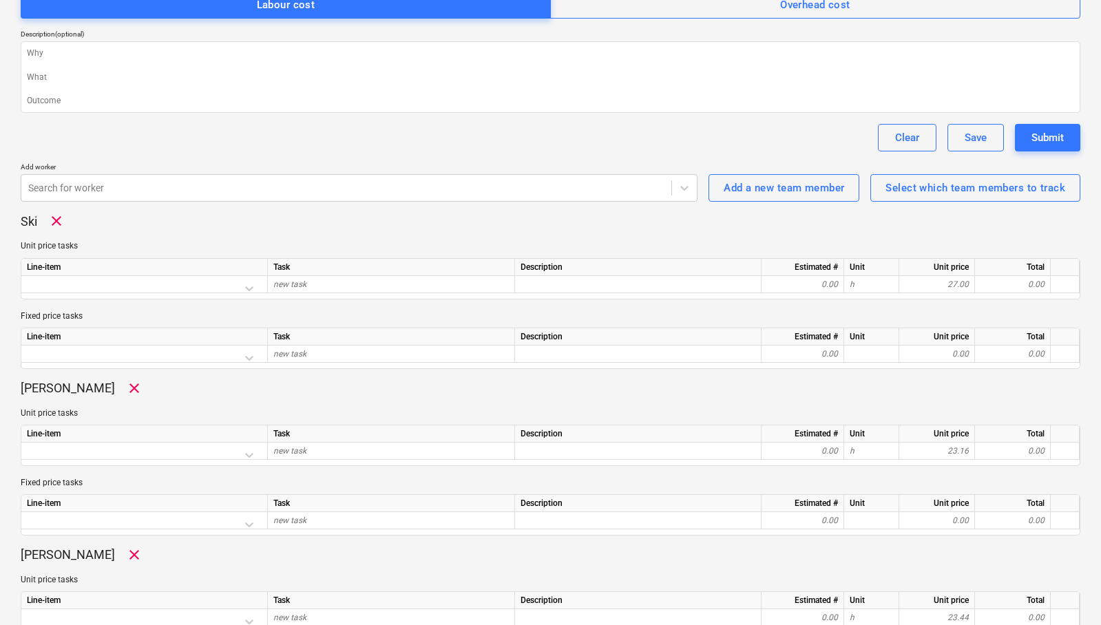
scroll to position [252, 0]
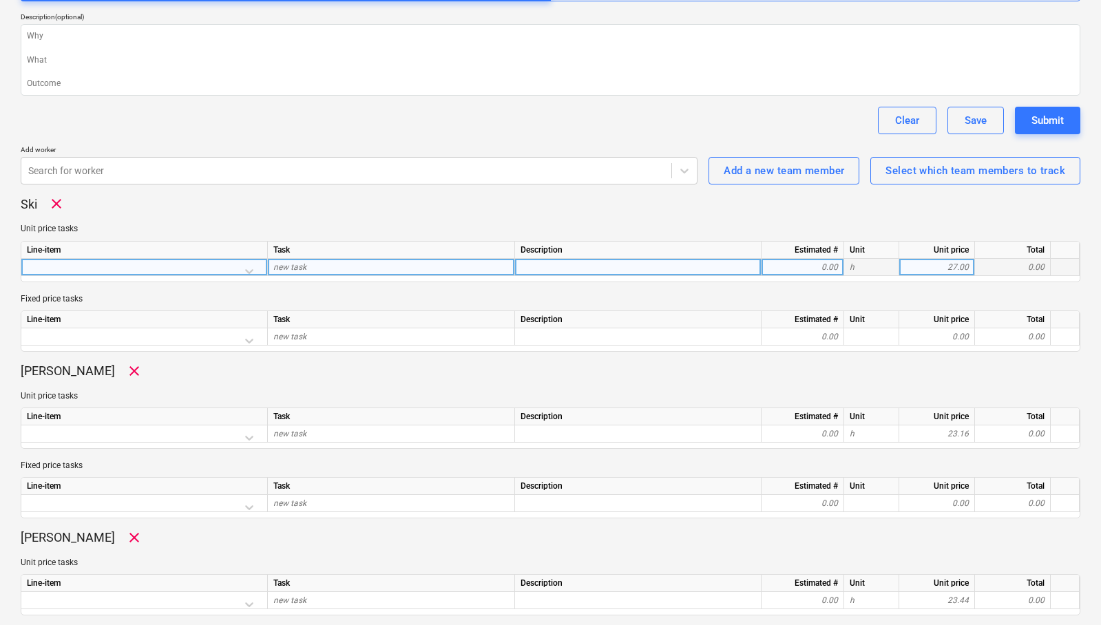
click at [251, 270] on div at bounding box center [144, 271] width 235 height 24
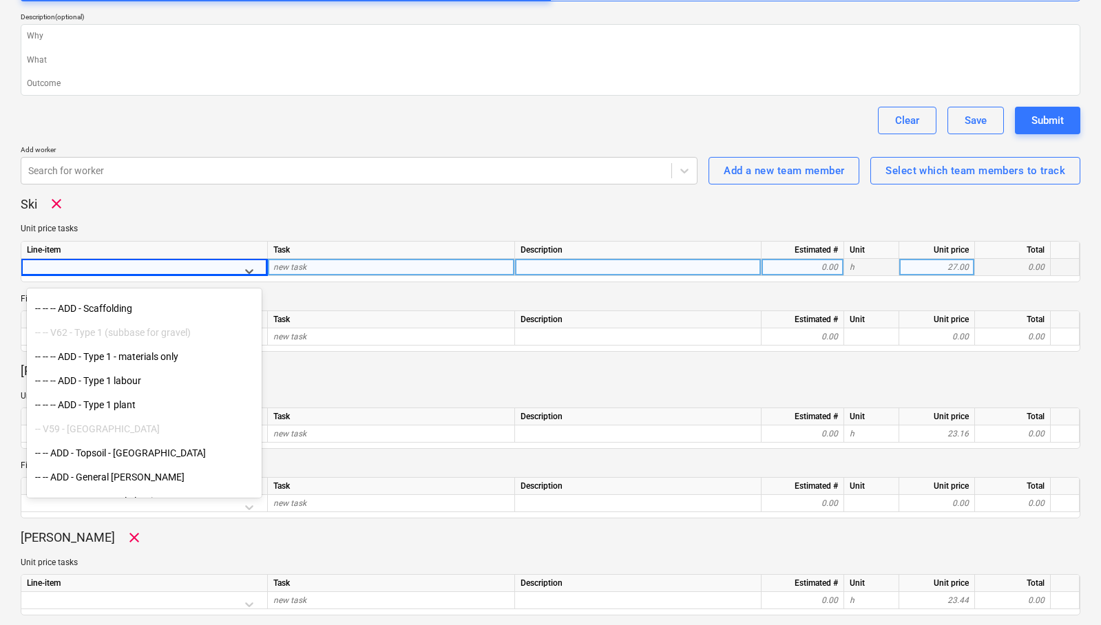
scroll to position [8784, 0]
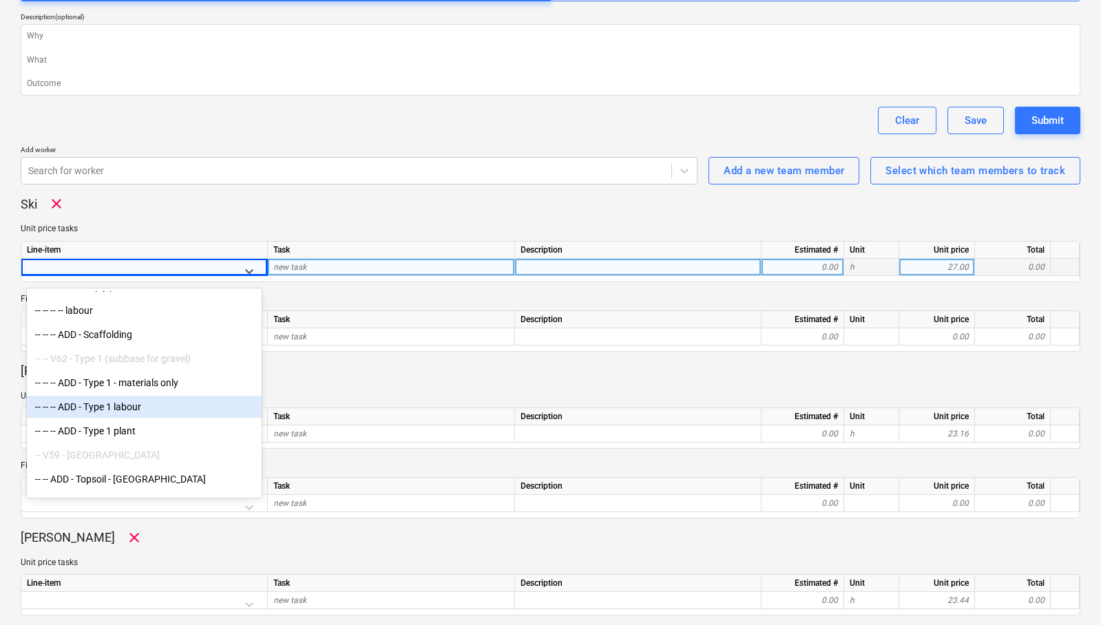
drag, startPoint x: 96, startPoint y: 415, endPoint x: 162, endPoint y: 377, distance: 76.1
click at [97, 410] on div "-- -- -- ADD - Type 1 labour" at bounding box center [144, 407] width 235 height 22
type textarea "x"
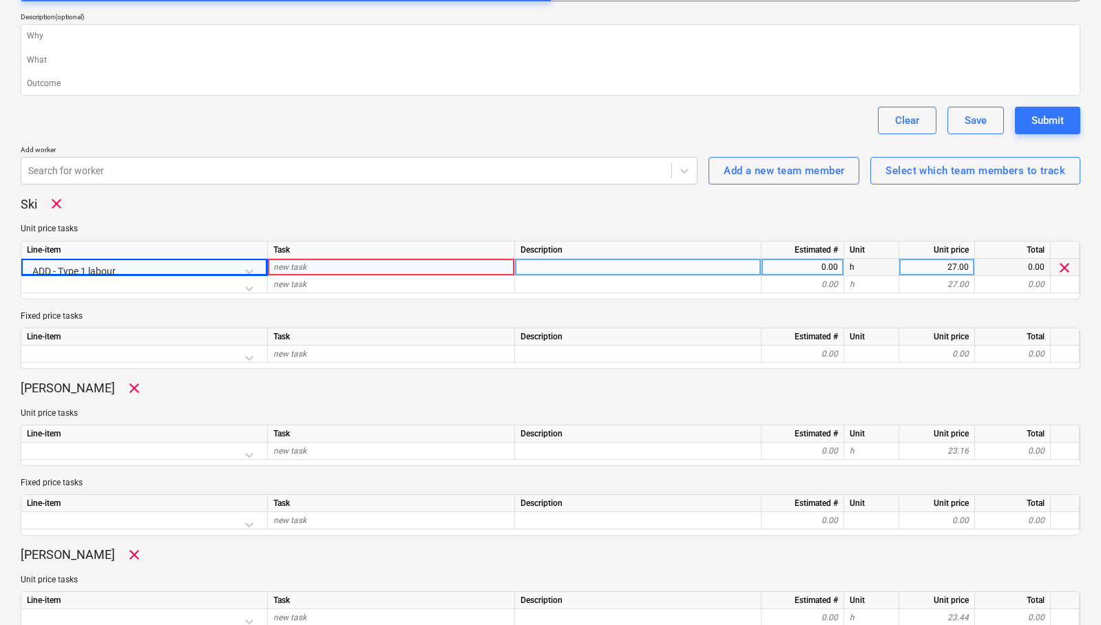
click at [308, 260] on div "new task" at bounding box center [391, 267] width 247 height 17
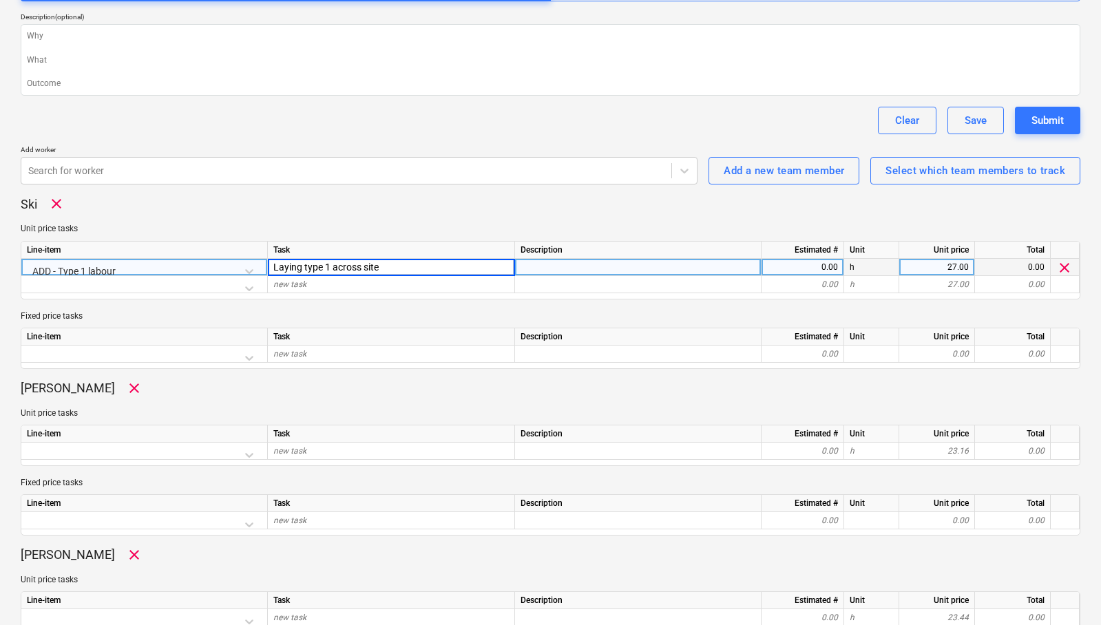
type input "Laying type 1 across site"
type textarea "x"
click at [813, 270] on div "0.00" at bounding box center [802, 267] width 71 height 17
type input "8"
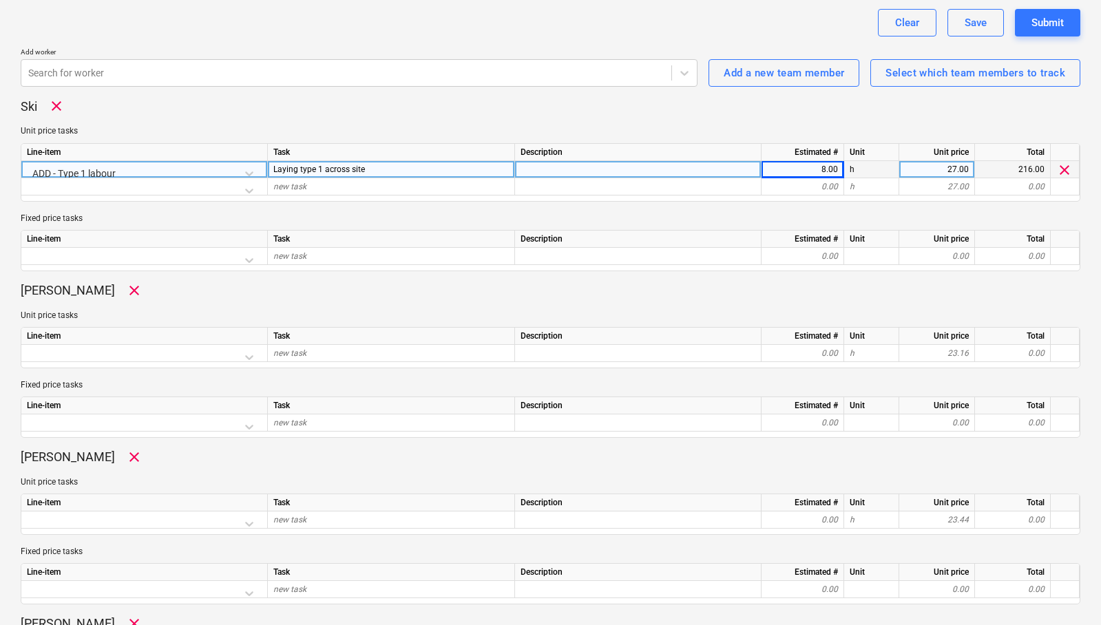
scroll to position [351, 0]
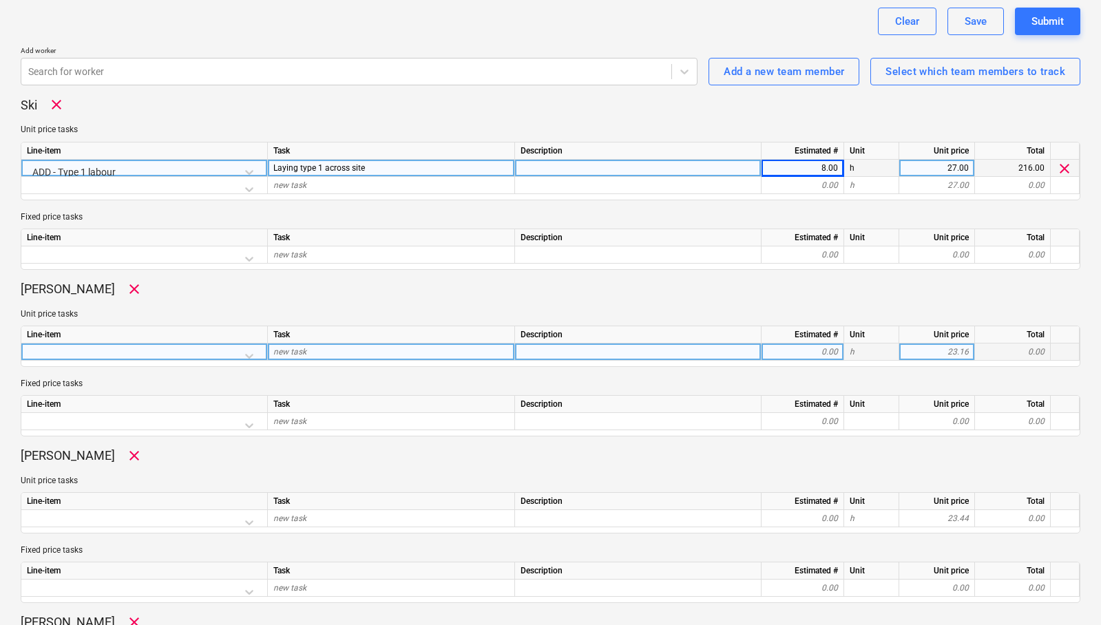
click at [244, 355] on div at bounding box center [144, 355] width 235 height 24
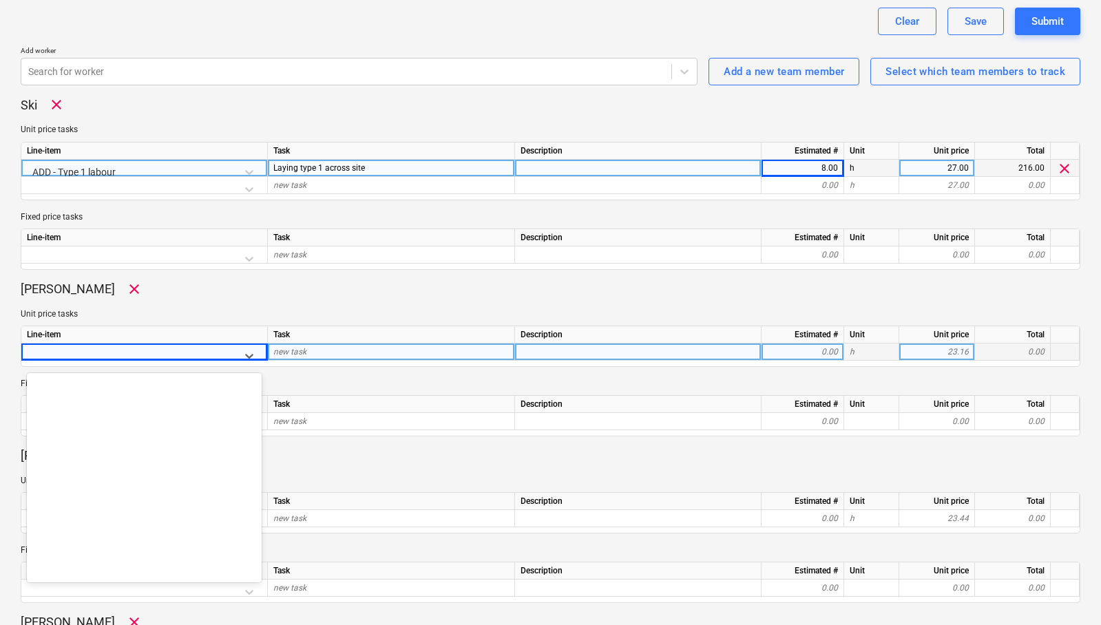
scroll to position [9068, 0]
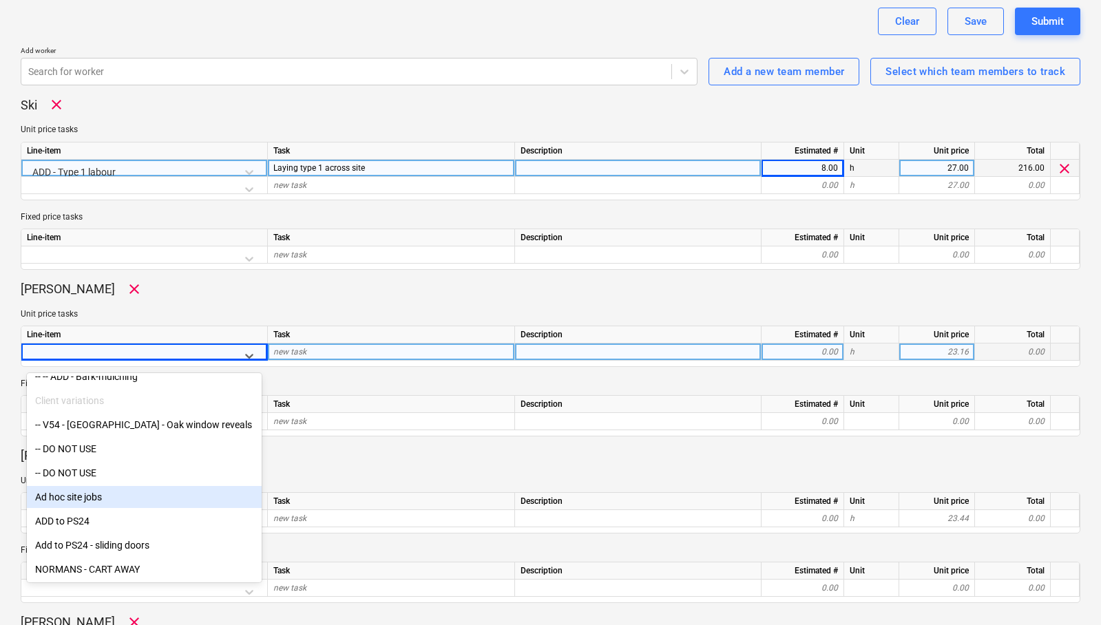
click at [92, 494] on div "Ad hoc site jobs" at bounding box center [144, 497] width 235 height 22
type textarea "x"
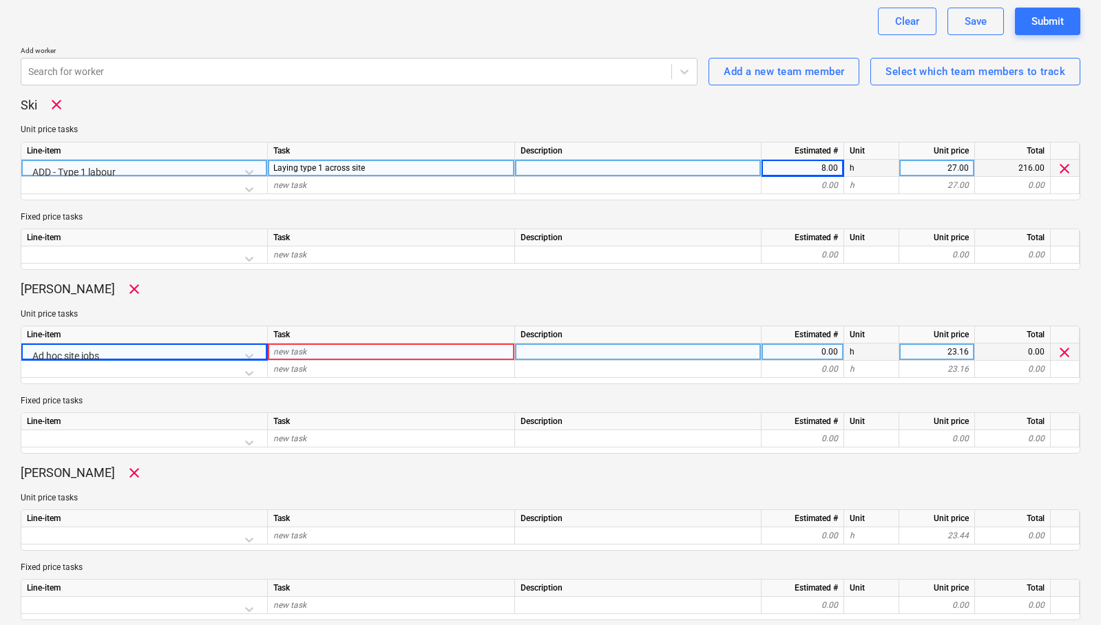
click at [323, 352] on div "new task" at bounding box center [391, 351] width 247 height 17
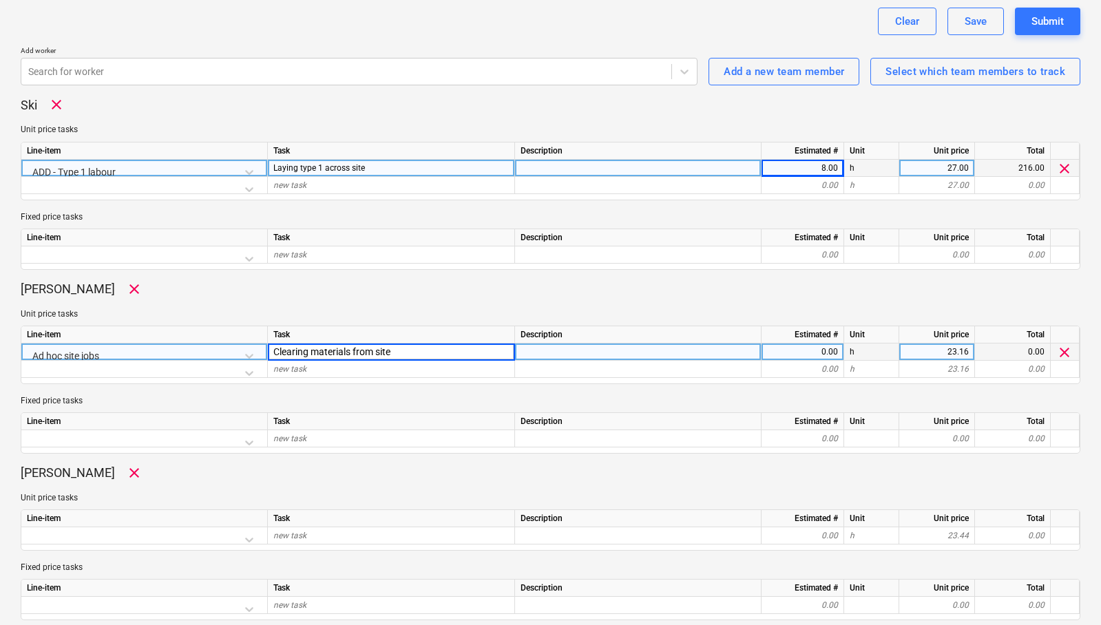
type input "Clearing materials from site"
type textarea "x"
click at [827, 352] on div "0.00" at bounding box center [802, 351] width 71 height 17
type input "8"
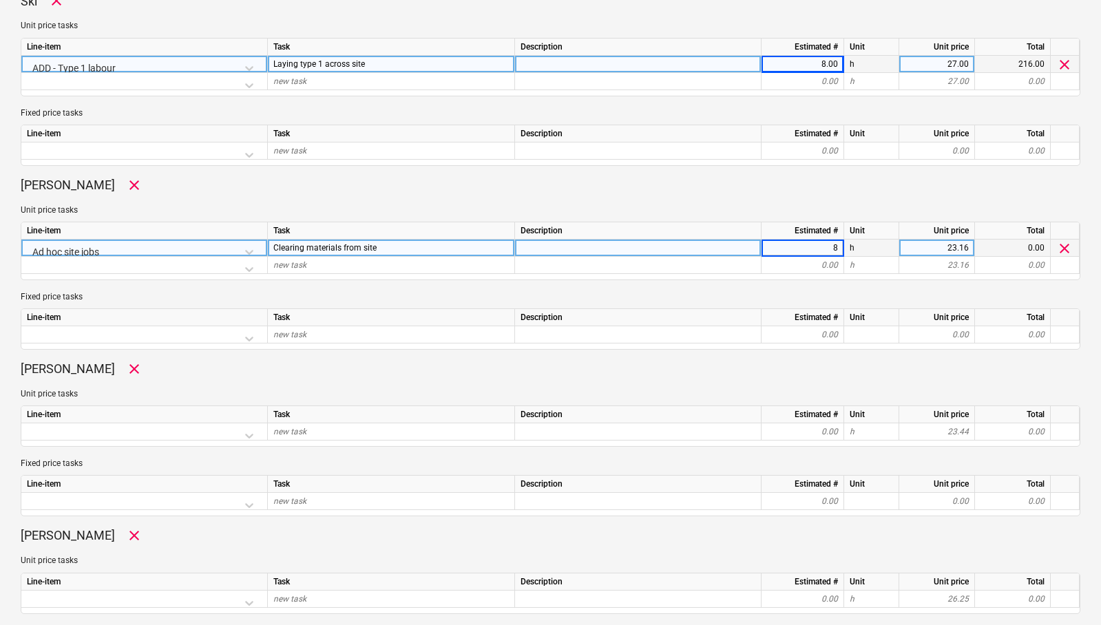
scroll to position [458, 0]
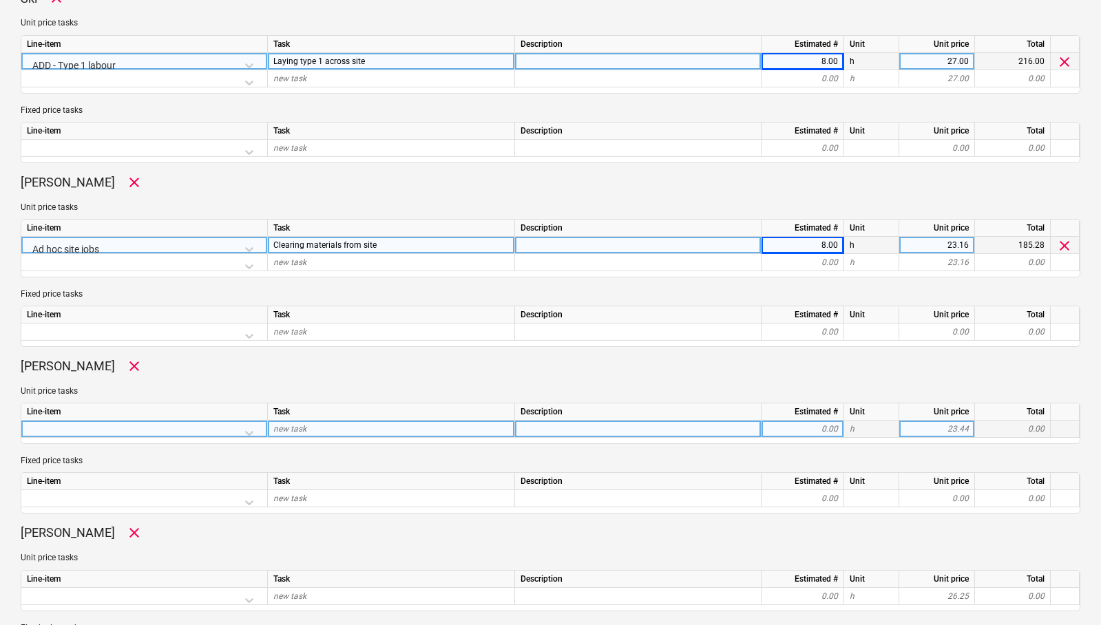
click at [148, 428] on div at bounding box center [144, 433] width 235 height 24
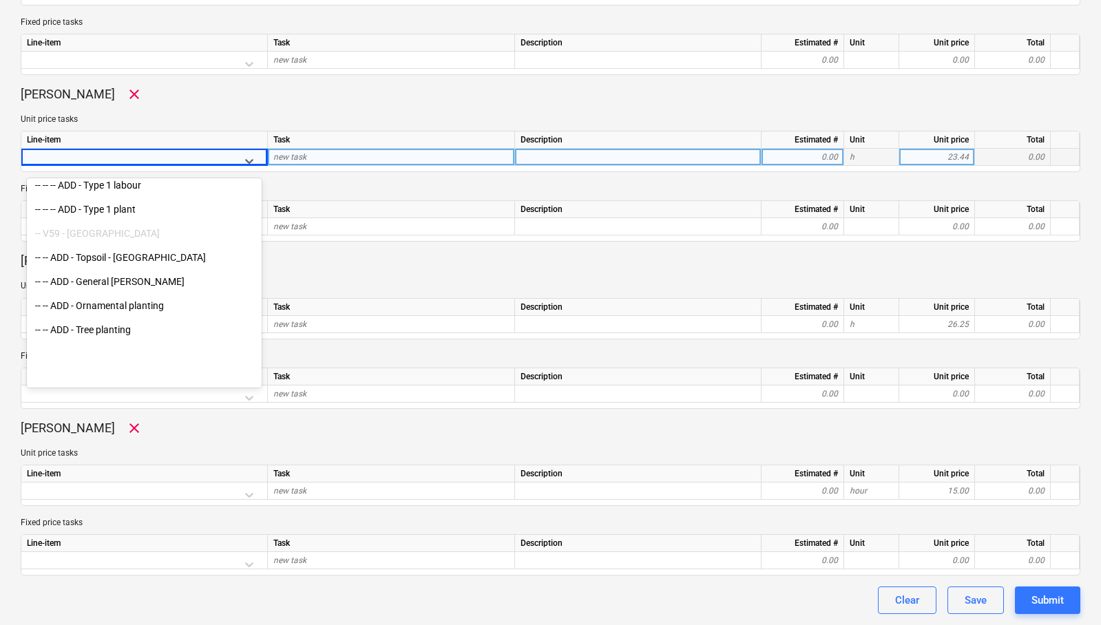
scroll to position [9068, 0]
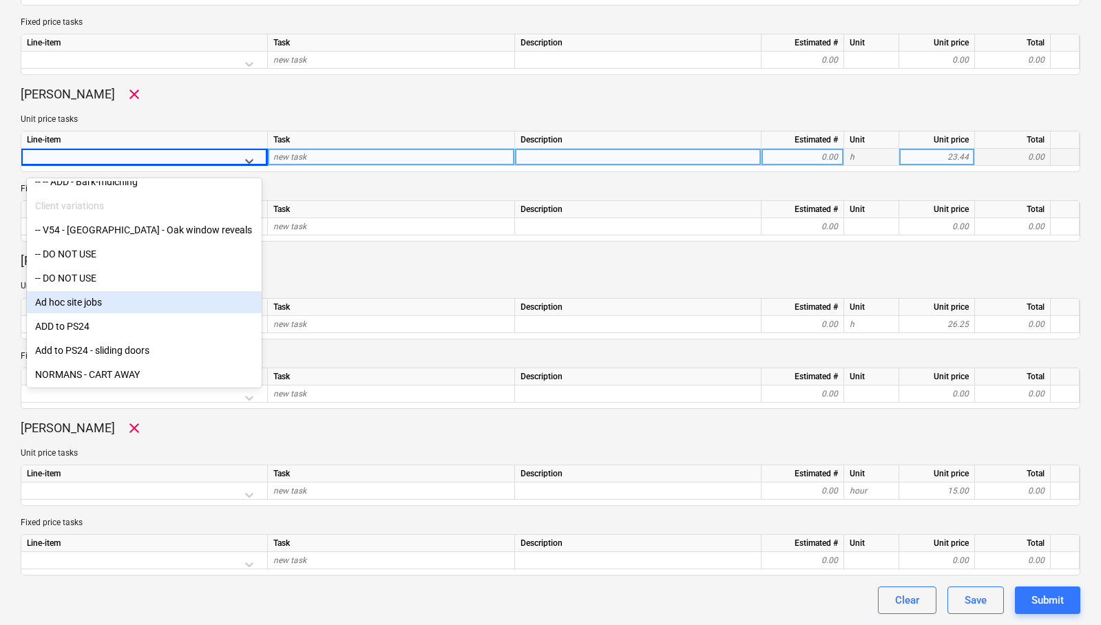
click at [83, 293] on div "Ad hoc site jobs" at bounding box center [144, 302] width 235 height 22
type textarea "x"
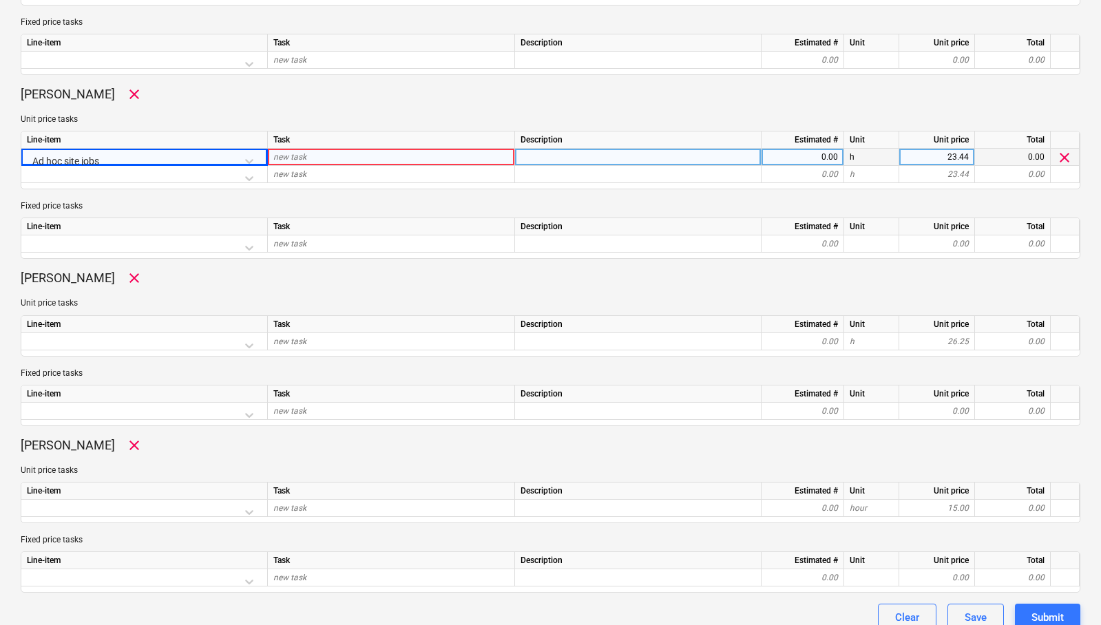
click at [373, 156] on div "new task" at bounding box center [391, 157] width 247 height 17
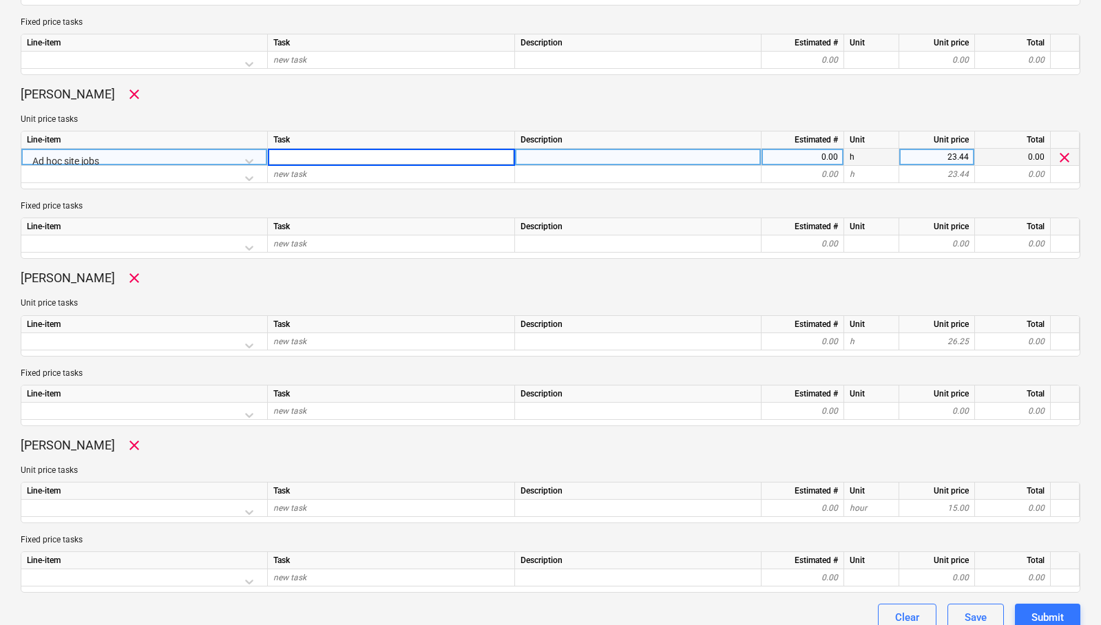
type input "c"
type textarea "x"
click at [783, 153] on div "0.00" at bounding box center [802, 157] width 71 height 17
type input "8"
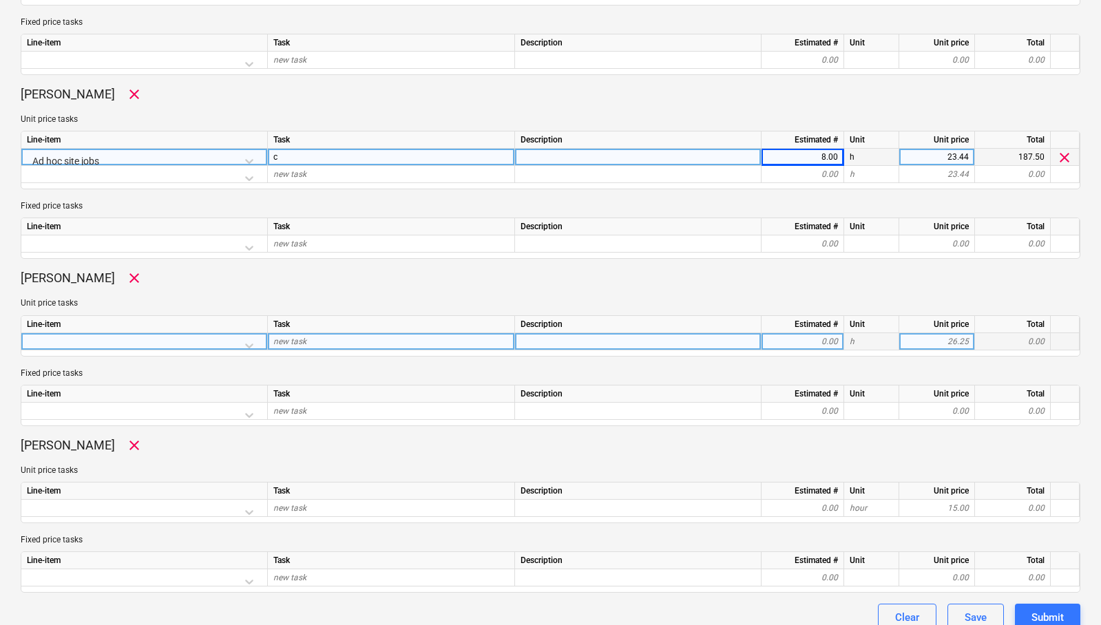
click at [103, 340] on div at bounding box center [144, 345] width 235 height 24
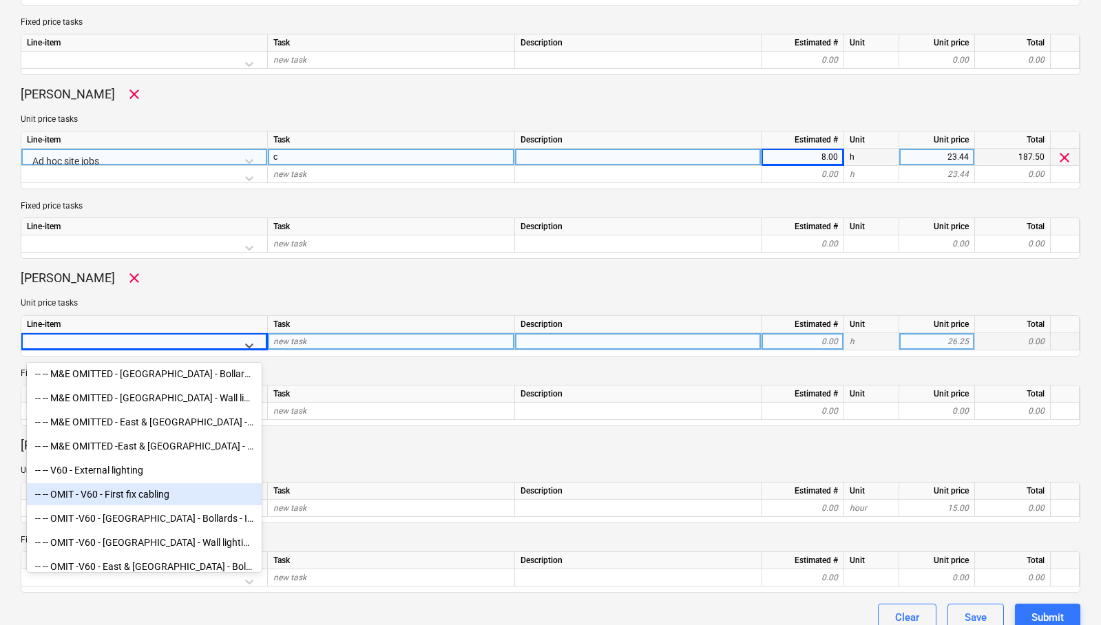
scroll to position [7388, 0]
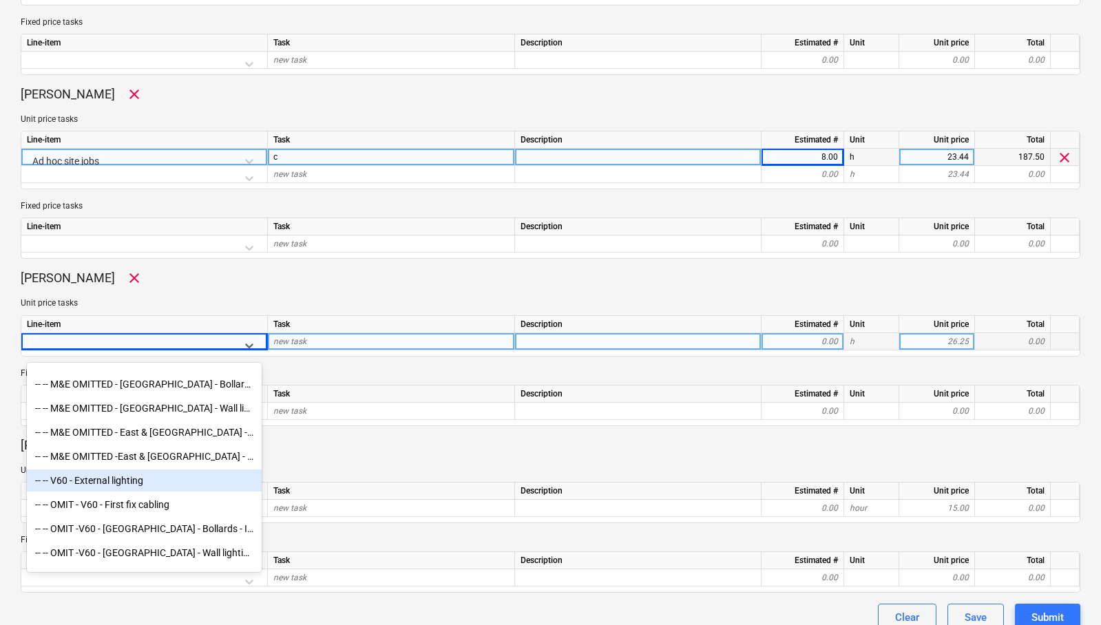
click at [116, 479] on div "-- -- V60 - External lighting" at bounding box center [144, 480] width 235 height 22
type textarea "x"
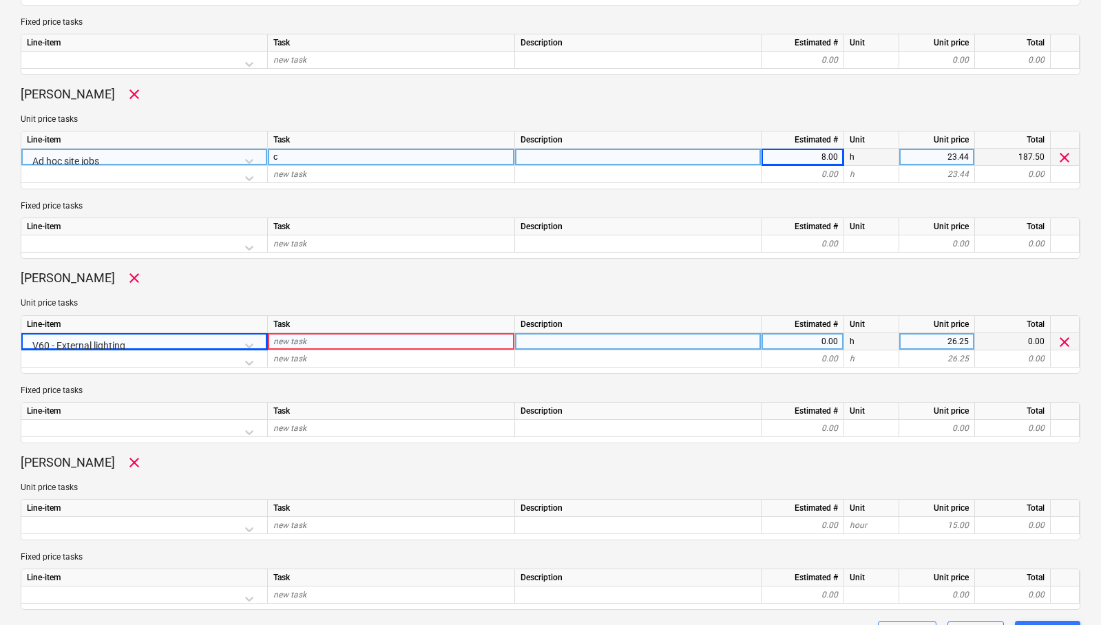
click at [349, 342] on div "new task" at bounding box center [391, 341] width 247 height 17
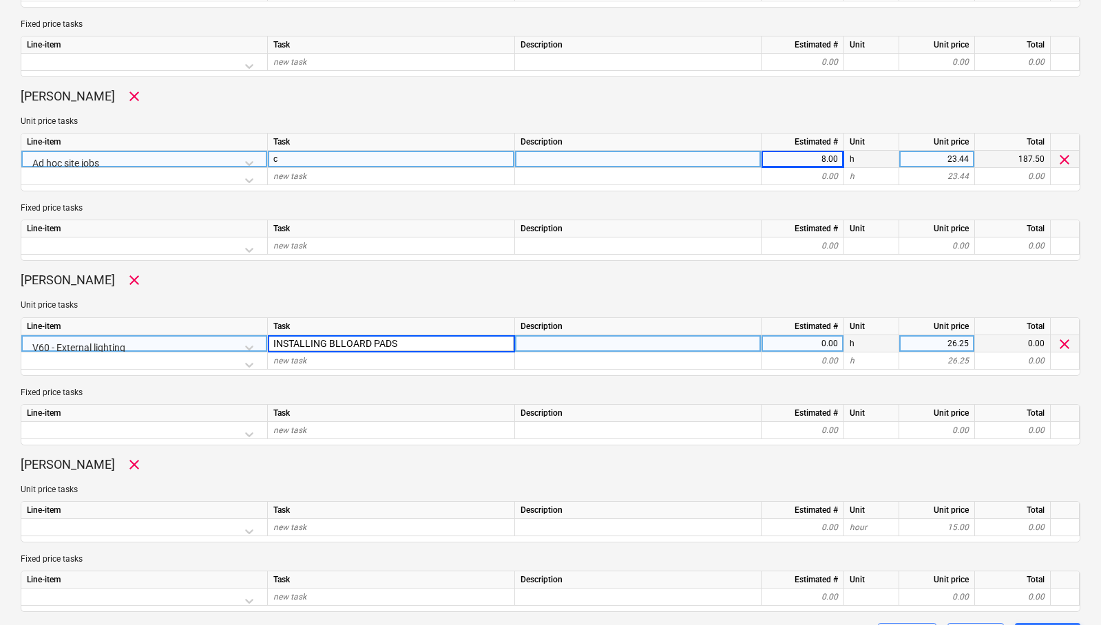
type input "INSTALLING BLLOARD PADS"
type textarea "x"
click at [785, 343] on div "0.00" at bounding box center [802, 343] width 71 height 17
type input "8"
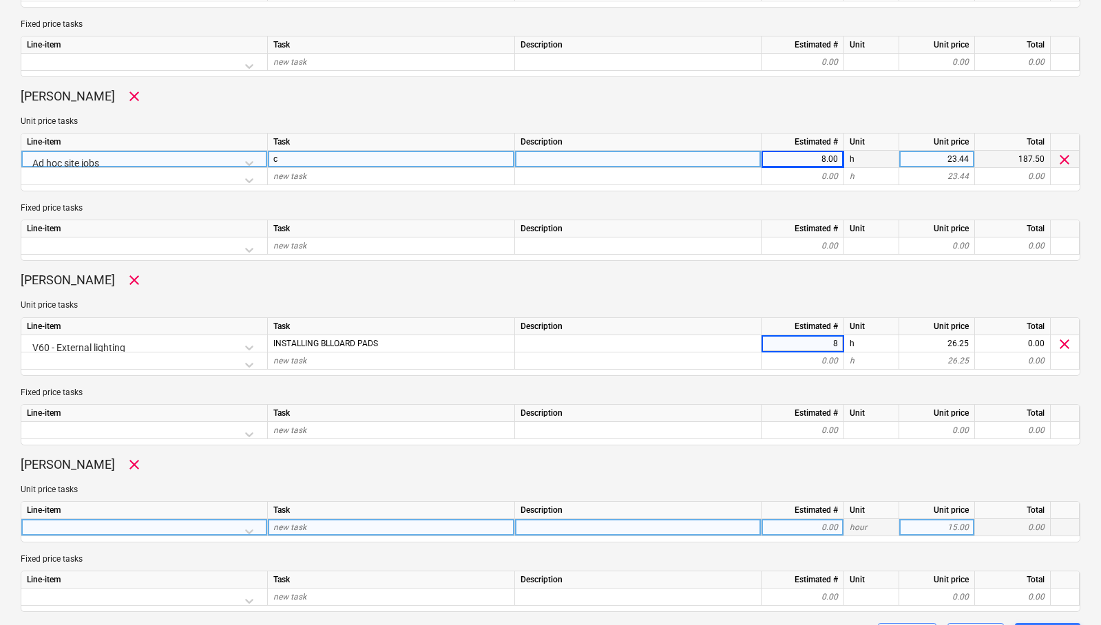
scroll to position [764, 0]
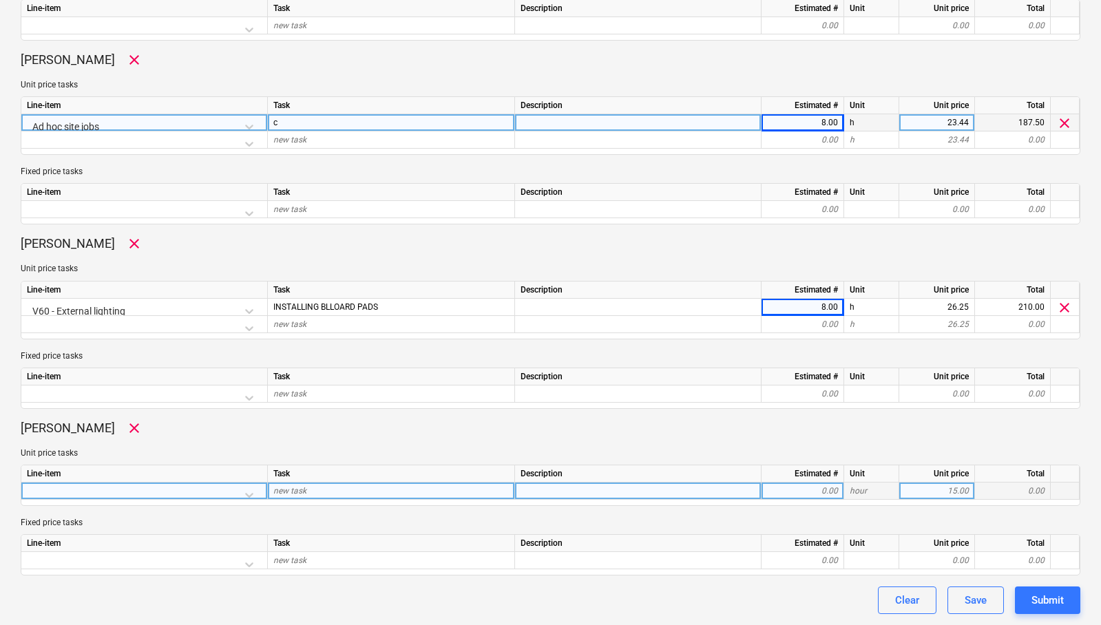
click at [227, 491] on div at bounding box center [144, 494] width 235 height 24
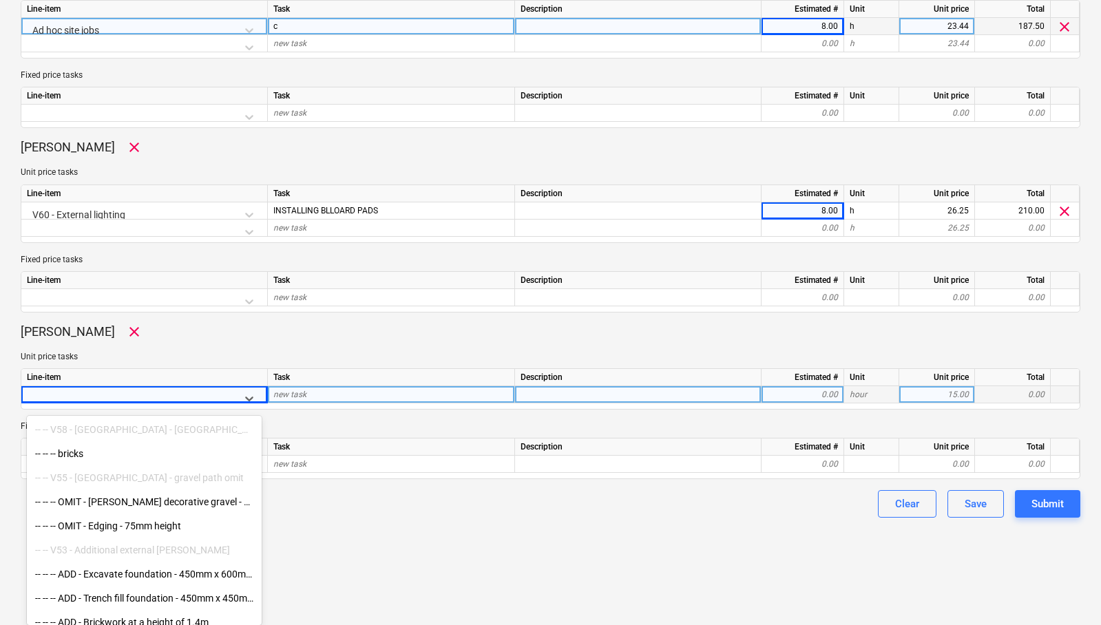
scroll to position [9068, 0]
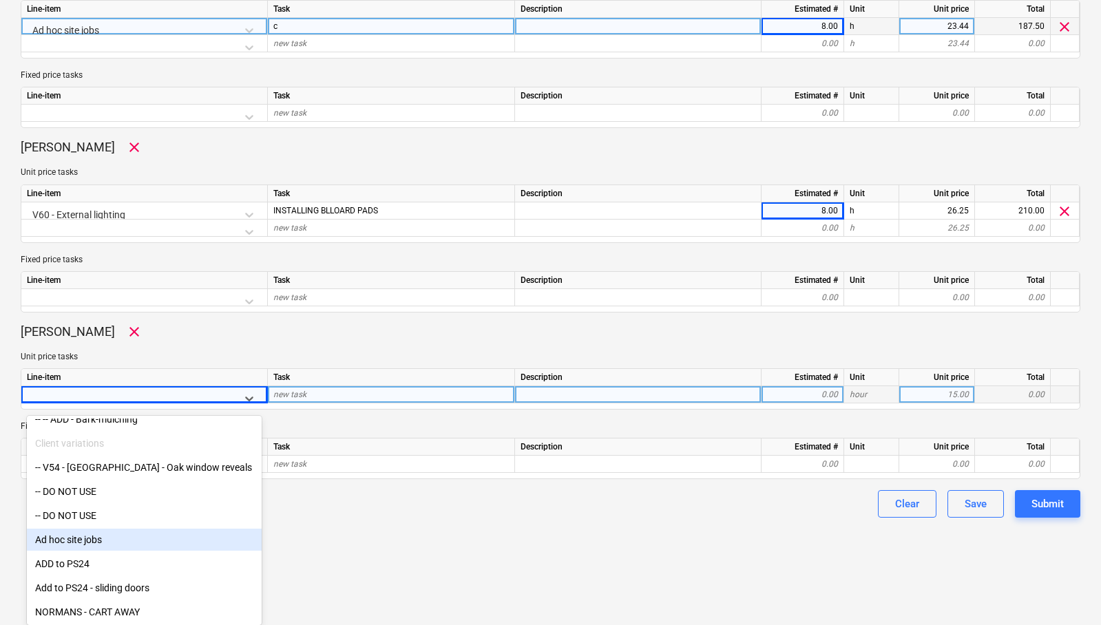
click at [89, 538] on div "Ad hoc site jobs" at bounding box center [144, 540] width 235 height 22
type textarea "x"
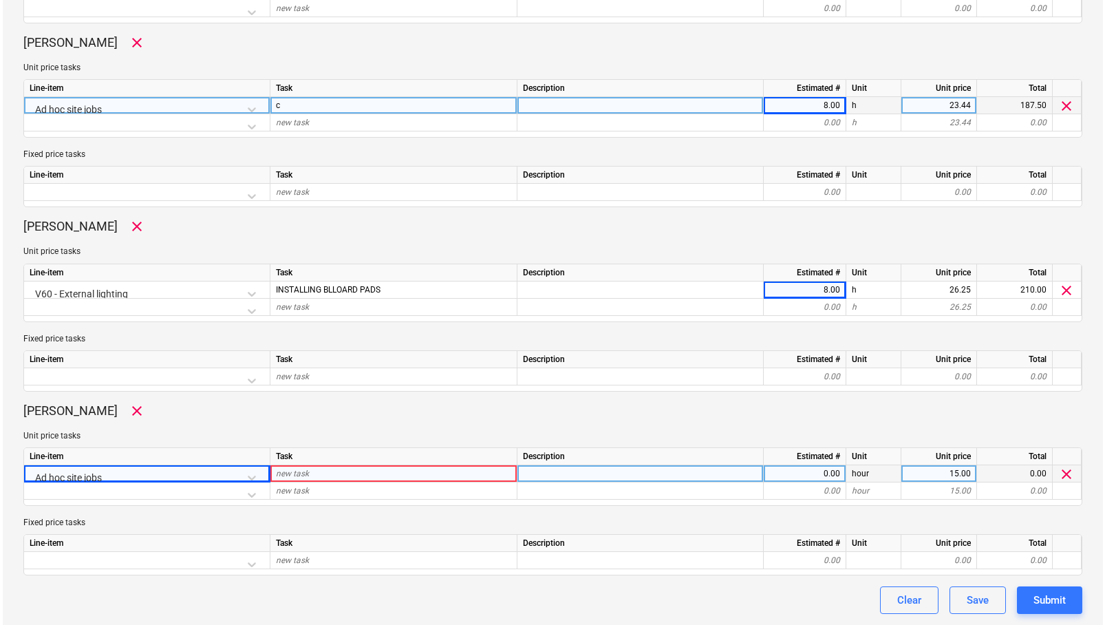
scroll to position [781, 0]
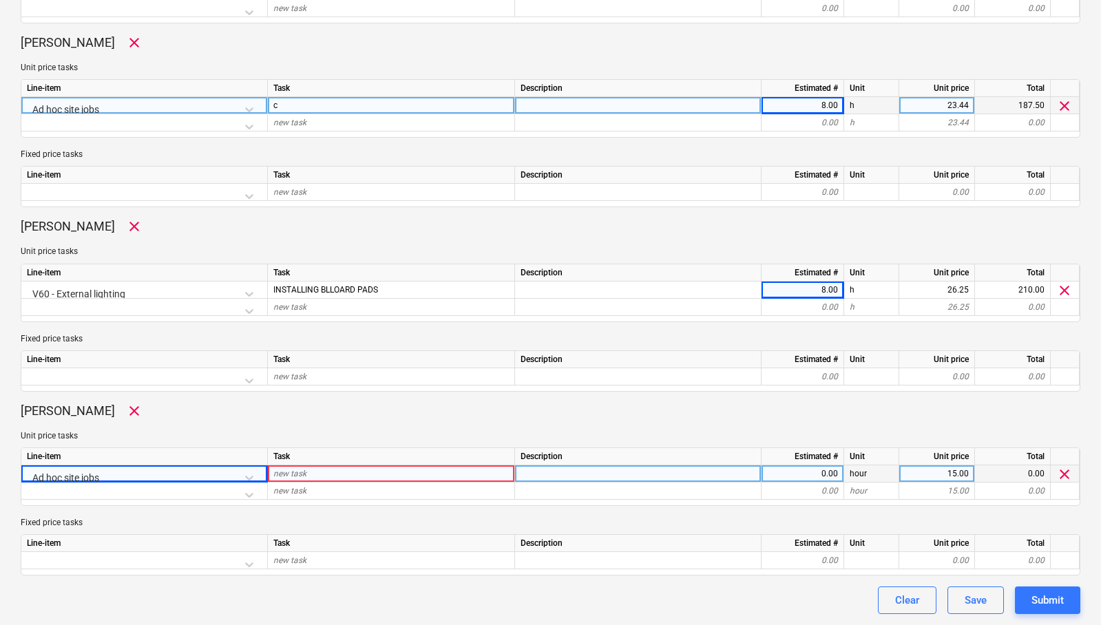
click at [310, 474] on div "new task" at bounding box center [391, 473] width 247 height 17
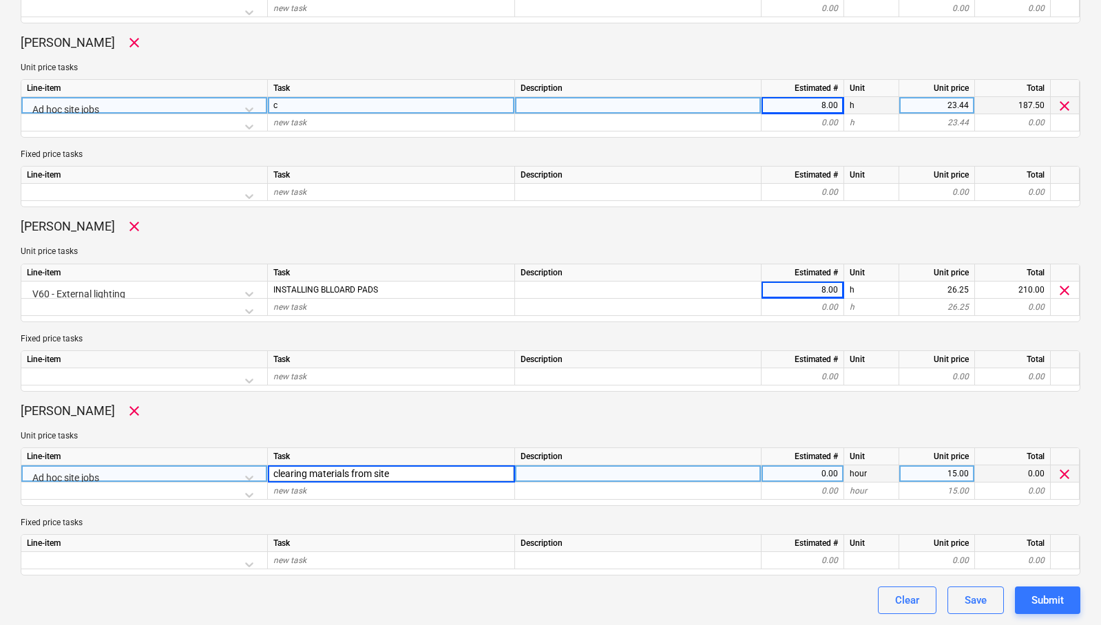
type input "clearing materials from site"
type textarea "x"
click at [807, 476] on div "0.00" at bounding box center [802, 473] width 71 height 17
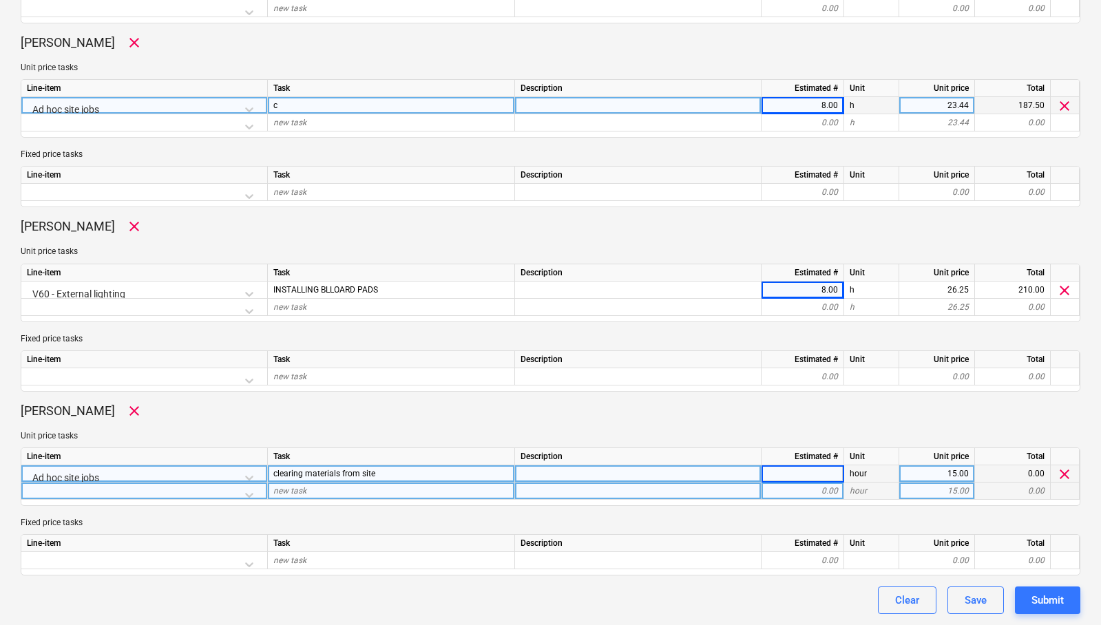
type input "8"
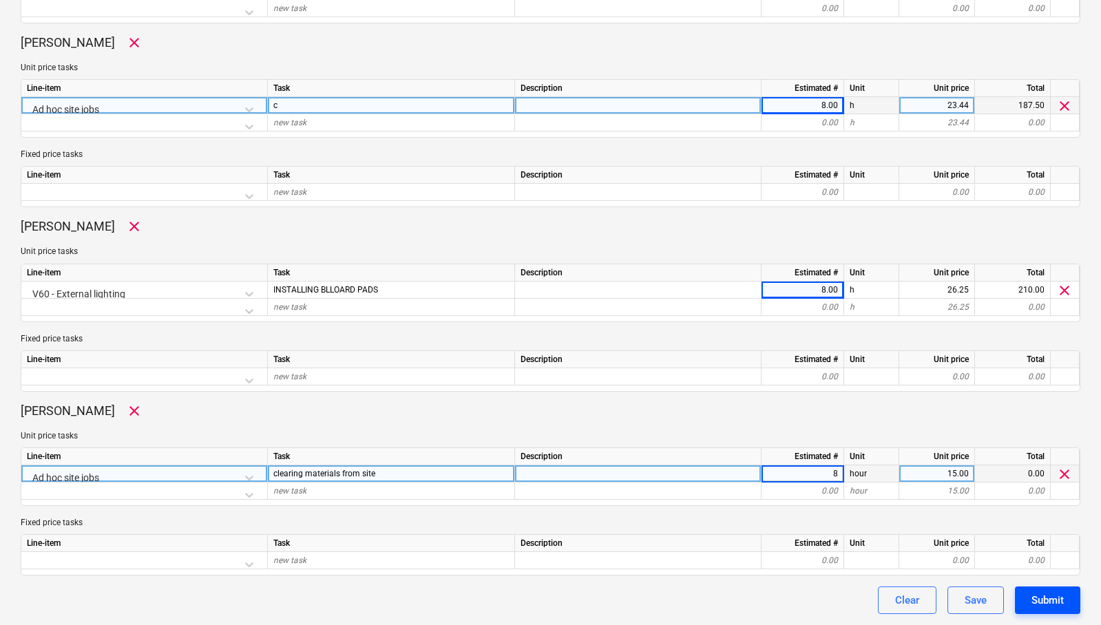
click at [1063, 600] on button "Submit" at bounding box center [1047, 600] width 65 height 28
type textarea "x"
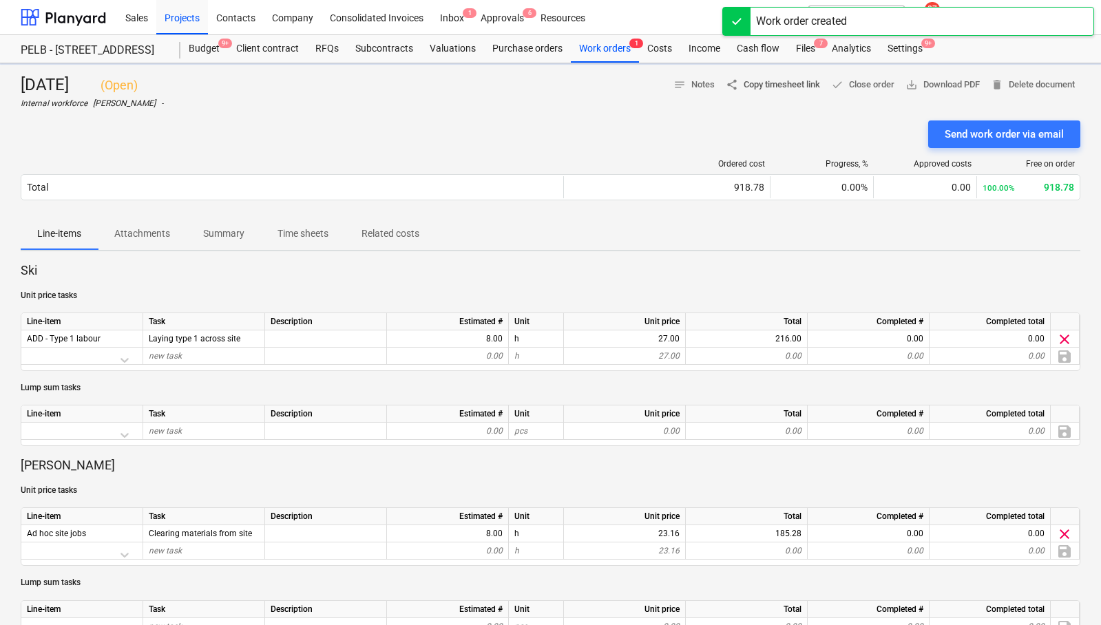
click at [783, 89] on span "share Copy timesheet link" at bounding box center [772, 85] width 94 height 16
